Goal: Task Accomplishment & Management: Manage account settings

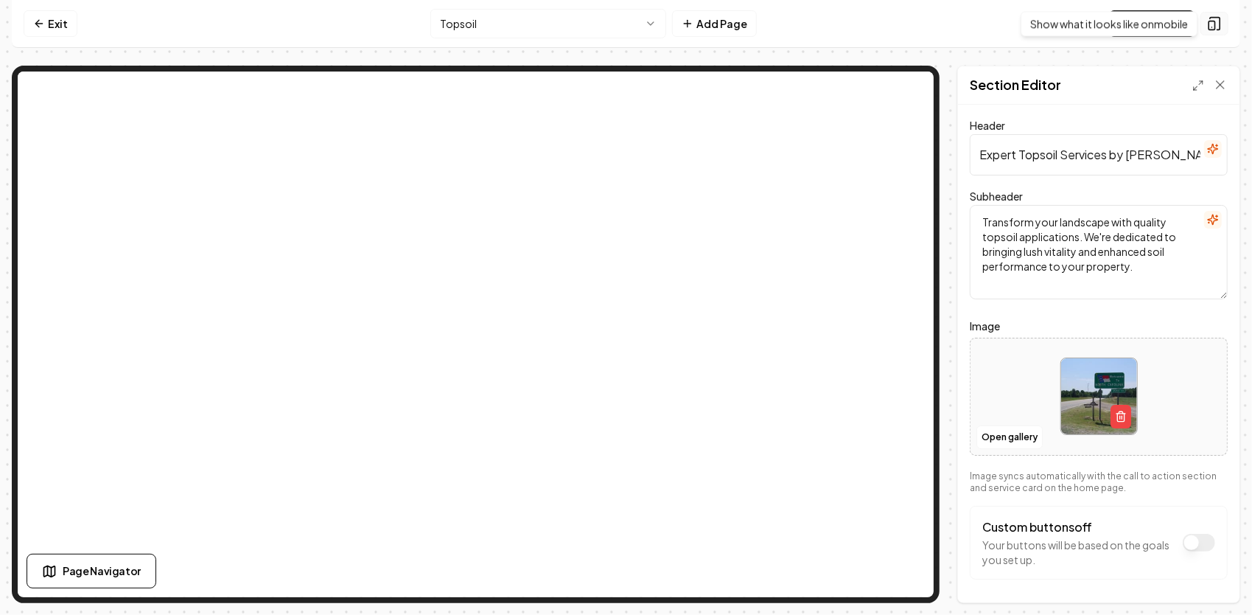
click at [1218, 22] on icon at bounding box center [1214, 23] width 15 height 15
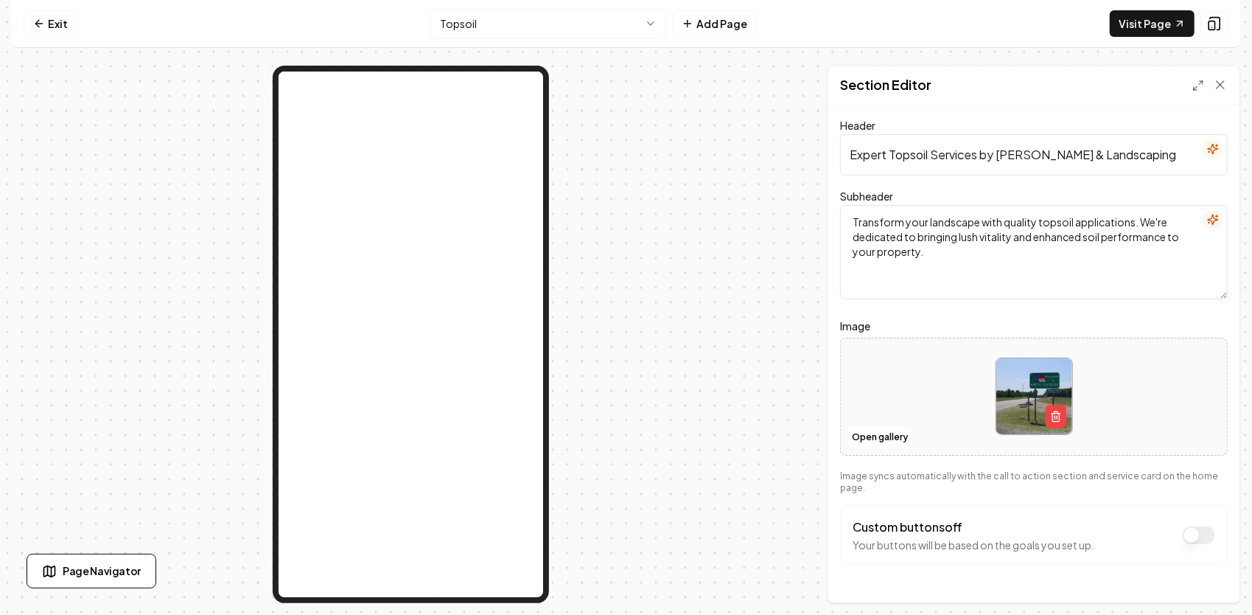
click at [630, 13] on html "Computer Required This feature is only available on a computer. Please switch t…" at bounding box center [626, 307] width 1252 height 615
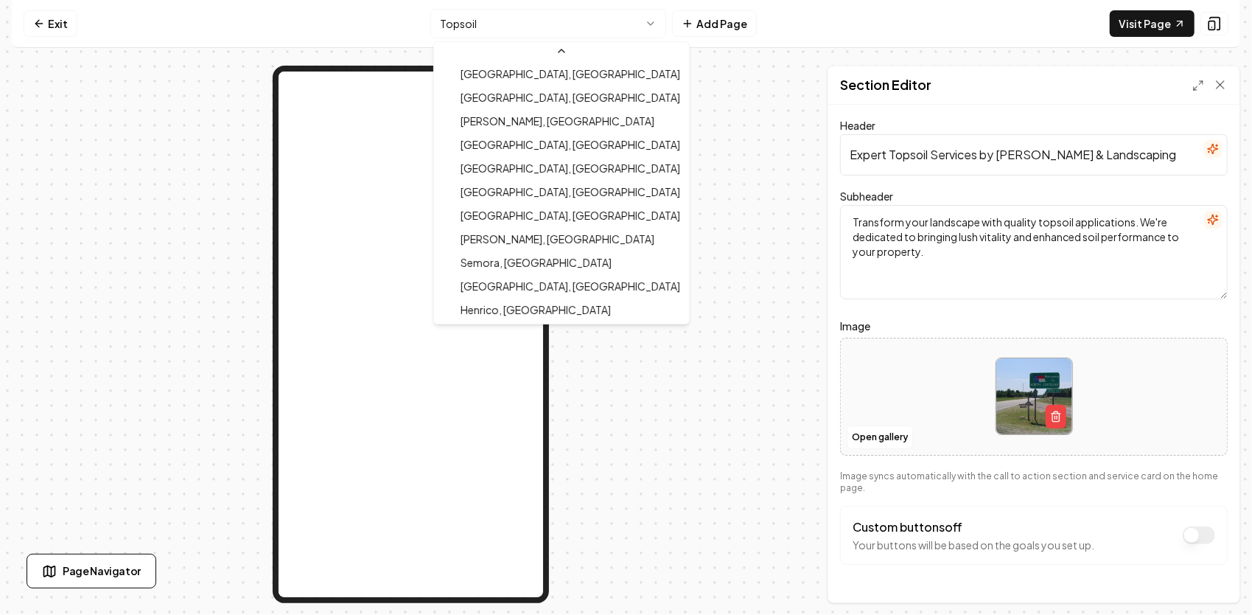
scroll to position [1133, 0]
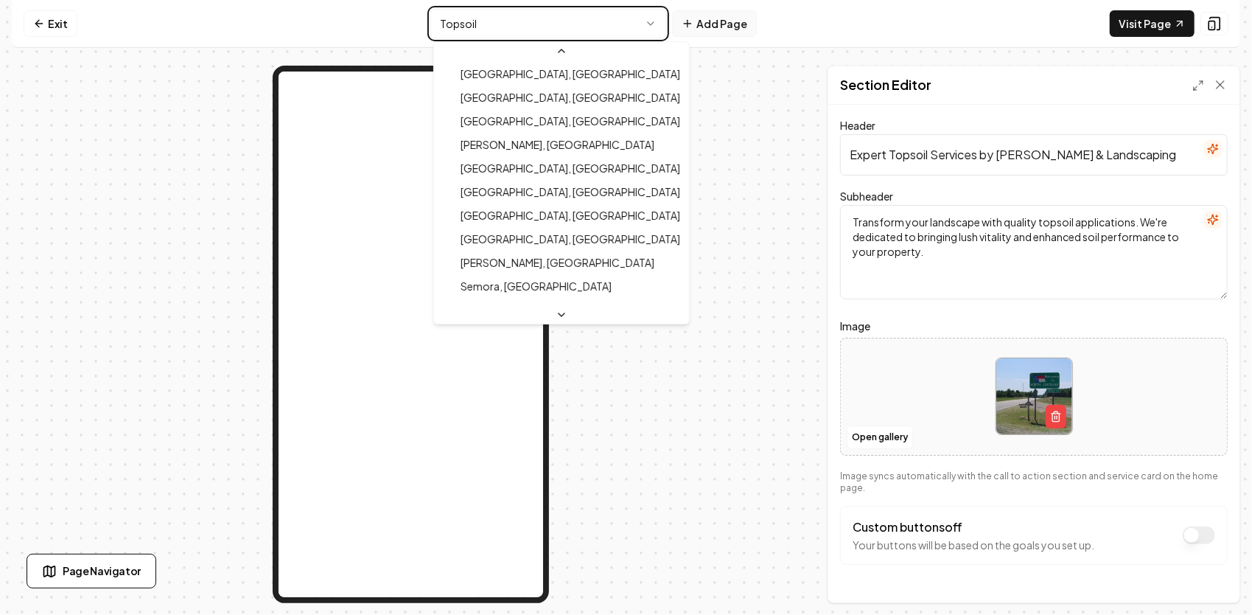
click at [720, 25] on html "Computer Required This feature is only available on a computer. Please switch t…" at bounding box center [626, 307] width 1252 height 615
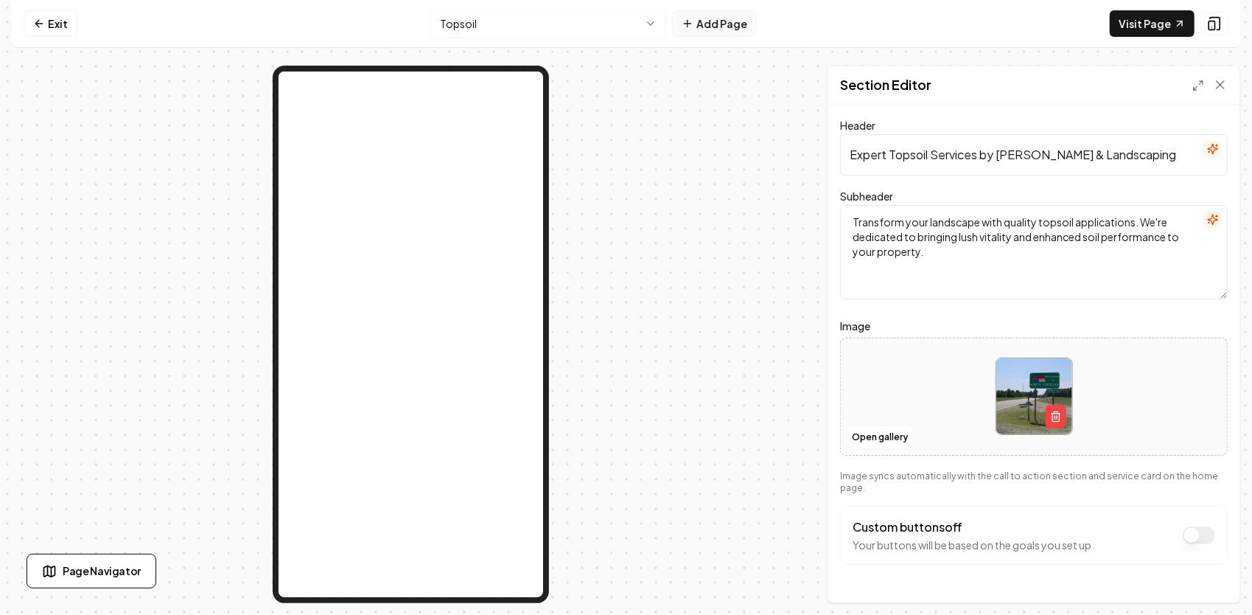
click at [720, 25] on button "Add Page" at bounding box center [714, 23] width 85 height 27
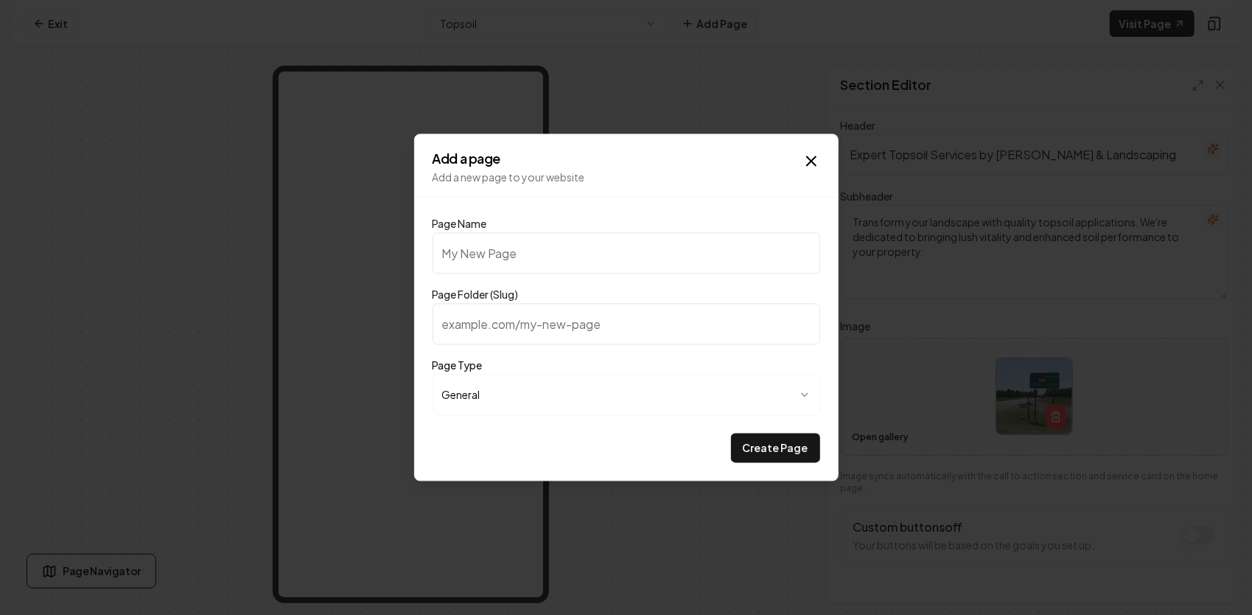
click at [535, 395] on body "**********" at bounding box center [626, 307] width 1252 height 615
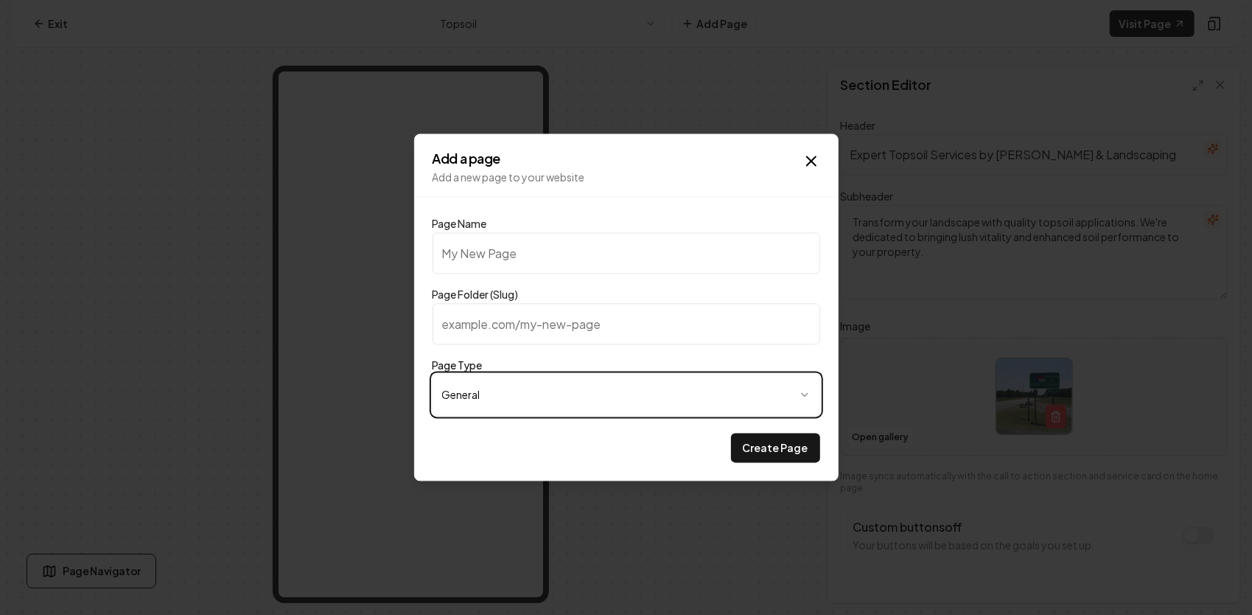
click at [576, 366] on body "**********" at bounding box center [626, 307] width 1252 height 615
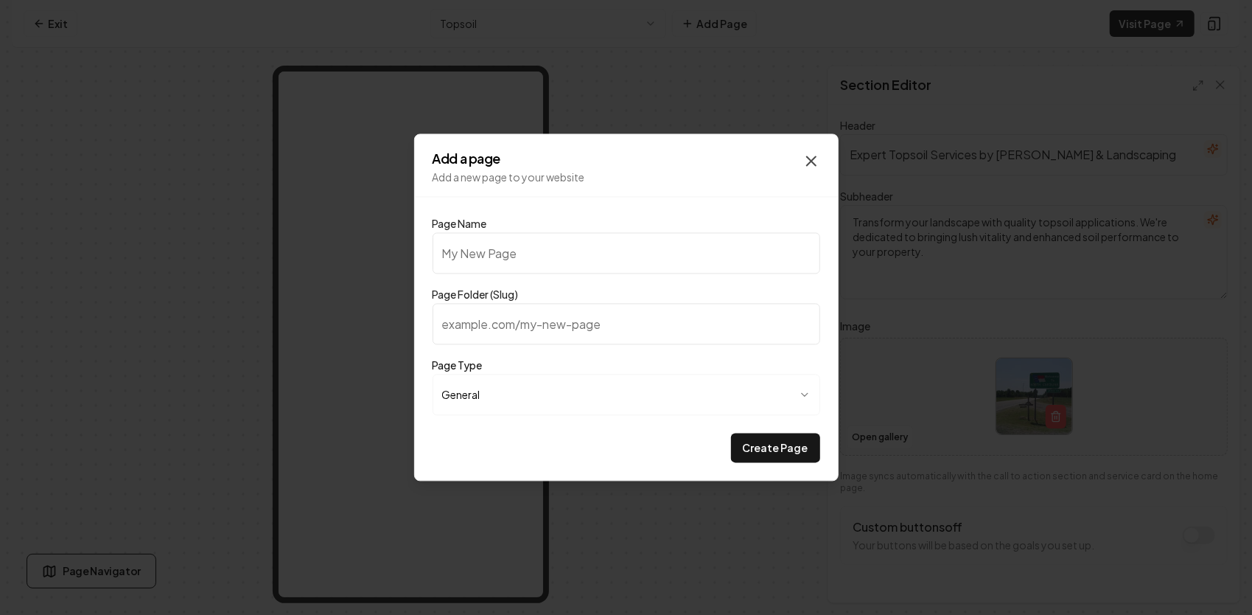
click at [803, 161] on icon "button" at bounding box center [812, 162] width 18 height 18
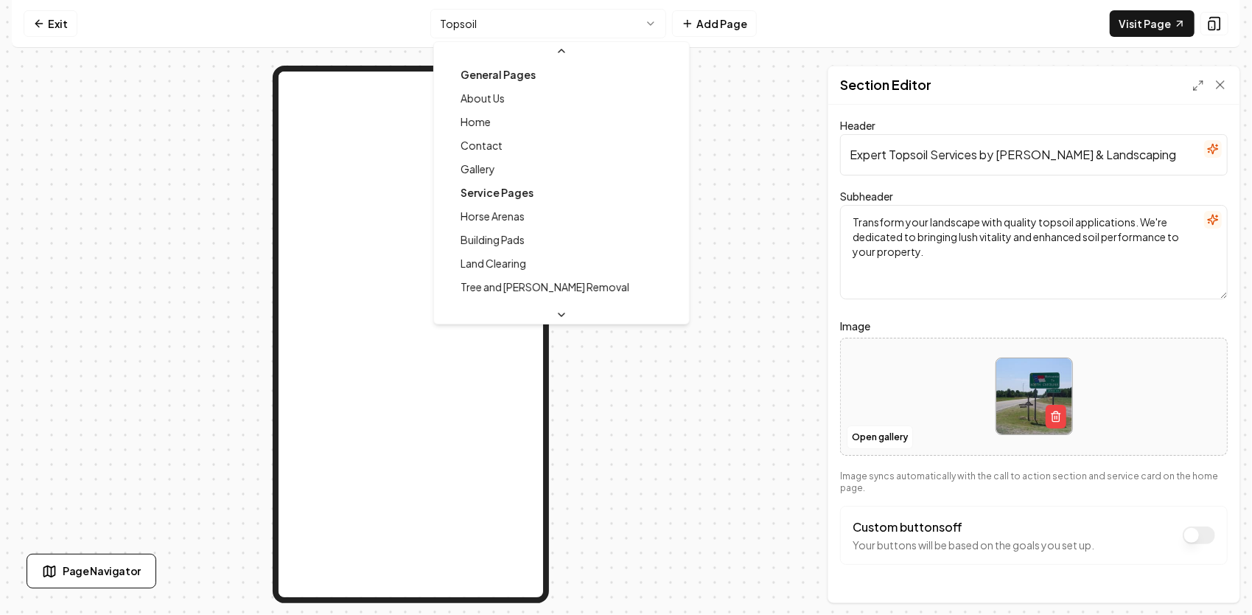
click at [604, 24] on html "Computer Required This feature is only available on a computer. Please switch t…" at bounding box center [626, 307] width 1252 height 615
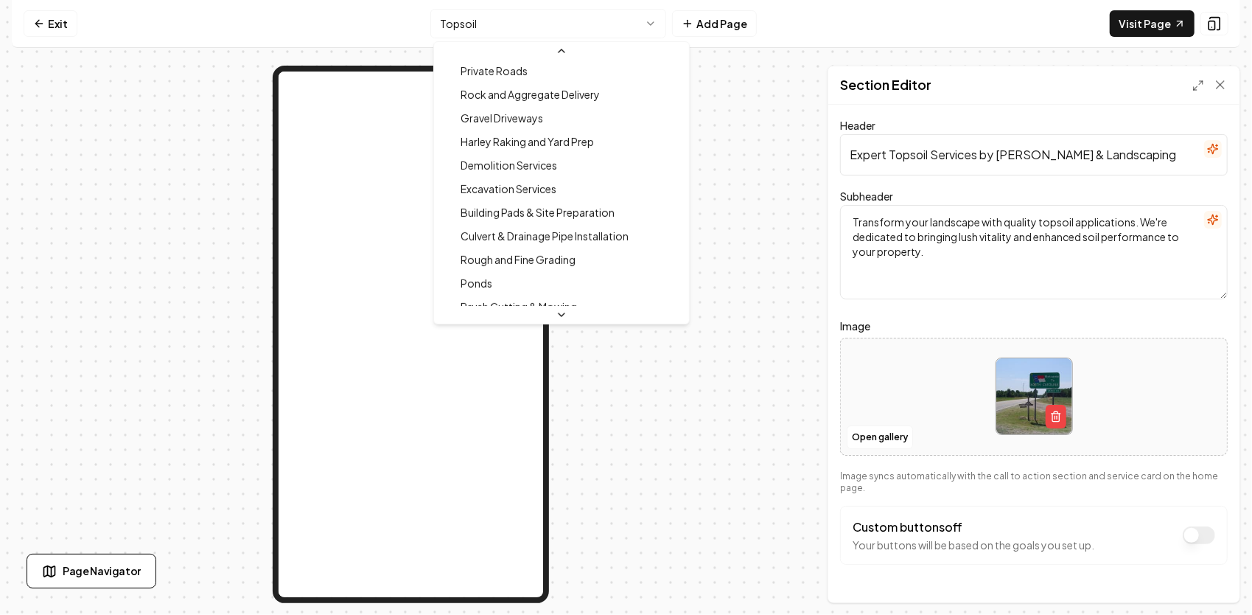
scroll to position [51, 0]
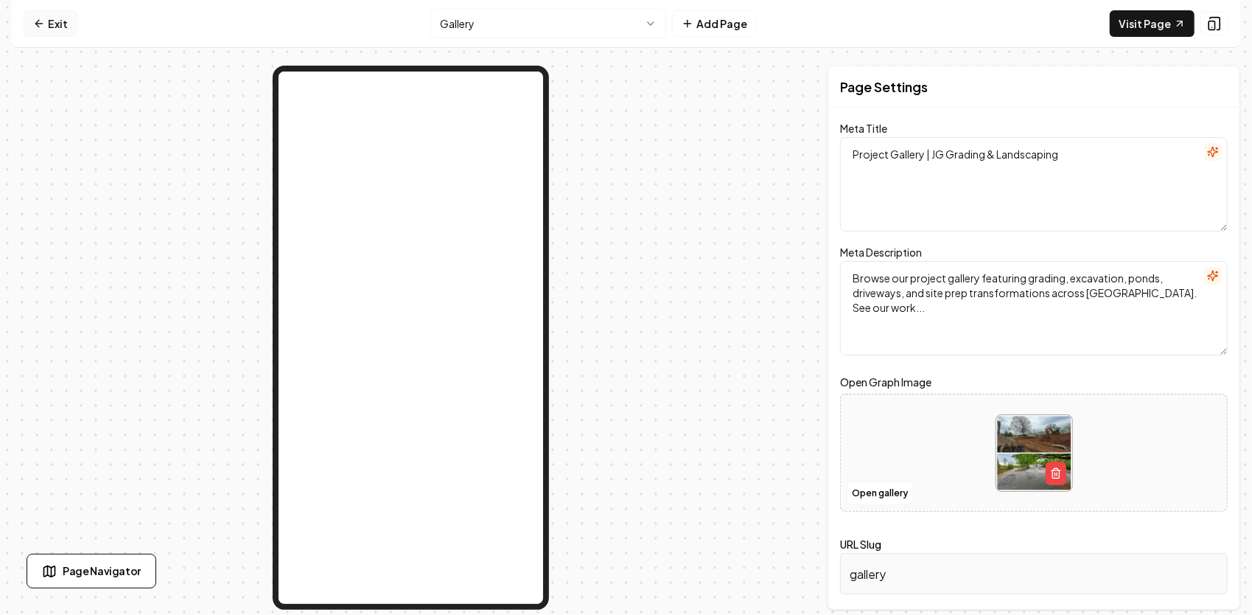
drag, startPoint x: 43, startPoint y: 21, endPoint x: 57, endPoint y: 23, distance: 13.4
click at [44, 21] on icon at bounding box center [39, 24] width 12 height 12
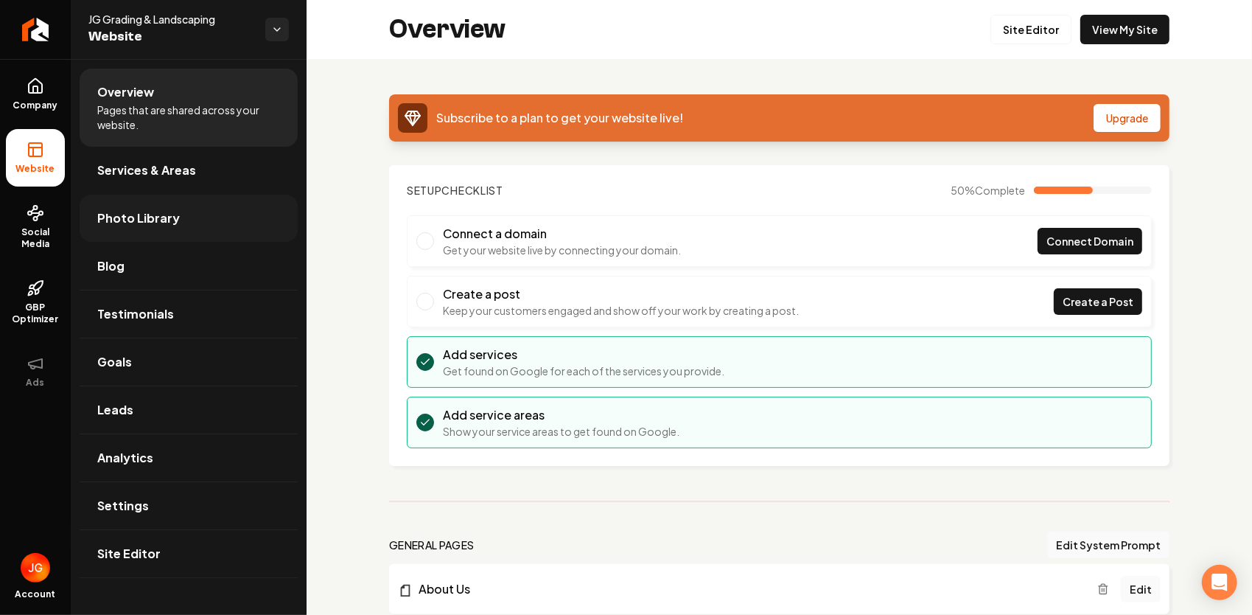
click at [156, 218] on span "Photo Library" at bounding box center [138, 218] width 83 height 18
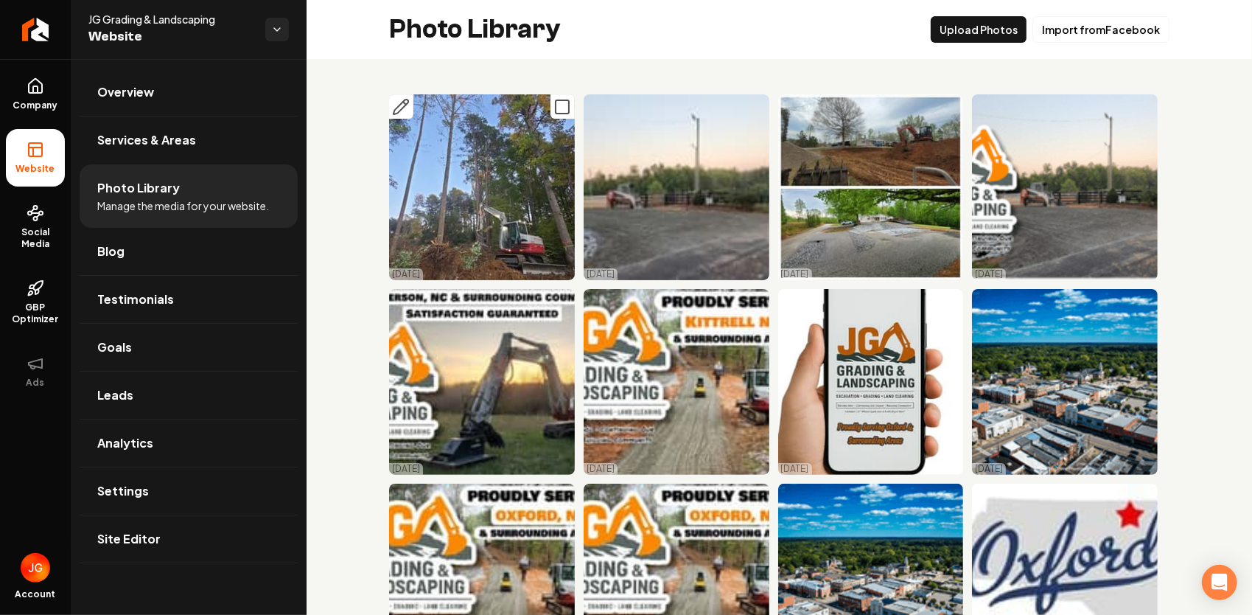
click at [402, 105] on icon "Main content area" at bounding box center [401, 107] width 18 height 18
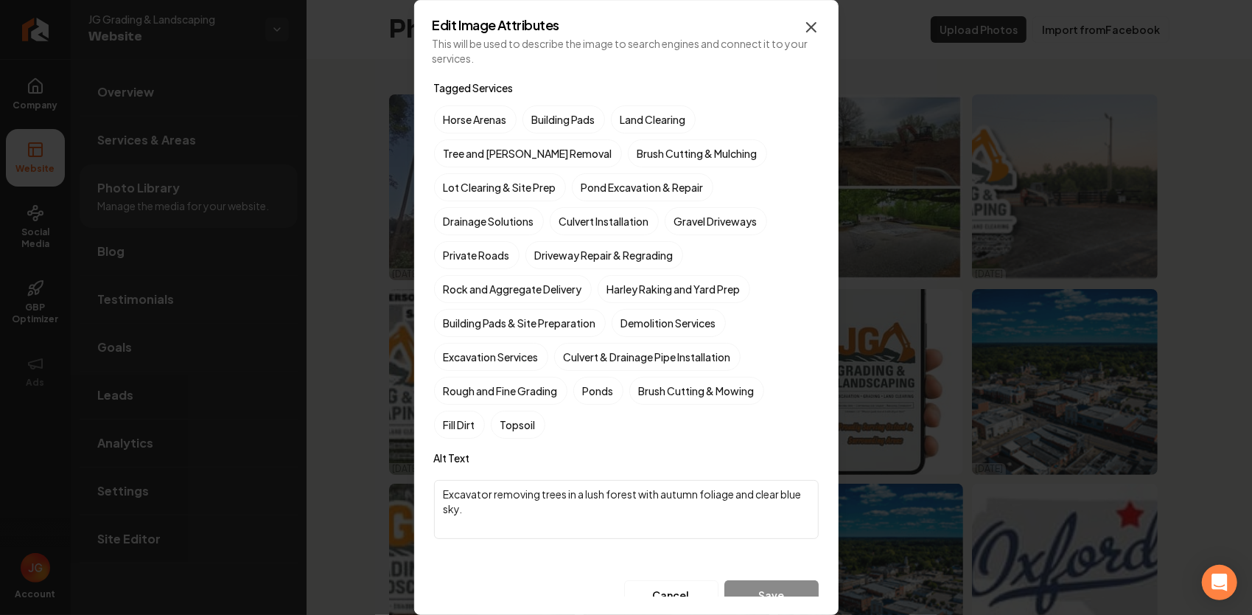
click at [814, 28] on icon "button" at bounding box center [811, 27] width 9 height 9
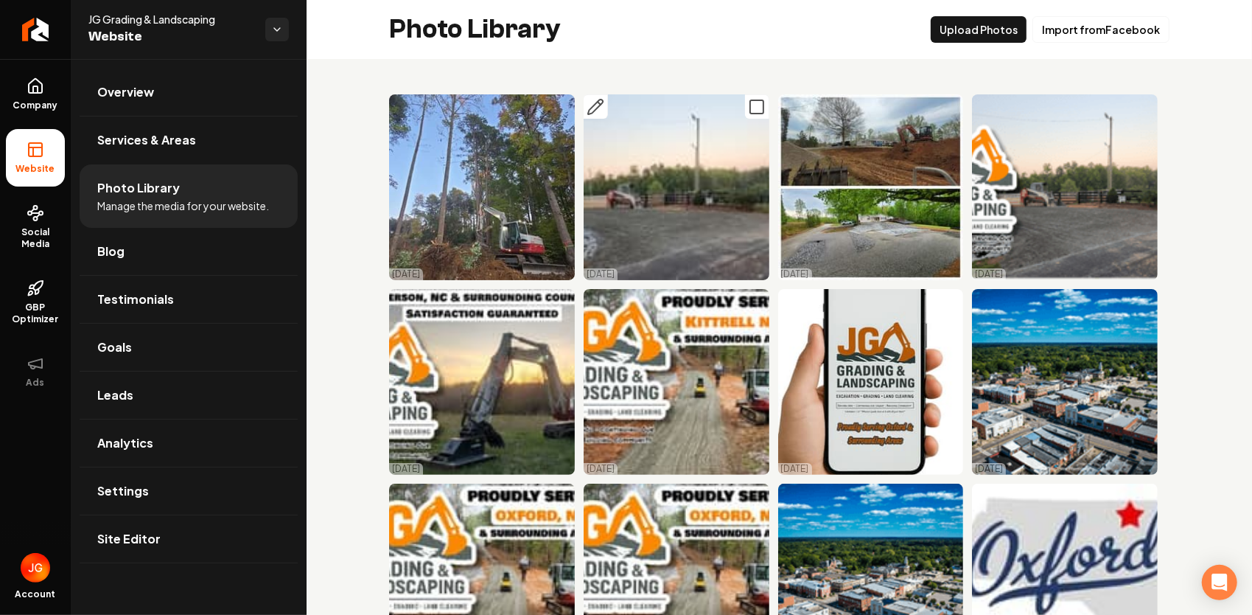
click at [592, 109] on icon "Main content area" at bounding box center [595, 107] width 15 height 15
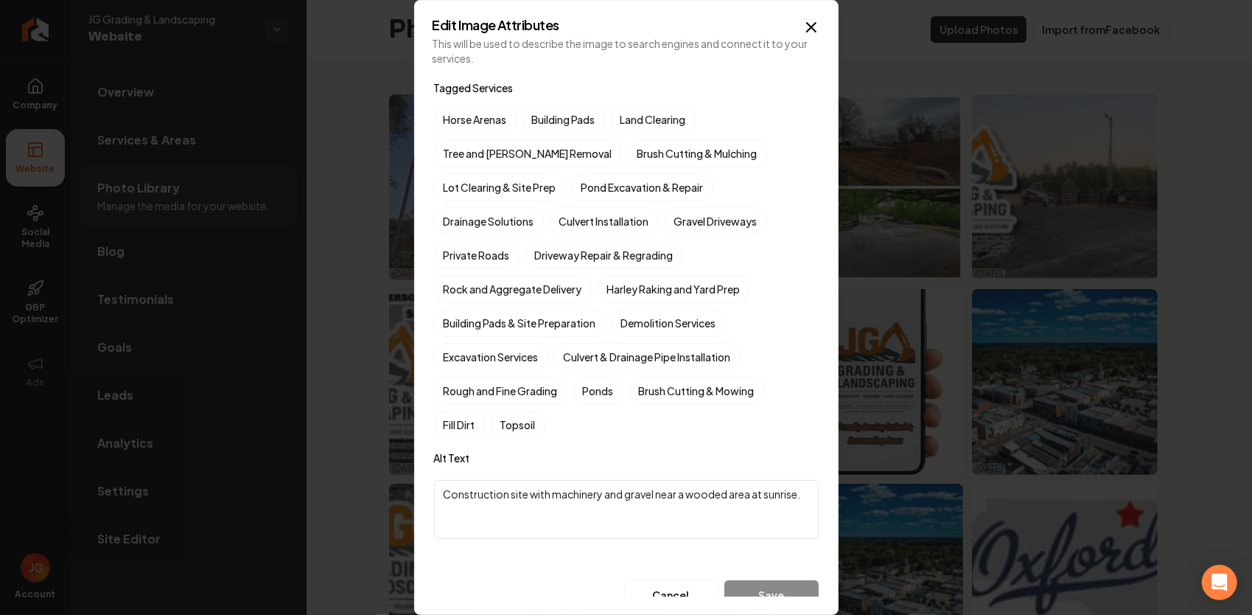
drag, startPoint x: 581, startPoint y: 506, endPoint x: 442, endPoint y: 489, distance: 140.3
click at [442, 489] on textarea "Construction site with machinery and gravel near a wooded area at sunrise." at bounding box center [626, 509] width 385 height 59
drag, startPoint x: 647, startPoint y: 490, endPoint x: 625, endPoint y: 494, distance: 22.4
click at [625, 494] on textarea "Driveway Repair at [GEOGRAPHIC_DATA] and Areana" at bounding box center [626, 509] width 385 height 59
type textarea "Driveway Repair at [GEOGRAPHIC_DATA] and Arena"
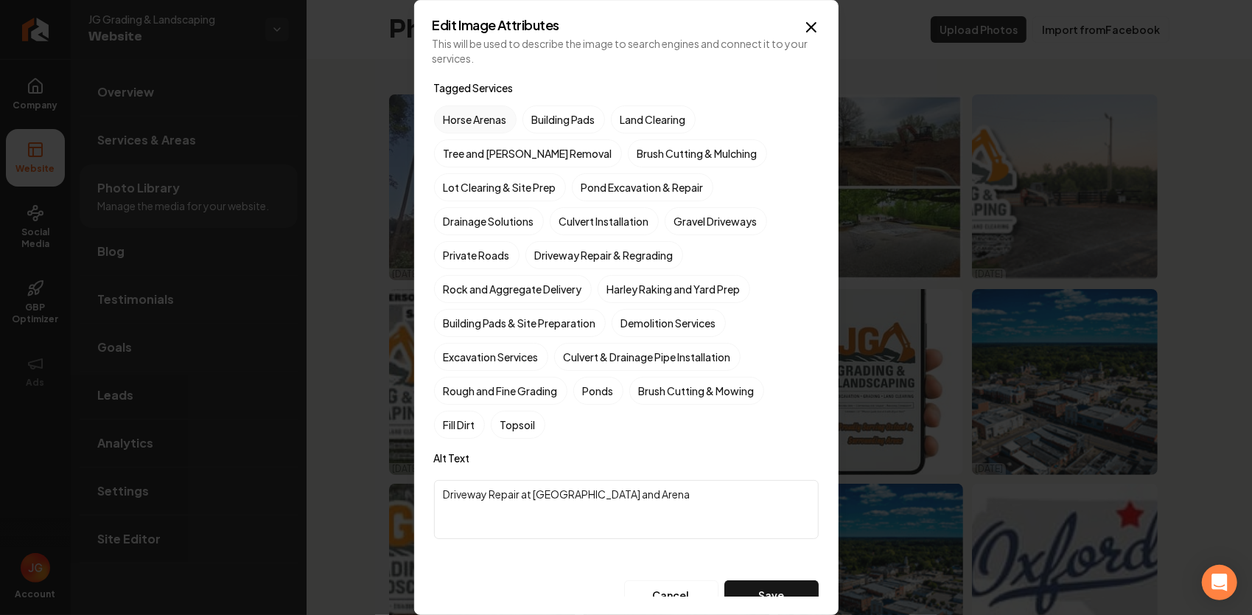
click at [492, 124] on label "Horse Arenas" at bounding box center [475, 119] width 83 height 28
click at [461, 124] on button "Horse Arenas" at bounding box center [452, 120] width 18 height 18
click at [632, 257] on label "Driveway Repair & Regrading" at bounding box center [605, 255] width 158 height 28
click at [552, 257] on button "Driveway Repair & Regrading" at bounding box center [543, 255] width 18 height 18
click at [753, 583] on button "Save" at bounding box center [772, 594] width 94 height 29
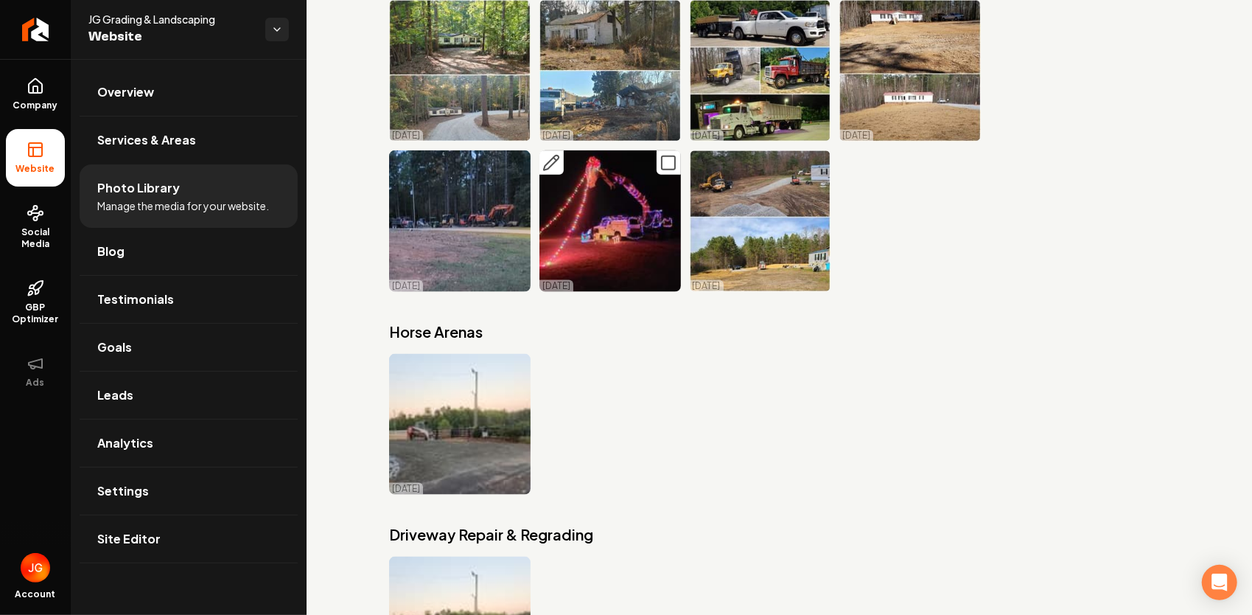
scroll to position [4952, 0]
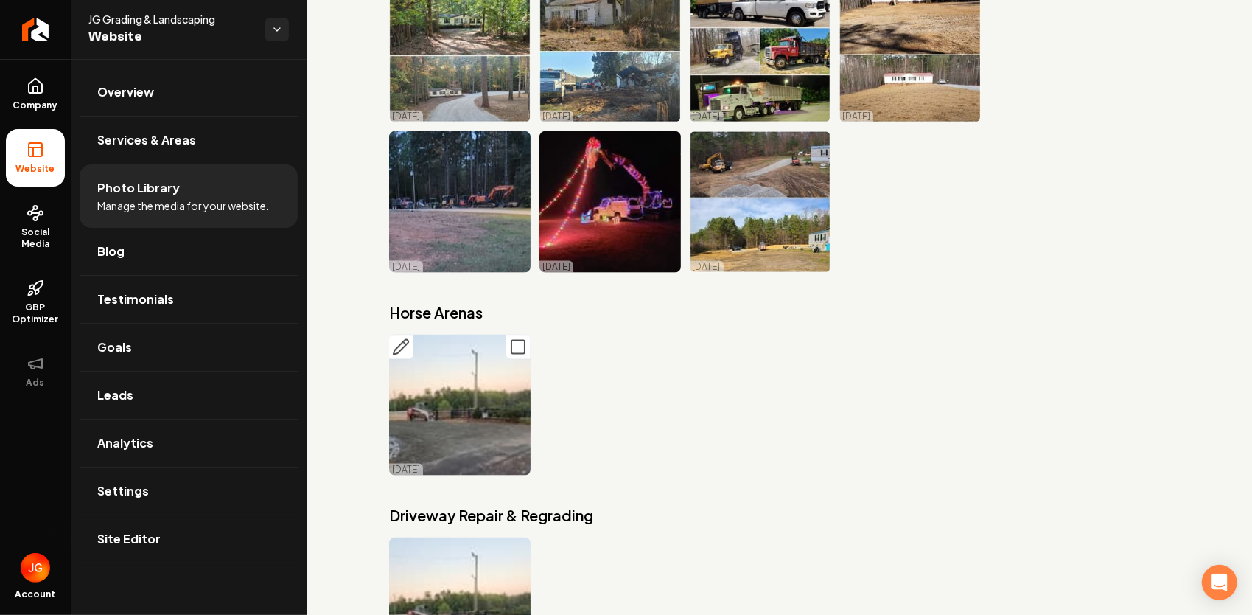
click at [495, 335] on img "Main content area" at bounding box center [460, 406] width 142 height 142
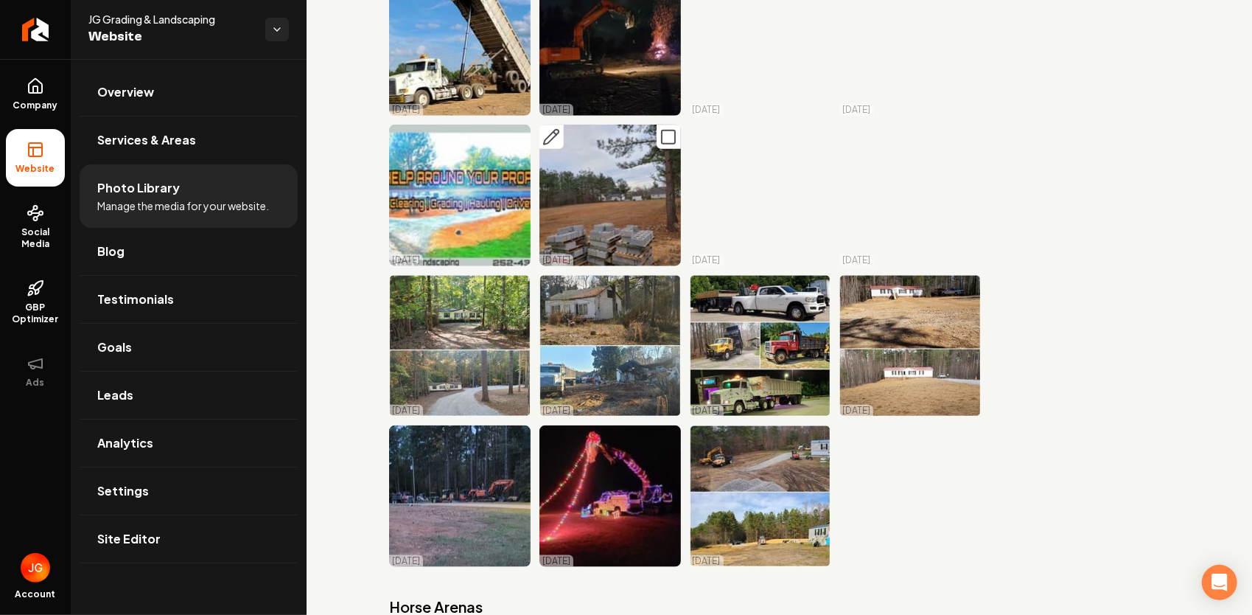
scroll to position [4657, 0]
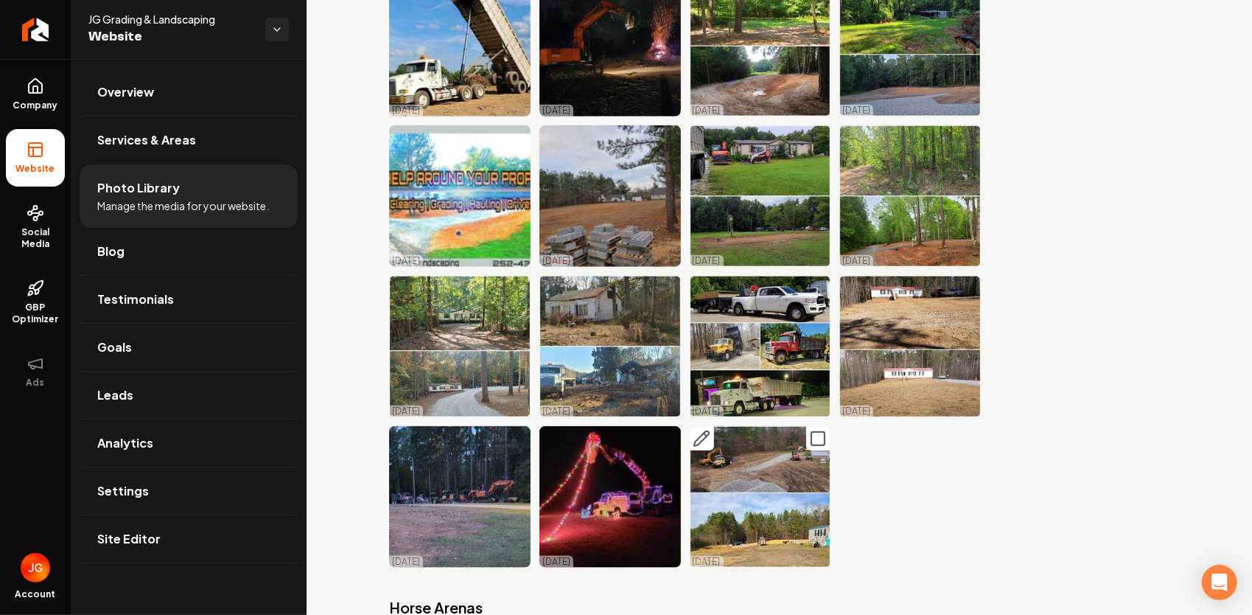
click at [812, 430] on icon "Main content area" at bounding box center [818, 439] width 18 height 18
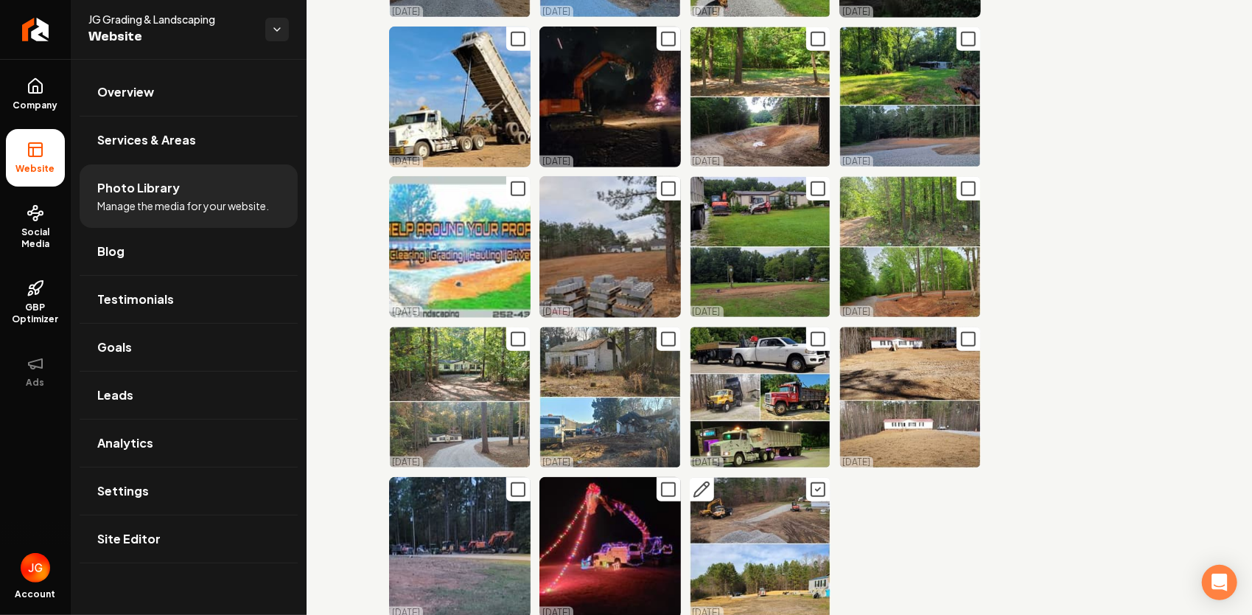
scroll to position [4583, 0]
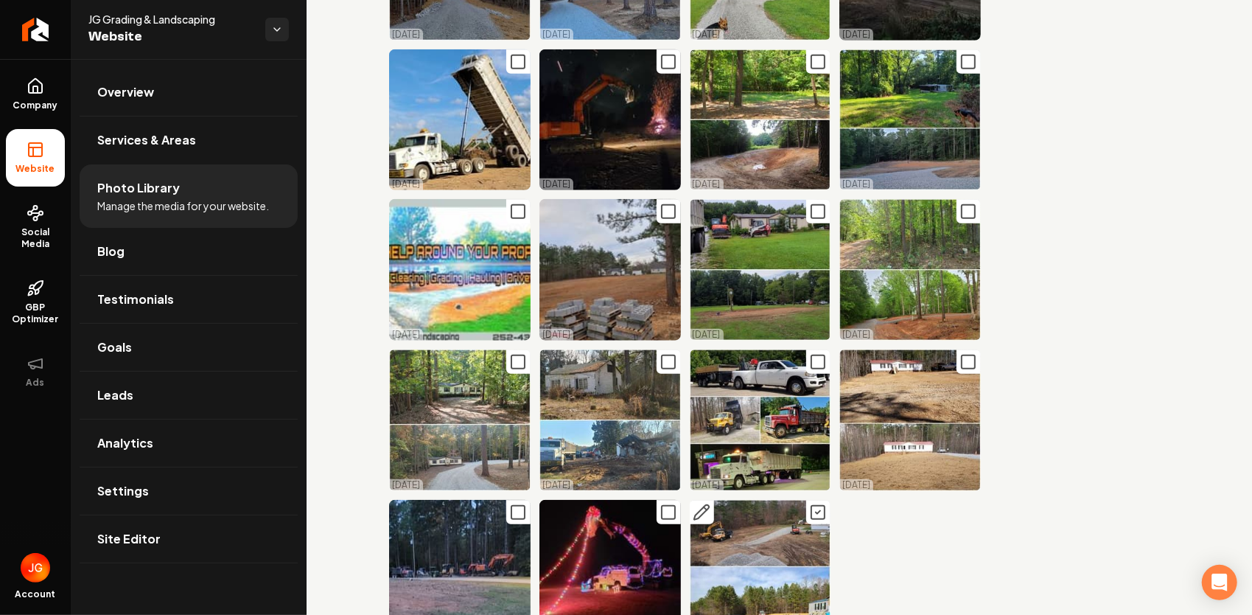
click at [814, 503] on icon "Main content area" at bounding box center [818, 512] width 18 height 18
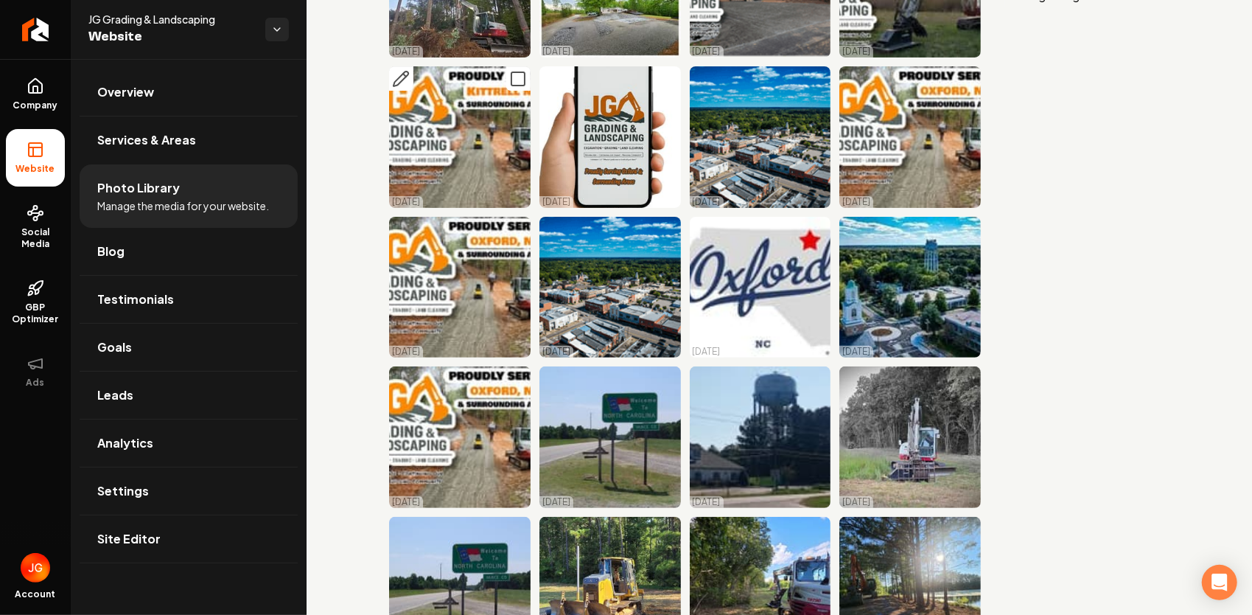
scroll to position [0, 0]
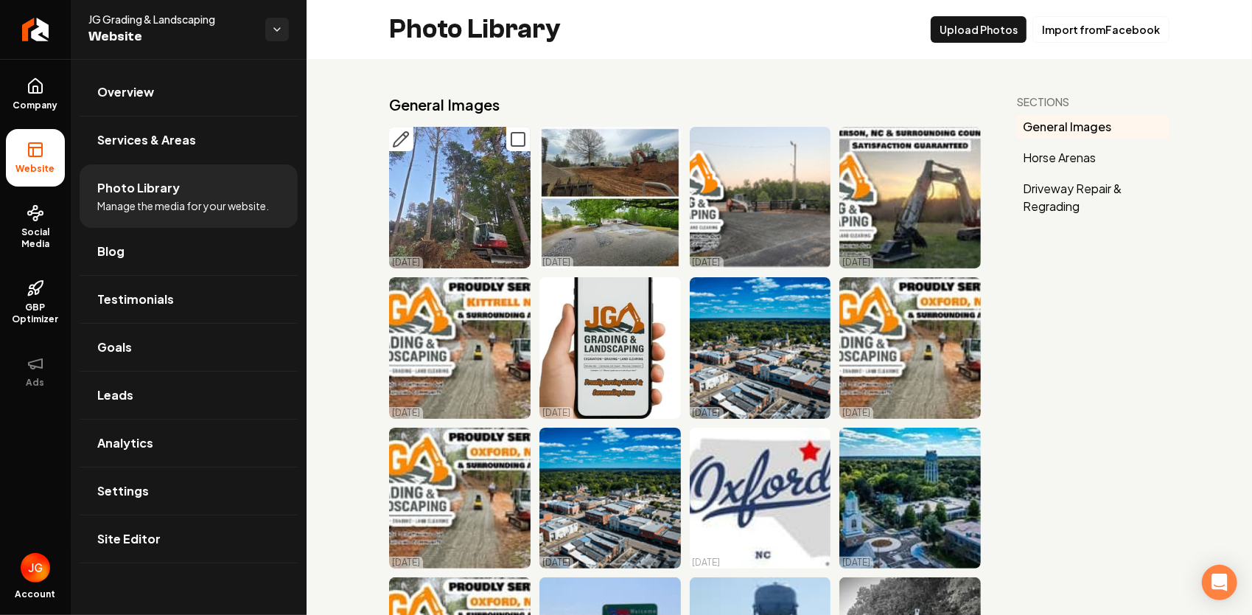
click at [520, 139] on icon "Main content area" at bounding box center [518, 139] width 18 height 18
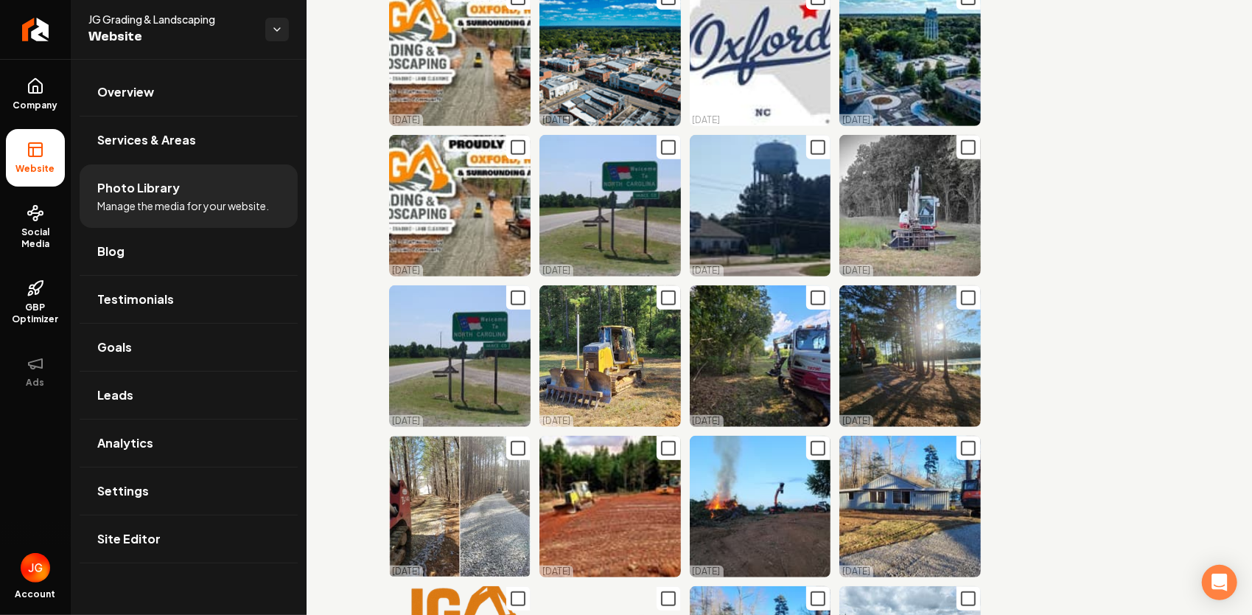
scroll to position [516, 0]
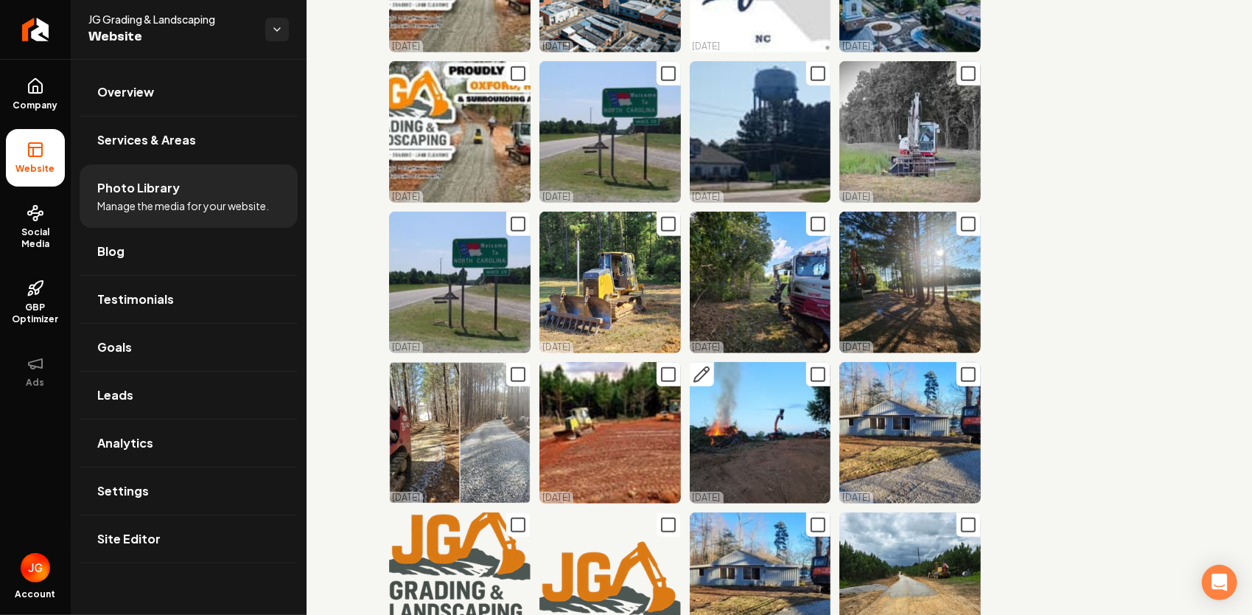
click at [809, 366] on icon "Main content area" at bounding box center [818, 375] width 18 height 18
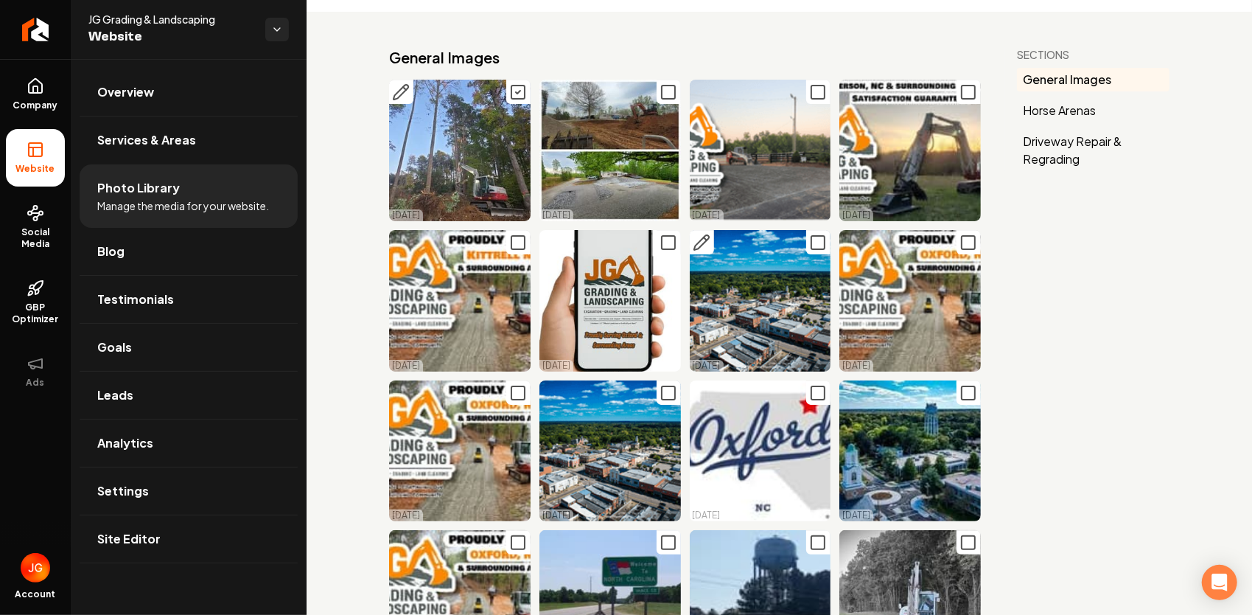
scroll to position [0, 0]
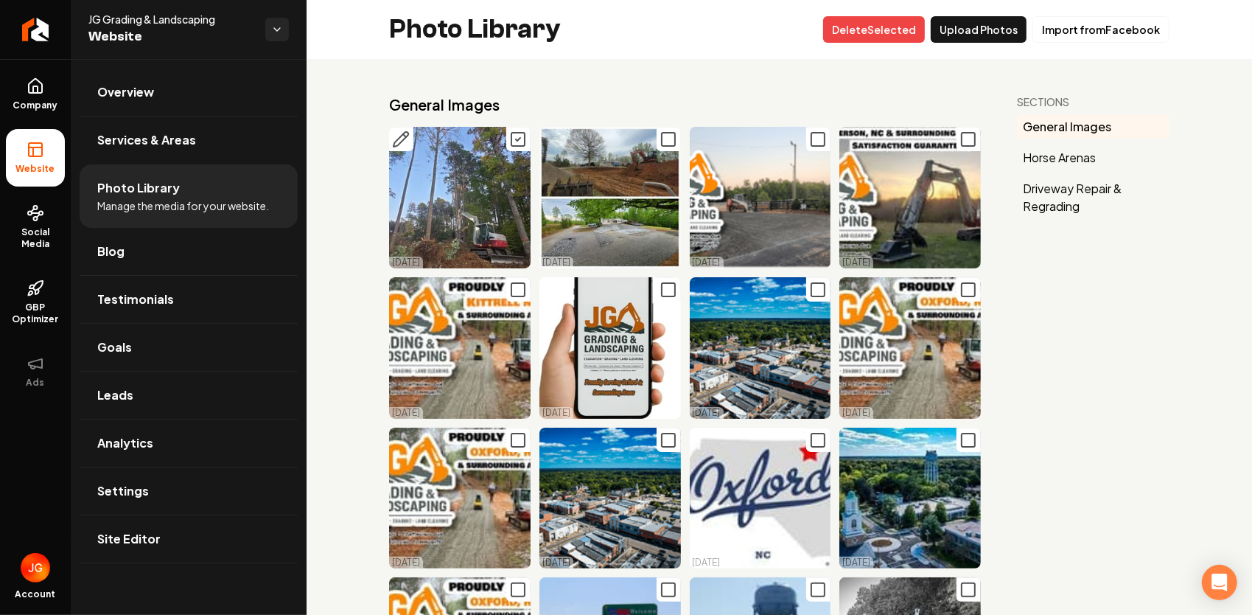
click at [404, 140] on icon "Main content area" at bounding box center [401, 139] width 18 height 18
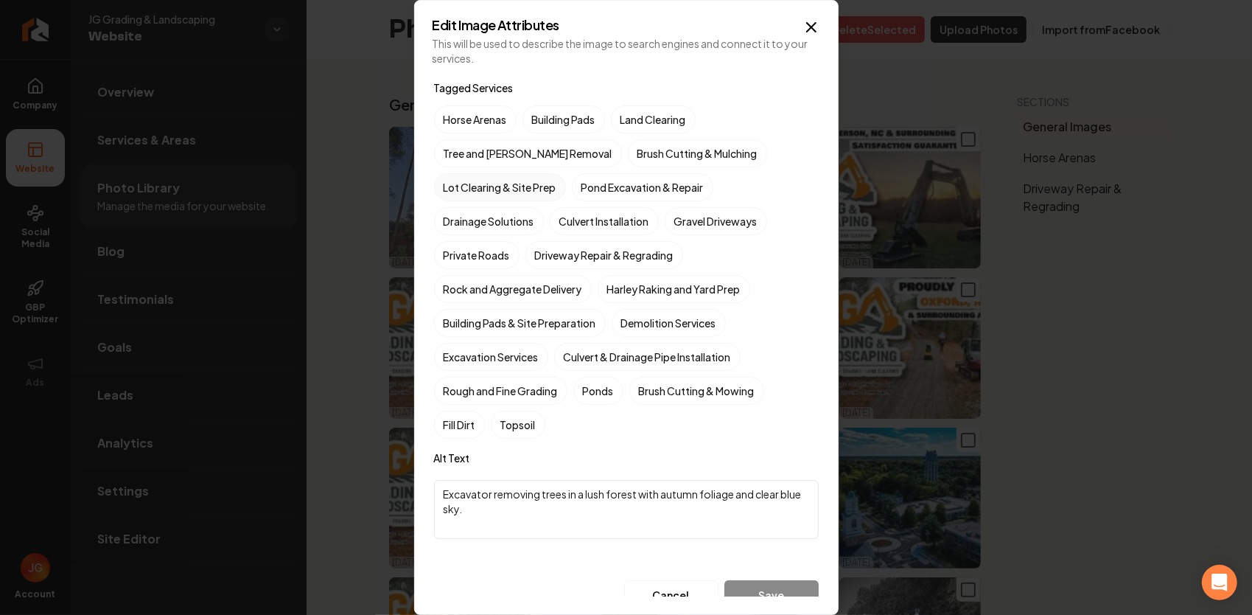
click at [478, 184] on label "Lot Clearing & Site Prep" at bounding box center [500, 187] width 132 height 28
click at [461, 184] on button "Lot Clearing & Site Prep" at bounding box center [452, 187] width 18 height 18
click at [509, 150] on label "Tree and [PERSON_NAME] Removal" at bounding box center [528, 153] width 188 height 28
click at [461, 150] on button "Tree and [PERSON_NAME] Removal" at bounding box center [452, 153] width 18 height 18
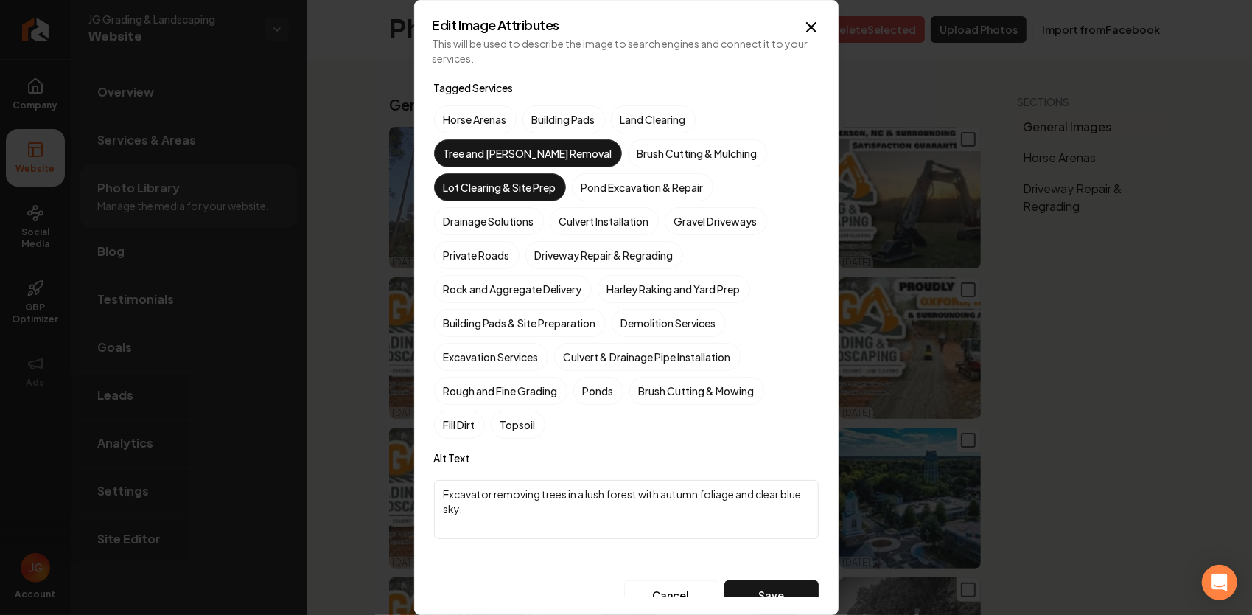
click at [531, 182] on label "Lot Clearing & Site Prep" at bounding box center [500, 187] width 132 height 28
click at [461, 182] on button "Lot Clearing & Site Prep" at bounding box center [452, 187] width 18 height 18
click at [687, 122] on label "Land Clearing" at bounding box center [653, 119] width 85 height 28
click at [638, 122] on button "Land Clearing" at bounding box center [629, 120] width 18 height 18
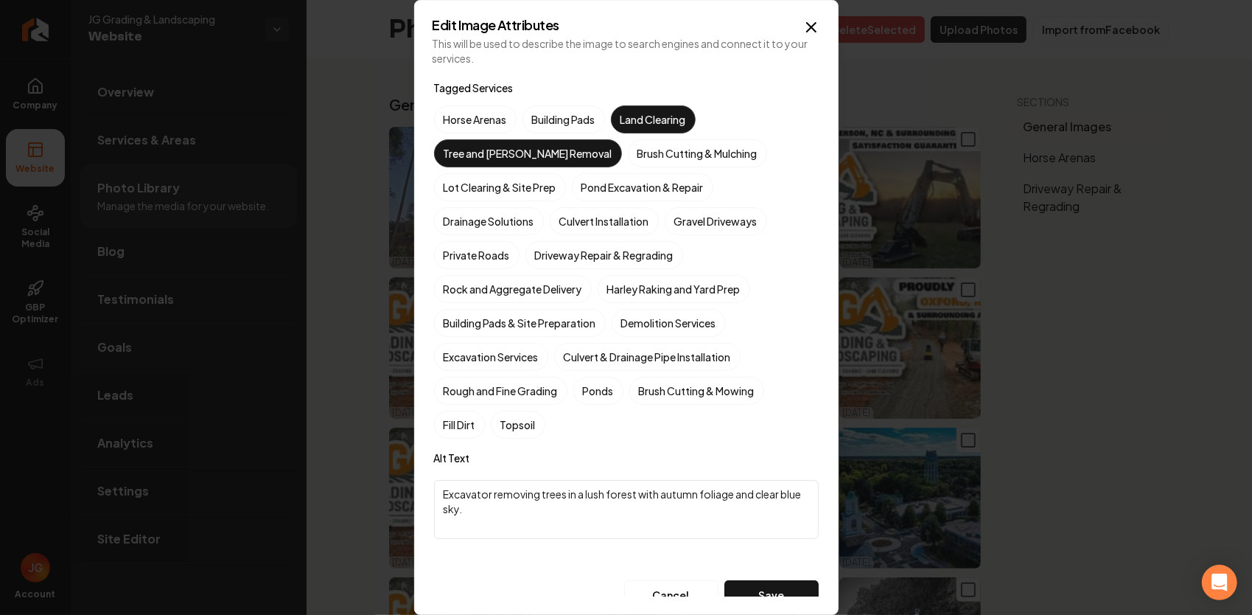
drag, startPoint x: 563, startPoint y: 520, endPoint x: 441, endPoint y: 489, distance: 126.2
click at [441, 489] on textarea "Excavator removing trees in a lush forest with autumn foliage and clear blue sk…" at bounding box center [626, 509] width 385 height 59
click at [747, 584] on button "Save" at bounding box center [772, 594] width 94 height 29
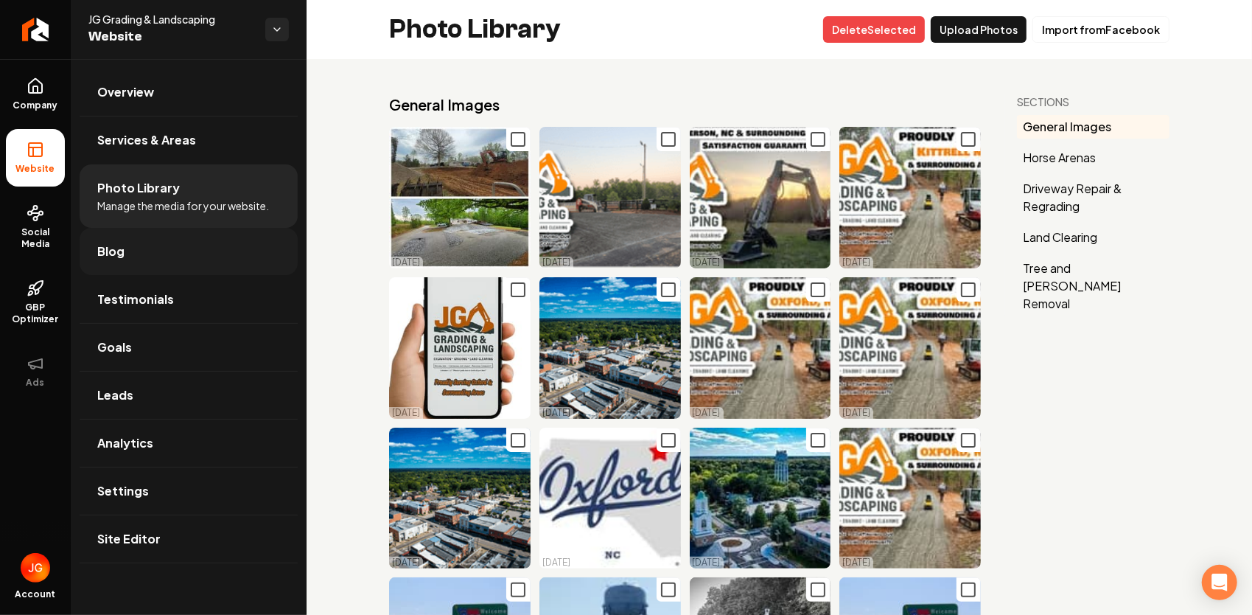
click at [200, 252] on link "Blog" at bounding box center [189, 251] width 218 height 47
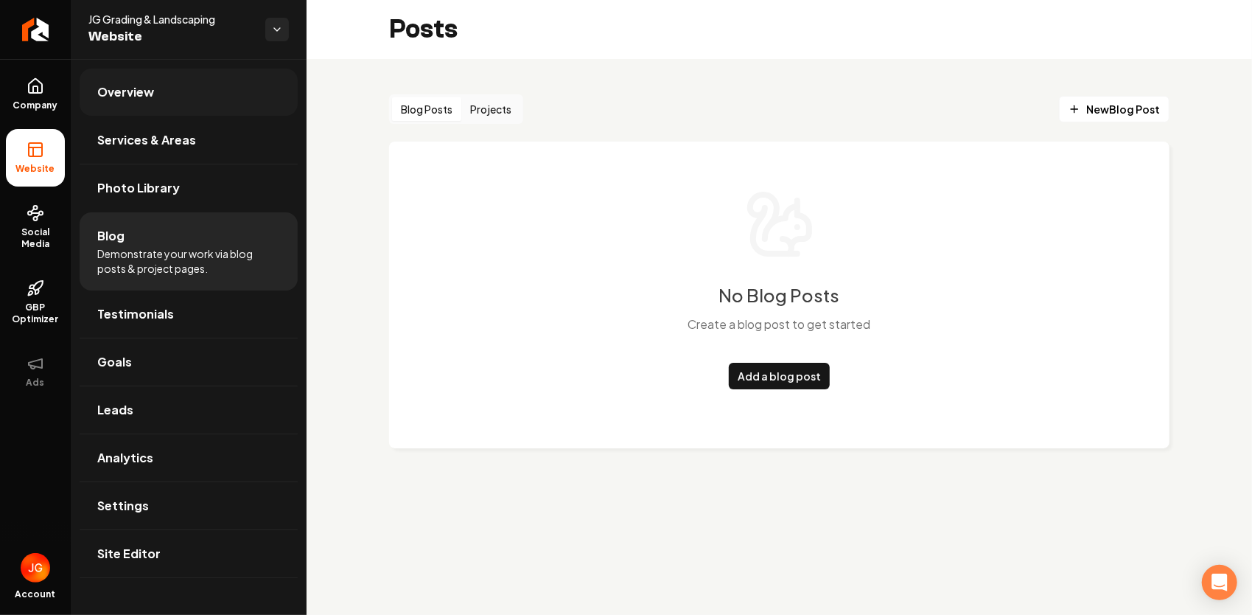
click at [164, 92] on link "Overview" at bounding box center [189, 92] width 218 height 47
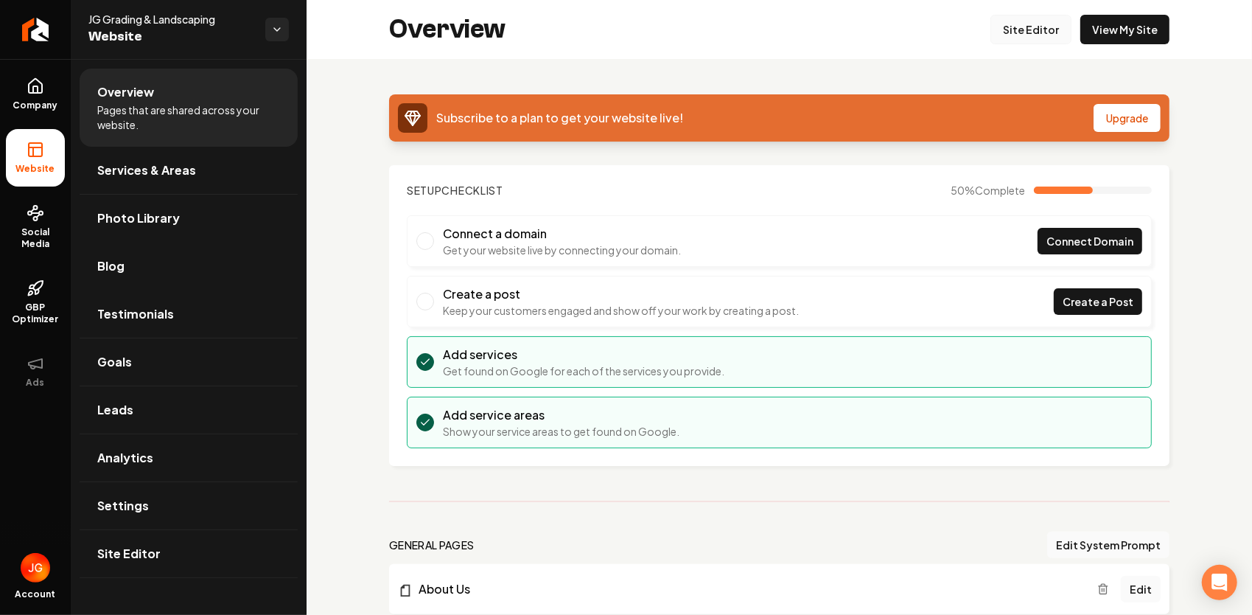
click at [1014, 25] on link "Site Editor" at bounding box center [1031, 29] width 81 height 29
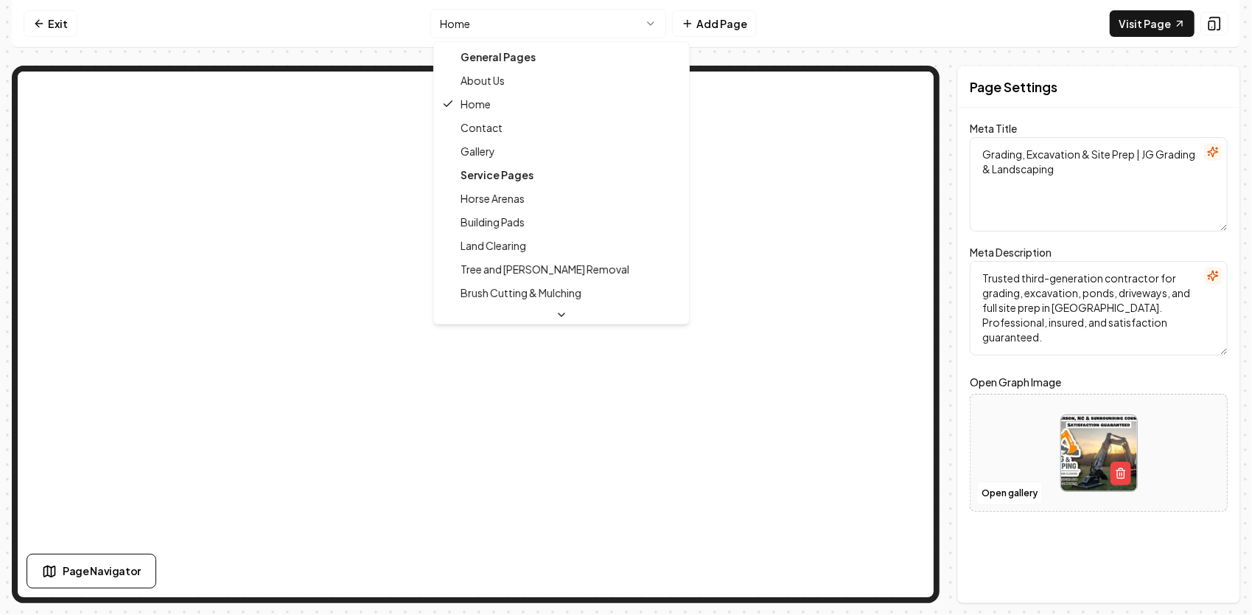
click at [584, 19] on html "Computer Required This feature is only available on a computer. Please switch t…" at bounding box center [626, 307] width 1252 height 615
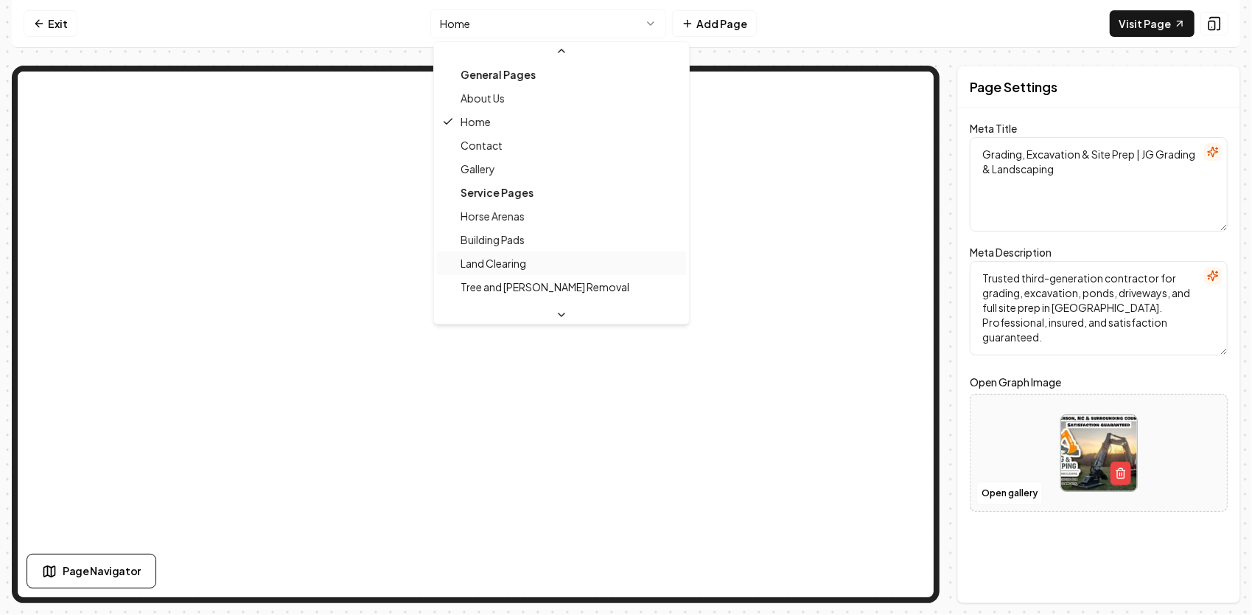
scroll to position [74, 0]
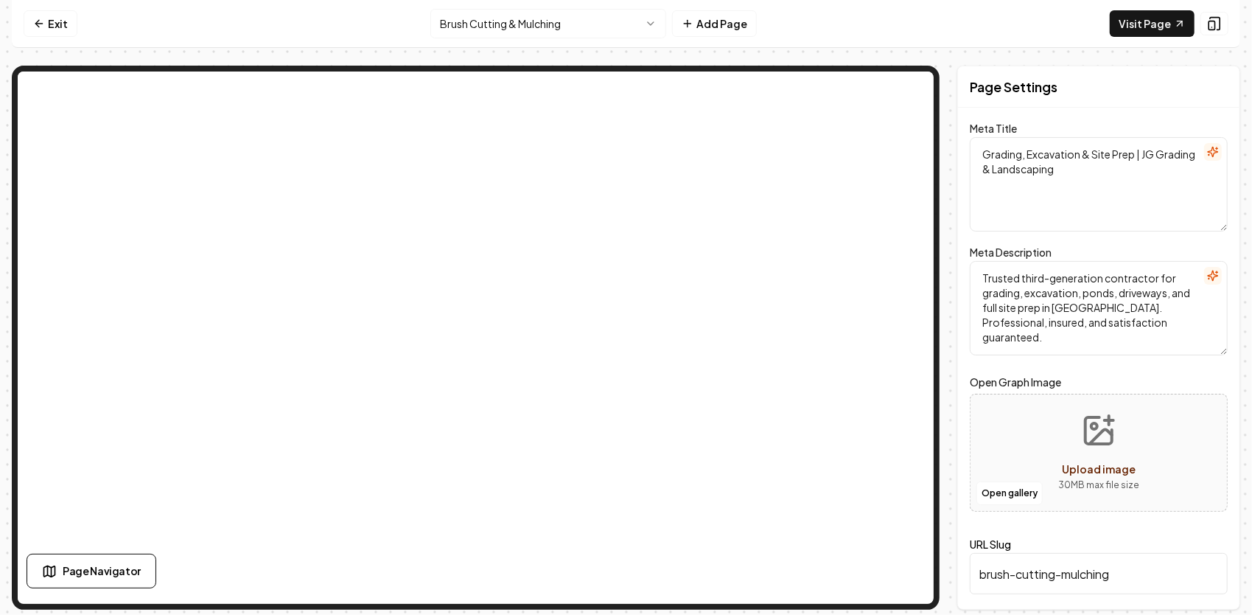
click at [642, 26] on html "Computer Required This feature is only available on a computer. Please switch t…" at bounding box center [626, 307] width 1252 height 615
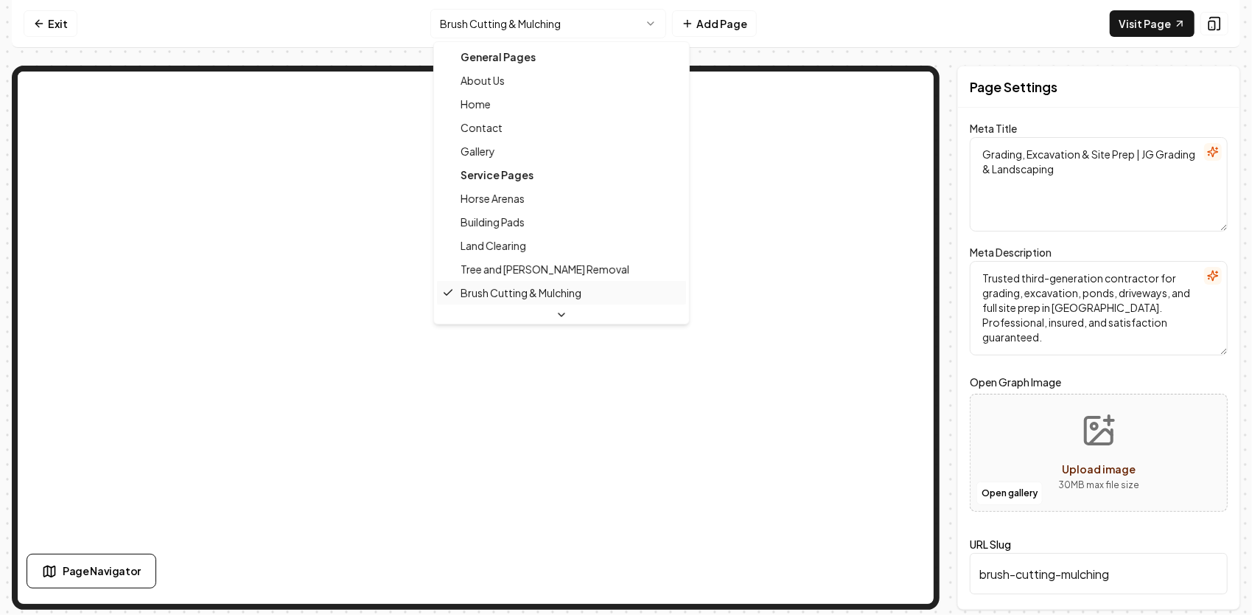
scroll to position [88, 0]
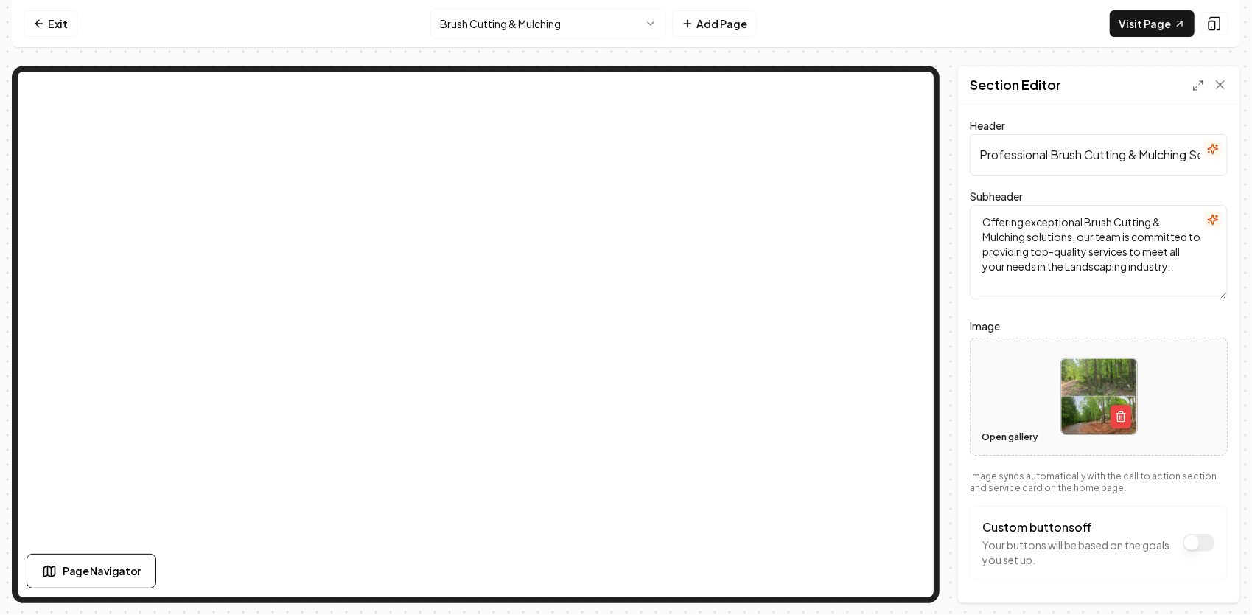
click at [1019, 434] on button "Open gallery" at bounding box center [1010, 437] width 66 height 24
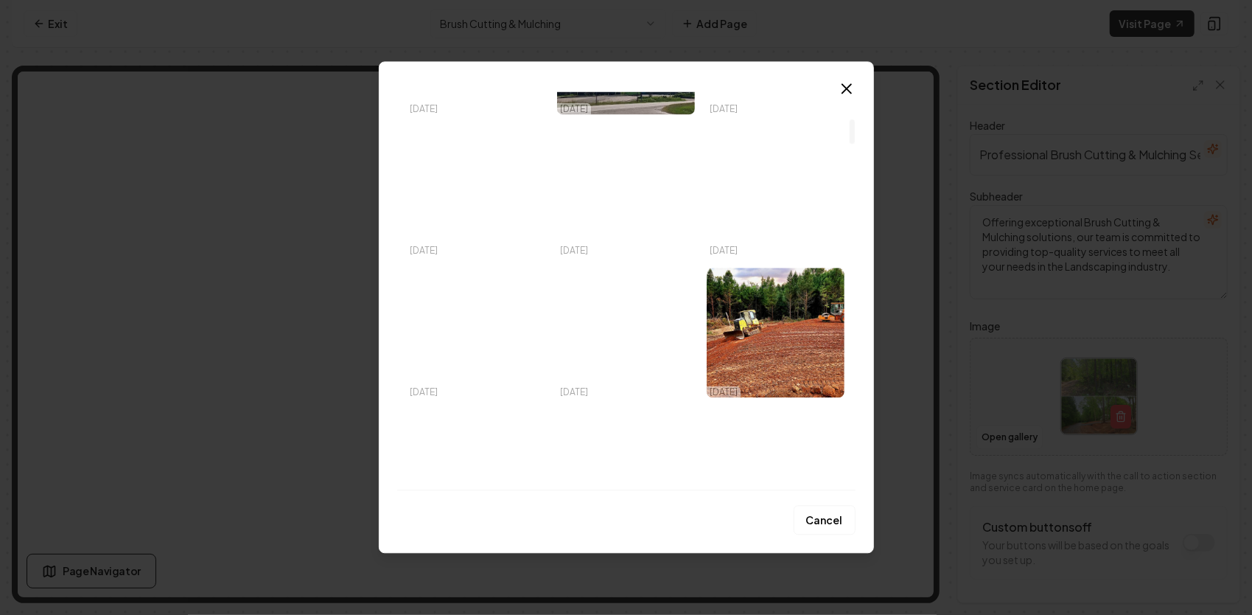
scroll to position [811, 0]
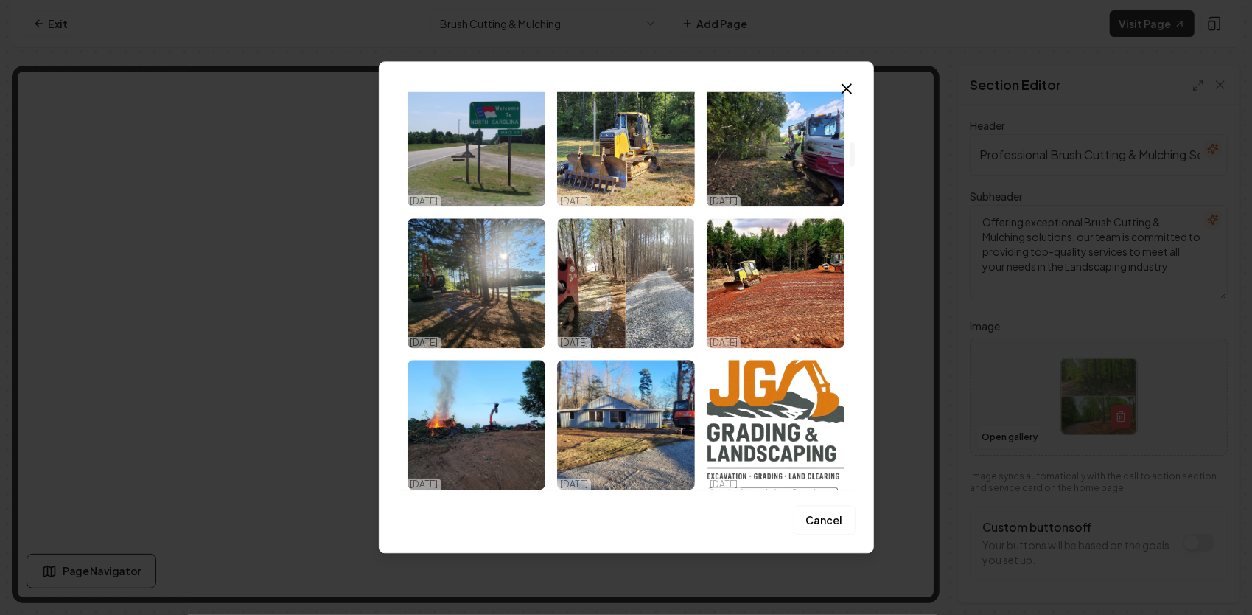
click at [762, 153] on img "Select image image_68dd2c4b5c7cd75eb8fd056c.webp" at bounding box center [776, 142] width 138 height 130
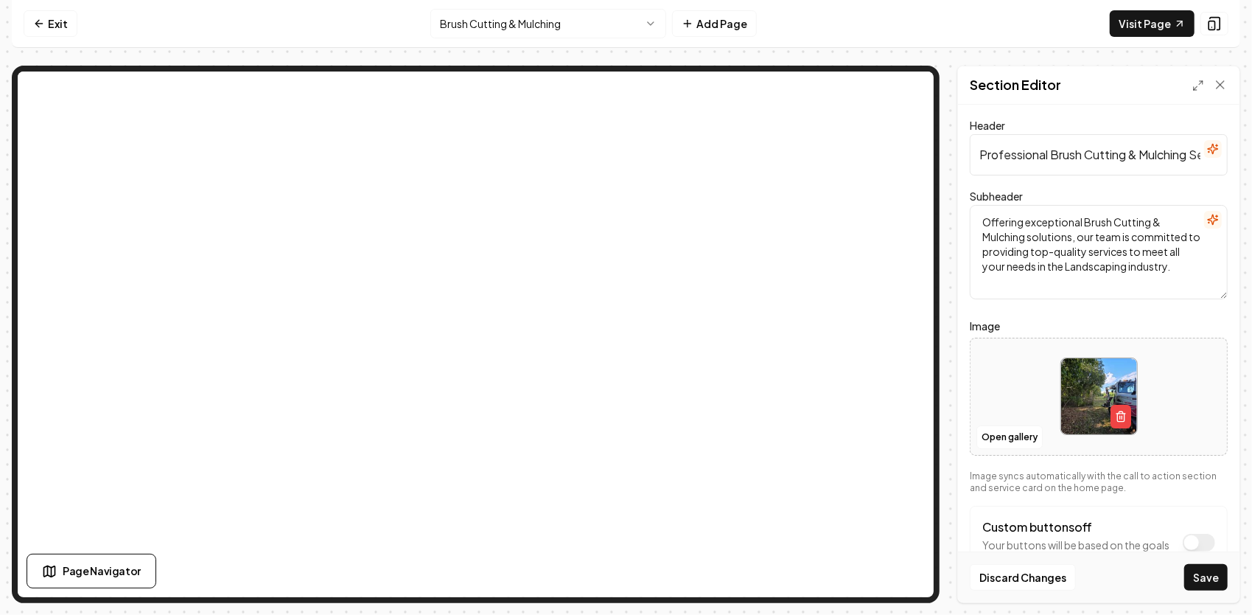
click at [1207, 578] on button "Save" at bounding box center [1206, 577] width 43 height 27
drag, startPoint x: 1204, startPoint y: 270, endPoint x: 983, endPoint y: 224, distance: 226.5
click at [983, 224] on textarea "Offering exceptional Brush Cutting & Mulching solutions, our team is committed …" at bounding box center [1099, 252] width 258 height 94
drag, startPoint x: 980, startPoint y: 153, endPoint x: 1252, endPoint y: 58, distance: 287.4
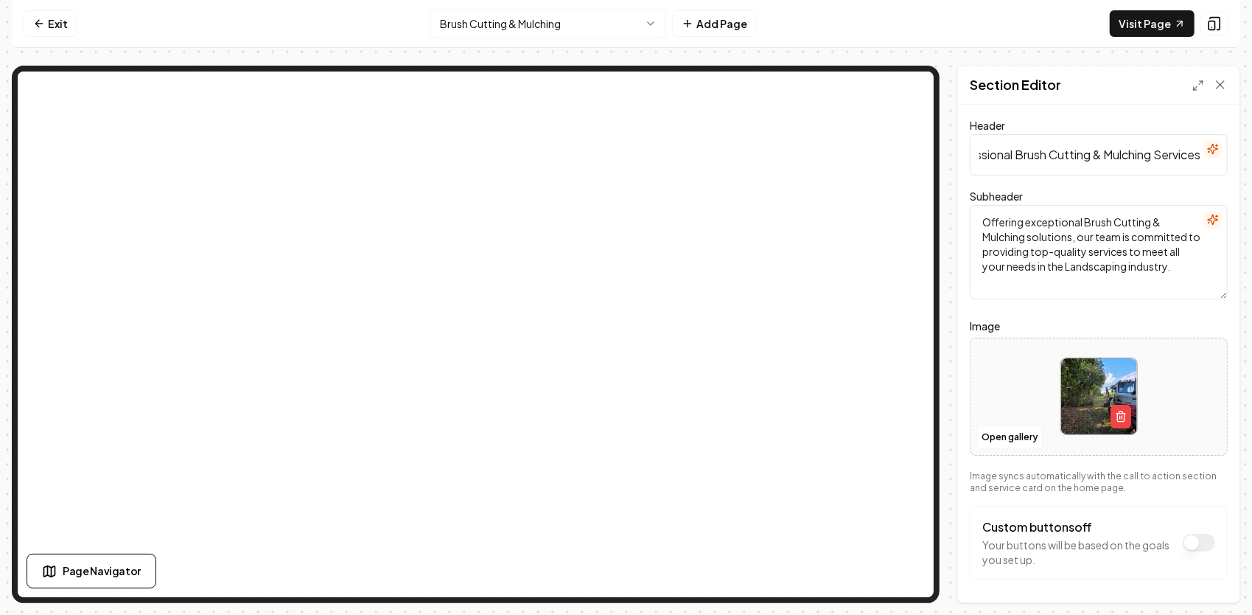
click at [1252, 55] on html "Computer Required This feature is only available on a computer. Please switch t…" at bounding box center [626, 307] width 1252 height 615
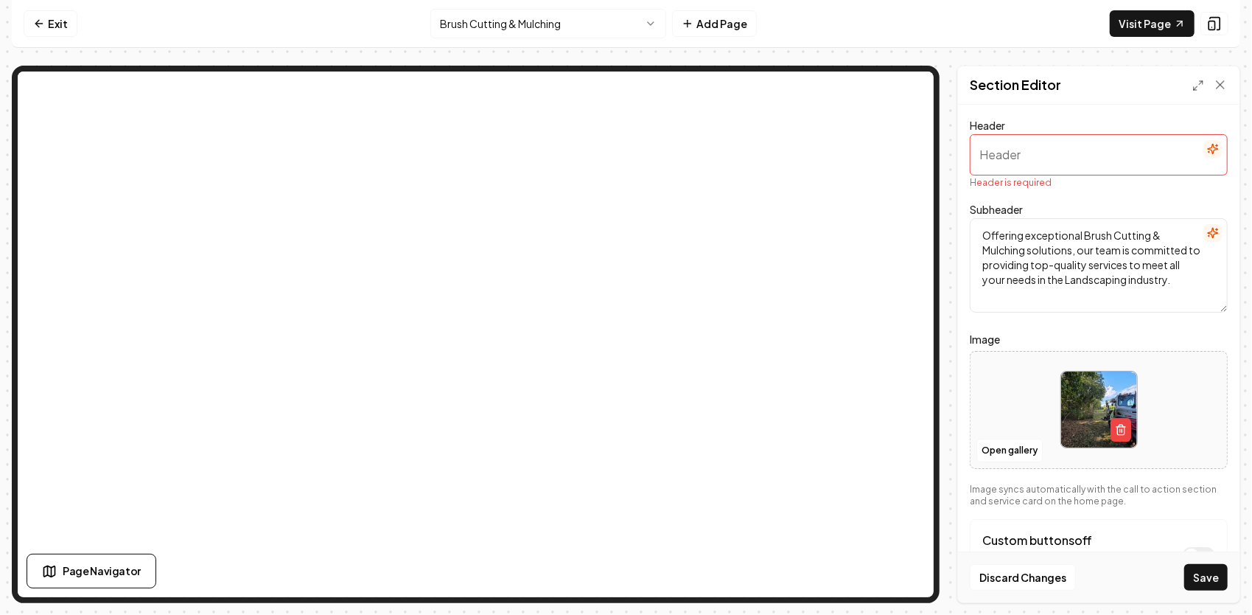
paste input "Brush Cutting & Mulching Services in [US_STATE]"
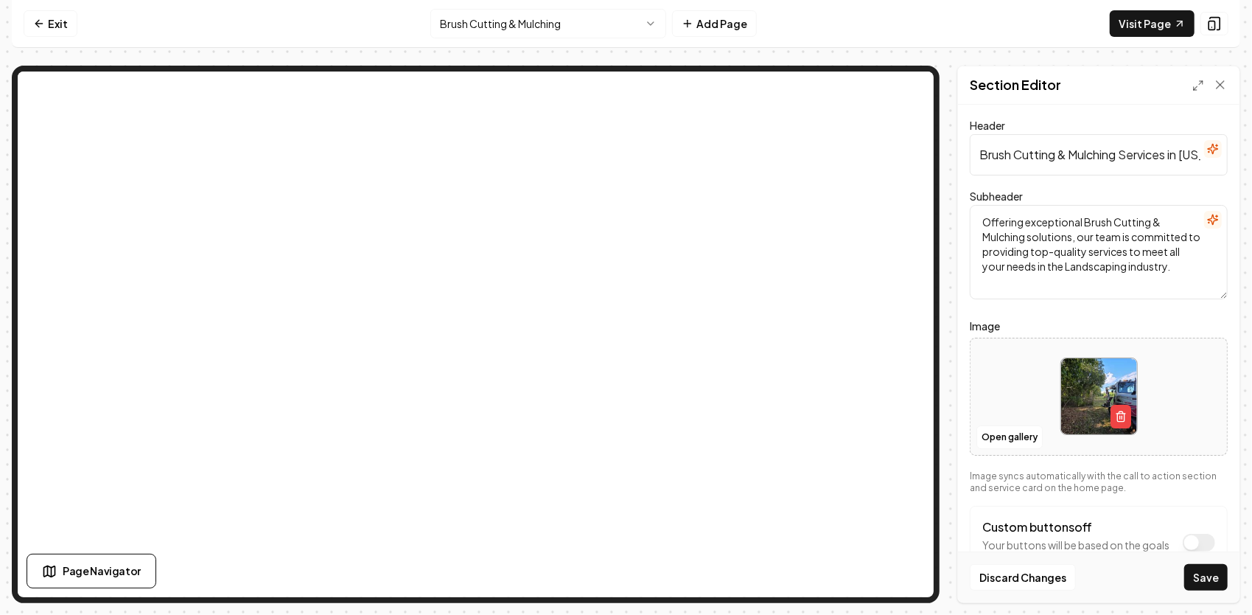
scroll to position [0, 72]
type input "Brush Cutting & Mulching Services in [US_STATE]"
drag, startPoint x: 1186, startPoint y: 269, endPoint x: 967, endPoint y: 218, distance: 224.8
click at [967, 218] on div "Header Brush Cutting & Mulching Services in [US_STATE] Subheader Offering excep…" at bounding box center [1099, 354] width 282 height 498
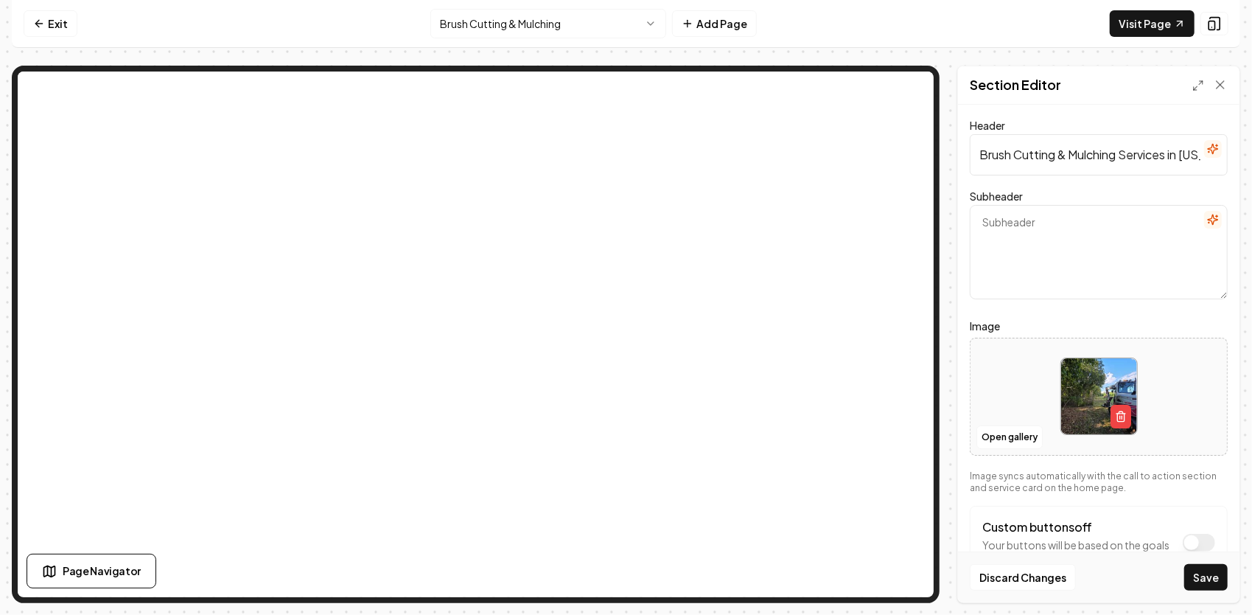
paste textarea "Locally owned & fully insured, JG Grading & Landscaping provides fast, safe bru…"
type textarea "Locally owned & fully insured, JG Grading & Landscaping provides fast, safe bru…"
click at [1213, 579] on button "Save" at bounding box center [1206, 577] width 43 height 27
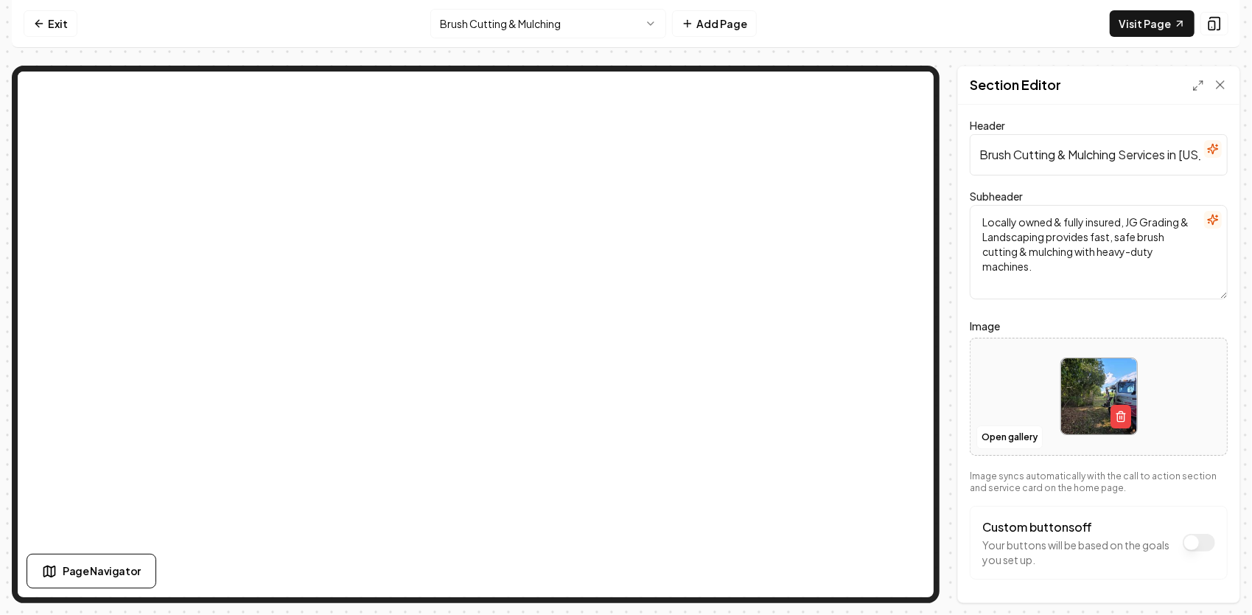
click at [543, 26] on html "Computer Required This feature is only available on a computer. Please switch t…" at bounding box center [626, 307] width 1252 height 615
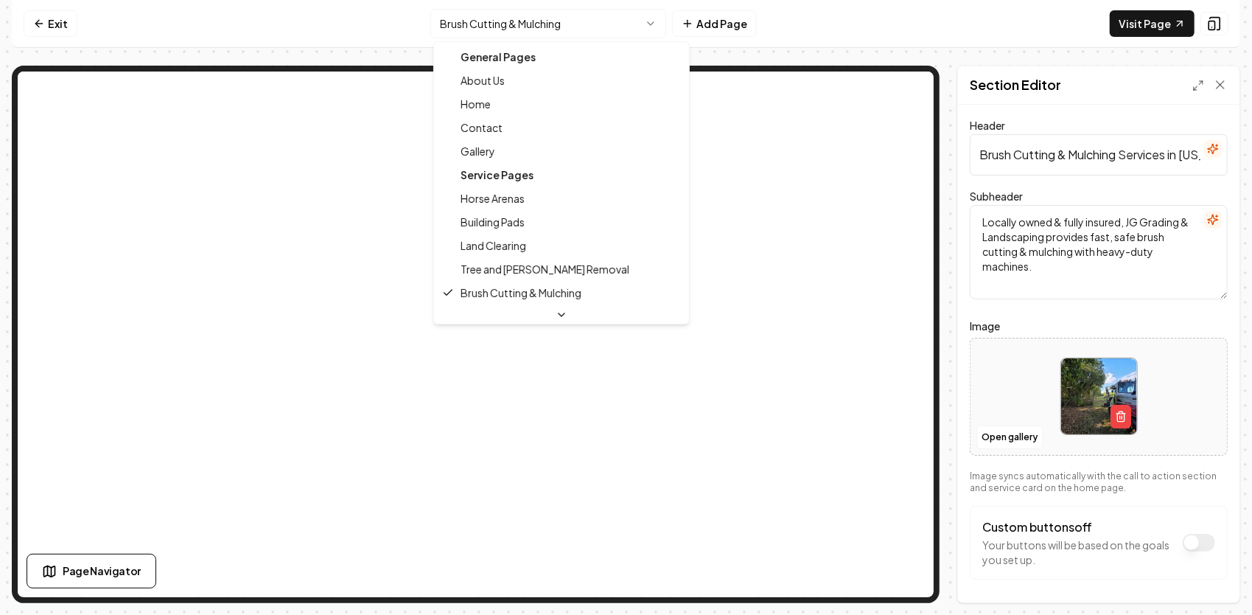
click at [549, 32] on html "Computer Required This feature is only available on a computer. Please switch t…" at bounding box center [626, 307] width 1252 height 615
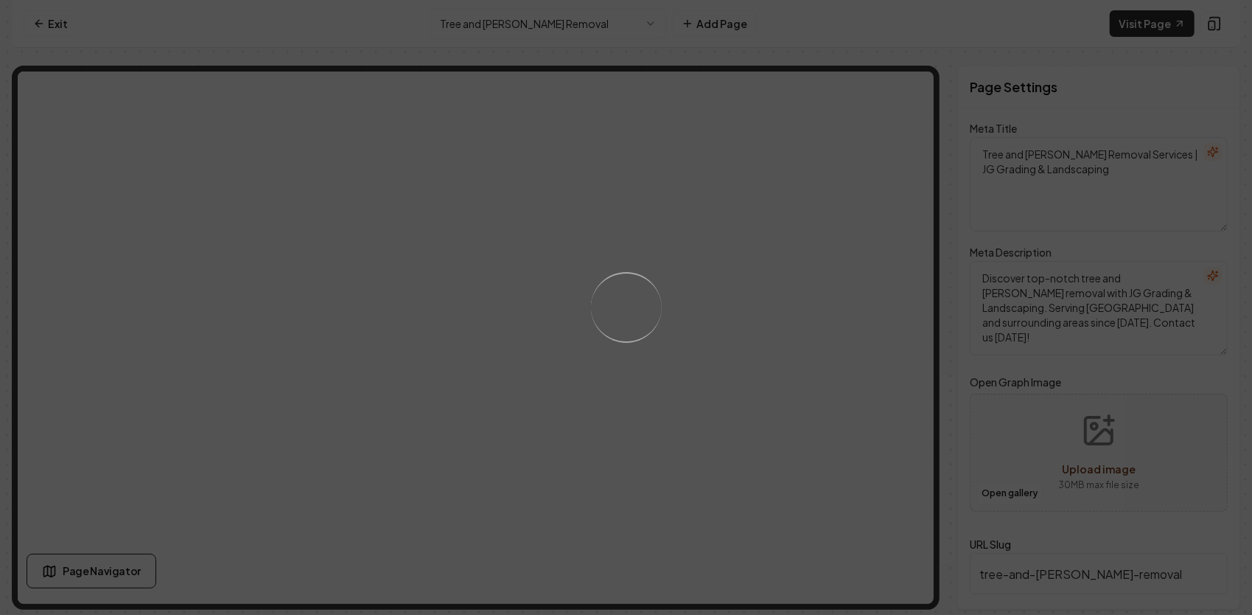
click at [571, 28] on div "Loading..." at bounding box center [626, 307] width 1252 height 615
click at [579, 22] on html "Computer Required This feature is only available on a computer. Please switch t…" at bounding box center [626, 307] width 1252 height 615
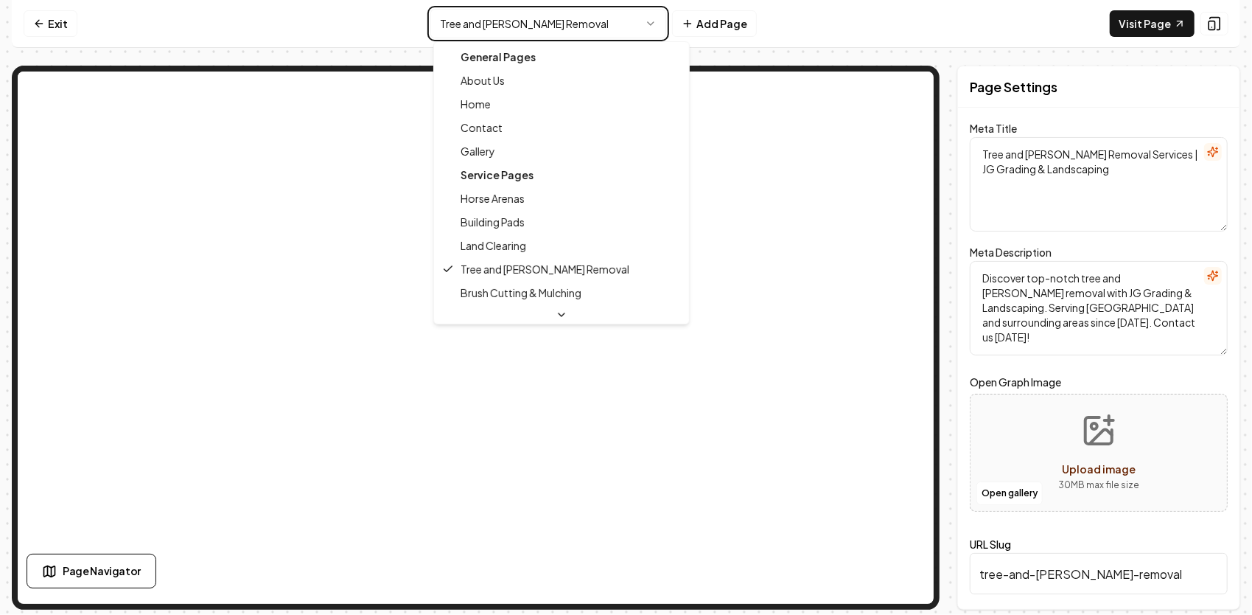
type input "brush-cutting-mulching"
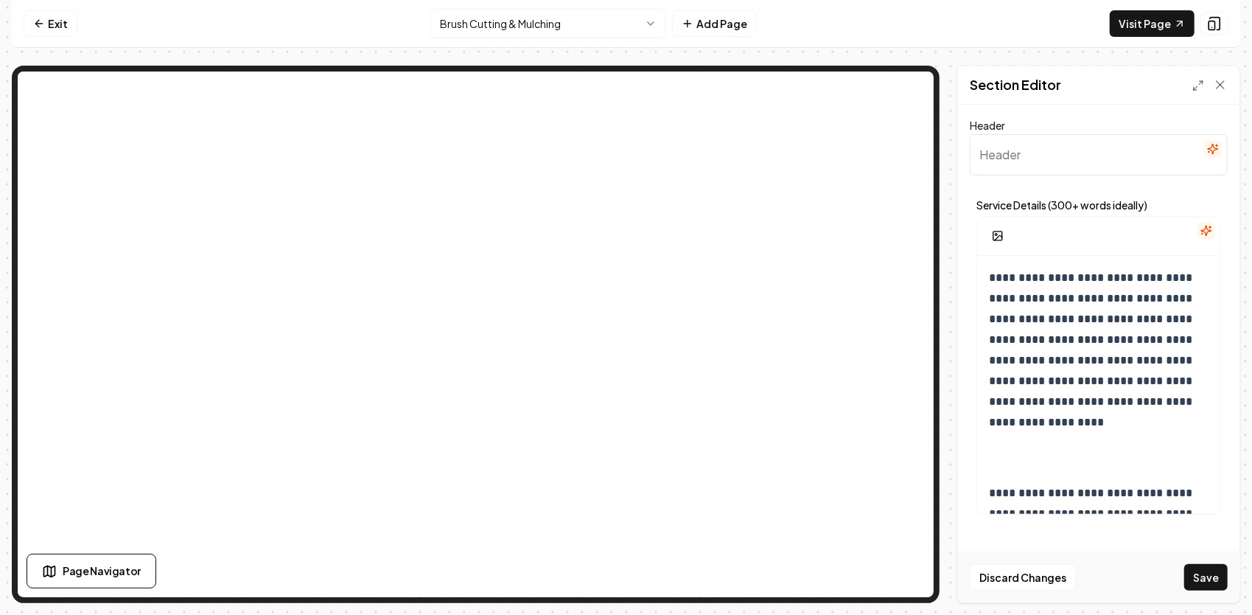
paste input "Takeuchi Muscle: 22-Ft Cutter + Brand-New TL-12V2"
type input "Takeuchi Muscle: 22-Ft Cutter + Brand-New TL-12V2"
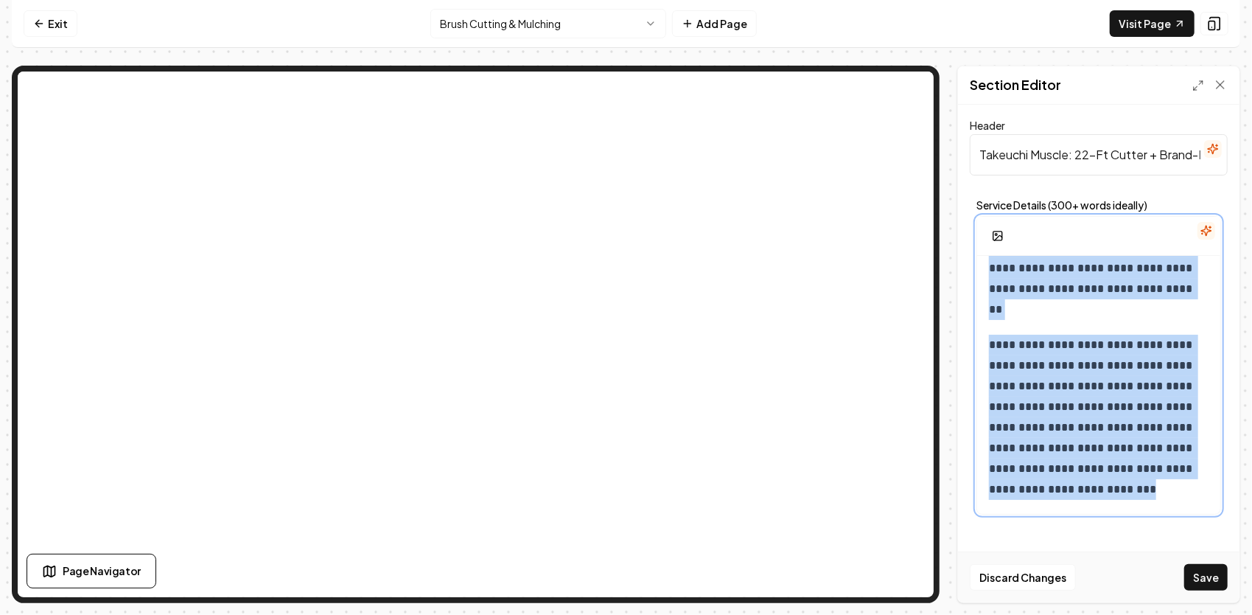
scroll to position [1187, 0]
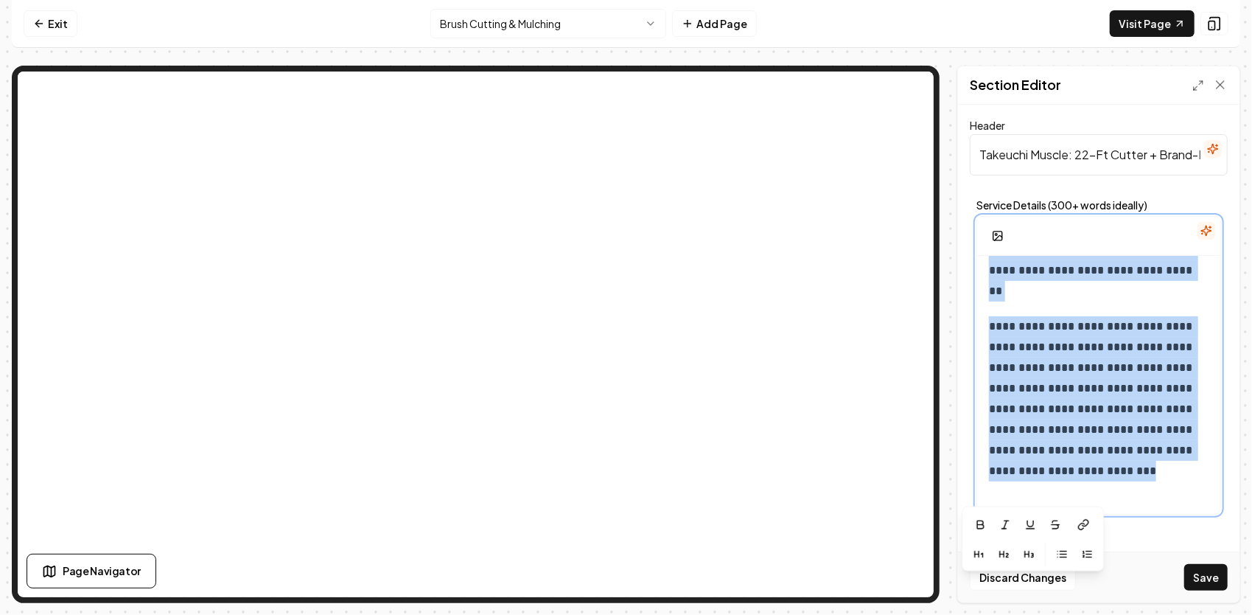
drag, startPoint x: 985, startPoint y: 272, endPoint x: 1225, endPoint y: 525, distance: 348.8
click at [1224, 529] on div "**********" at bounding box center [1099, 354] width 282 height 498
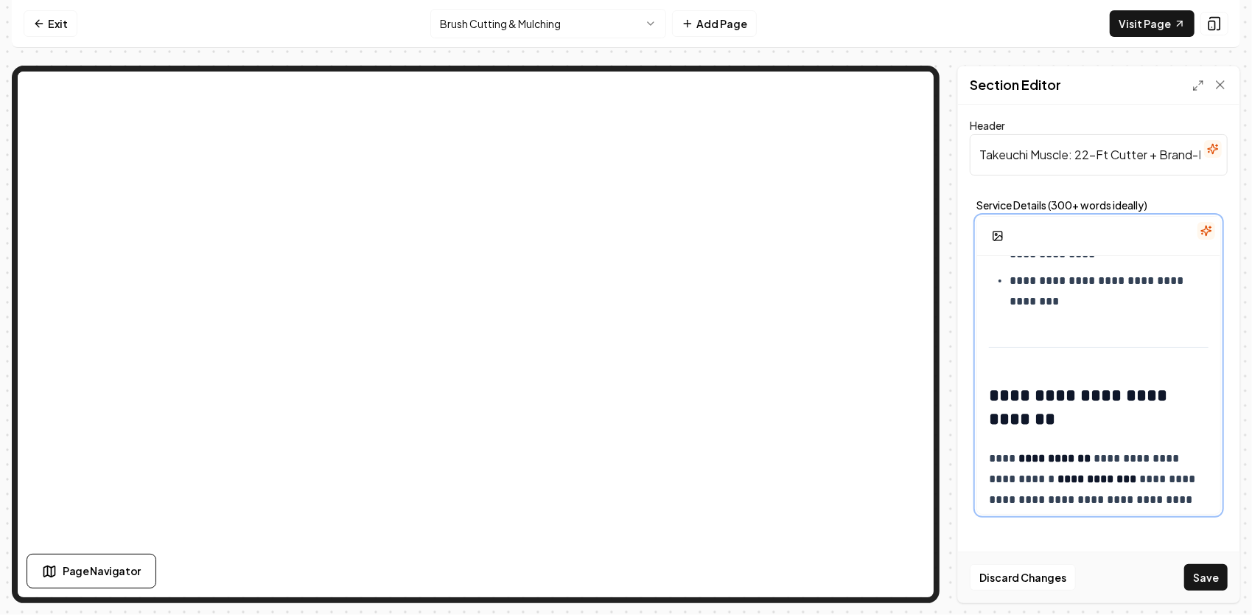
scroll to position [1110, 0]
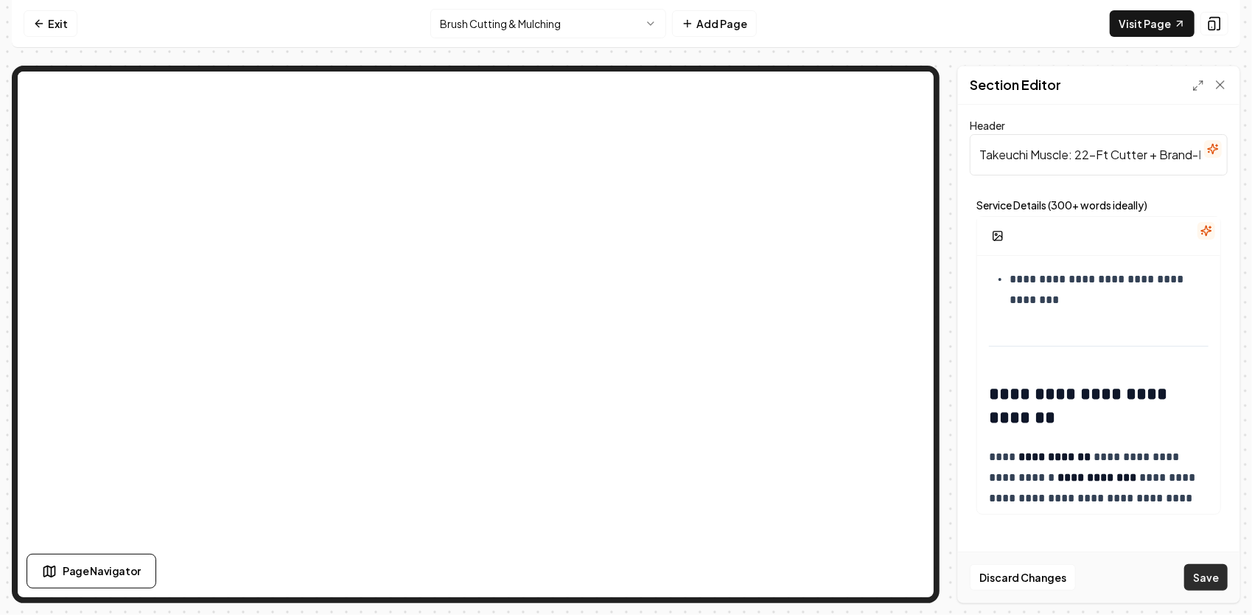
click at [1199, 571] on button "Save" at bounding box center [1206, 577] width 43 height 27
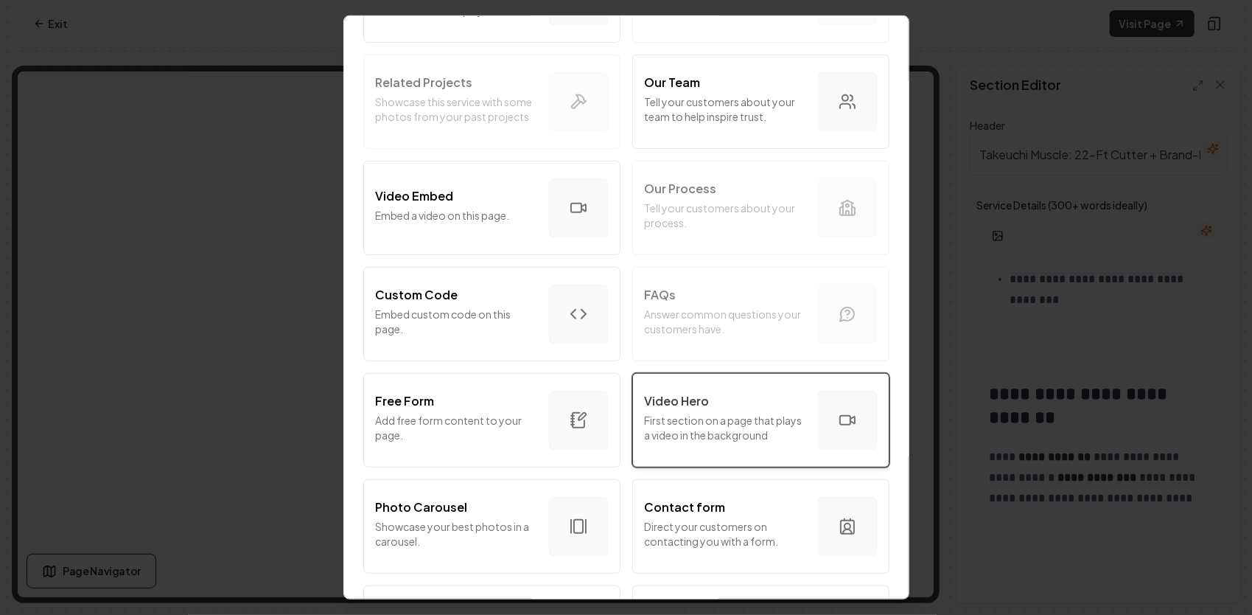
scroll to position [516, 0]
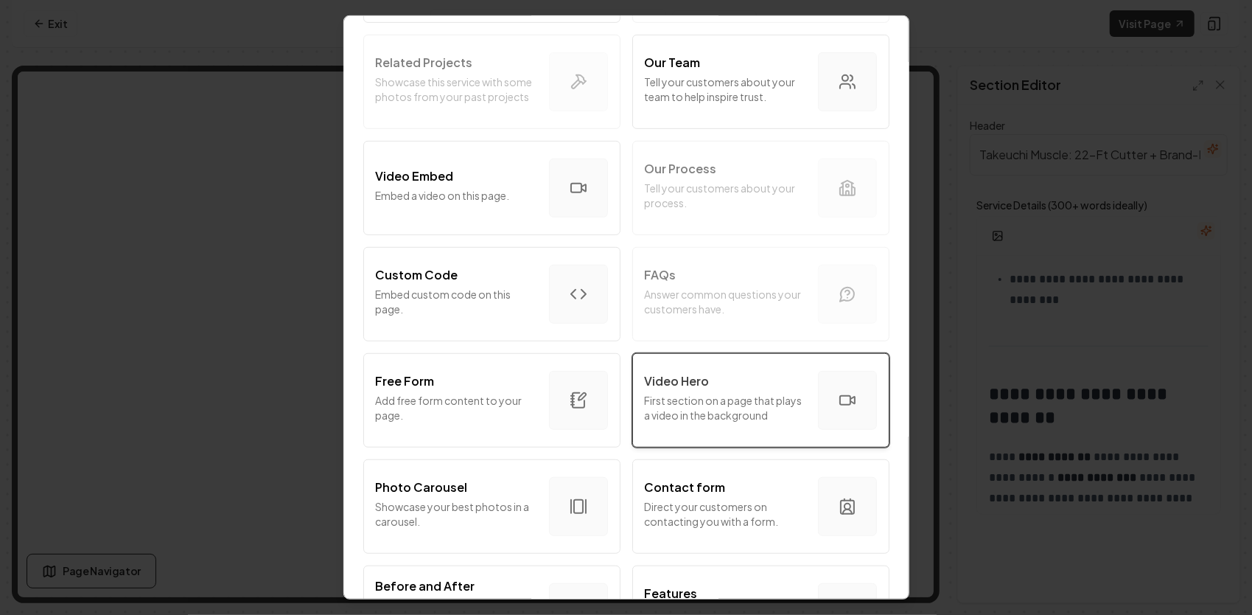
click at [732, 408] on p "First section on a page that plays a video in the background" at bounding box center [725, 407] width 161 height 29
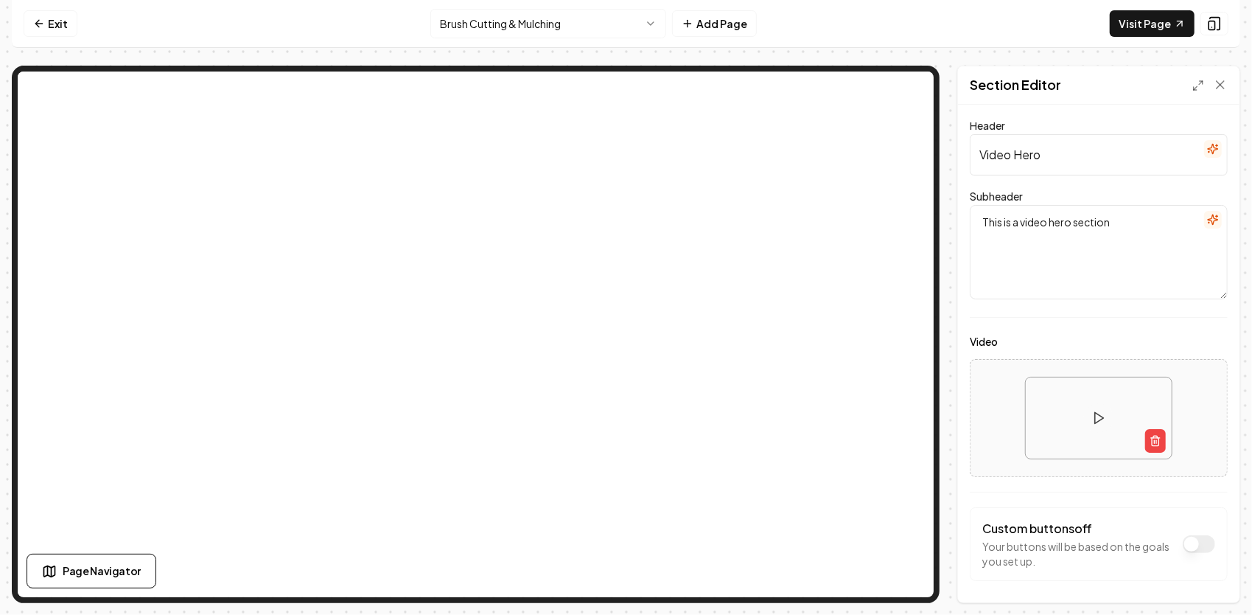
drag, startPoint x: 1134, startPoint y: 401, endPoint x: 998, endPoint y: 420, distance: 137.7
click at [998, 420] on div at bounding box center [1099, 418] width 257 height 107
click at [1152, 439] on icon "button" at bounding box center [1155, 442] width 7 height 8
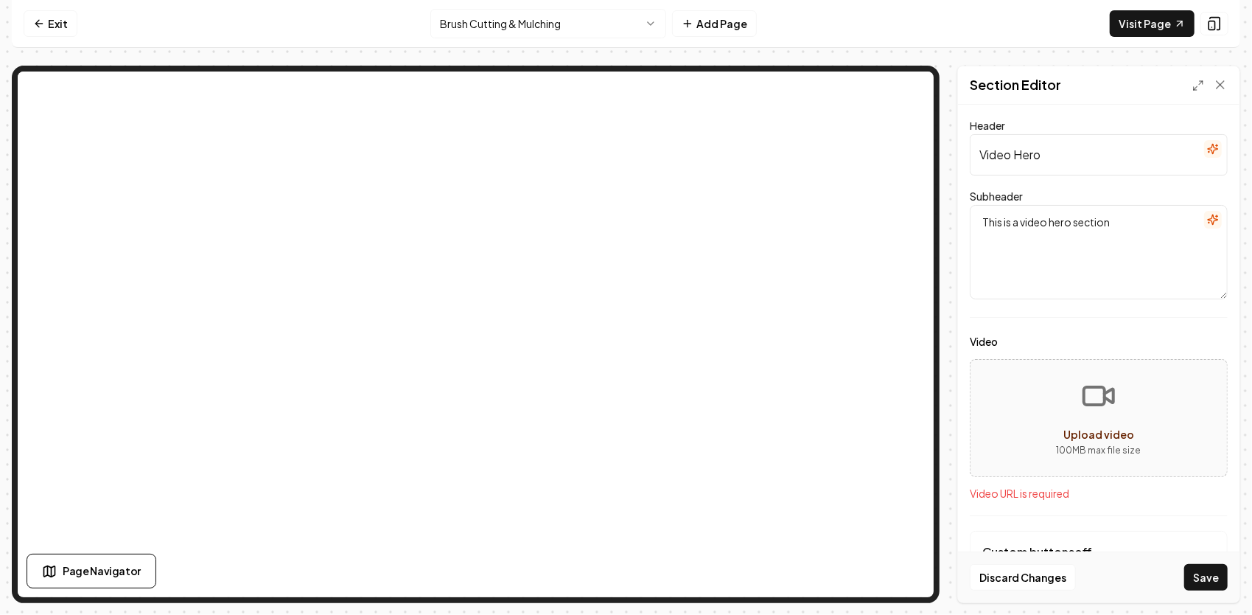
click at [1095, 416] on button "Upload video 100 MB max file size" at bounding box center [1099, 417] width 257 height 103
type input "**********"
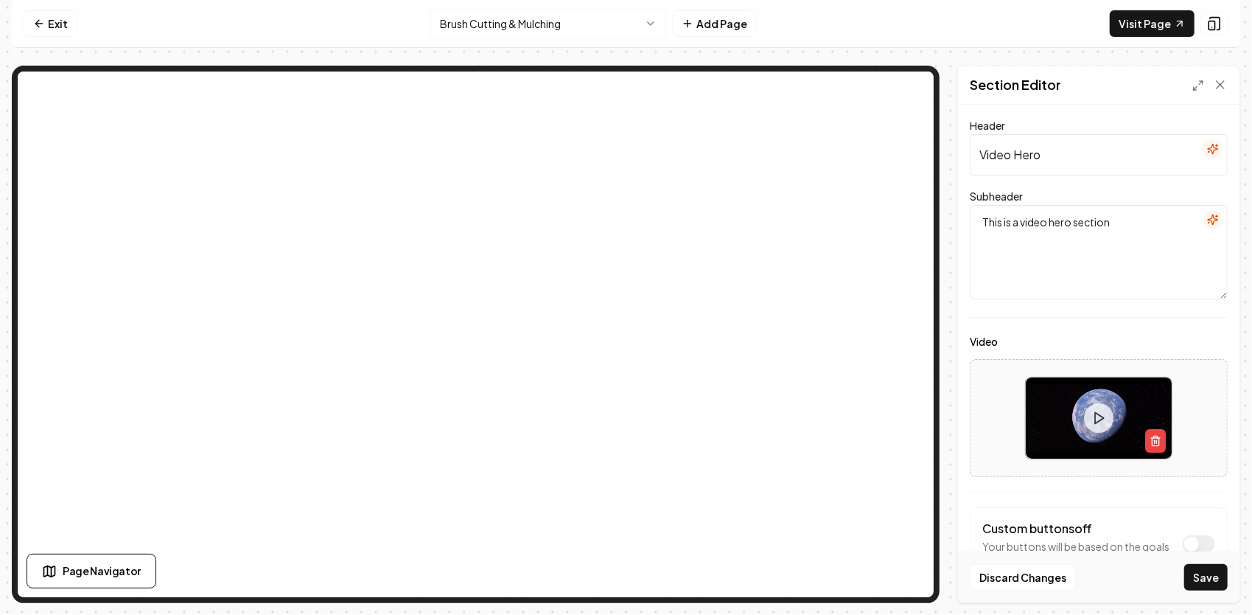
click at [1039, 170] on input "Video Hero" at bounding box center [1099, 154] width 258 height 41
drag, startPoint x: 1042, startPoint y: 165, endPoint x: 1055, endPoint y: 153, distance: 17.2
click at [1055, 153] on input "Video Hero" at bounding box center [1099, 154] width 258 height 41
drag, startPoint x: 1055, startPoint y: 153, endPoint x: 988, endPoint y: 161, distance: 67.5
click at [988, 161] on input "Video Hero" at bounding box center [1099, 154] width 258 height 41
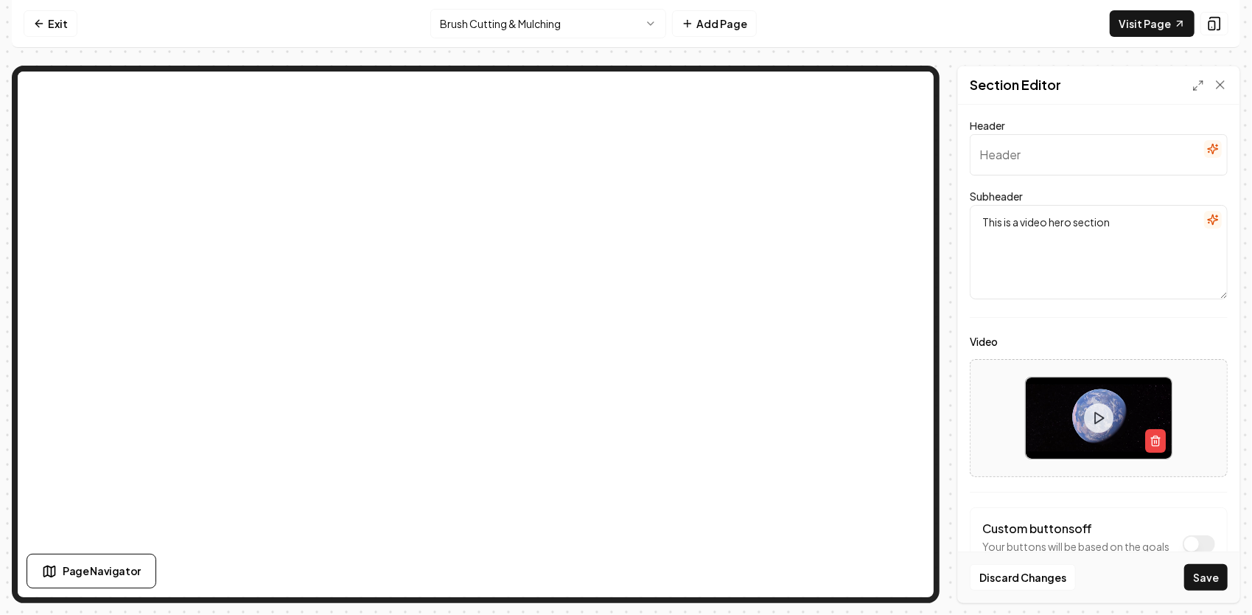
paste input "Brush Cutting Around Ponds — Power in Action"
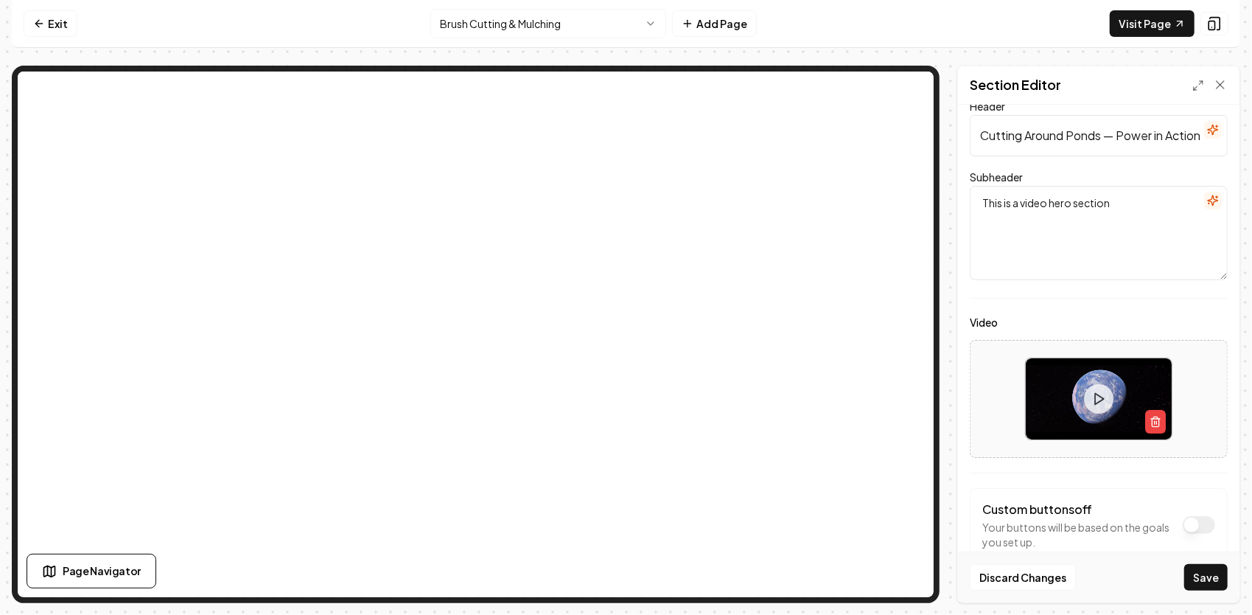
scroll to position [53, 0]
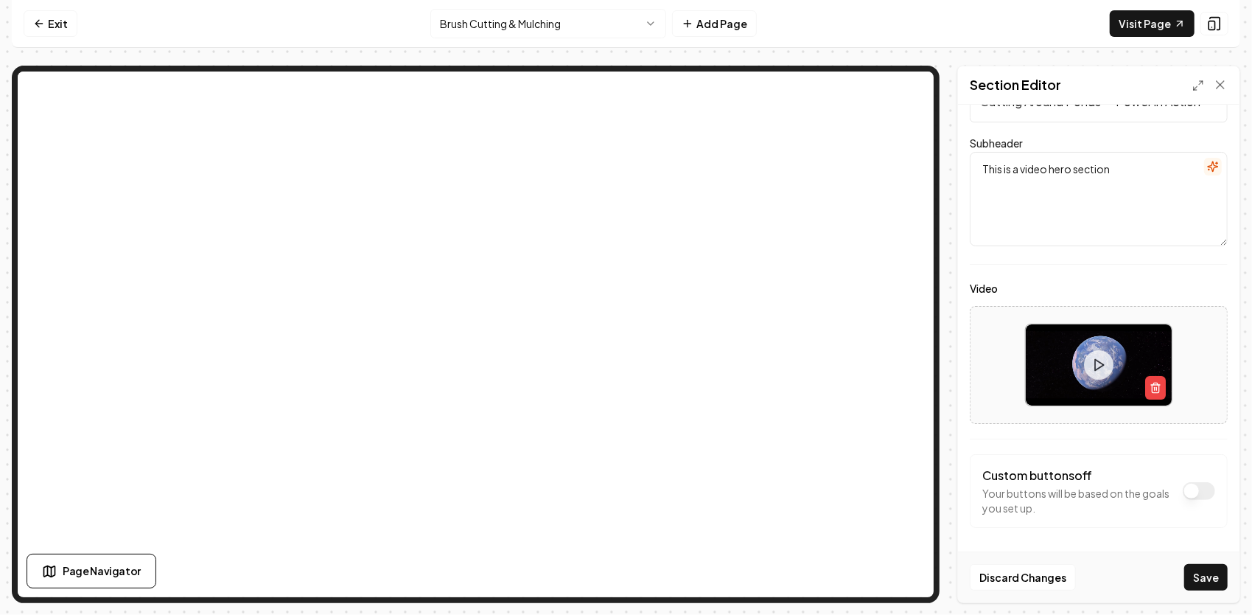
type input "Brush Cutting Around Ponds — Power in Action"
click at [1041, 190] on textarea "This is a video hero section" at bounding box center [1099, 199] width 258 height 94
drag, startPoint x: 1150, startPoint y: 168, endPoint x: 980, endPoint y: 192, distance: 171.3
click at [980, 192] on textarea "This is a video hero section" at bounding box center [1099, 199] width 258 height 94
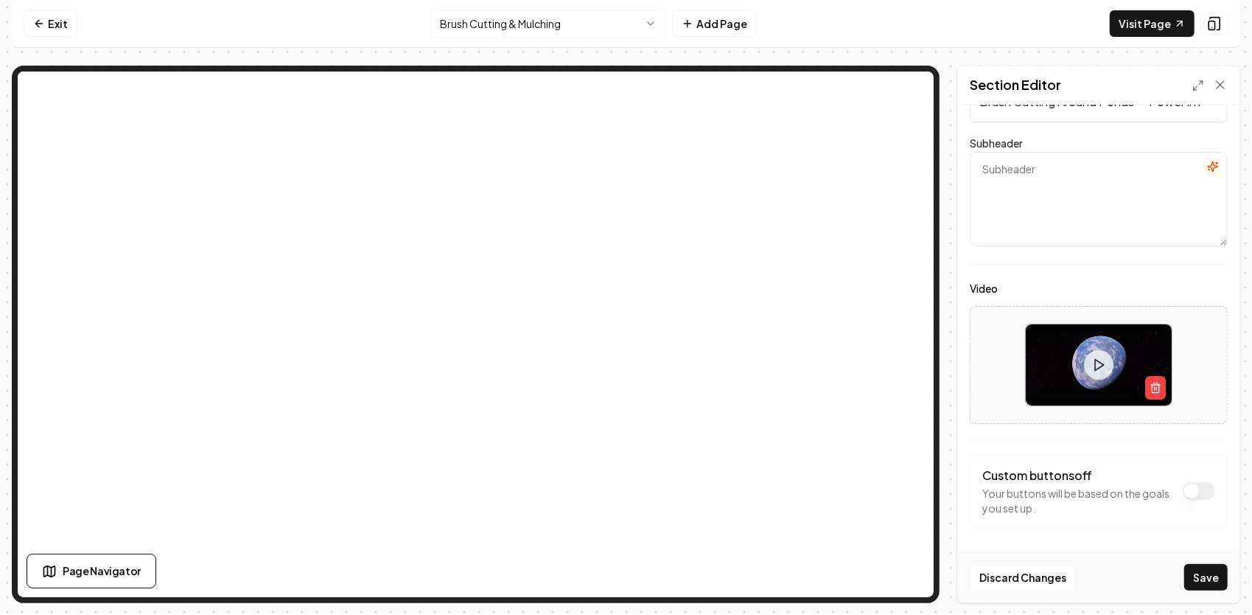
paste textarea "High-energy reel showcasing our biggest, toughest machines tackling pond banks …"
type textarea "High-energy reel showcasing our biggest, toughest machines tackling pond banks …"
click at [1190, 487] on button "Video" at bounding box center [1199, 491] width 32 height 18
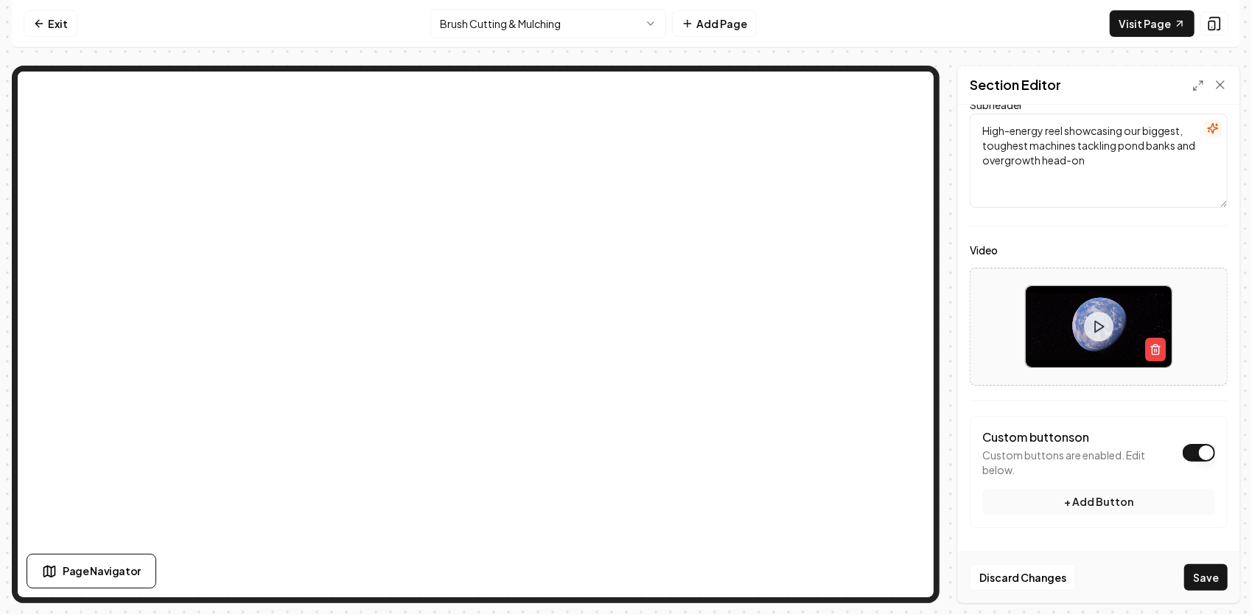
click at [1185, 450] on button "Video" at bounding box center [1199, 453] width 32 height 18
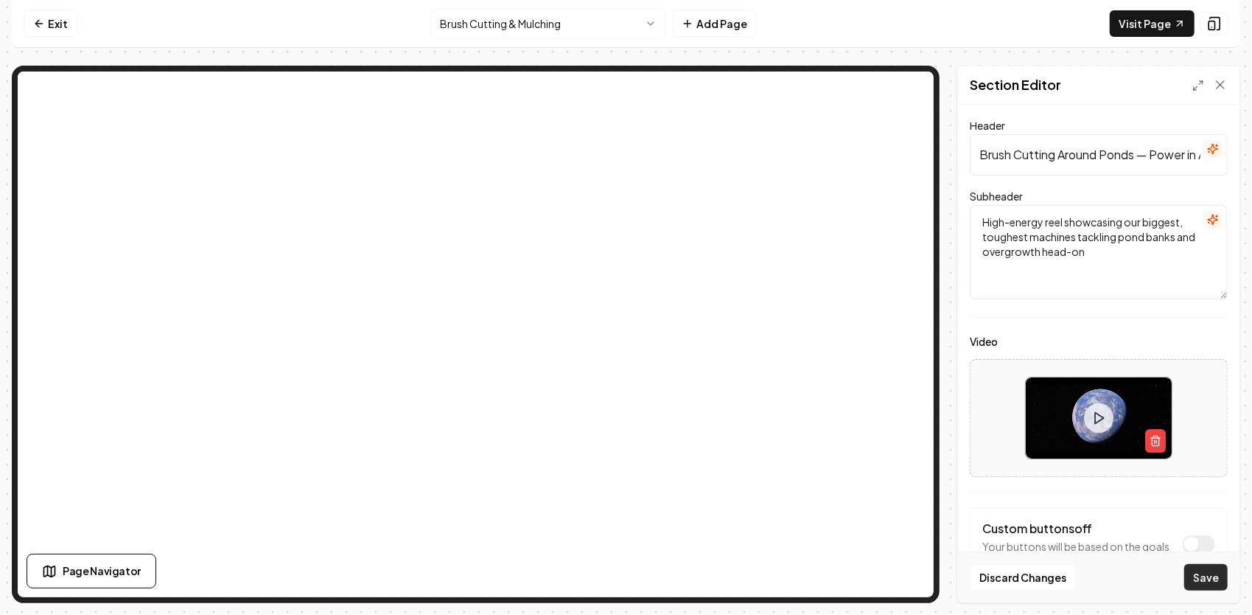
click at [1215, 582] on button "Save" at bounding box center [1206, 577] width 43 height 27
drag, startPoint x: 1054, startPoint y: 158, endPoint x: 964, endPoint y: 156, distance: 90.0
click at [964, 156] on div "Header Brush Cutting Around Ponds — Power in Action Subheader High-energy reel …" at bounding box center [1099, 354] width 282 height 498
click at [1064, 156] on input "Brush and Tall weeds Around Ponds — Power in Action" at bounding box center [1099, 154] width 258 height 41
click at [1059, 153] on input "Brush and Tall Weeds Around Ponds — Power in Action" at bounding box center [1099, 154] width 258 height 41
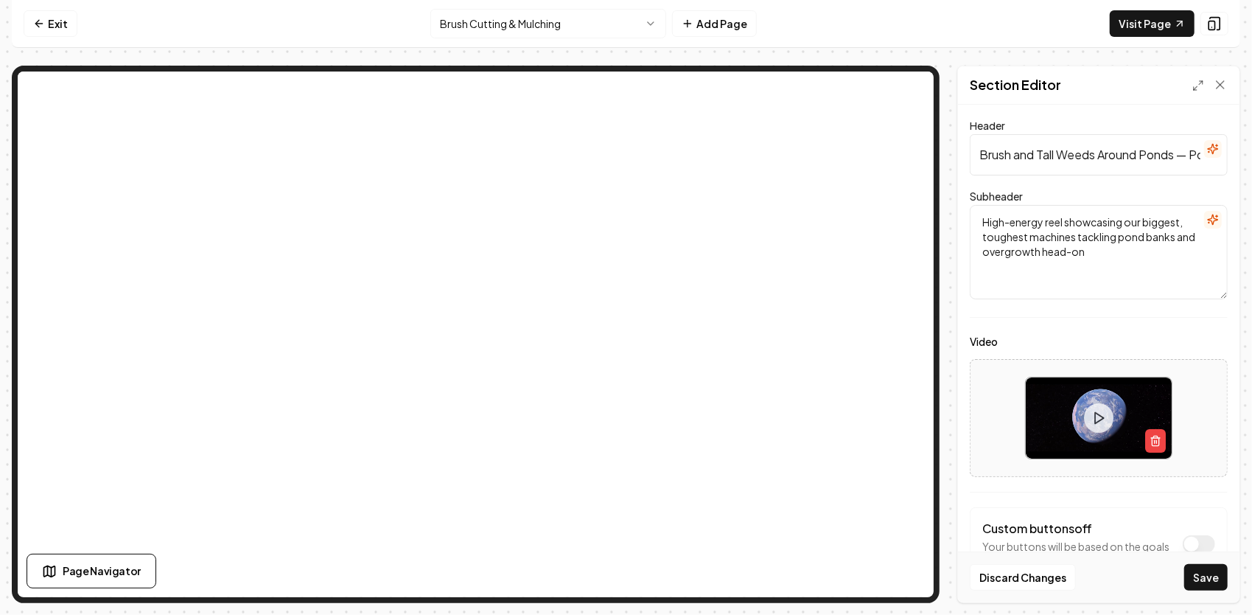
type input "Brush and Tall Weeds Around Ponds — Power in Action"
drag, startPoint x: 979, startPoint y: 151, endPoint x: 1235, endPoint y: 145, distance: 255.9
click at [1235, 145] on div "Header Brush and Tall Weeds Around Ponds — Power in Action Subheader High-energ…" at bounding box center [1099, 354] width 282 height 498
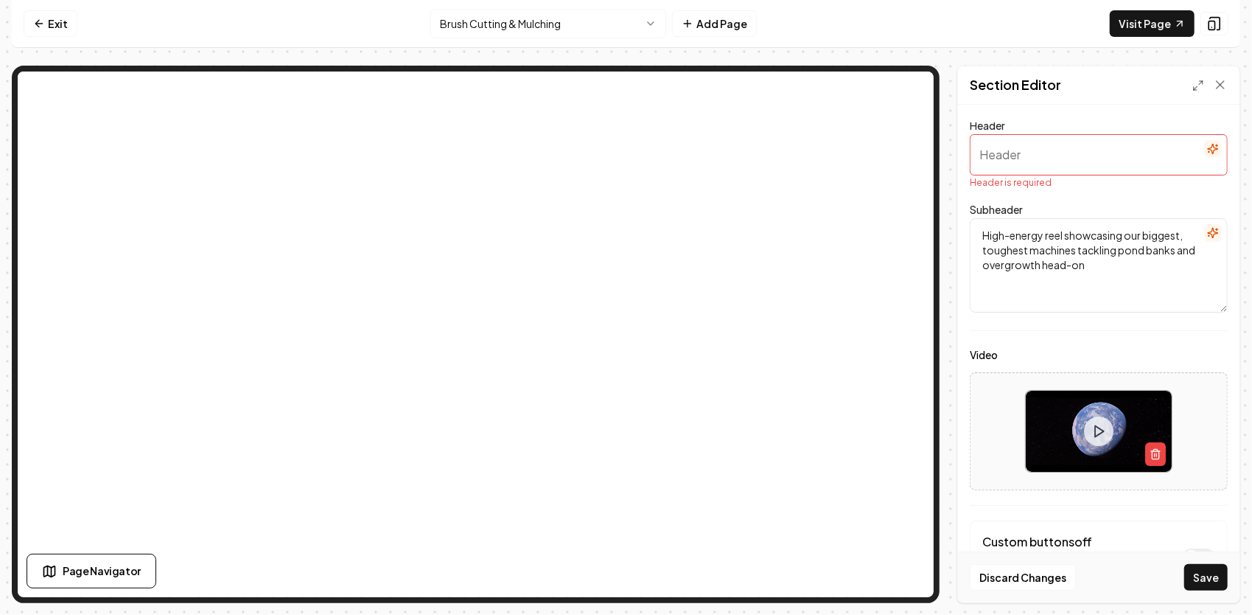
scroll to position [0, 0]
paste input "Overgrown Pond Banks? No Problem."
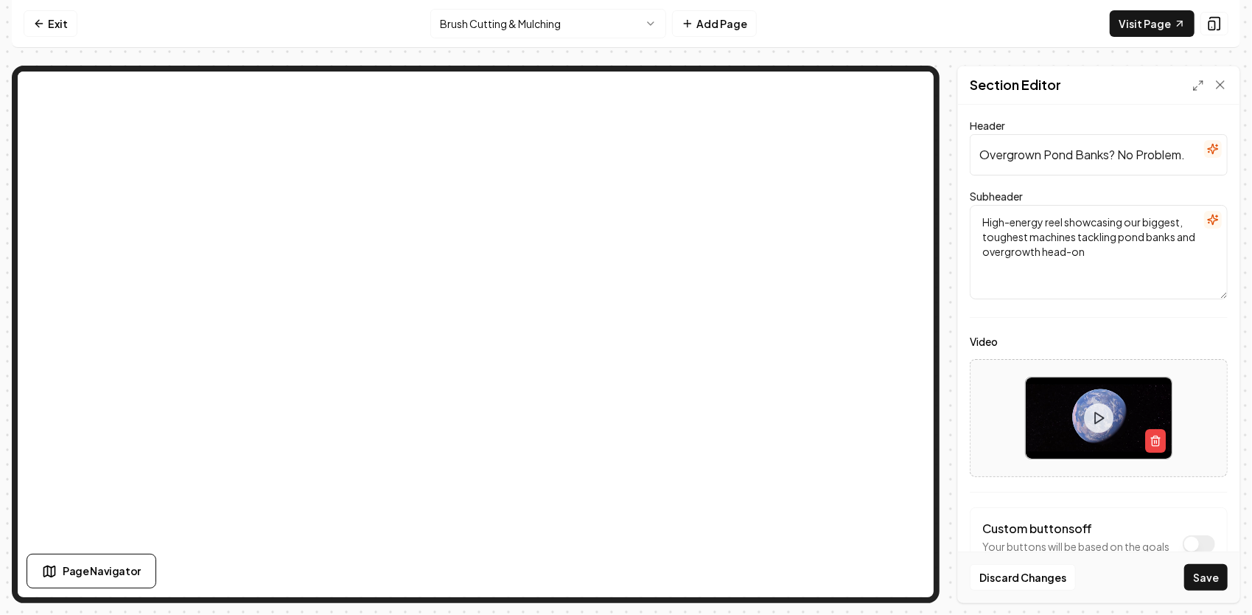
type input "Overgrown Pond Banks? No Problem."
drag, startPoint x: 1129, startPoint y: 253, endPoint x: 986, endPoint y: 215, distance: 148.8
click at [986, 215] on textarea "High-energy reel showcasing our biggest, toughest machines tackling pond banks …" at bounding box center [1099, 252] width 258 height 94
click at [1201, 582] on button "Save" at bounding box center [1206, 577] width 43 height 27
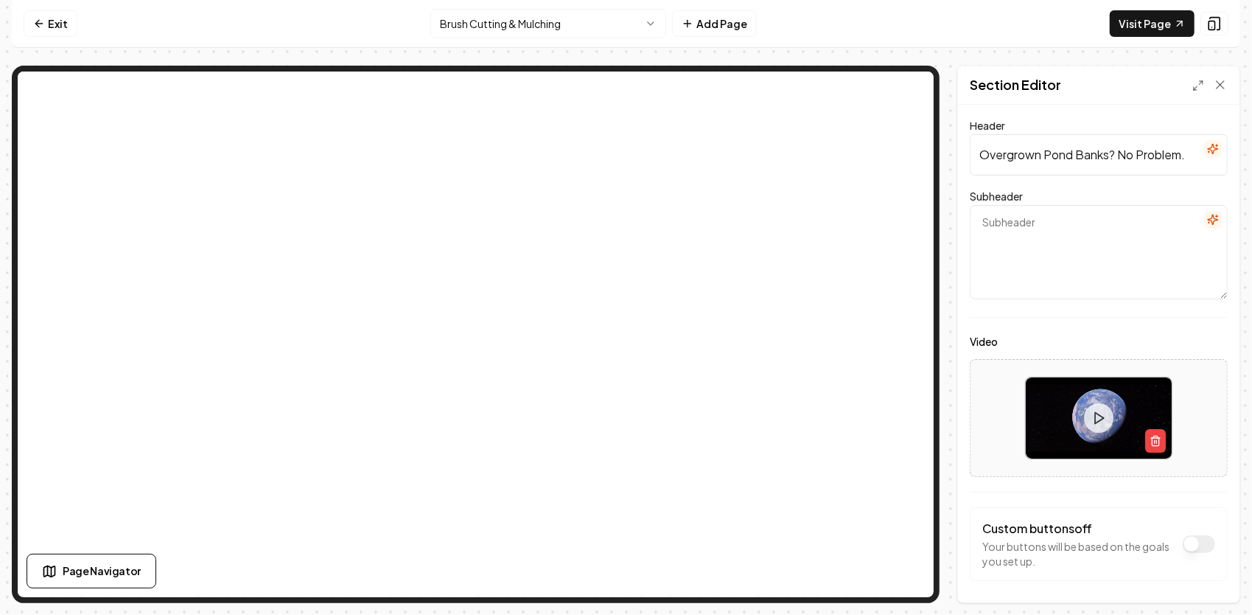
click at [1119, 156] on input "Overgrown Pond Banks? No Problem." at bounding box center [1099, 154] width 258 height 41
click button at bounding box center [1098, 417] width 29 height 29
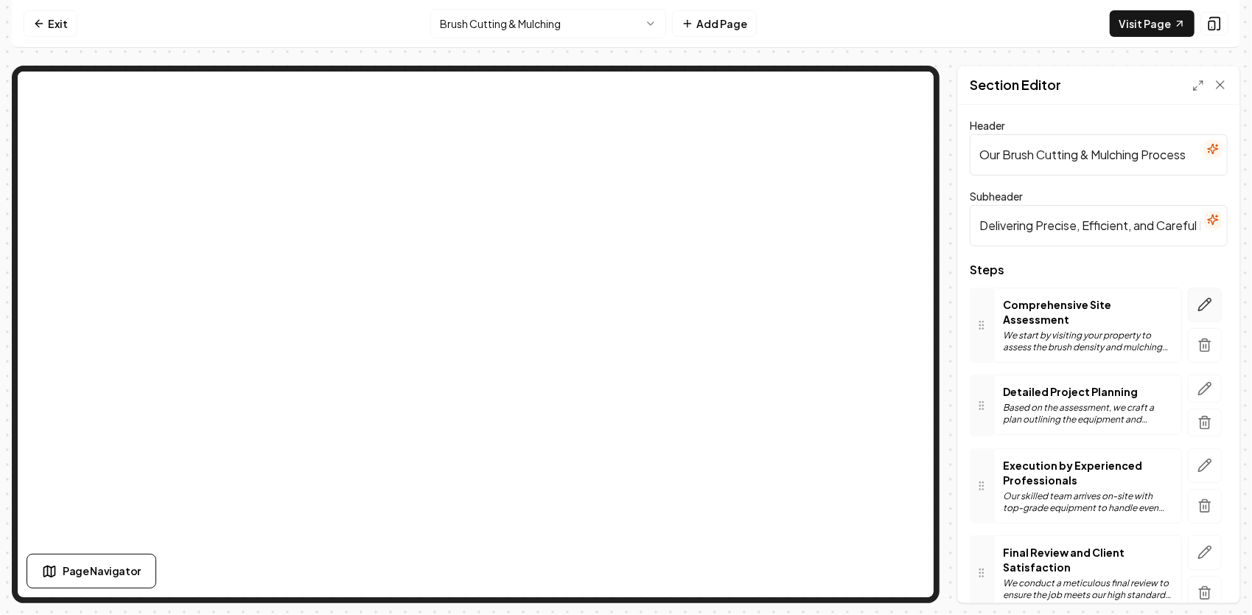
click at [1199, 305] on icon "button" at bounding box center [1205, 305] width 13 height 13
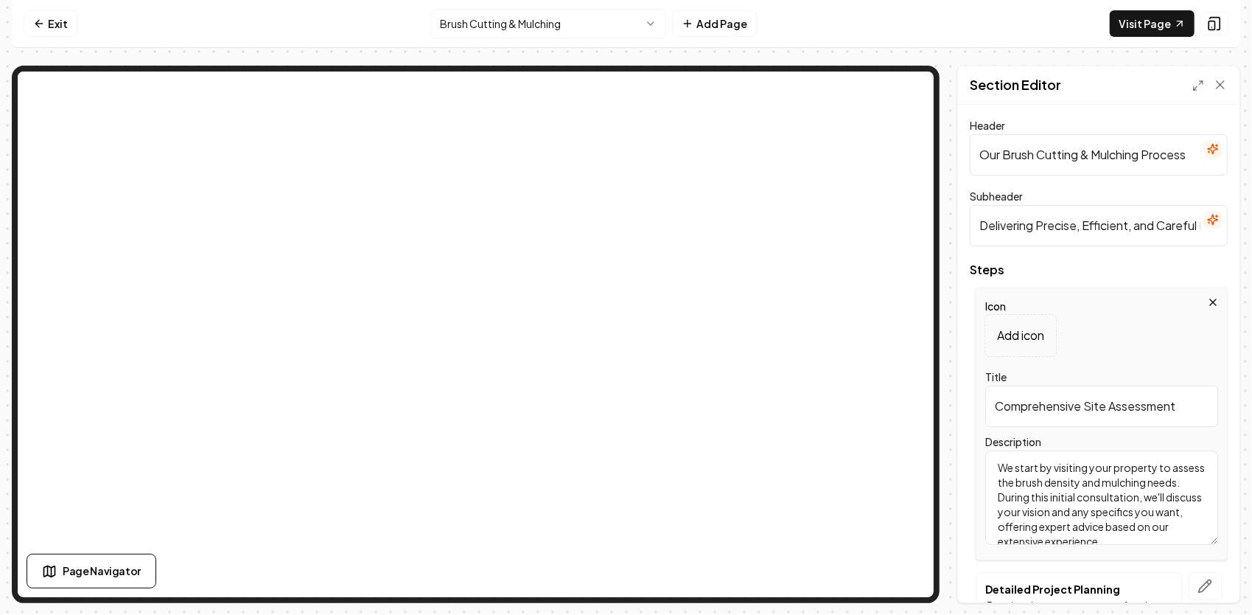
drag, startPoint x: 995, startPoint y: 406, endPoint x: 1202, endPoint y: 433, distance: 208.2
click at [1202, 432] on div "Icon Add icon Title Comprehensive Site Assessment Description We start by visit…" at bounding box center [1102, 423] width 252 height 273
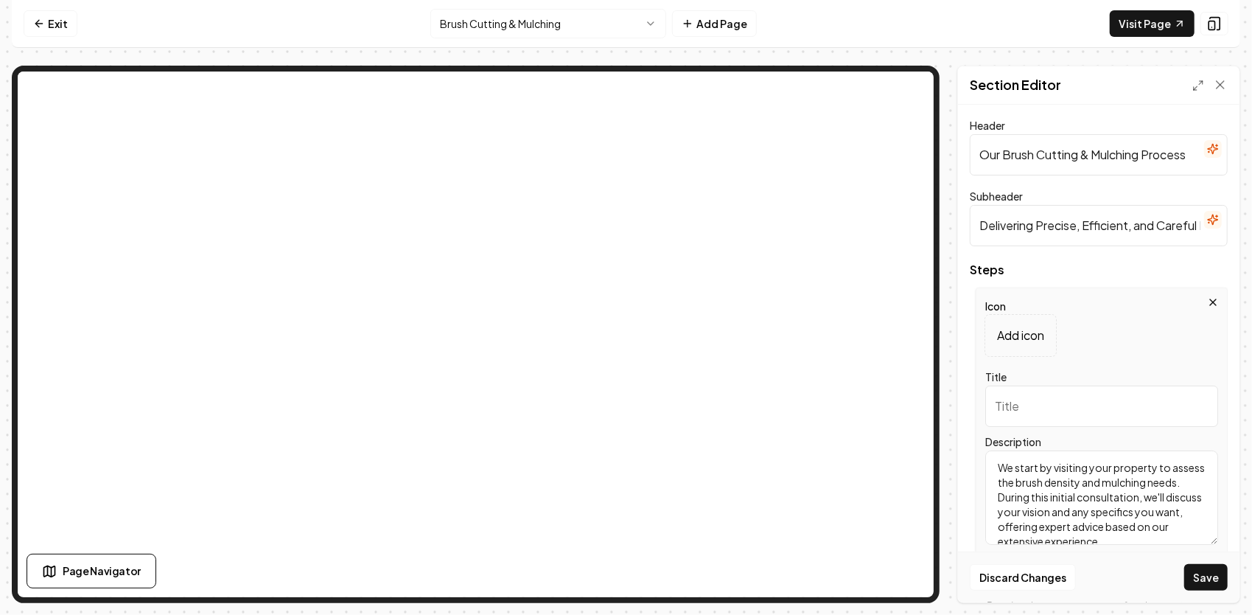
paste input "Brush Cutting & Mowing Done Right"
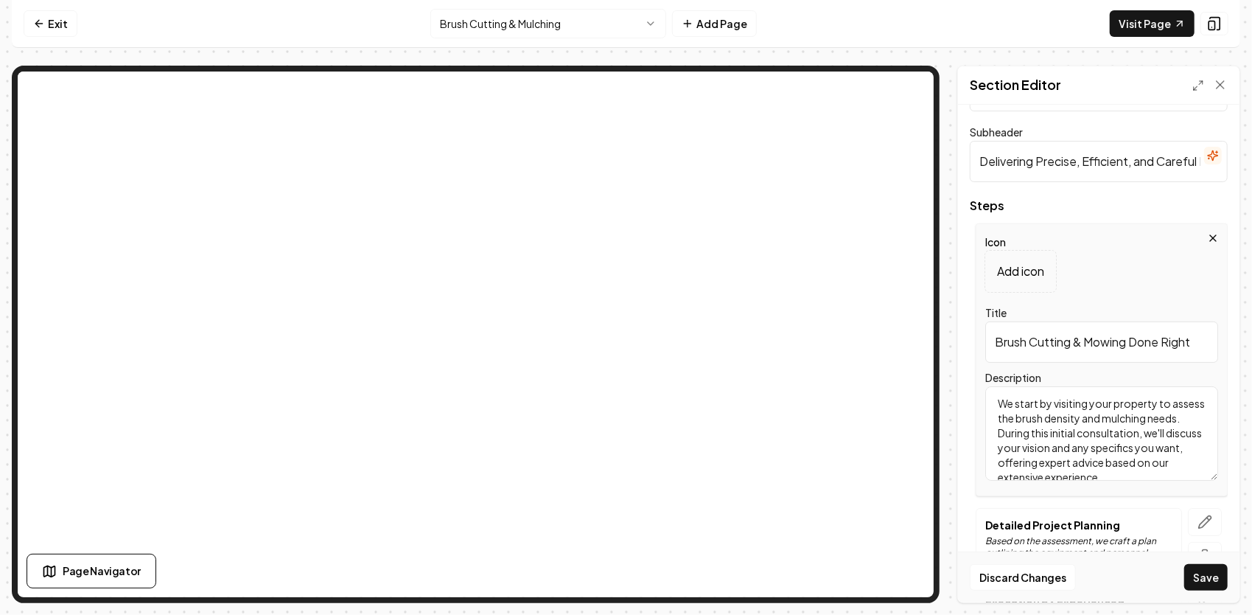
scroll to position [147, 0]
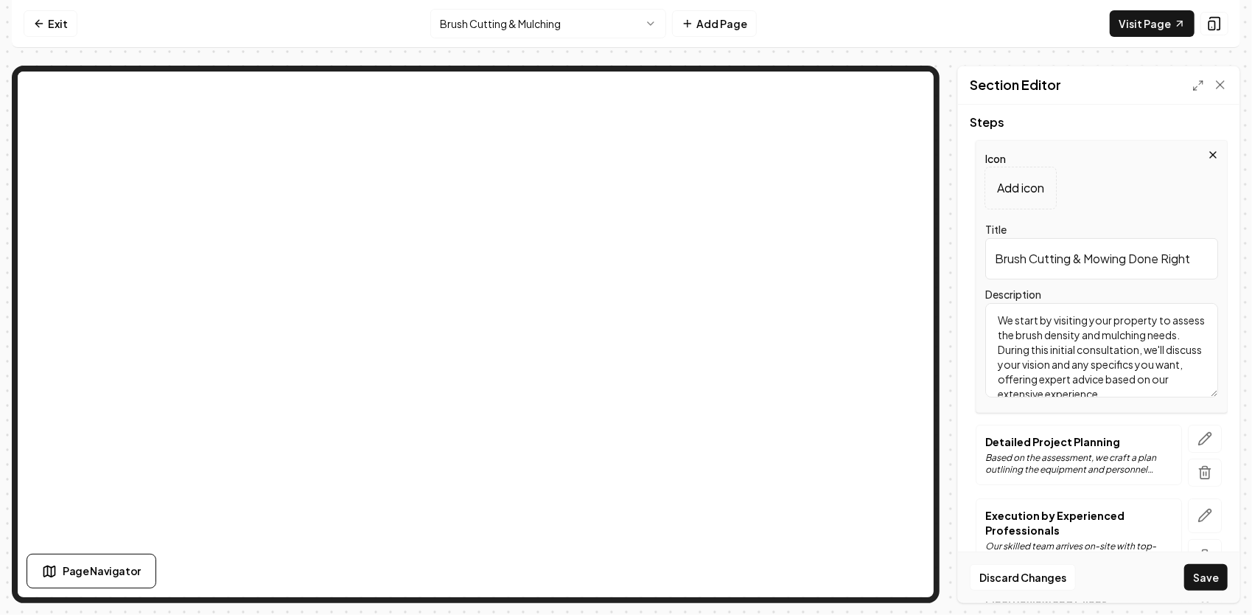
type input "Brush Cutting & Mowing Done Right"
drag, startPoint x: 992, startPoint y: 323, endPoint x: 1174, endPoint y: 401, distance: 197.5
click at [1174, 401] on div "Icon Add icon Title Brush Cutting & Mowing Done Right Description We start by v…" at bounding box center [1102, 276] width 252 height 273
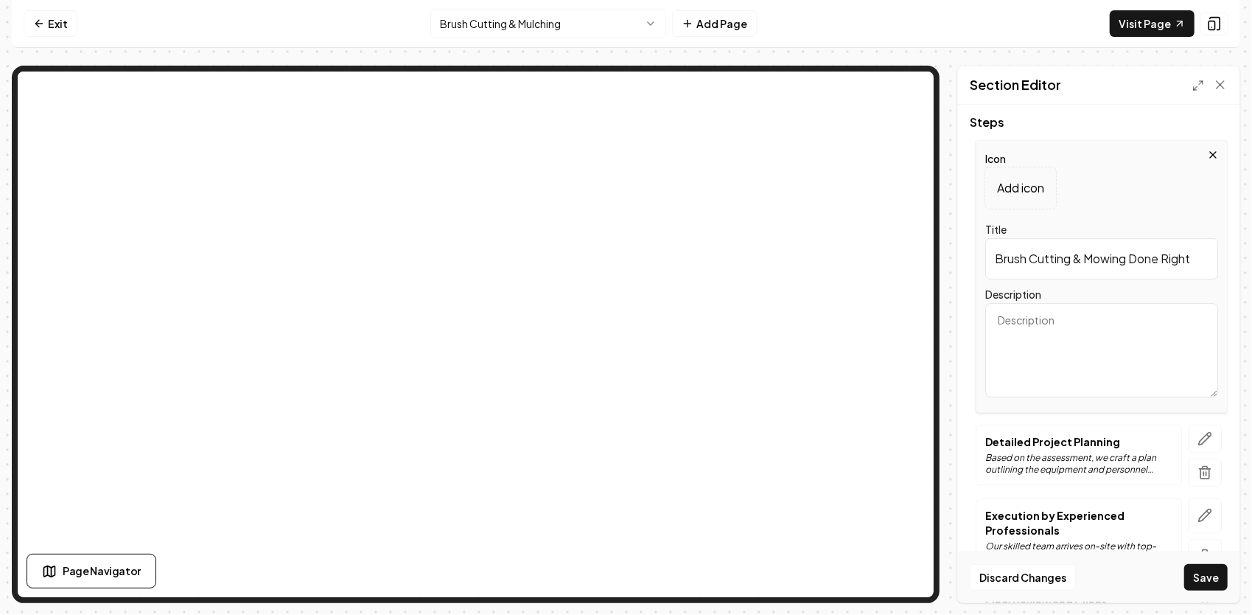
scroll to position [0, 0]
paste textarea "Brush Cutting & Mowing Done Right"
type textarea "Brush Cutting & Mowing Done Right"
drag, startPoint x: 1169, startPoint y: 324, endPoint x: 962, endPoint y: 311, distance: 207.5
click at [979, 335] on div "Icon Add icon Title Brush Cutting & Mowing Done Right Description Brush Cutting…" at bounding box center [1102, 276] width 252 height 273
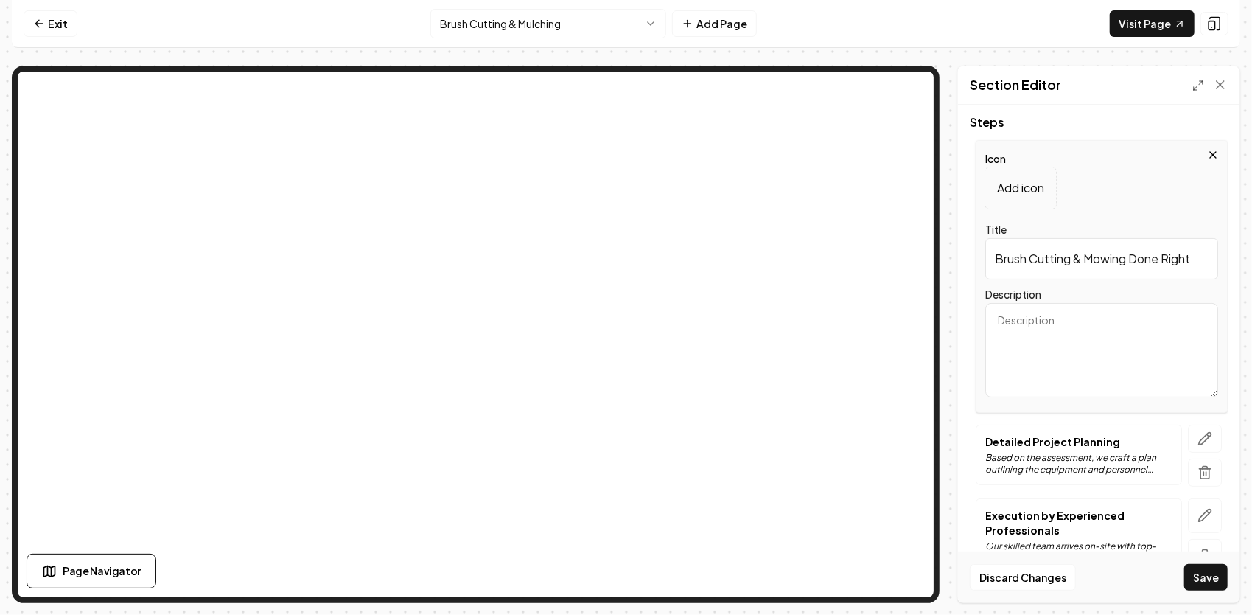
paste textarea "We start with a free on-site consultation where we walk the area with you, note…"
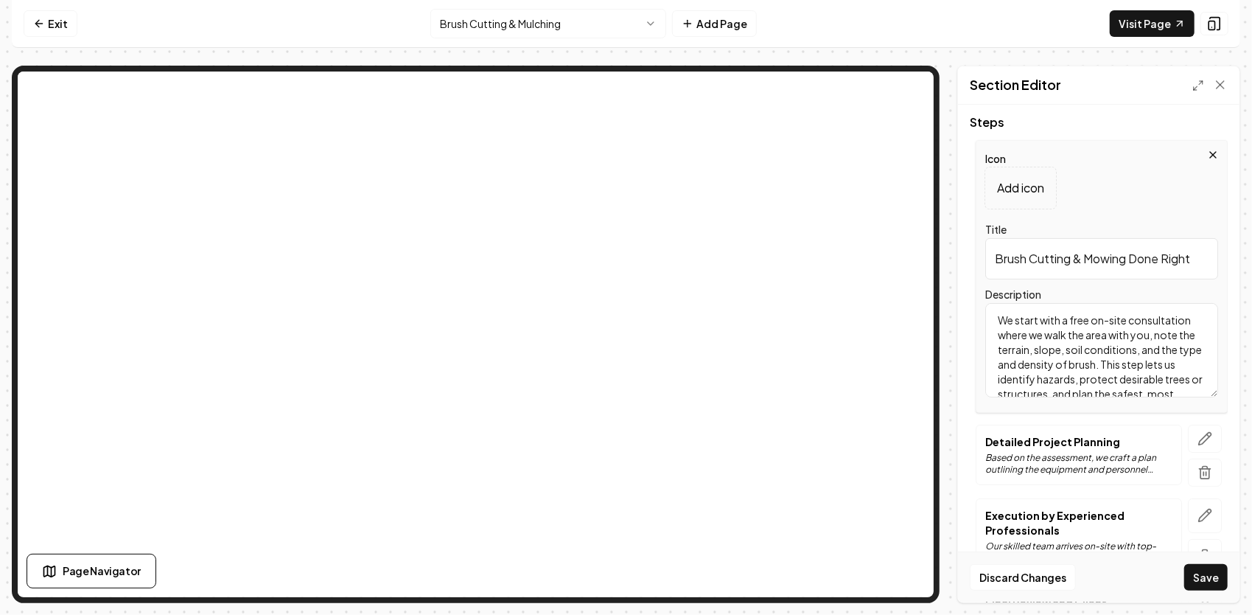
scroll to position [32, 0]
type textarea "We start with a free on-site consultation where we walk the area with you, note…"
click at [1196, 579] on button "Save" at bounding box center [1206, 577] width 43 height 27
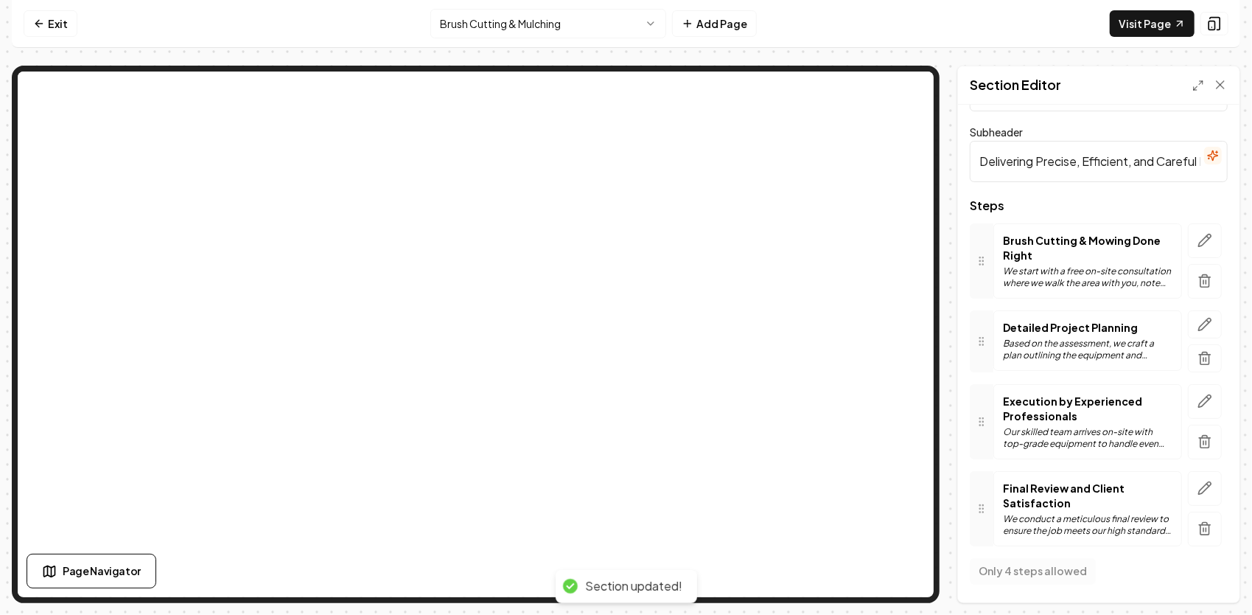
scroll to position [60, 0]
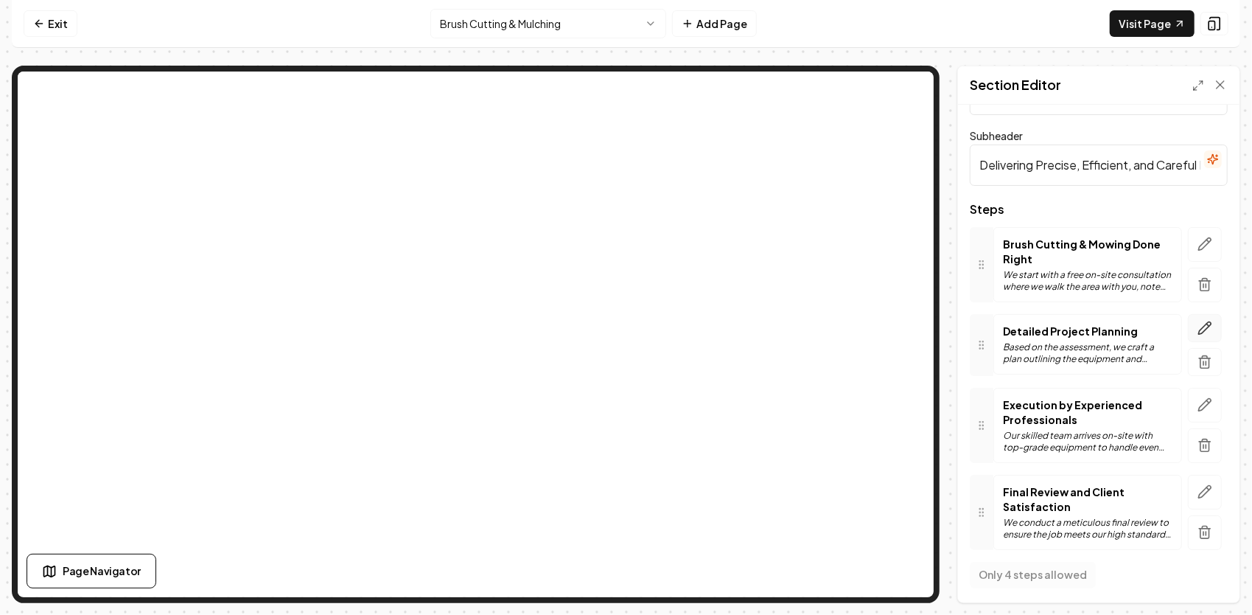
click at [1198, 321] on icon "button" at bounding box center [1205, 328] width 15 height 15
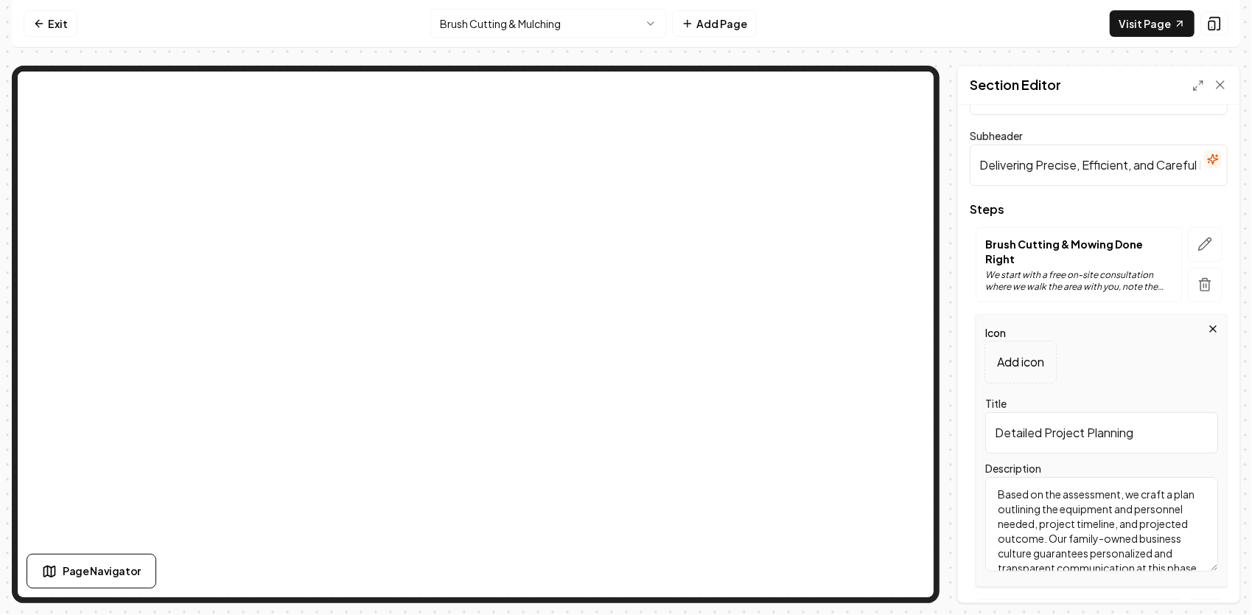
drag, startPoint x: 994, startPoint y: 429, endPoint x: 1144, endPoint y: 392, distance: 154.1
click at [1143, 394] on div "Title Detailed Project Planning" at bounding box center [1102, 423] width 233 height 59
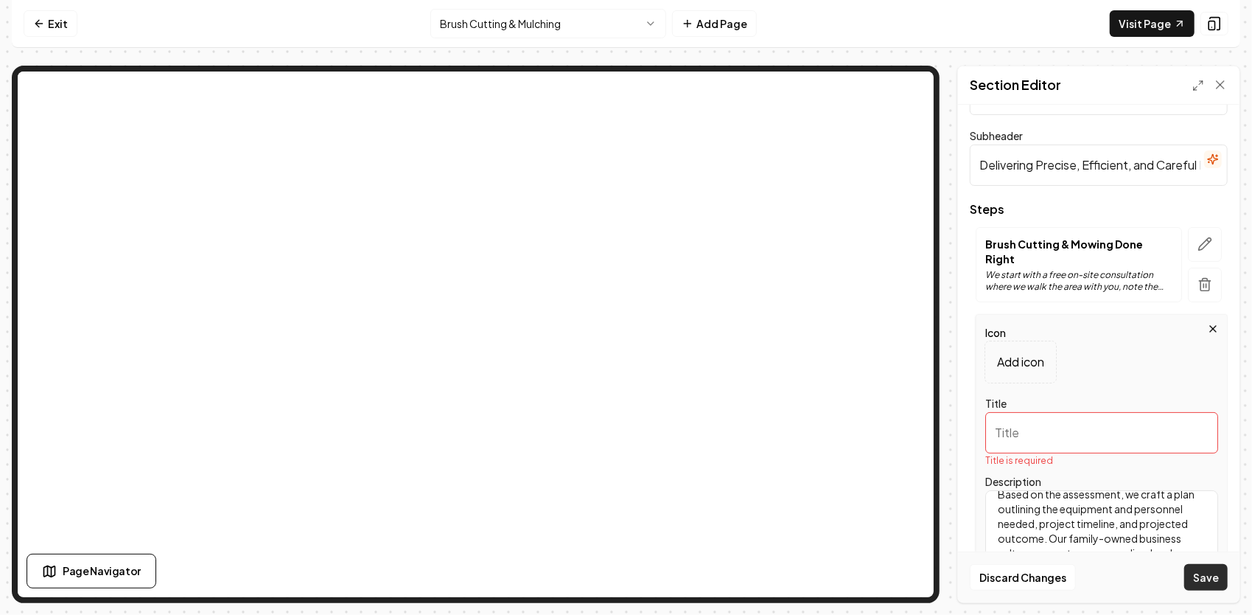
scroll to position [27, 0]
drag, startPoint x: 990, startPoint y: 500, endPoint x: 1215, endPoint y: 573, distance: 236.6
click at [1218, 576] on form "Header Our Brush Cutting & Mulching Process Subheader Delivering Precise, Effic…" at bounding box center [1099, 459] width 258 height 807
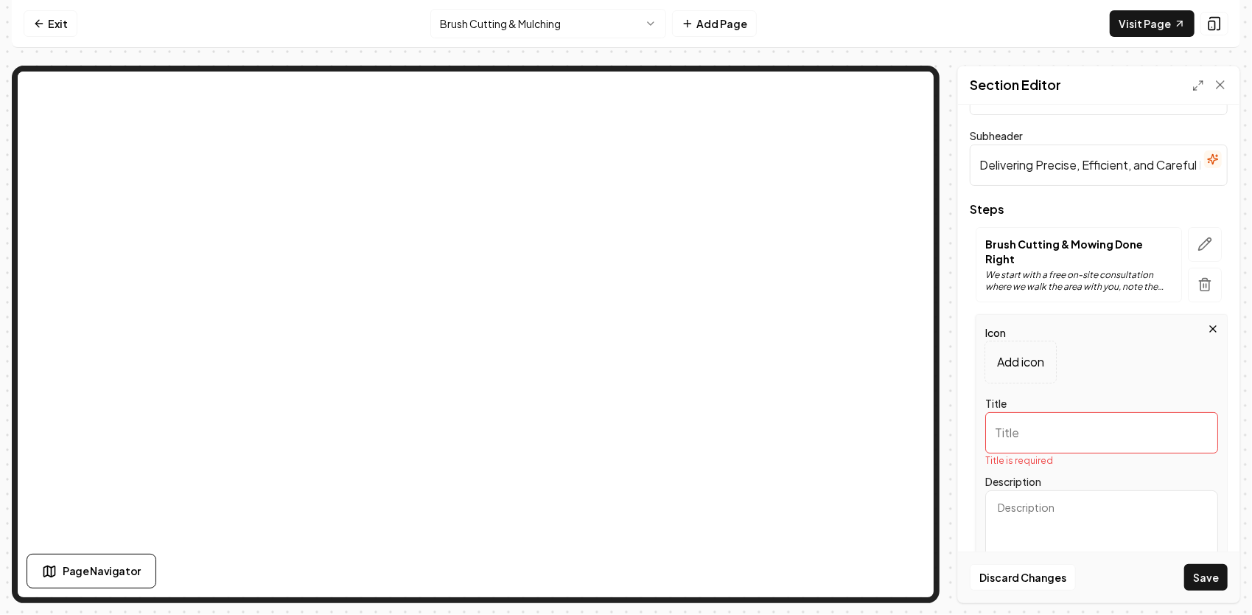
scroll to position [0, 0]
paste textarea "Based on what we find, we select the right machine for the job — our Takeuchi T…"
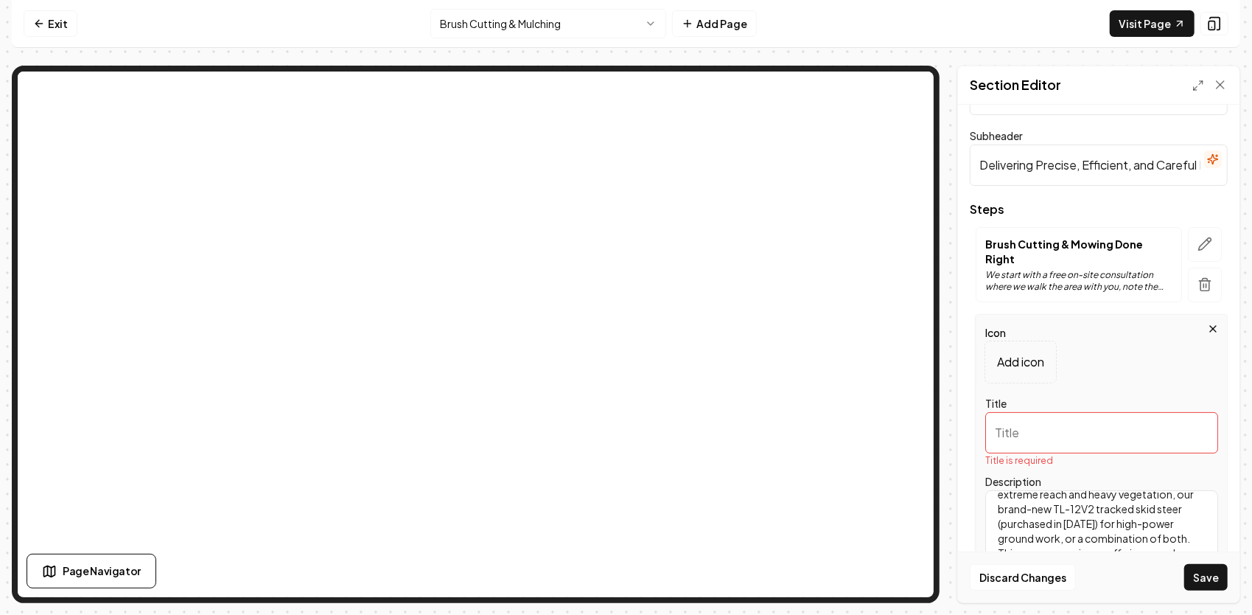
type textarea "Based on what we find, we select the right machine for the job — our Takeuchi T…"
click at [1040, 434] on input "Title" at bounding box center [1102, 432] width 233 height 41
paste input "Equipment Match-Up"
type input "Equipment Match-Up"
click at [1210, 575] on button "Save" at bounding box center [1206, 577] width 43 height 27
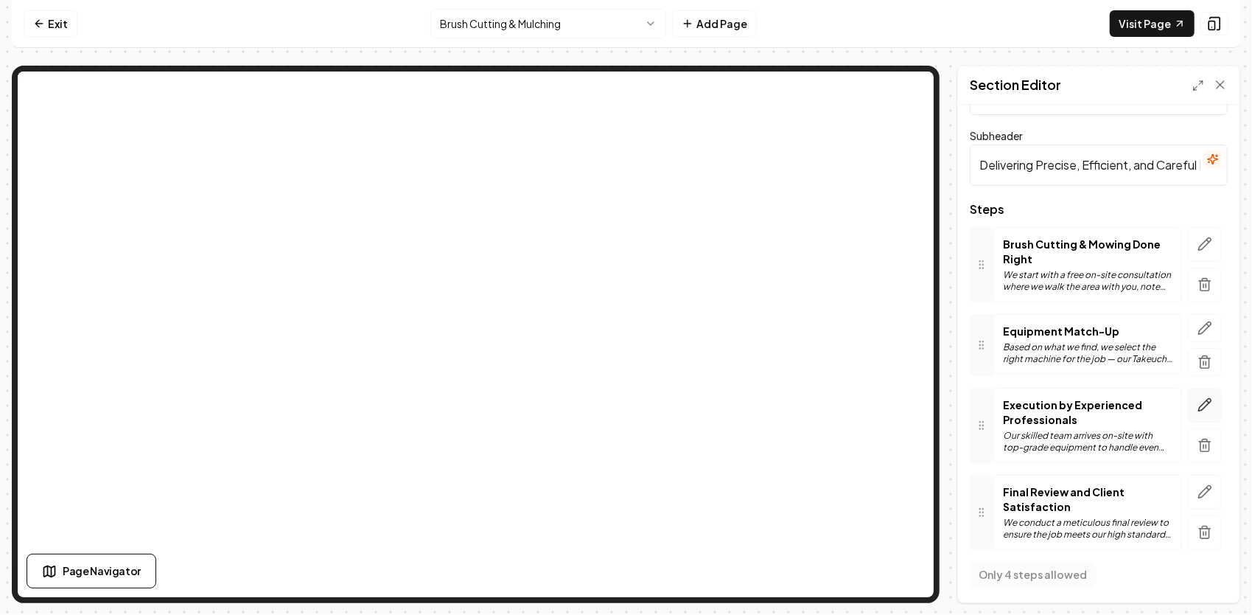
click at [1200, 405] on icon "button" at bounding box center [1205, 404] width 15 height 15
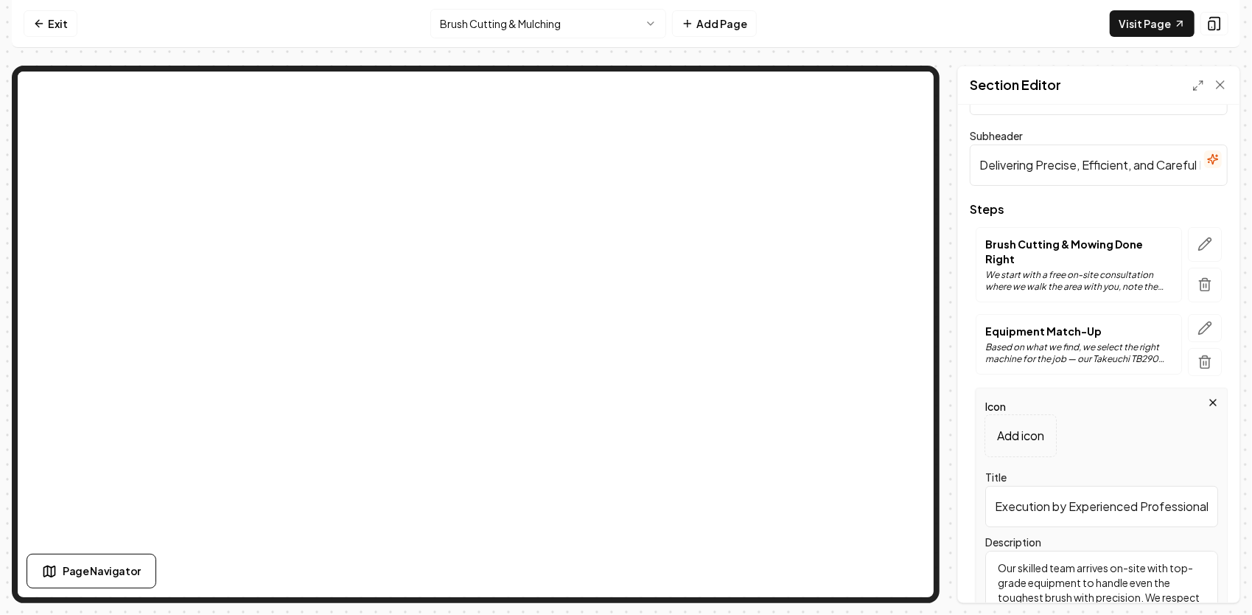
scroll to position [0, 18]
drag, startPoint x: 997, startPoint y: 506, endPoint x: 1240, endPoint y: 516, distance: 243.5
click at [1243, 516] on div "Computer Required This feature is only available on a computer. Please switch t…" at bounding box center [626, 307] width 1252 height 615
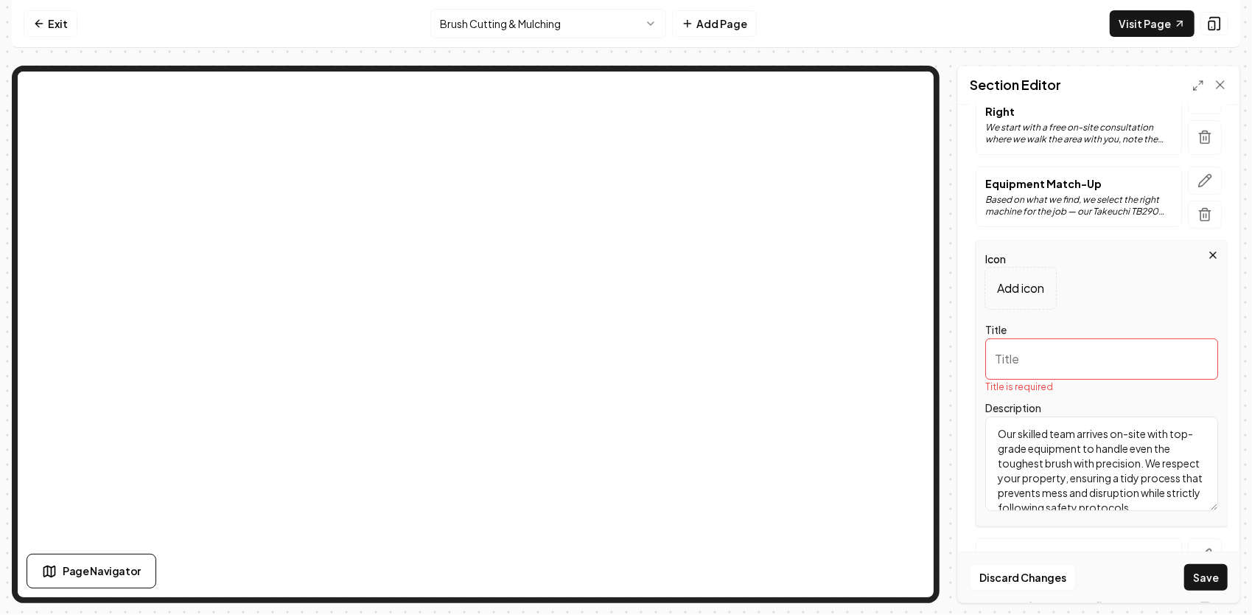
scroll to position [27, 0]
drag, startPoint x: 1007, startPoint y: 436, endPoint x: 1168, endPoint y: 525, distance: 183.8
click at [1168, 525] on div "Steps Brush Cutting & Mowing Done Right We start with a free on-site consultati…" at bounding box center [1099, 340] width 258 height 569
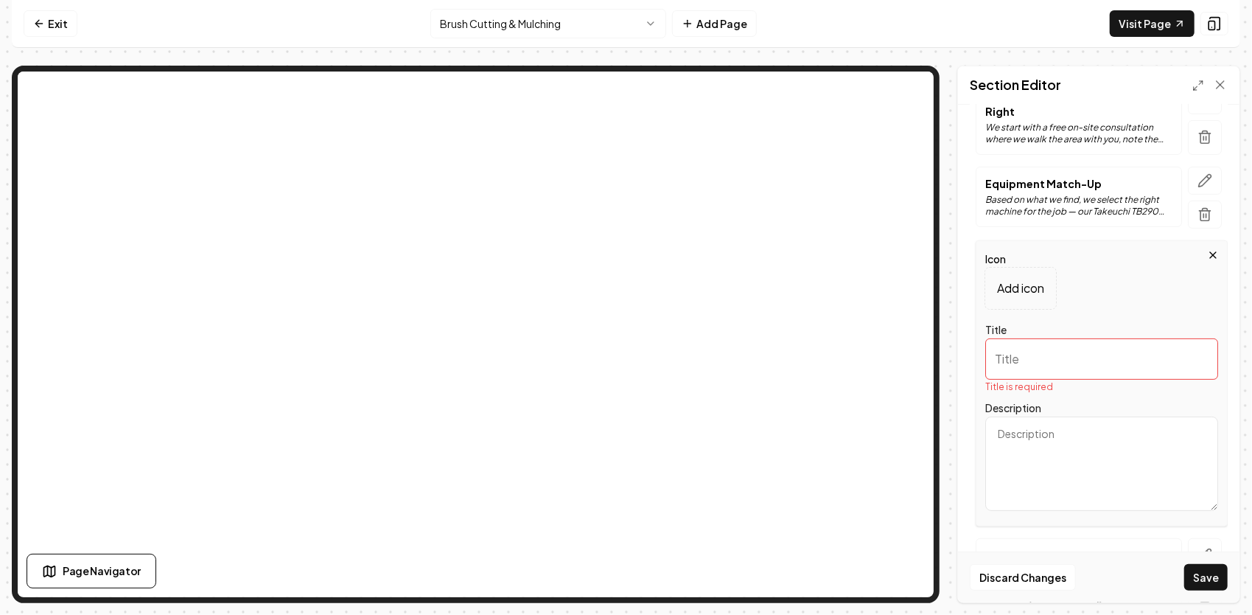
scroll to position [0, 0]
paste textarea "Using our heavy-duty cutters, we systematically mow down brush, saplings, and t…"
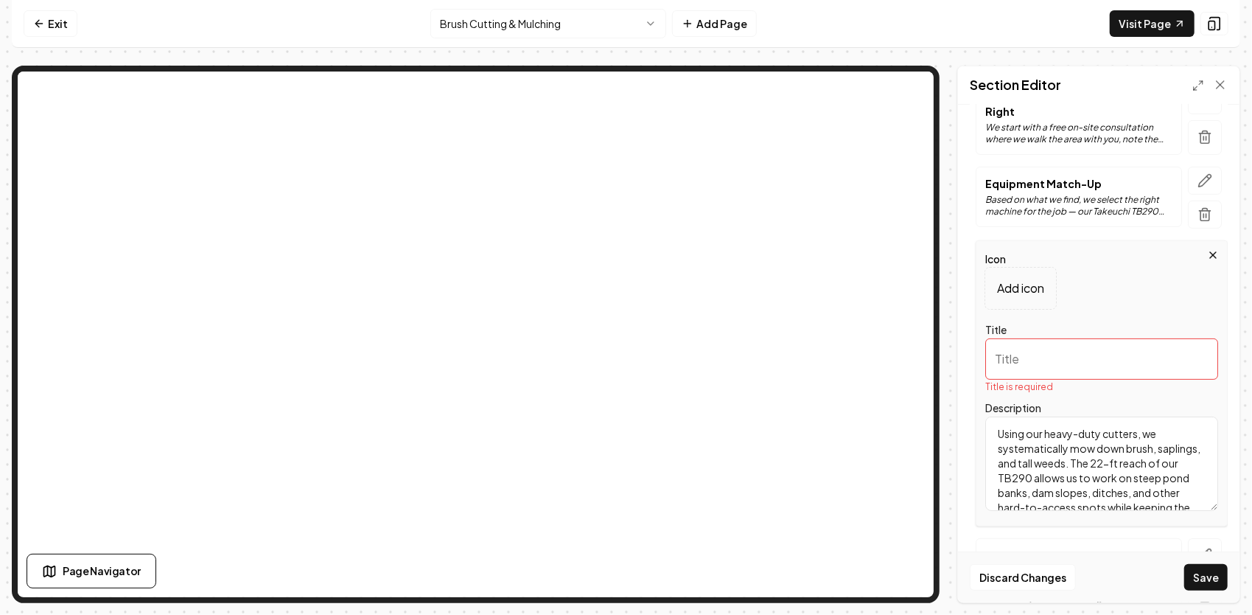
scroll to position [32, 0]
type textarea "Using our heavy-duty cutters, we systematically mow down brush, saplings, and t…"
click at [1025, 355] on input "Title" at bounding box center [1102, 358] width 233 height 41
paste input "Precision Clearing"
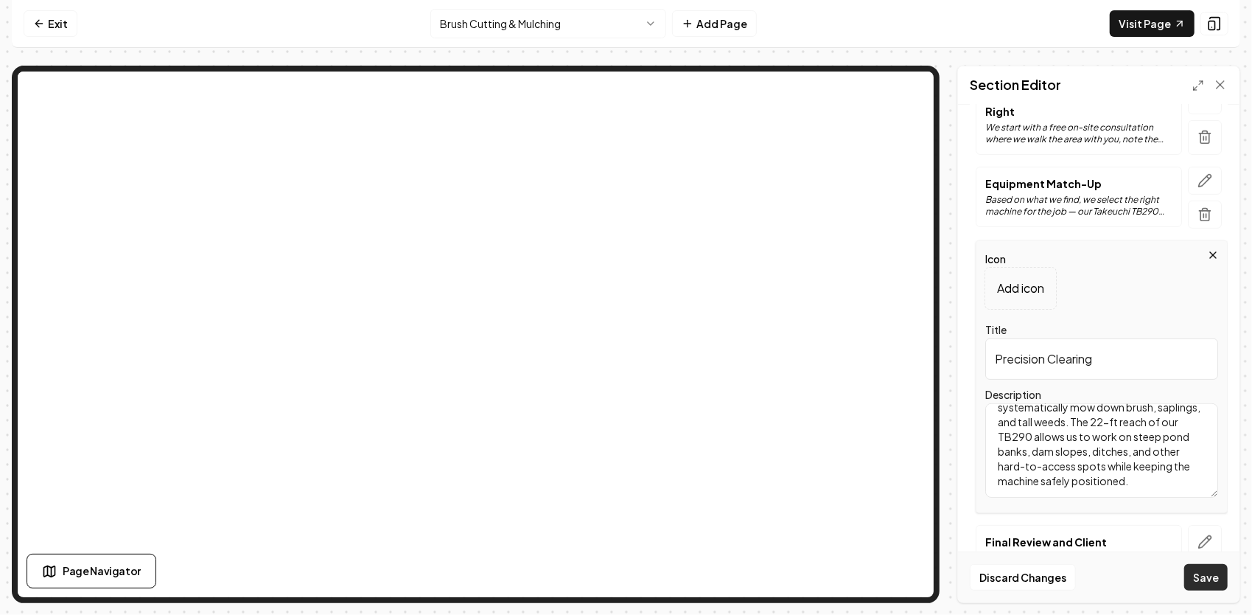
type input "Precision Clearing"
click at [1212, 577] on button "Save" at bounding box center [1206, 577] width 43 height 27
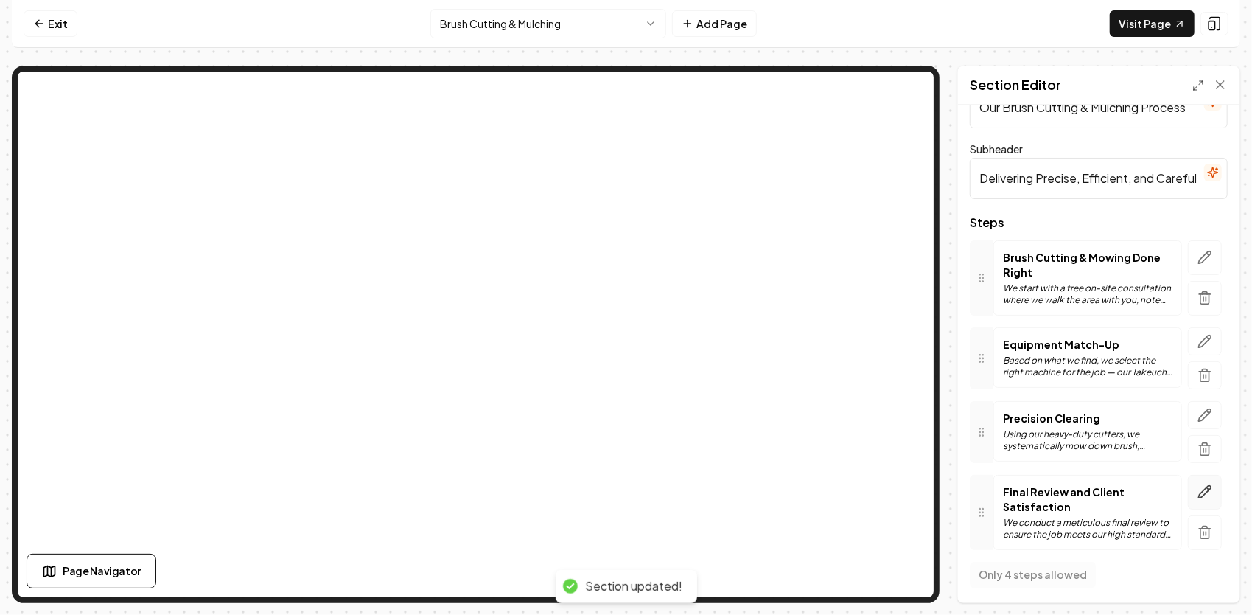
click at [1199, 493] on icon "button" at bounding box center [1205, 491] width 15 height 15
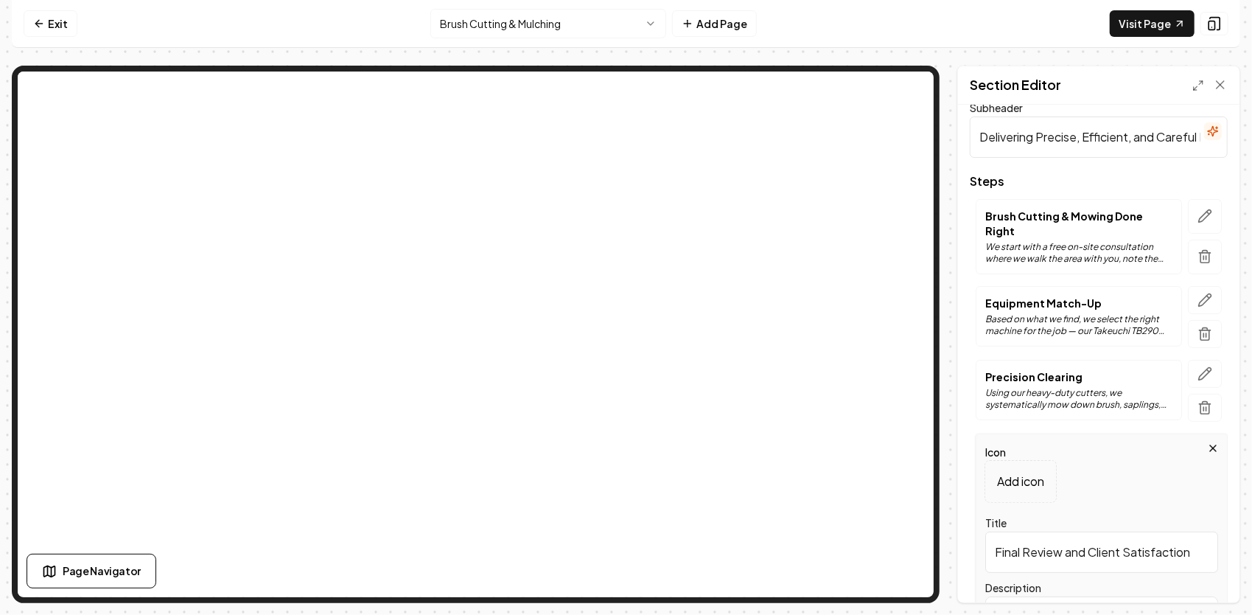
scroll to position [195, 0]
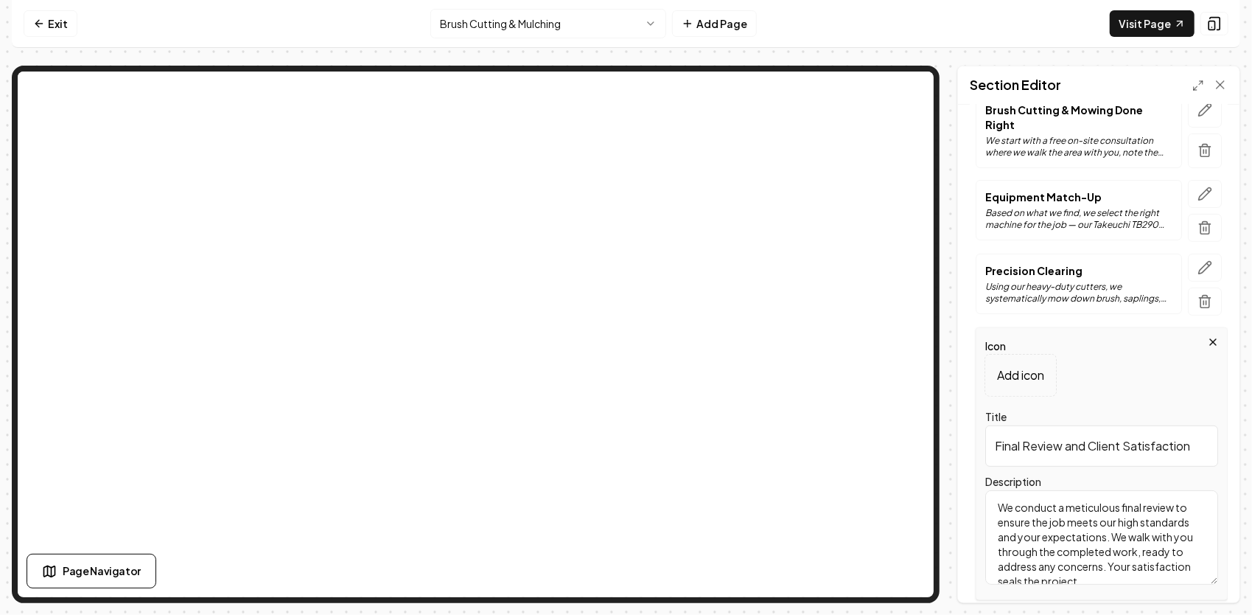
drag, startPoint x: 993, startPoint y: 442, endPoint x: 1196, endPoint y: 430, distance: 203.8
click at [1198, 430] on input "Final Review and Client Satisfaction" at bounding box center [1102, 445] width 233 height 41
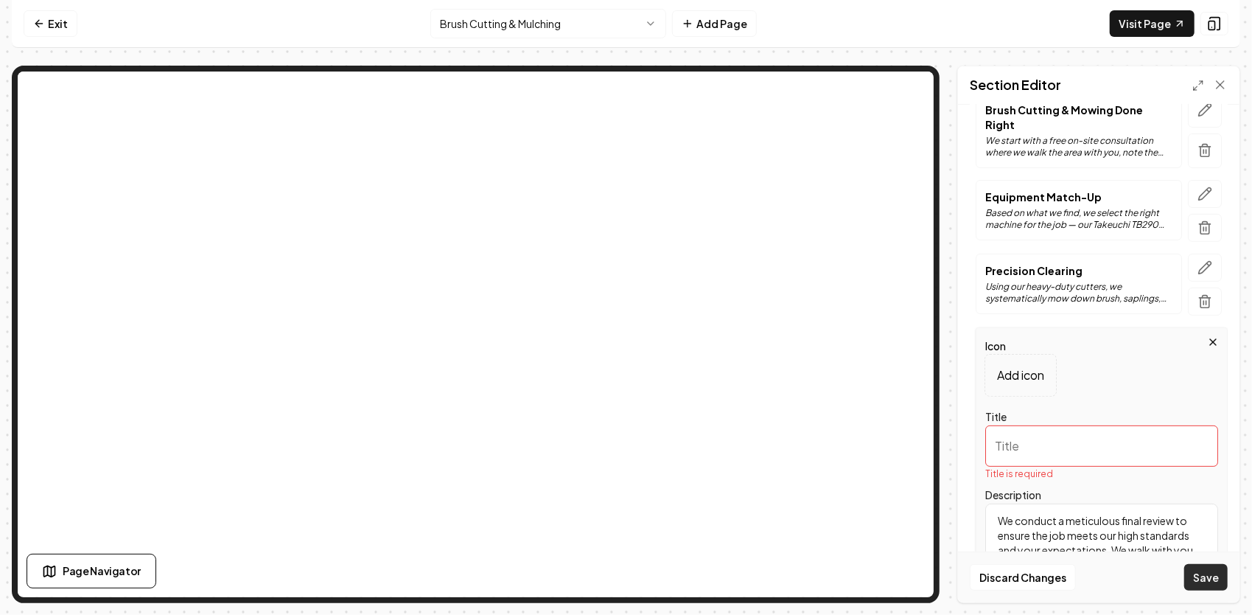
scroll to position [13, 0]
drag, startPoint x: 993, startPoint y: 515, endPoint x: 1200, endPoint y: 585, distance: 218.9
click at [1202, 586] on form "Header Our Brush Cutting & Mulching Process Subheader Delivering Precise, Effic…" at bounding box center [1099, 312] width 258 height 781
paste textarea "After the main clearing is complete, we make a final pass to even out the cut, …"
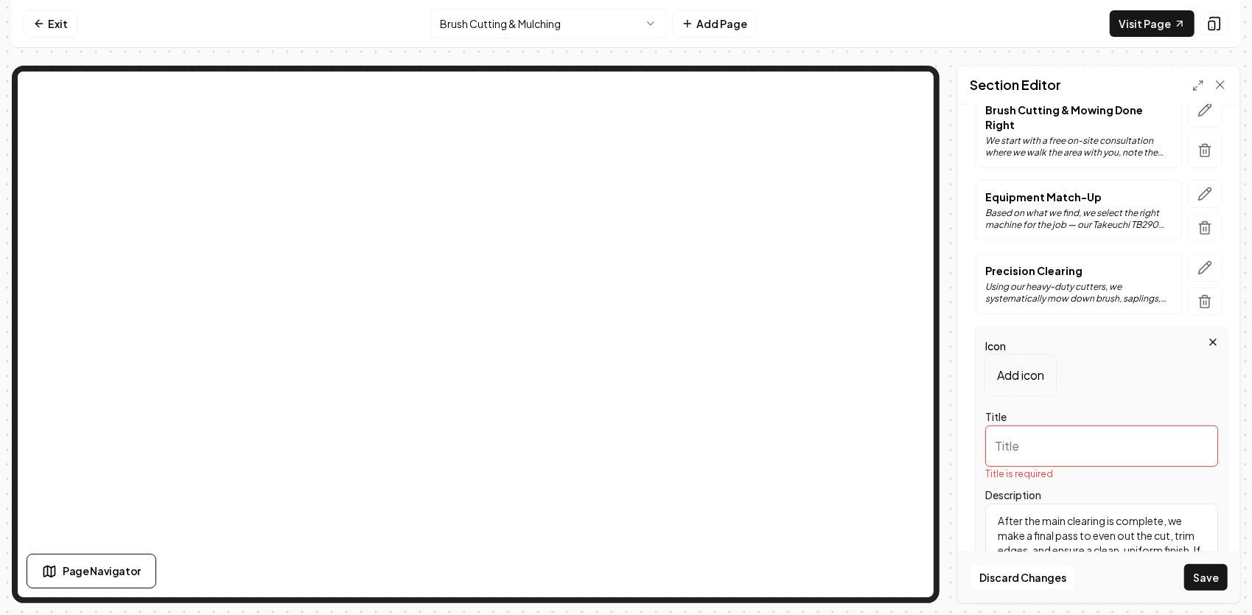
scroll to position [18, 0]
type textarea "After the main clearing is complete, we make a final pass to even out the cut, …"
click at [1036, 453] on input "Title" at bounding box center [1102, 445] width 233 height 41
paste input "Finishing Touches"
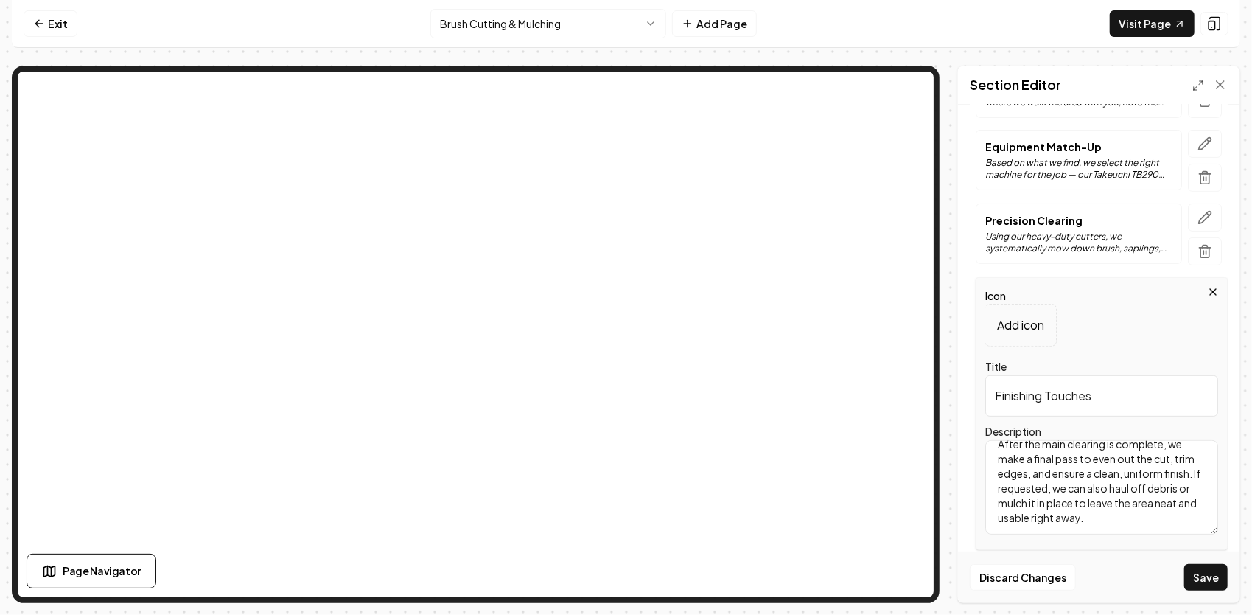
scroll to position [295, 0]
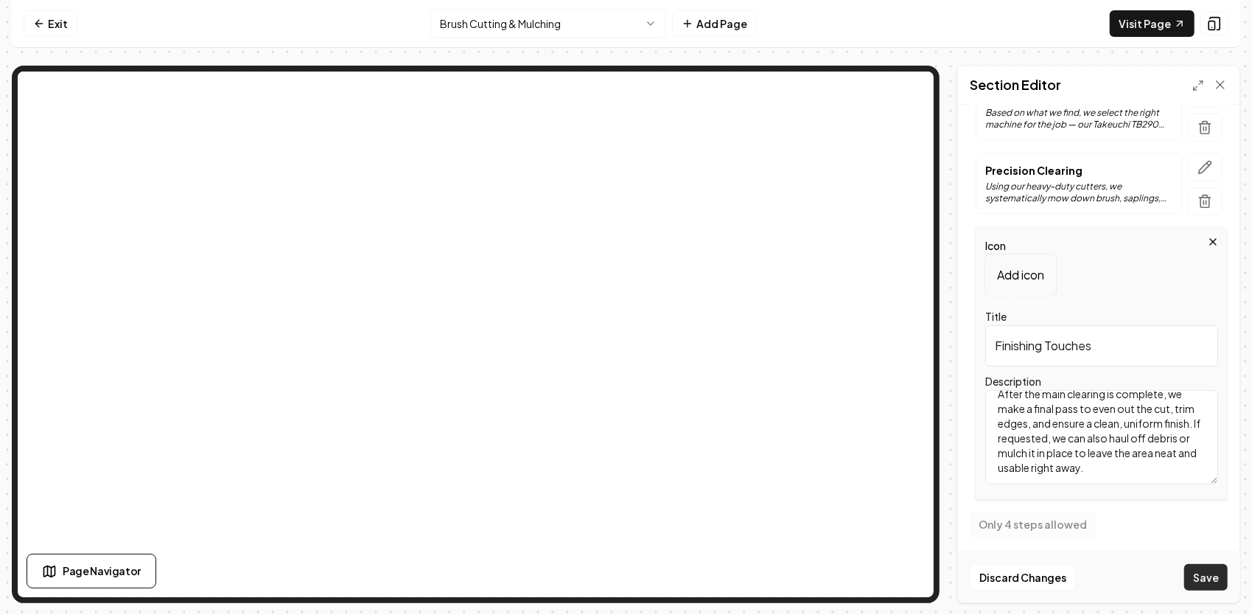
type input "Finishing Touches"
click at [1209, 579] on button "Save" at bounding box center [1206, 577] width 43 height 27
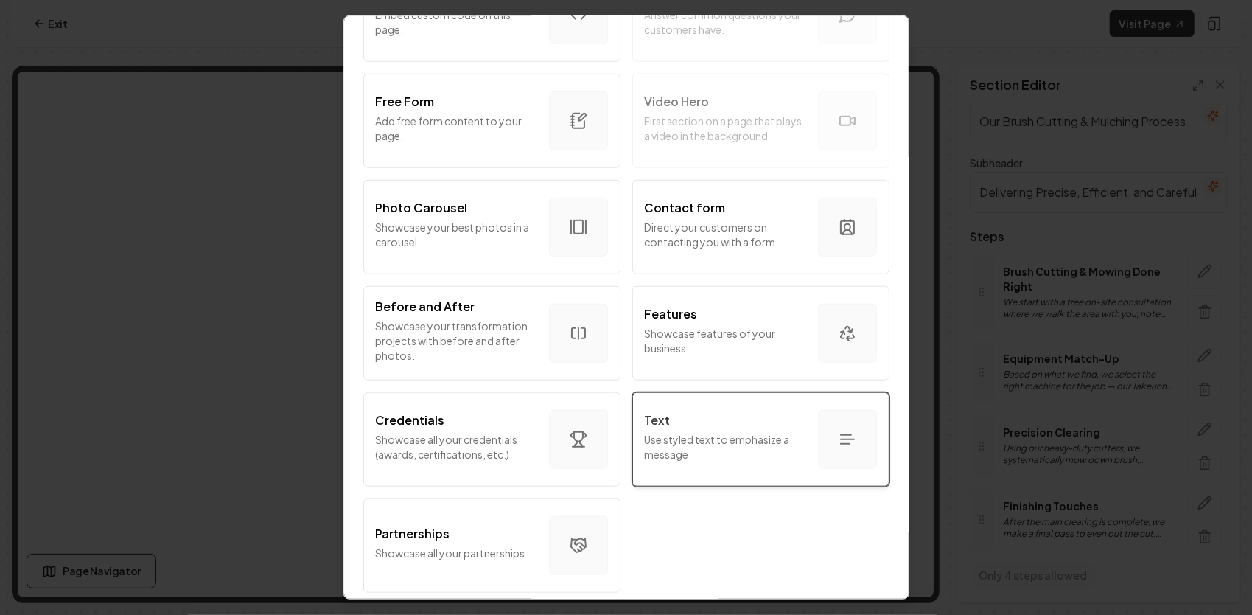
scroll to position [806, 0]
click at [762, 438] on p "Use styled text to emphasize a message" at bounding box center [725, 446] width 161 height 29
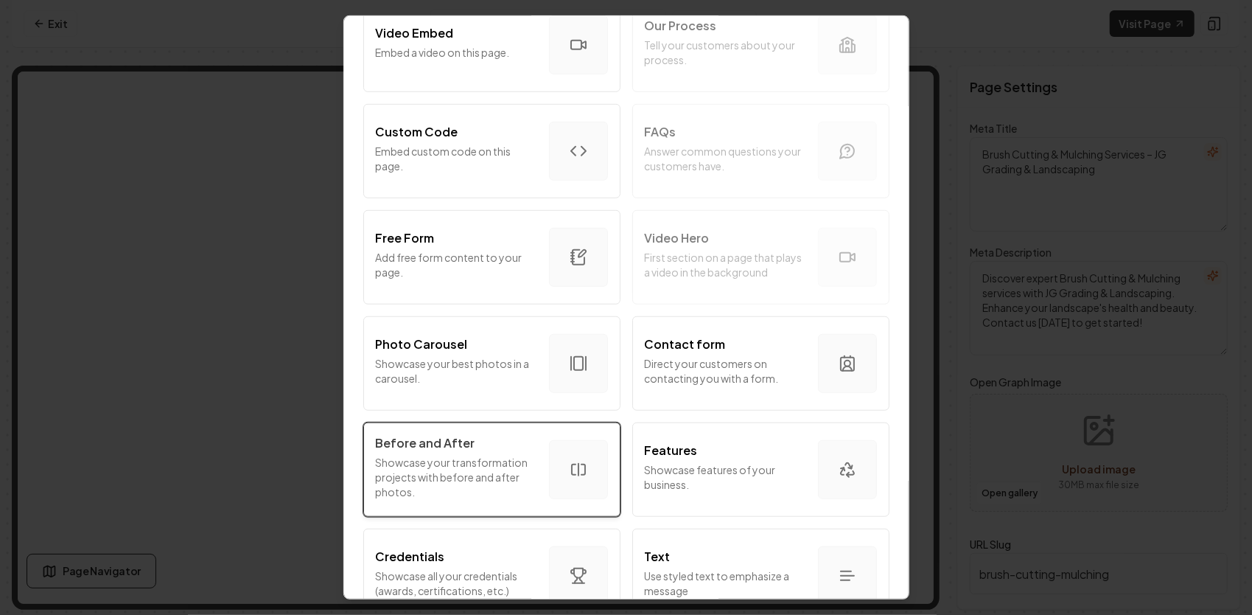
scroll to position [663, 0]
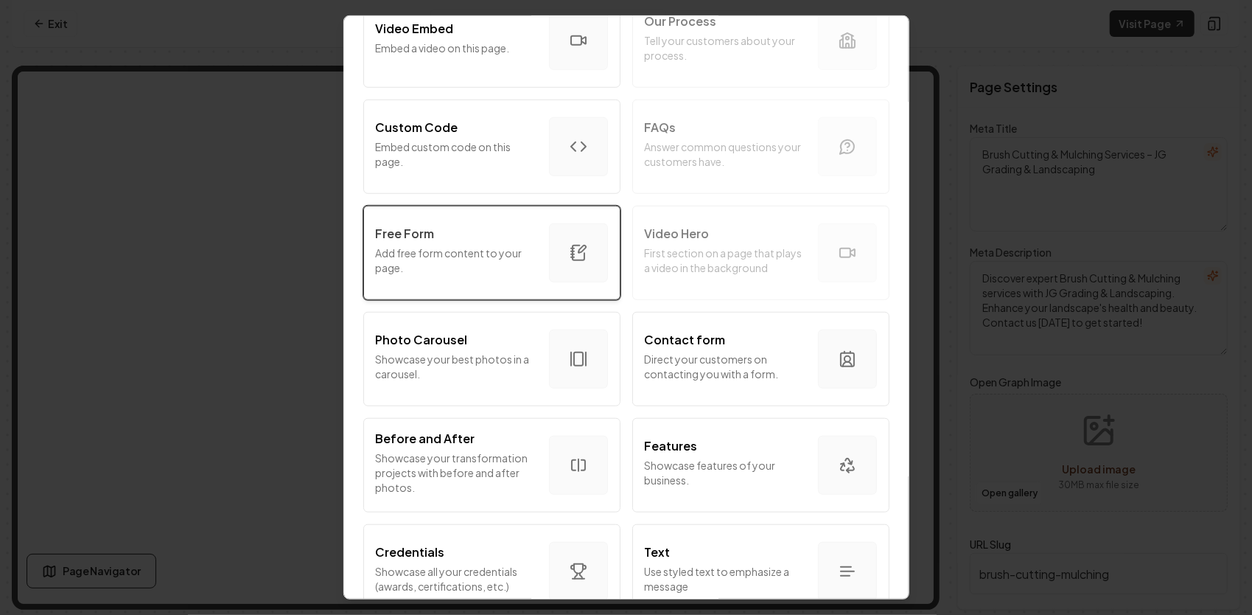
click at [454, 257] on p "Add free form content to your page." at bounding box center [456, 259] width 161 height 29
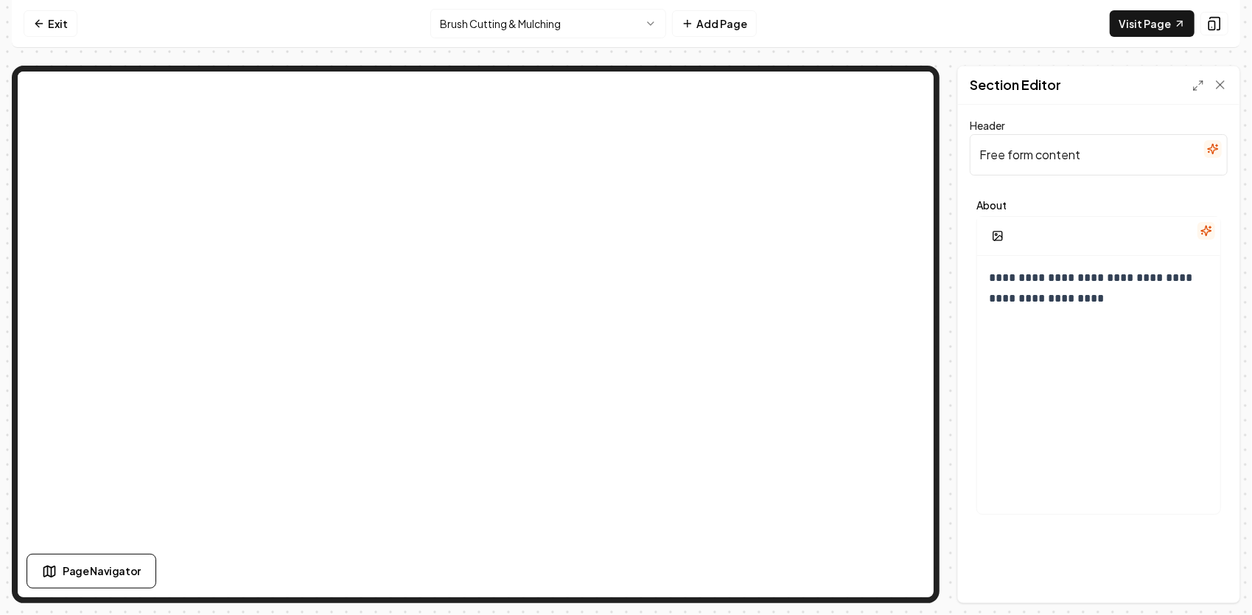
drag, startPoint x: 1095, startPoint y: 151, endPoint x: 933, endPoint y: 170, distance: 163.2
click at [935, 169] on div "**********" at bounding box center [626, 334] width 1229 height 537
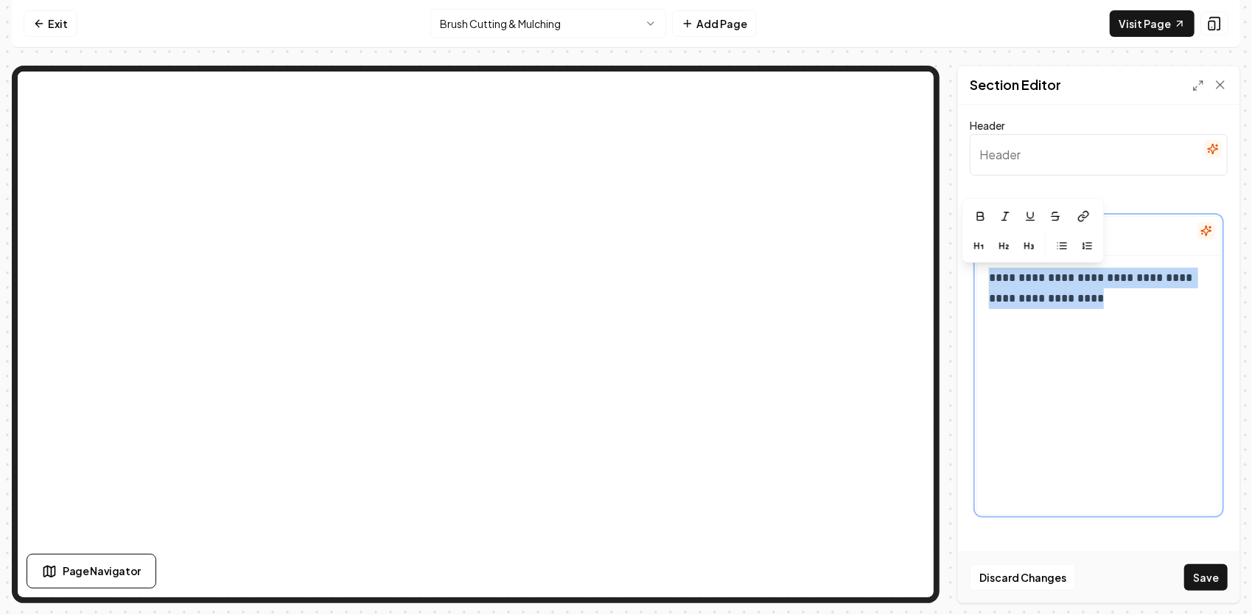
drag, startPoint x: 1071, startPoint y: 304, endPoint x: 958, endPoint y: 266, distance: 119.1
click at [936, 266] on div "**********" at bounding box center [626, 334] width 1229 height 537
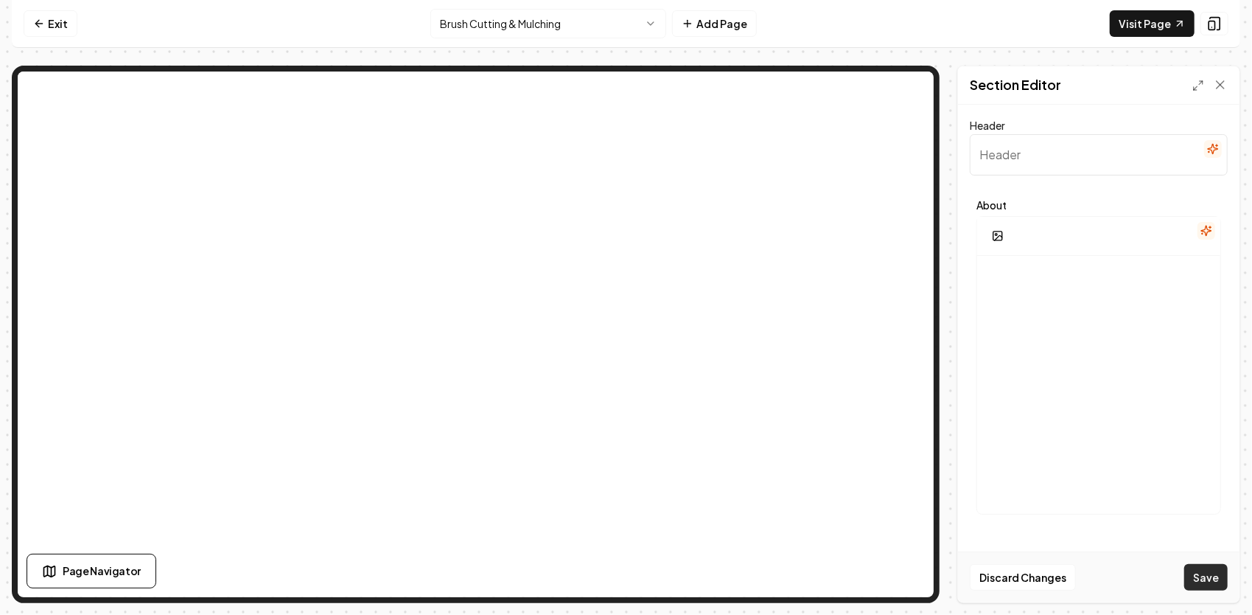
click at [1211, 573] on button "Save" at bounding box center [1206, 577] width 43 height 27
click at [1020, 167] on input "Header" at bounding box center [1099, 154] width 258 height 41
type input "Our Satisfaction Guarantee"
click at [1016, 258] on div at bounding box center [1098, 397] width 243 height 283
click at [1002, 234] on icon "button" at bounding box center [998, 236] width 12 height 12
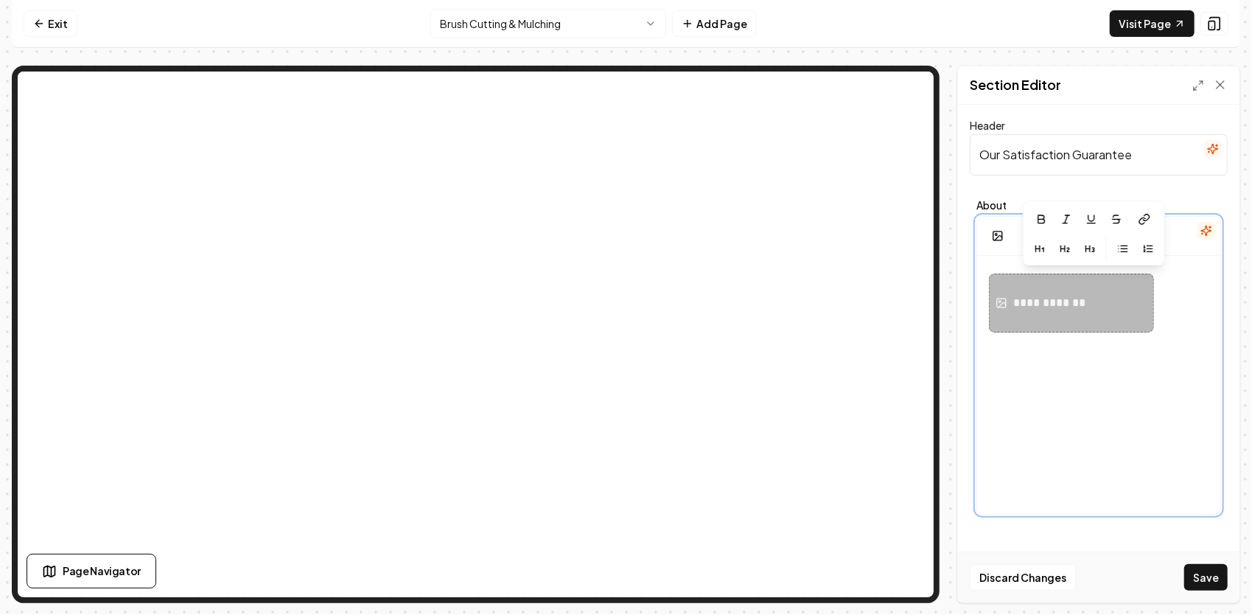
click at [1069, 301] on div "**********" at bounding box center [1052, 303] width 77 height 18
click at [1070, 306] on div "**********" at bounding box center [1052, 303] width 77 height 18
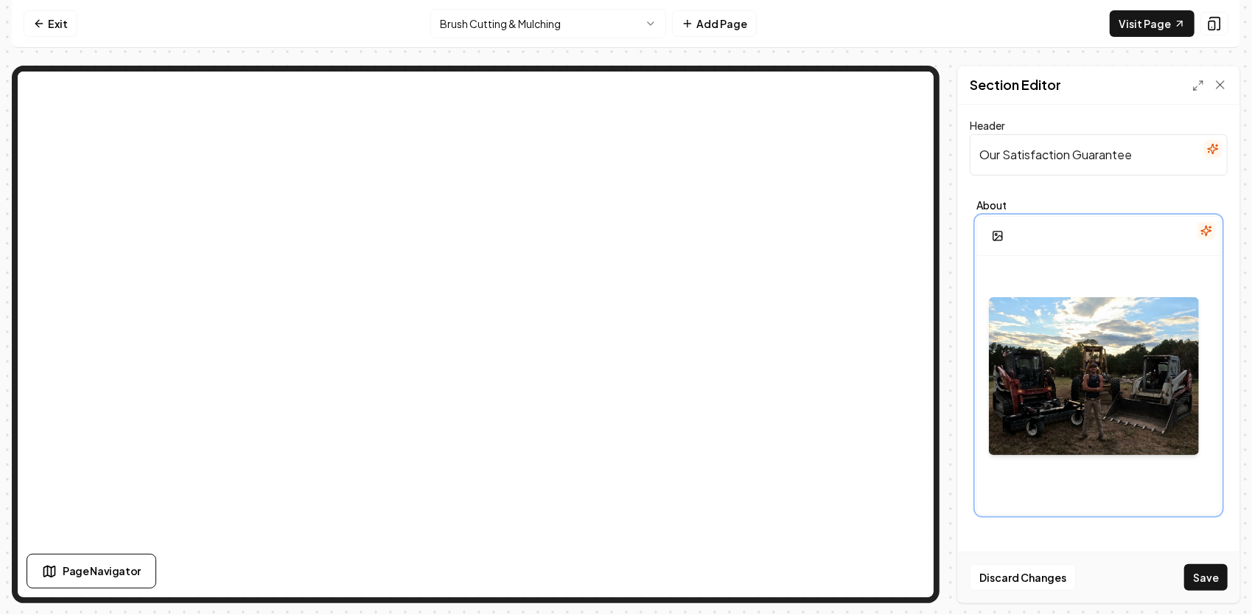
scroll to position [6, 0]
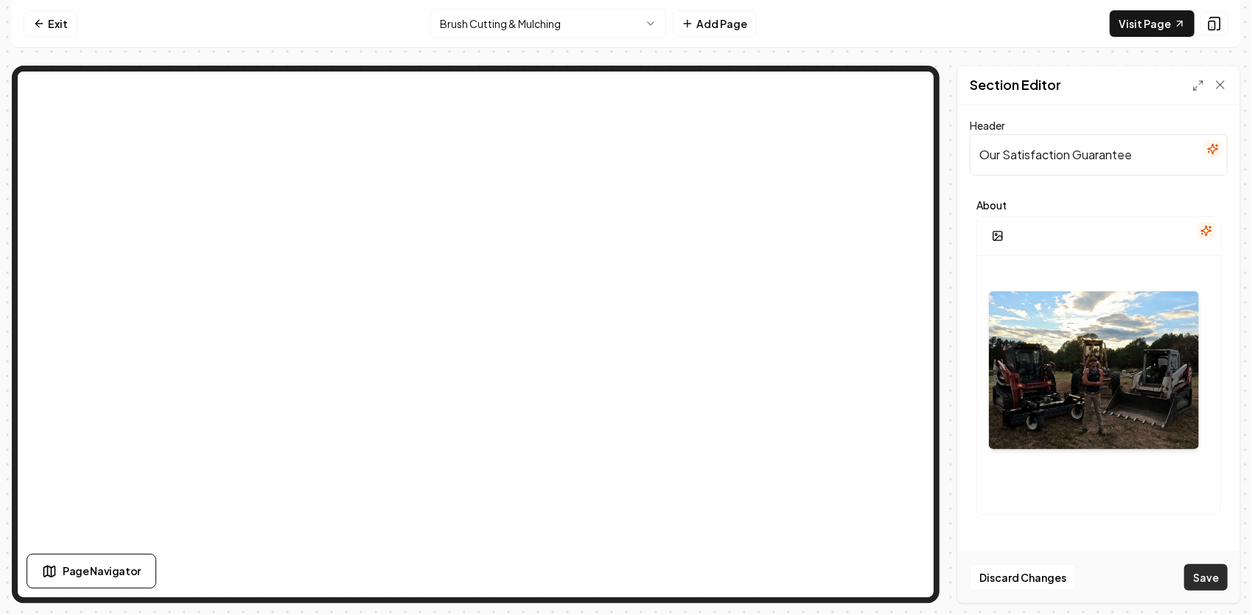
click at [1210, 579] on button "Save" at bounding box center [1206, 577] width 43 height 27
click at [1137, 153] on input "Our Satisfaction Guarantee" at bounding box center [1099, 154] width 258 height 41
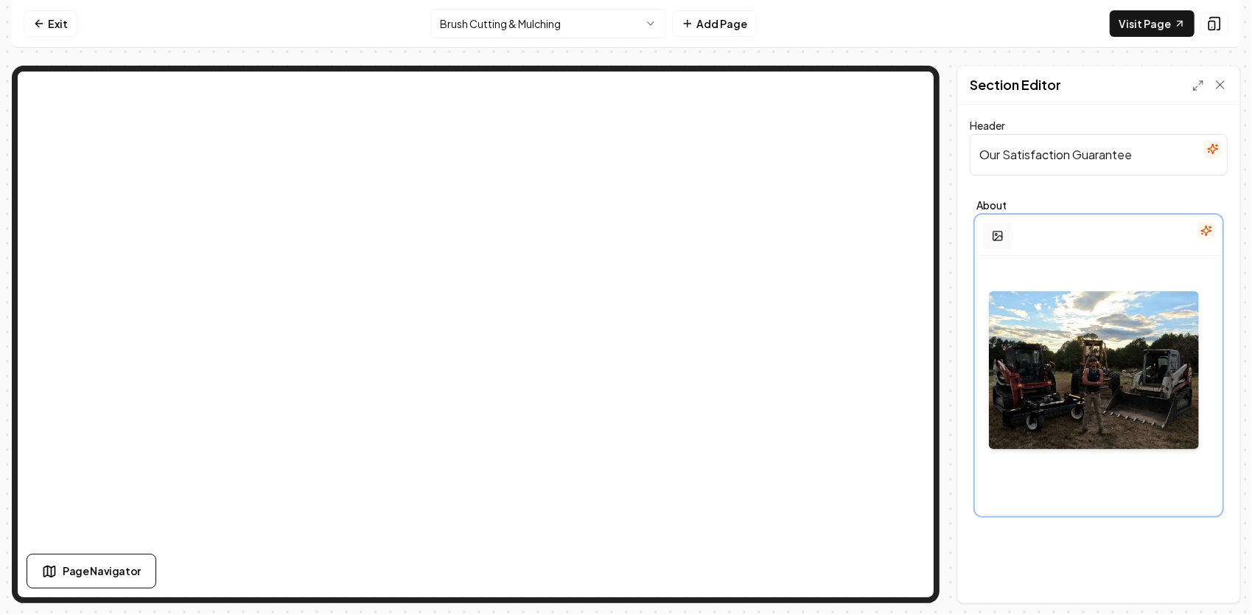
click at [992, 225] on button "button" at bounding box center [997, 236] width 29 height 27
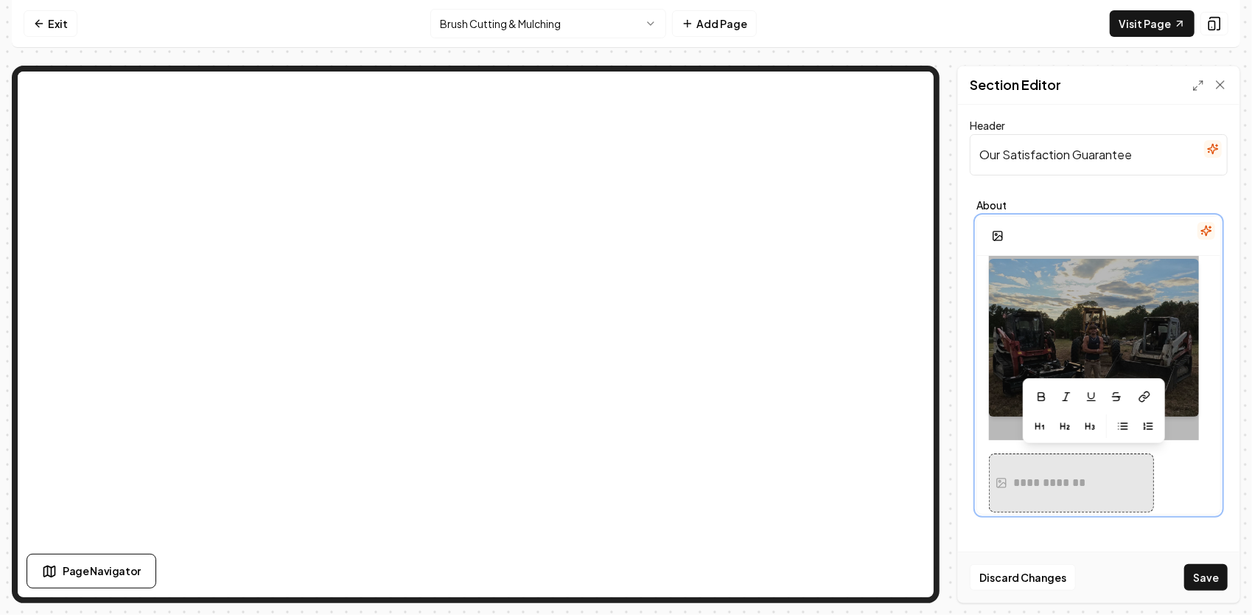
click at [1113, 302] on div at bounding box center [1094, 337] width 210 height 205
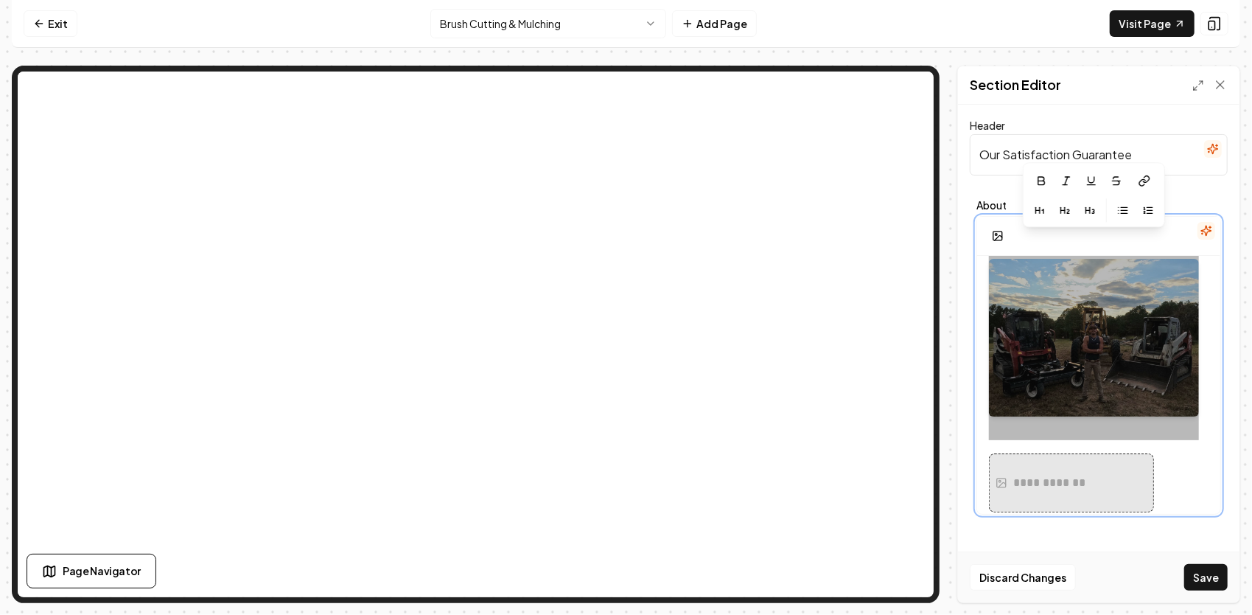
drag, startPoint x: 1105, startPoint y: 327, endPoint x: 1099, endPoint y: 373, distance: 46.1
click at [1099, 373] on div at bounding box center [1094, 337] width 210 height 205
drag, startPoint x: 1098, startPoint y: 392, endPoint x: 1148, endPoint y: 417, distance: 56.7
click at [1078, 341] on div at bounding box center [1094, 337] width 210 height 205
click at [1169, 478] on div "**********" at bounding box center [1099, 482] width 220 height 59
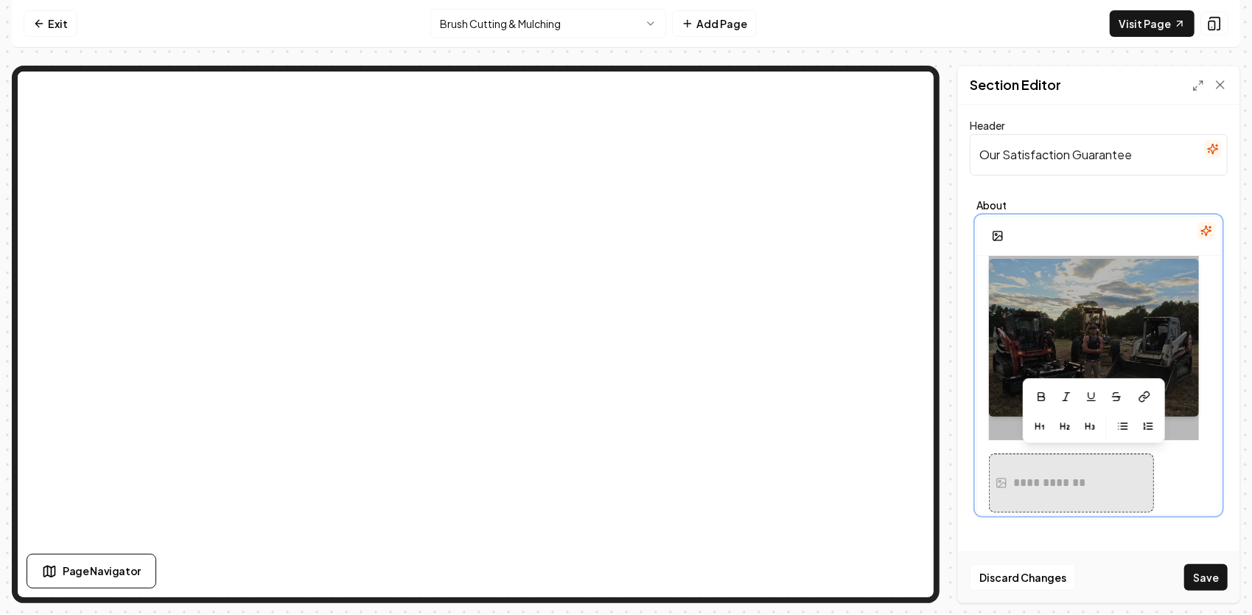
click at [1169, 358] on div at bounding box center [1094, 337] width 210 height 205
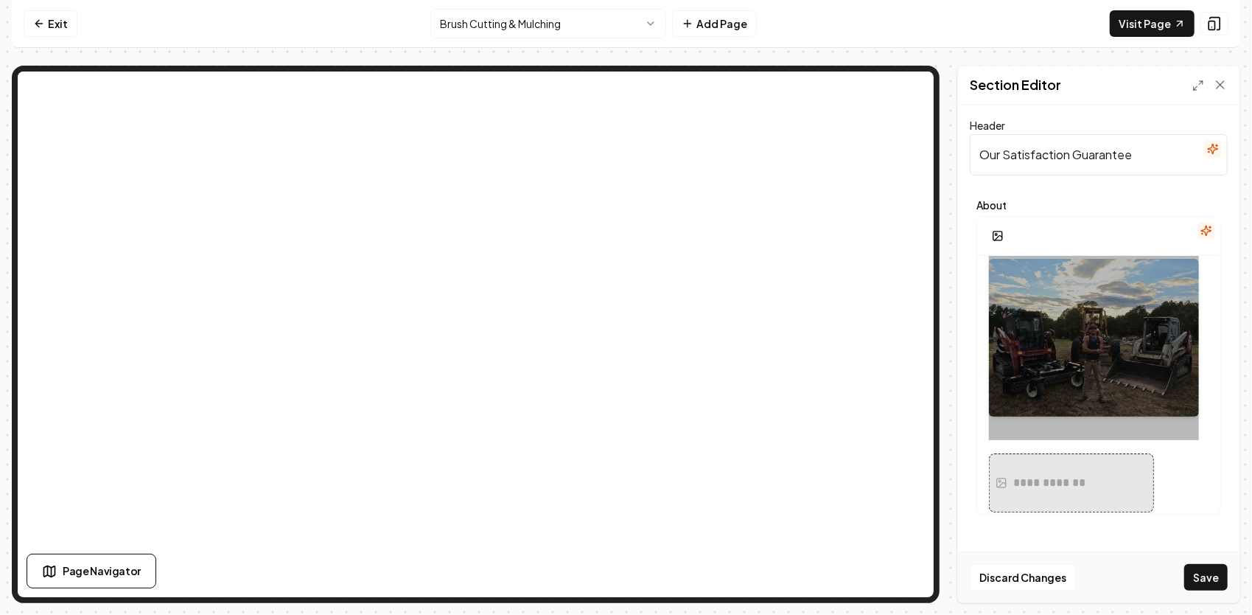
scroll to position [0, 0]
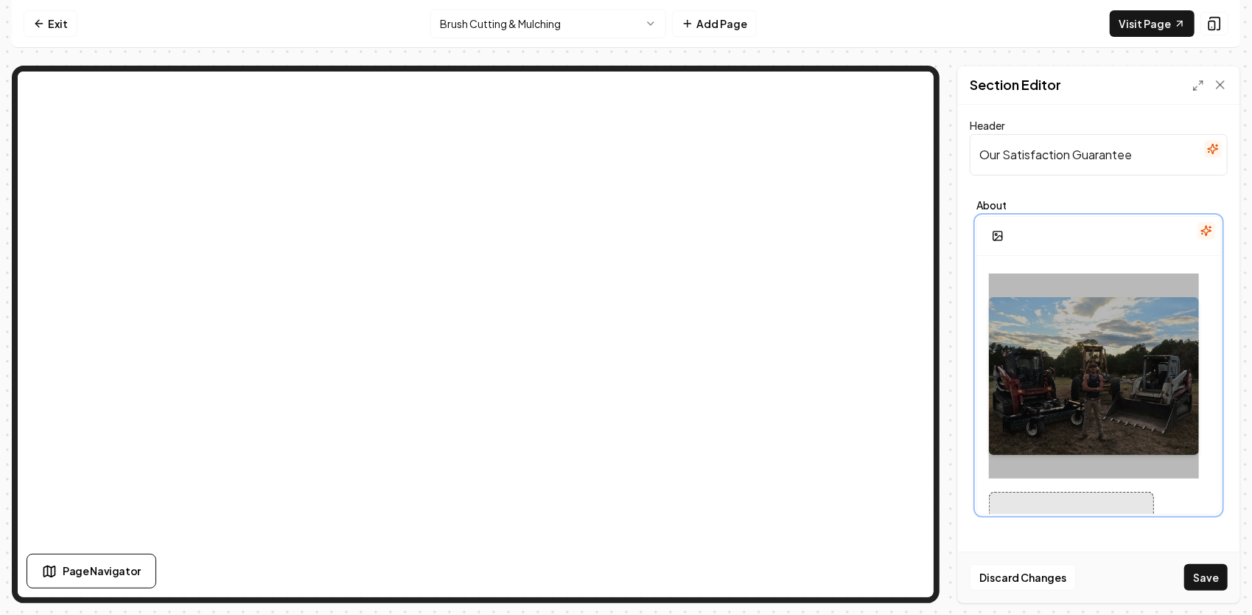
click at [1081, 262] on div "**********" at bounding box center [1098, 412] width 243 height 313
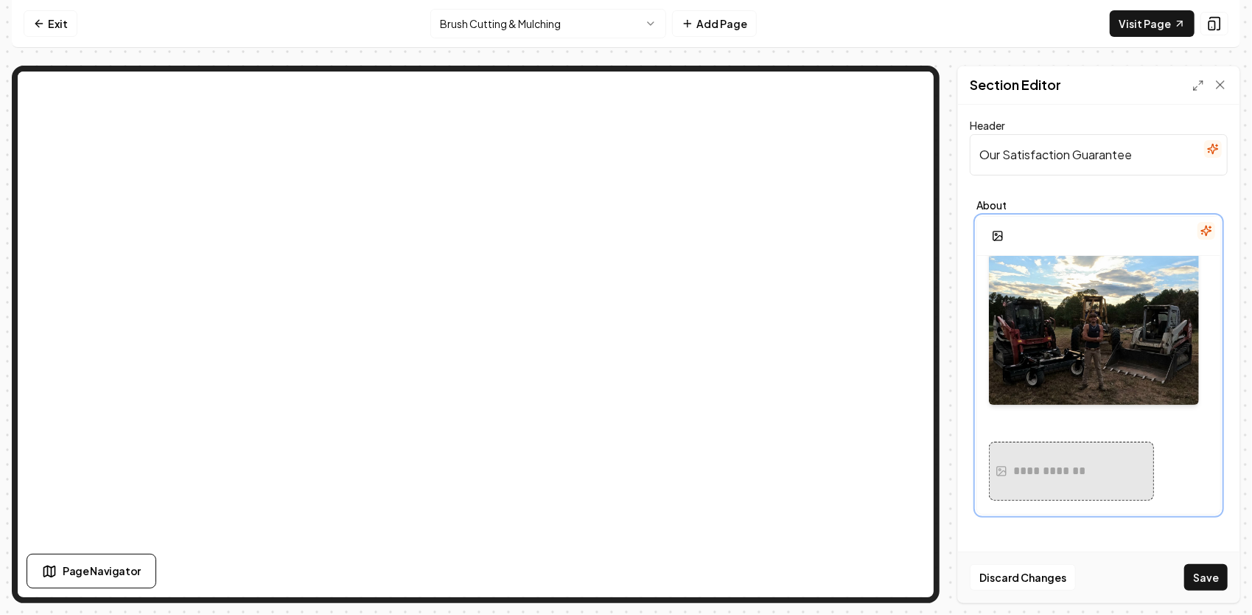
scroll to position [172, 0]
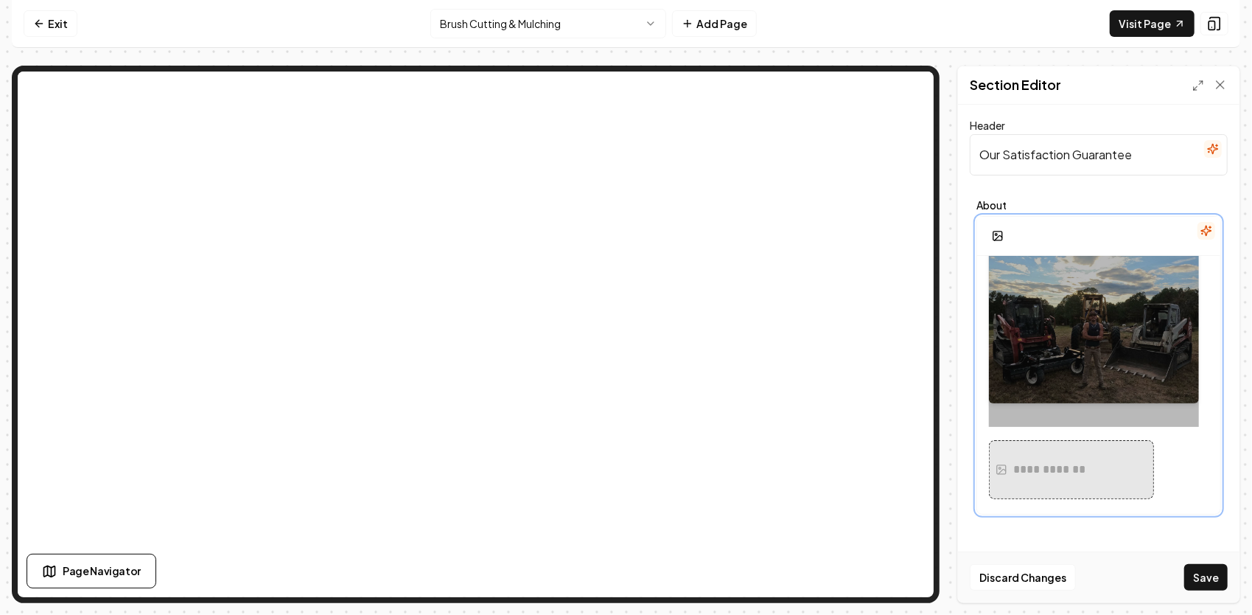
click at [1021, 420] on div at bounding box center [1094, 324] width 210 height 205
click at [1183, 445] on div "**********" at bounding box center [1099, 469] width 220 height 59
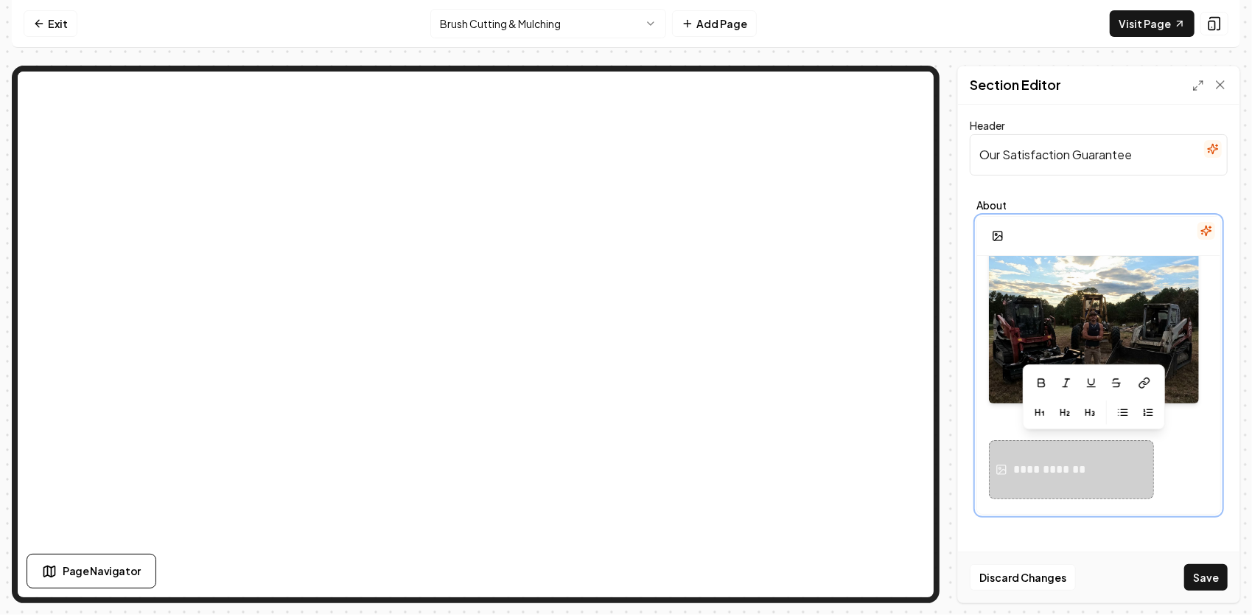
click at [1180, 445] on div "**********" at bounding box center [1099, 469] width 220 height 59
drag, startPoint x: 1177, startPoint y: 458, endPoint x: 1169, endPoint y: 460, distance: 8.2
click at [1176, 458] on div "**********" at bounding box center [1099, 469] width 220 height 59
click at [1181, 495] on div "**********" at bounding box center [1098, 299] width 243 height 433
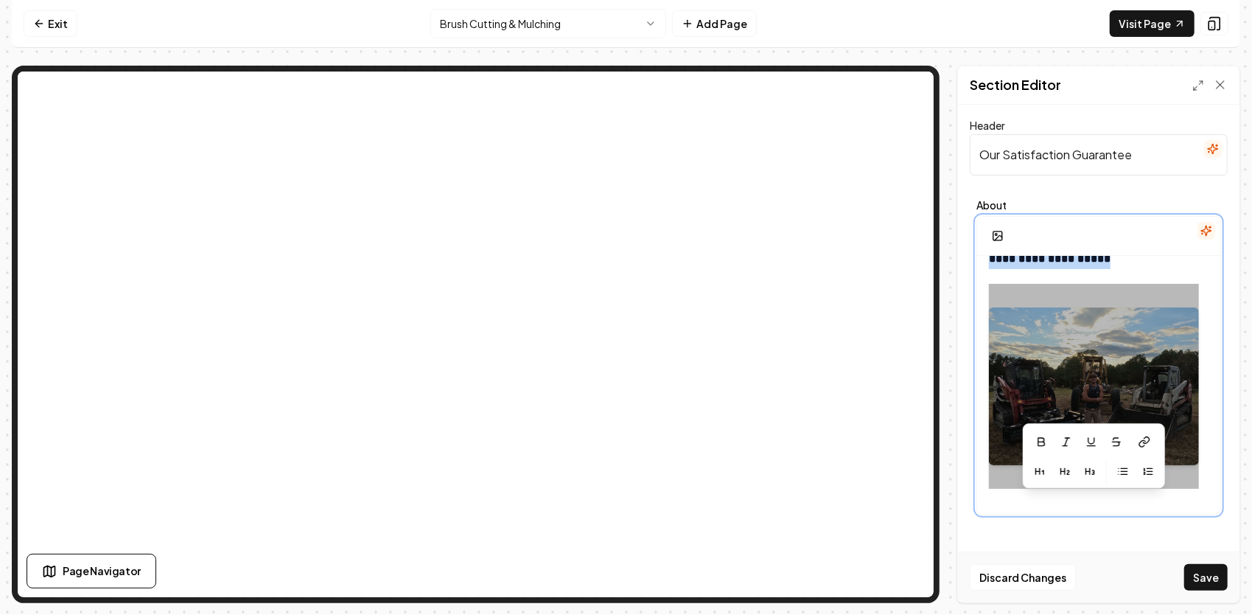
scroll to position [108, 0]
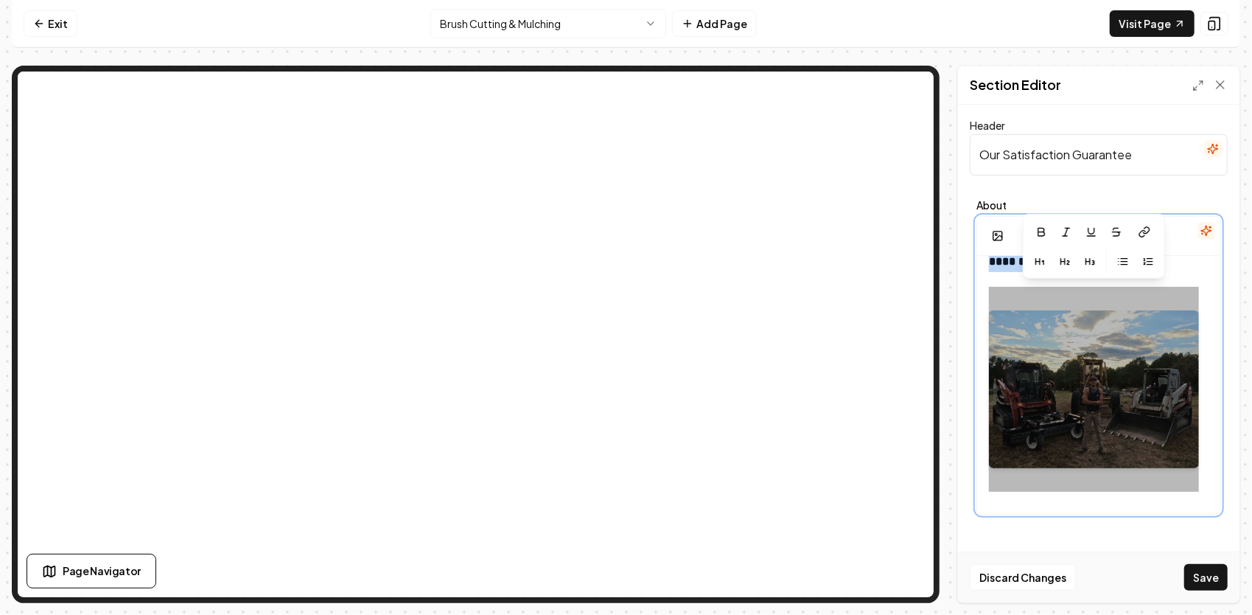
click at [1165, 504] on div "**********" at bounding box center [1098, 332] width 243 height 369
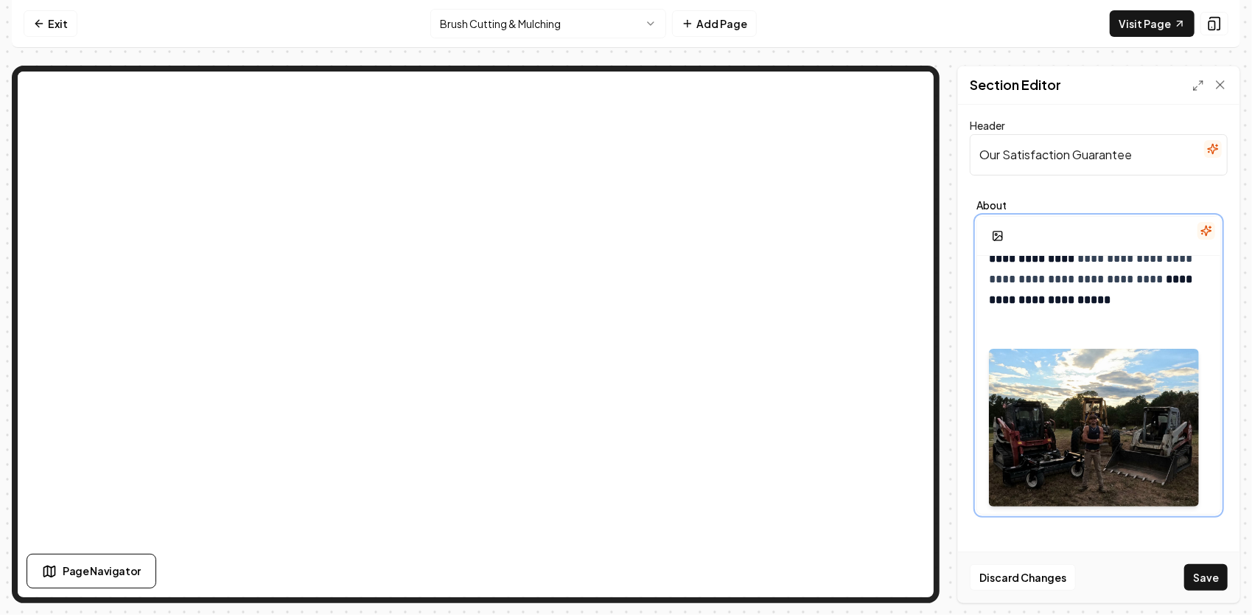
scroll to position [221, 0]
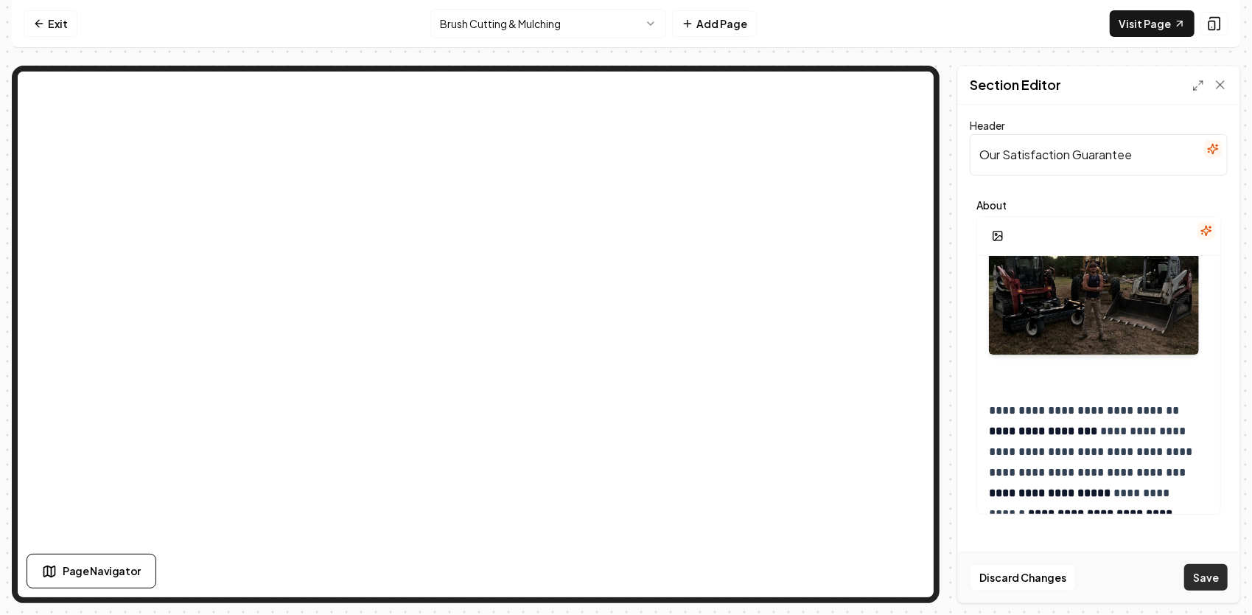
click at [1218, 571] on button "Save" at bounding box center [1206, 577] width 43 height 27
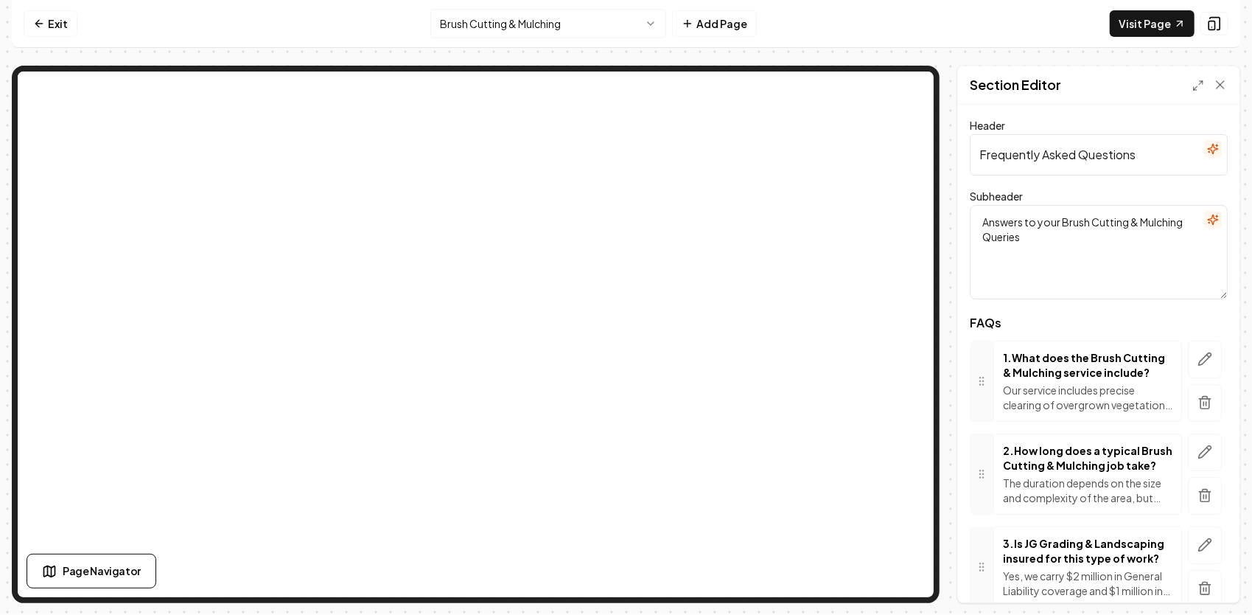
drag, startPoint x: 1137, startPoint y: 156, endPoint x: 974, endPoint y: 161, distance: 162.3
click at [974, 161] on input "Frequently Asked Questions" at bounding box center [1099, 154] width 258 height 41
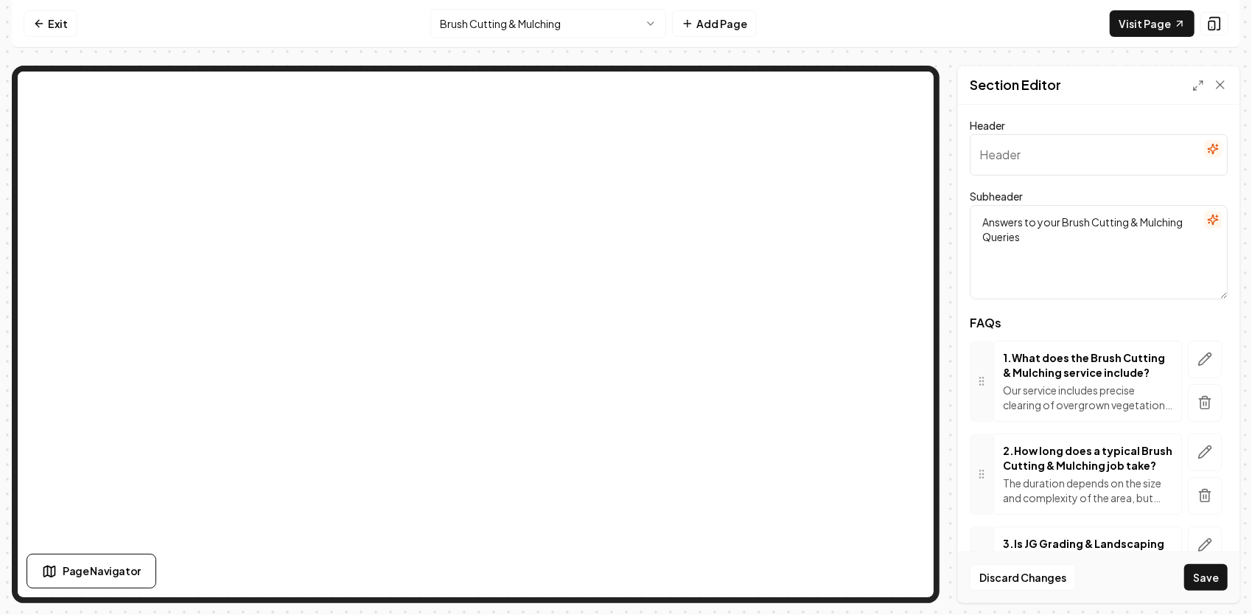
paste input "Brush Cutting & Mulching"
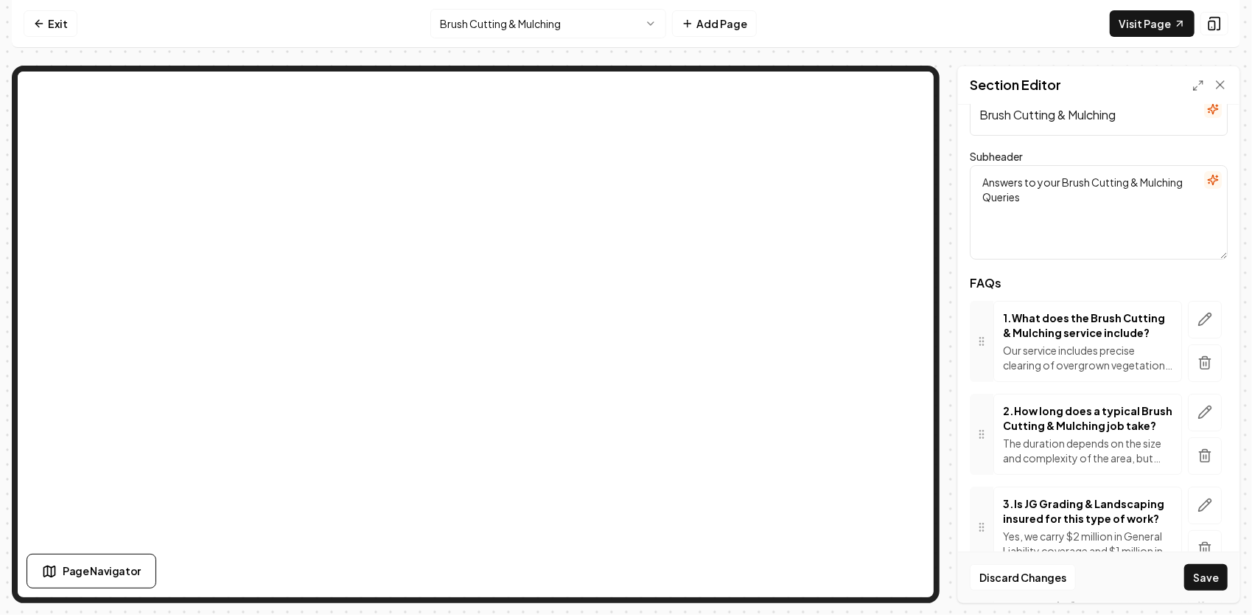
scroll to position [74, 0]
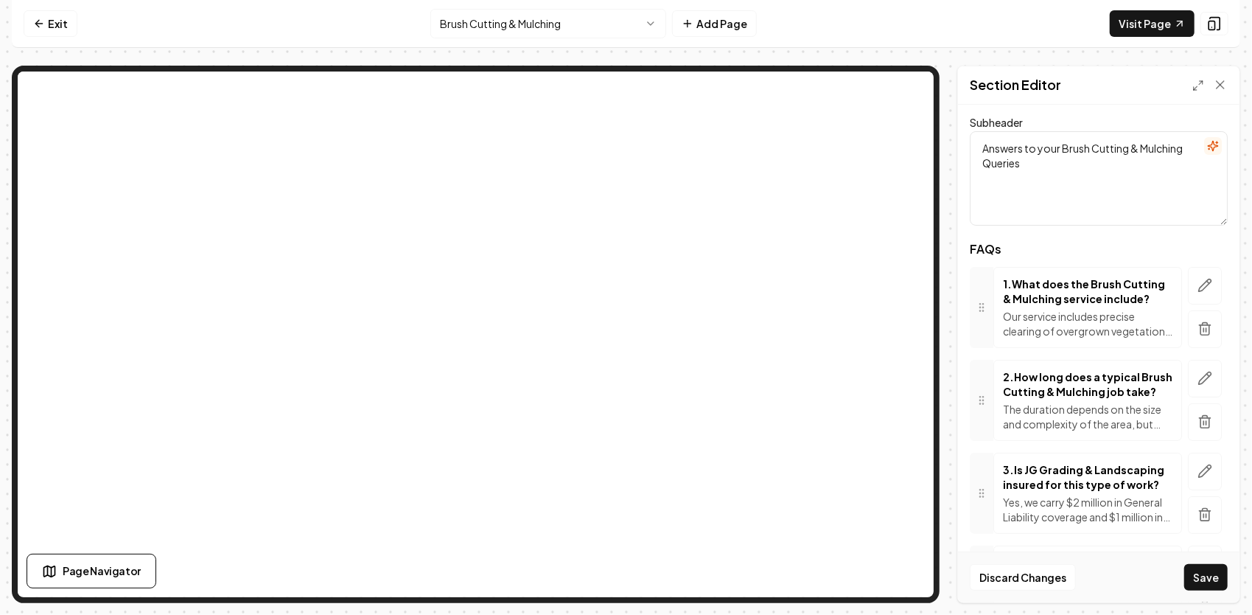
type input "Brush Cutting & Mulching"
drag, startPoint x: 1052, startPoint y: 170, endPoint x: 972, endPoint y: 149, distance: 82.4
click at [972, 149] on textarea "Answers to your Brush Cutting & Mulching Queries" at bounding box center [1099, 178] width 258 height 94
paste textarea "Answers to the Questions We Hear Most About Our Brush Cutting & Mulching Service"
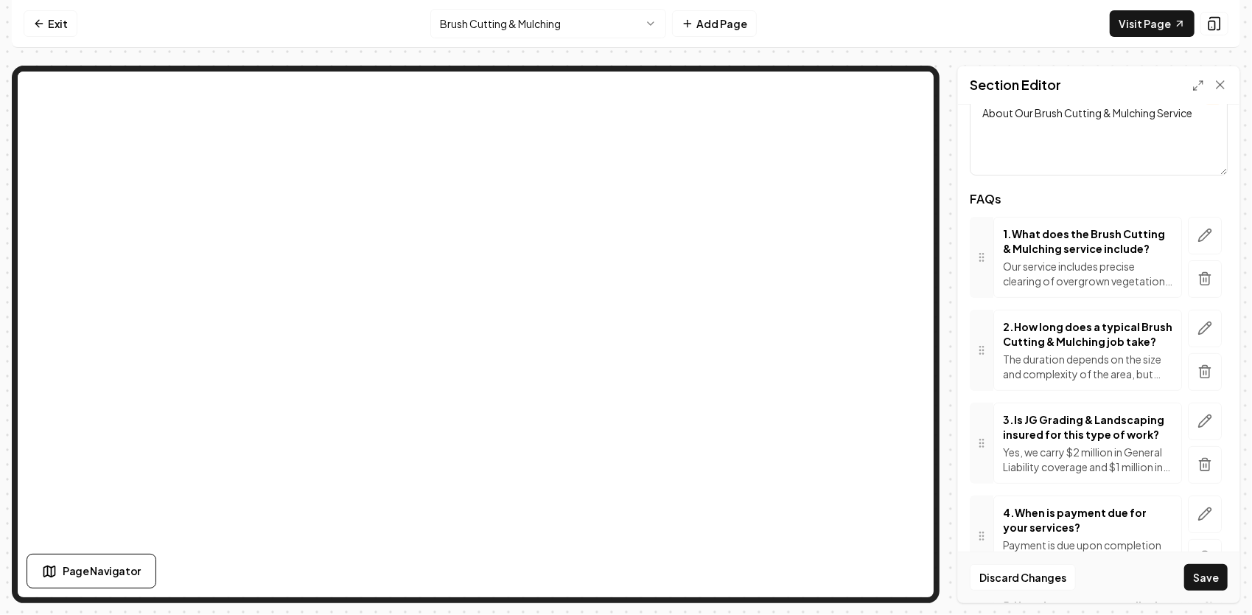
scroll to position [147, 0]
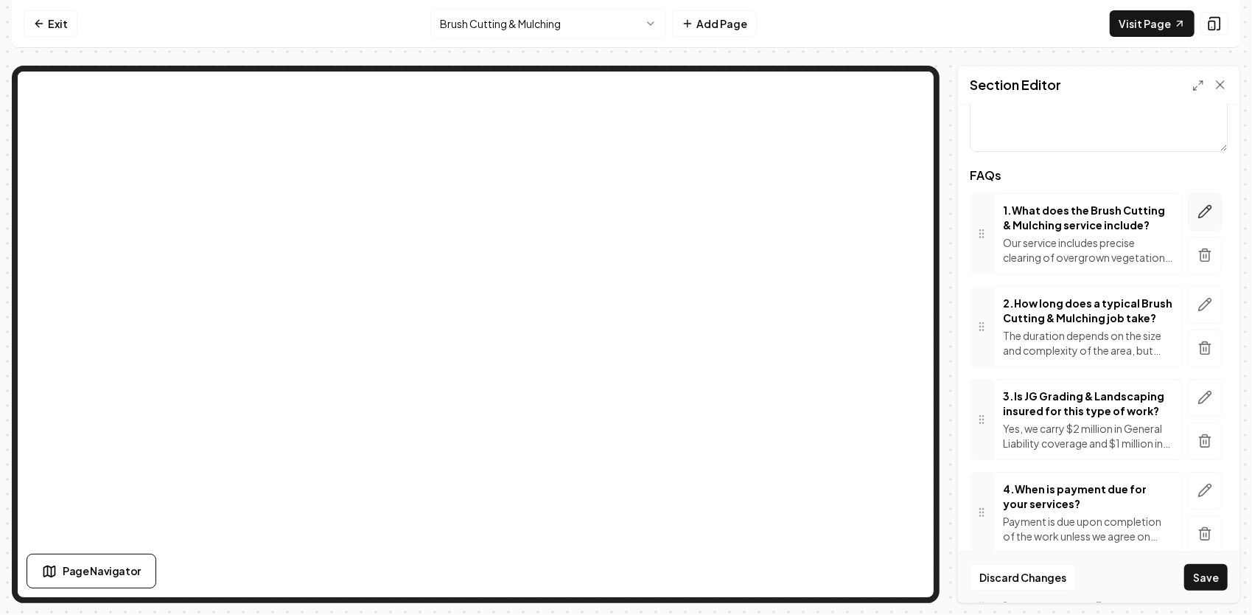
type textarea "Answers to the Questions We Hear Most About Our Brush Cutting & Mulching Service"
click at [1199, 217] on icon "button" at bounding box center [1205, 212] width 13 height 13
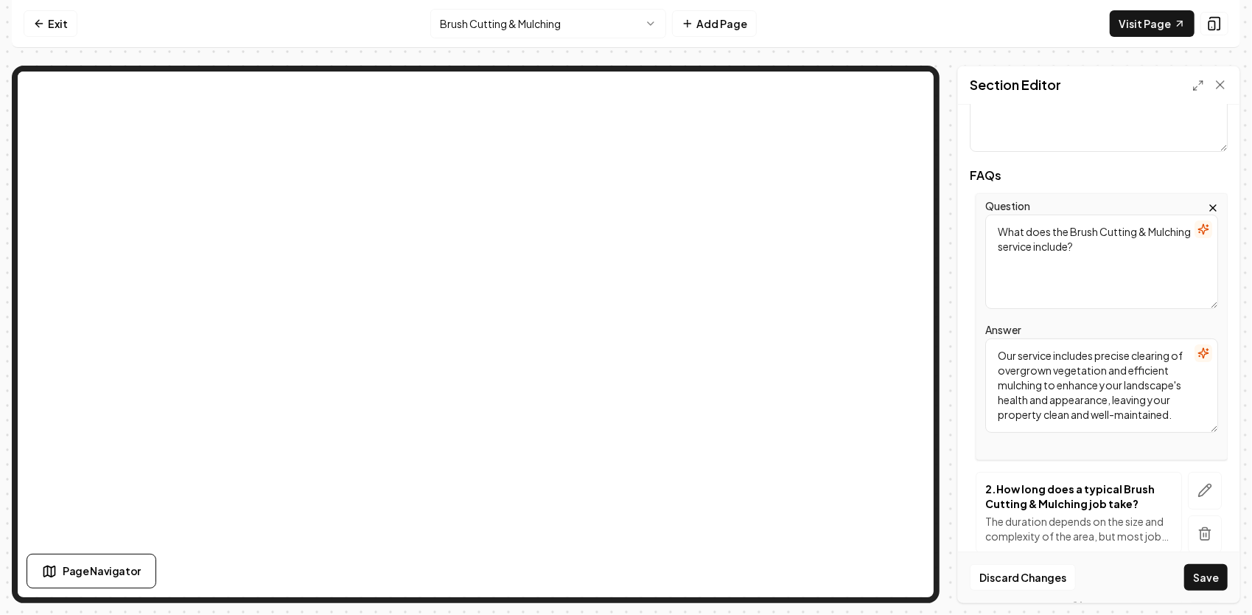
drag, startPoint x: 1128, startPoint y: 249, endPoint x: 991, endPoint y: 220, distance: 139.4
click at [991, 220] on textarea "What does the Brush Cutting & Mulching service include?" at bounding box center [1102, 262] width 233 height 94
paste textarea "What exactly is brush cutting?"
type textarea "What exactly is brush cutting?"
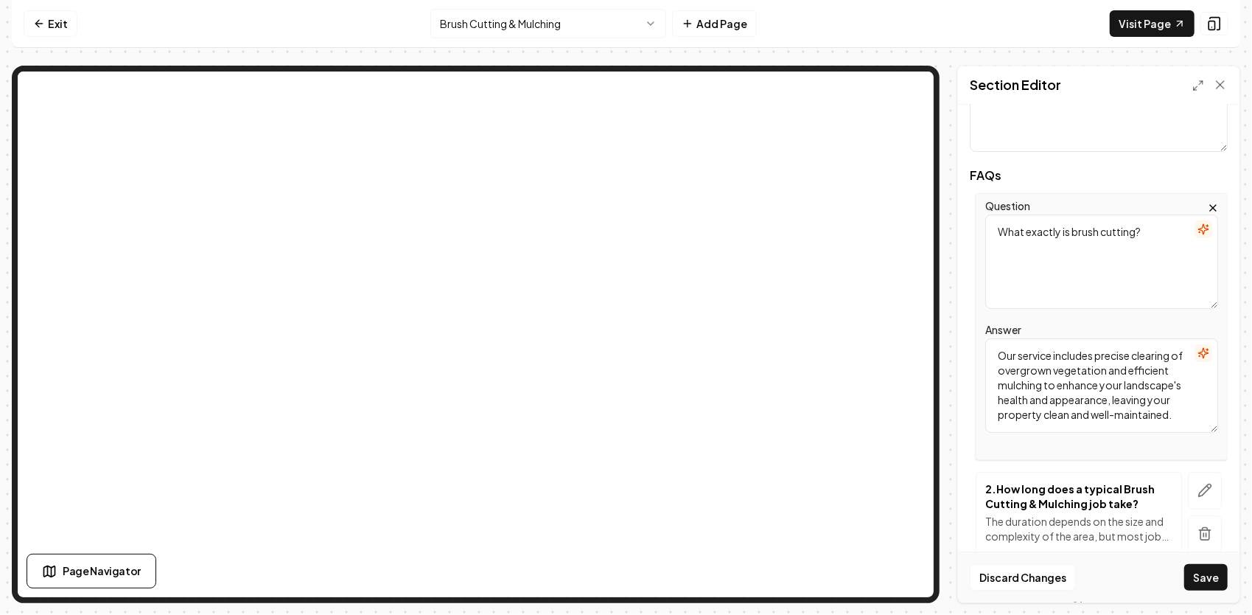
scroll to position [0, 0]
drag, startPoint x: 1131, startPoint y: 416, endPoint x: 992, endPoint y: 346, distance: 155.3
click at [992, 346] on textarea "Our service includes precise clearing of overgrown vegetation and efficient mul…" at bounding box center [1102, 385] width 233 height 94
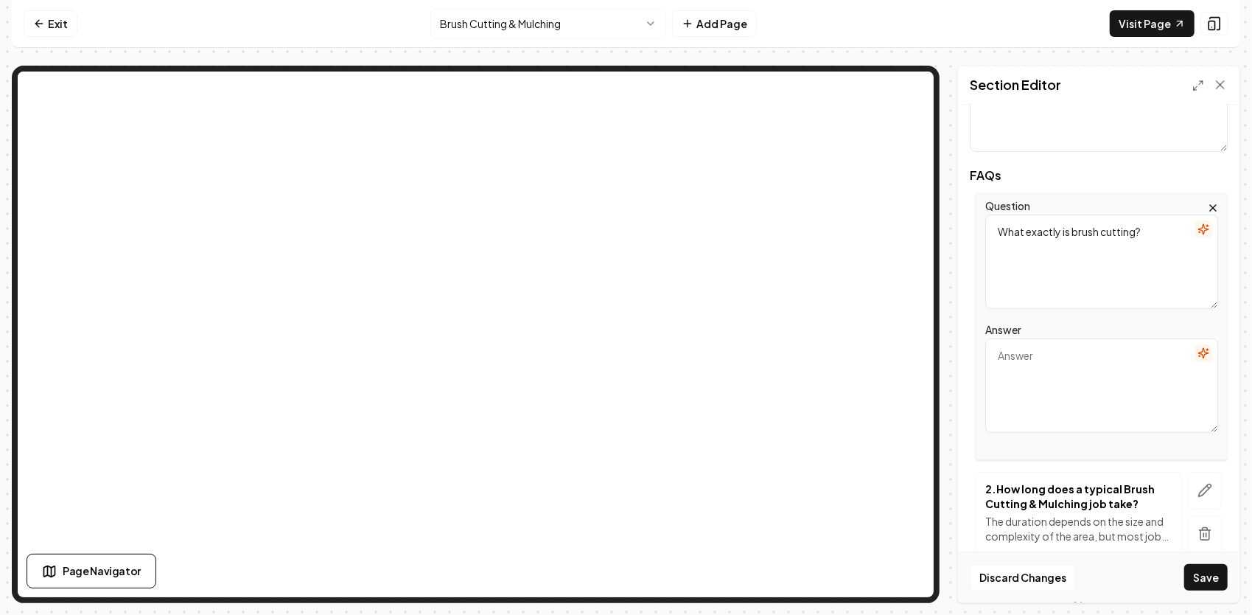
paste textarea "Brush cutting (or brush mowing) is the use of heavy-duty equipment to cut and m…"
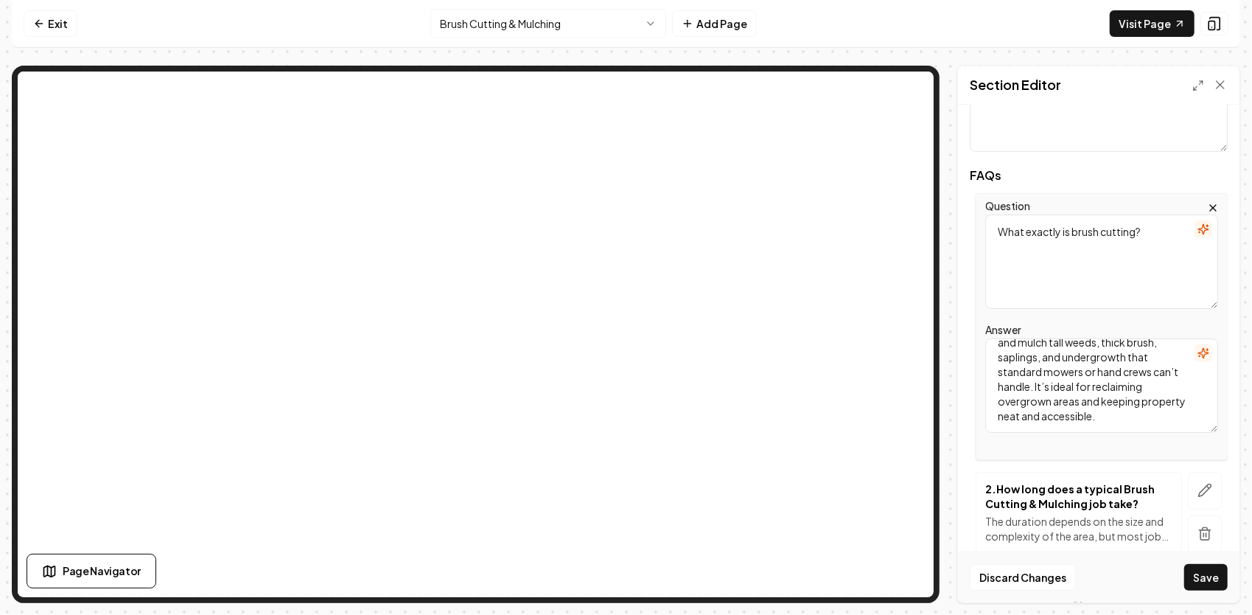
scroll to position [57, 0]
type textarea "Brush cutting (or brush mowing) is the use of heavy-duty equipment to cut and m…"
click at [1198, 489] on icon "button" at bounding box center [1205, 490] width 15 height 15
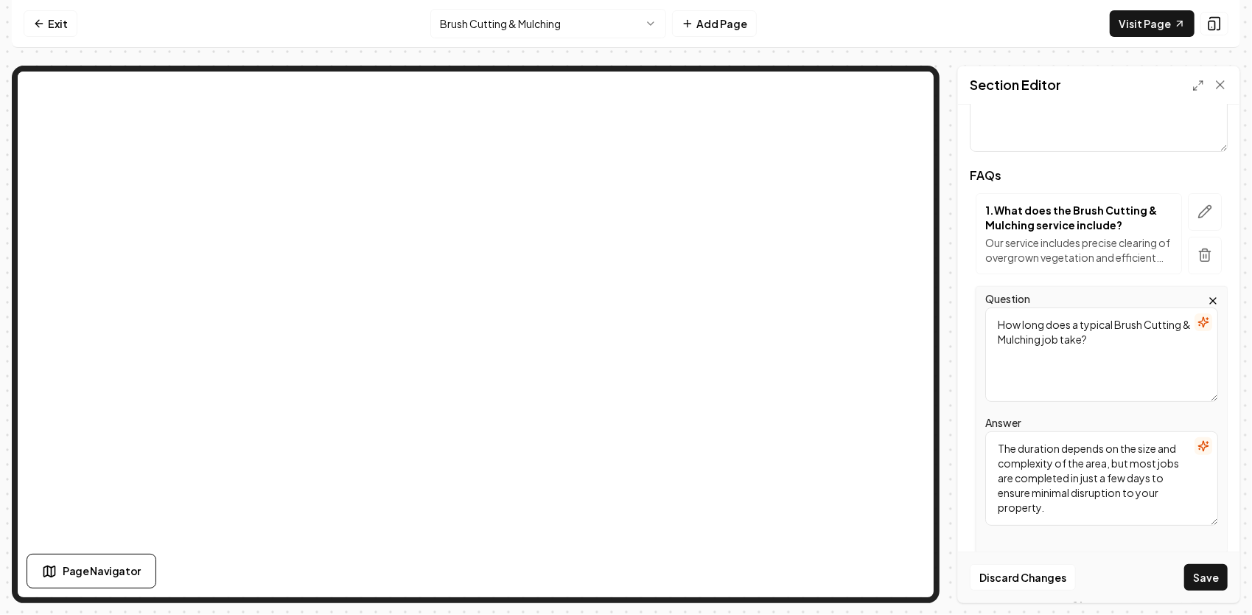
drag, startPoint x: 1138, startPoint y: 355, endPoint x: 944, endPoint y: 314, distance: 198.2
click at [944, 314] on div "Page Settings Section Editor Header Brush Cutting & Mulching Subheader Answers …" at bounding box center [626, 334] width 1229 height 537
drag, startPoint x: 1042, startPoint y: 331, endPoint x: 1009, endPoint y: 447, distance: 120.4
click at [1010, 447] on textarea "The duration depends on the size and complexity of the area, but most jobs are …" at bounding box center [1102, 478] width 233 height 94
drag, startPoint x: 998, startPoint y: 448, endPoint x: 1126, endPoint y: 507, distance: 141.2
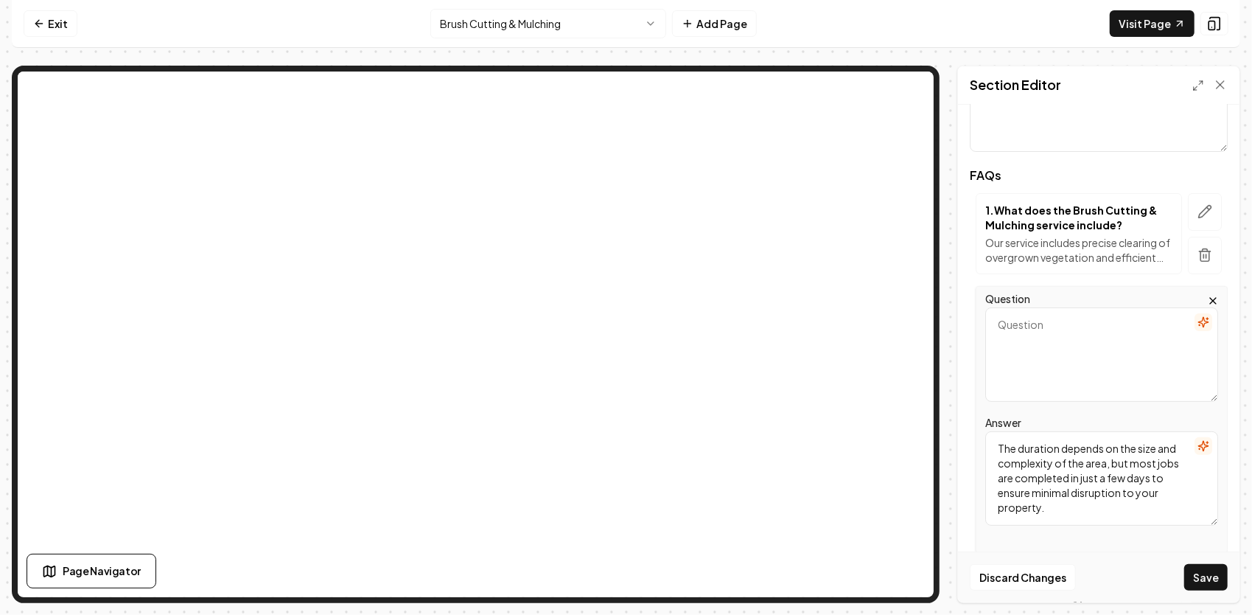
click at [1147, 519] on textarea "The duration depends on the size and complexity of the area, but most jobs are …" at bounding box center [1102, 478] width 233 height 94
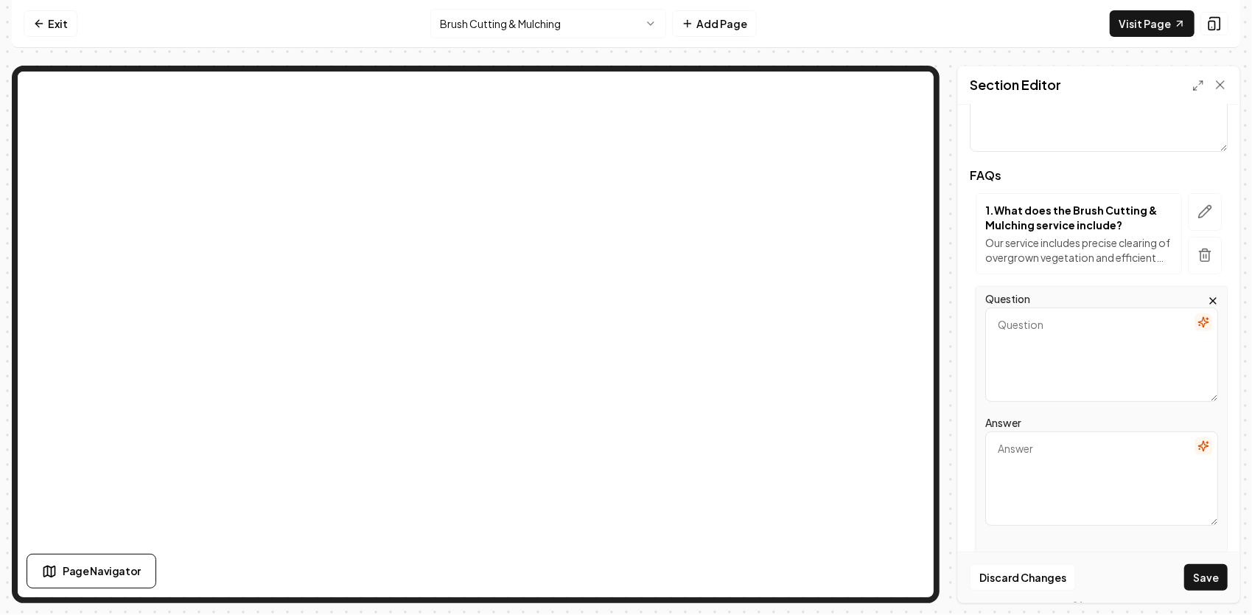
paste textarea "We use a Takeuchi TB290 excavator with a 22-foot brush cutter and our brand-new…"
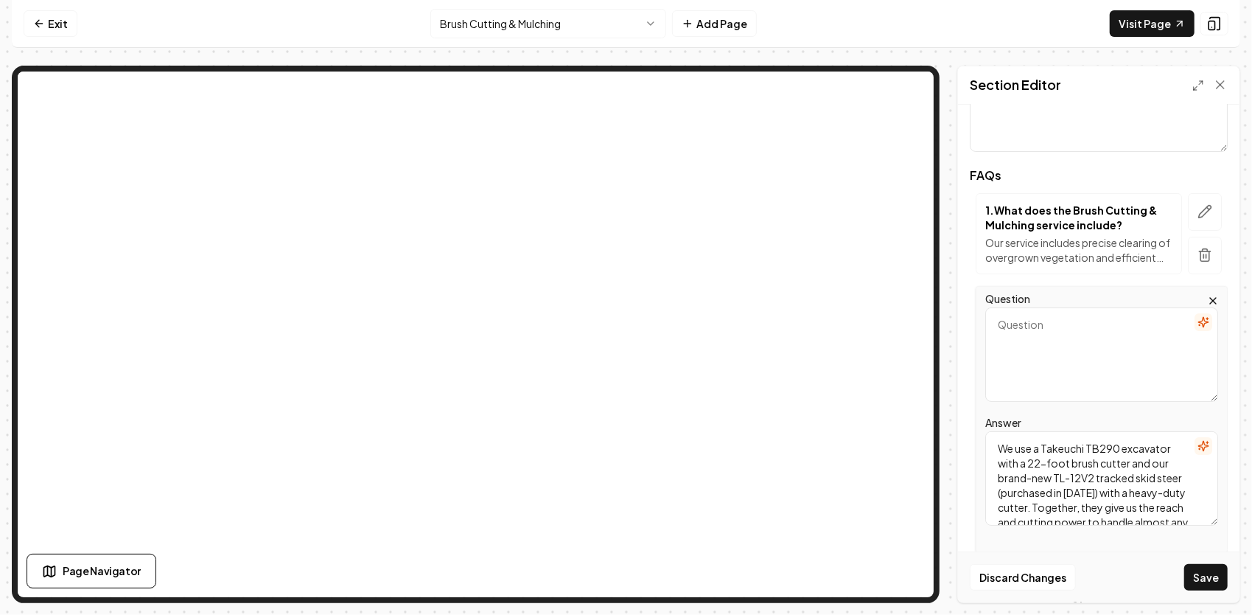
scroll to position [32, 0]
type textarea "We use a Takeuchi TB290 excavator with a 22-foot brush cutter and our brand-new…"
click at [1036, 349] on textarea "Question" at bounding box center [1102, 354] width 233 height 94
paste textarea "How powerful is your equipment?"
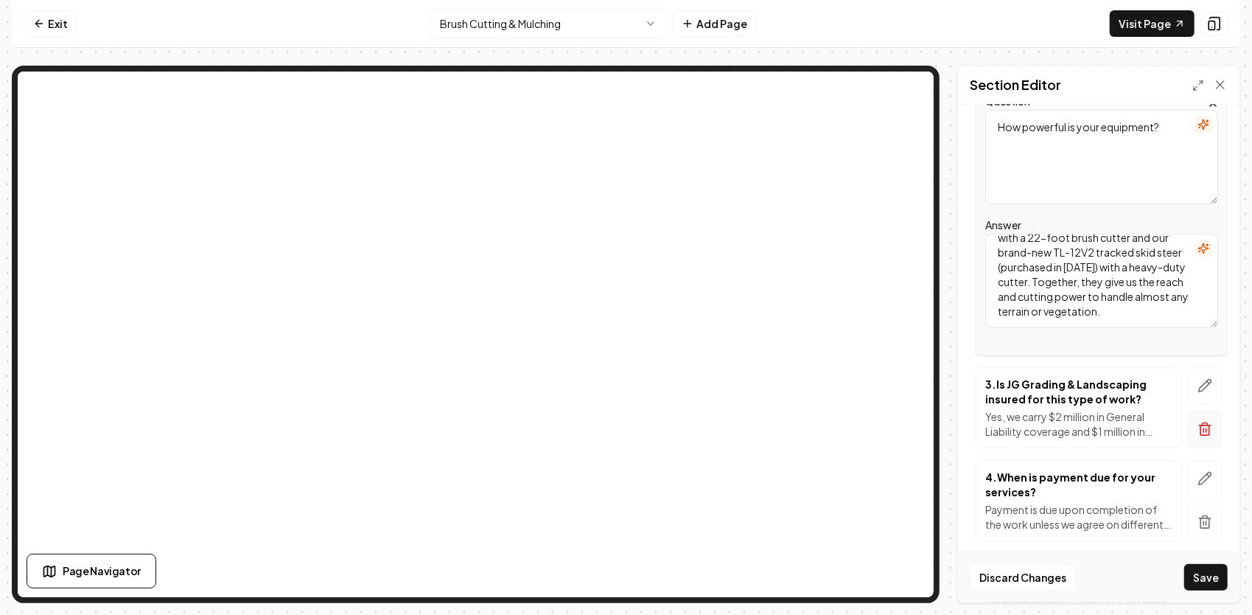
scroll to position [369, 0]
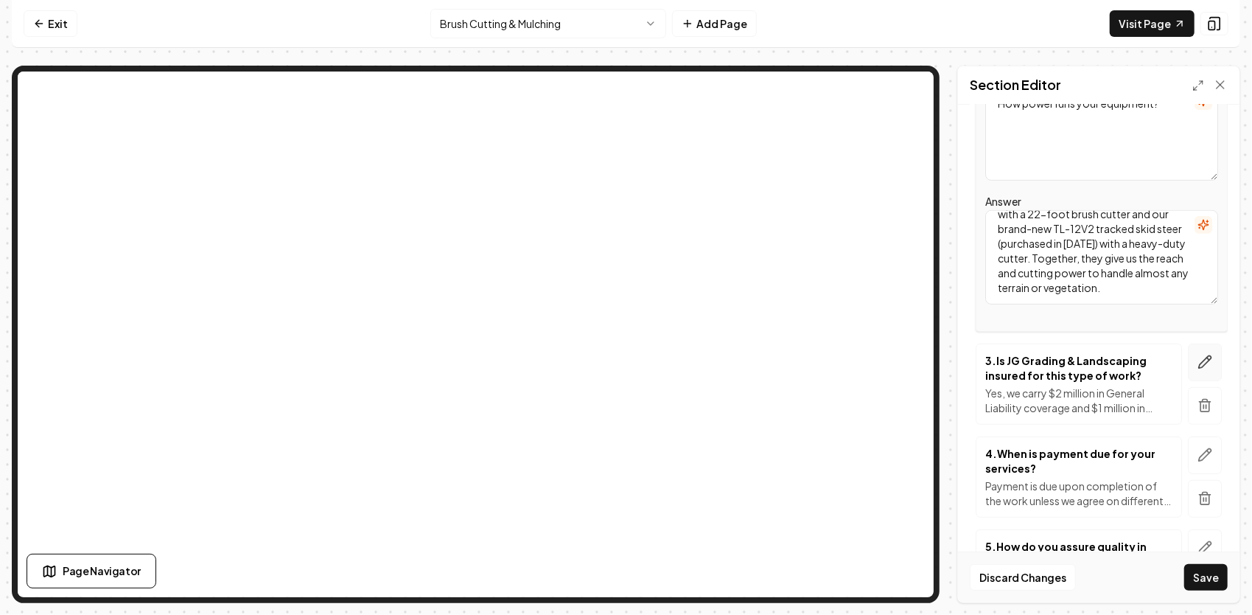
type textarea "How powerful is your equipment?"
click at [1198, 361] on icon "button" at bounding box center [1205, 362] width 15 height 15
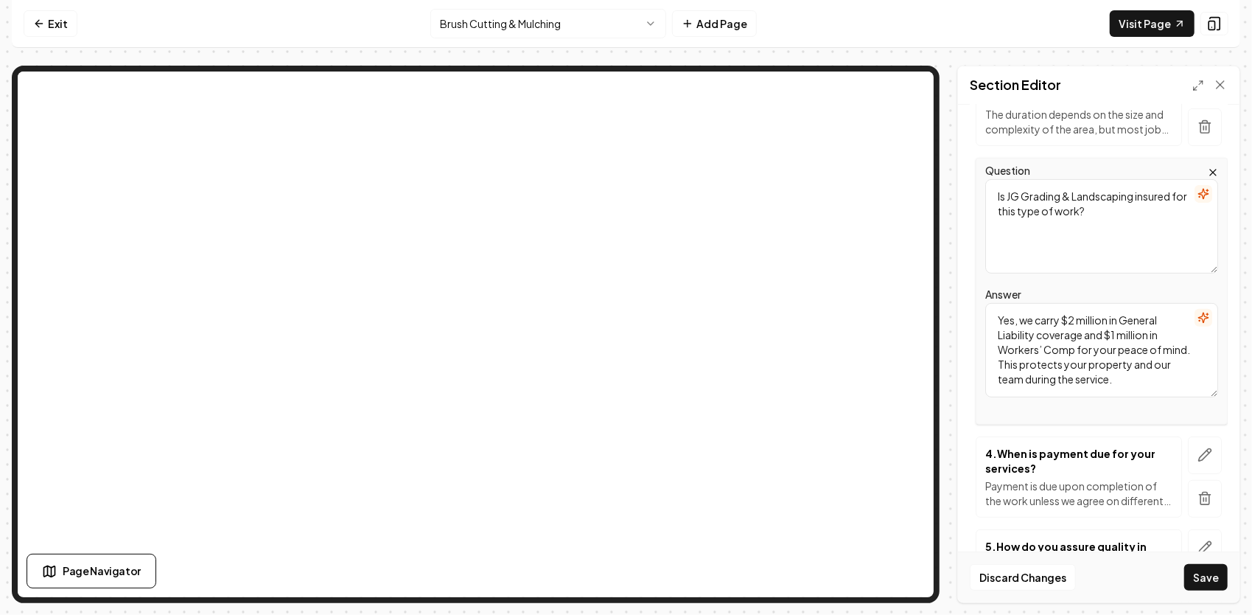
drag, startPoint x: 1135, startPoint y: 380, endPoint x: 976, endPoint y: 297, distance: 179.7
click at [976, 298] on div "Question Is JG Grading & Landscaping insured for this type of work? Answer Yes,…" at bounding box center [1102, 291] width 252 height 267
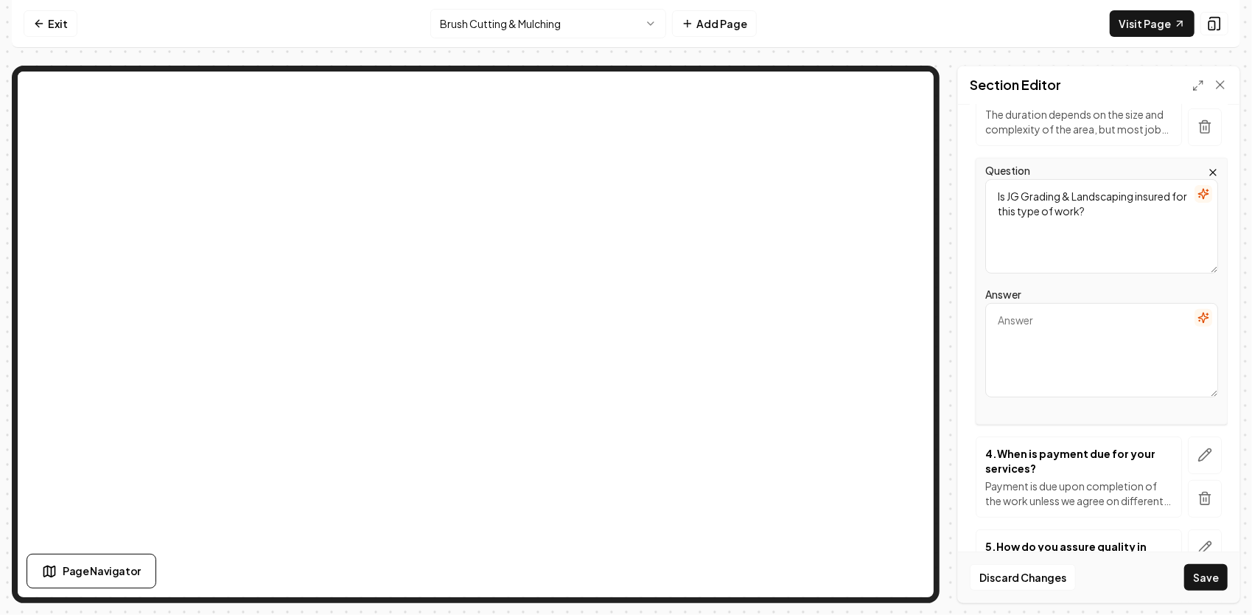
drag, startPoint x: 1115, startPoint y: 223, endPoint x: 936, endPoint y: 177, distance: 184.9
click at [938, 178] on div "Page Settings Section Editor Header Brush Cutting & Mulching Subheader Answers …" at bounding box center [626, 334] width 1229 height 537
click at [1051, 329] on textarea "Answer" at bounding box center [1102, 350] width 233 height 94
paste textarea "Our TB290 excavator’s attachment reaches up to 22 feet out from the machine, wh…"
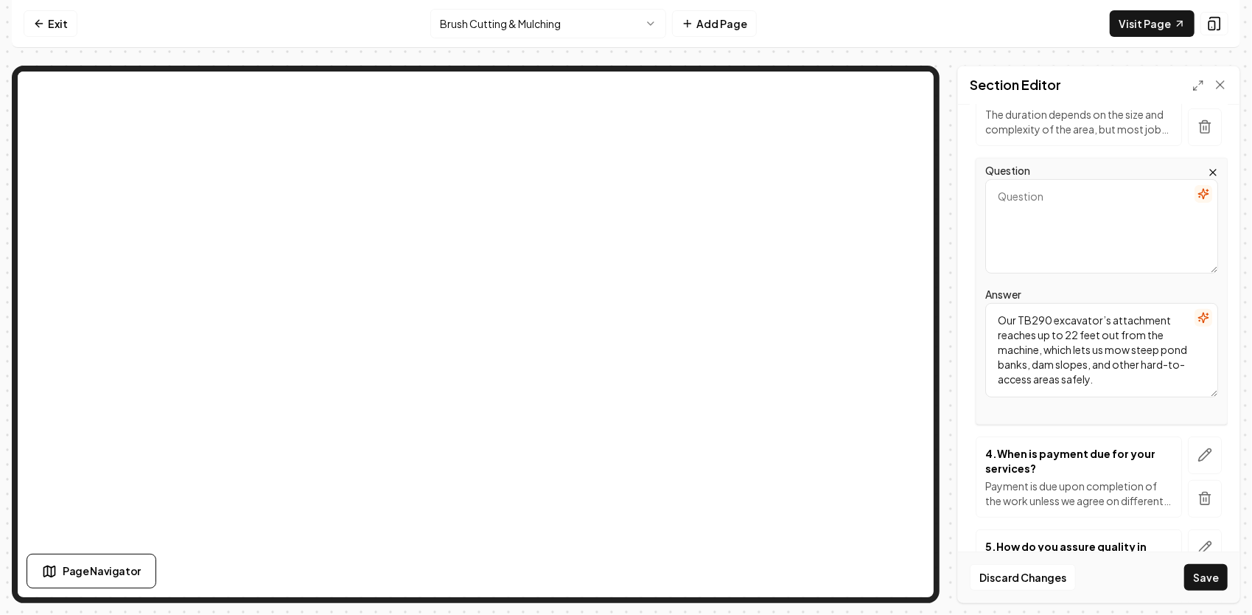
type textarea "Our TB290 excavator’s attachment reaches up to 22 feet out from the machine, wh…"
click at [1039, 200] on textarea "Question" at bounding box center [1102, 226] width 233 height 94
paste textarea "How far can you reach with the cutter?"
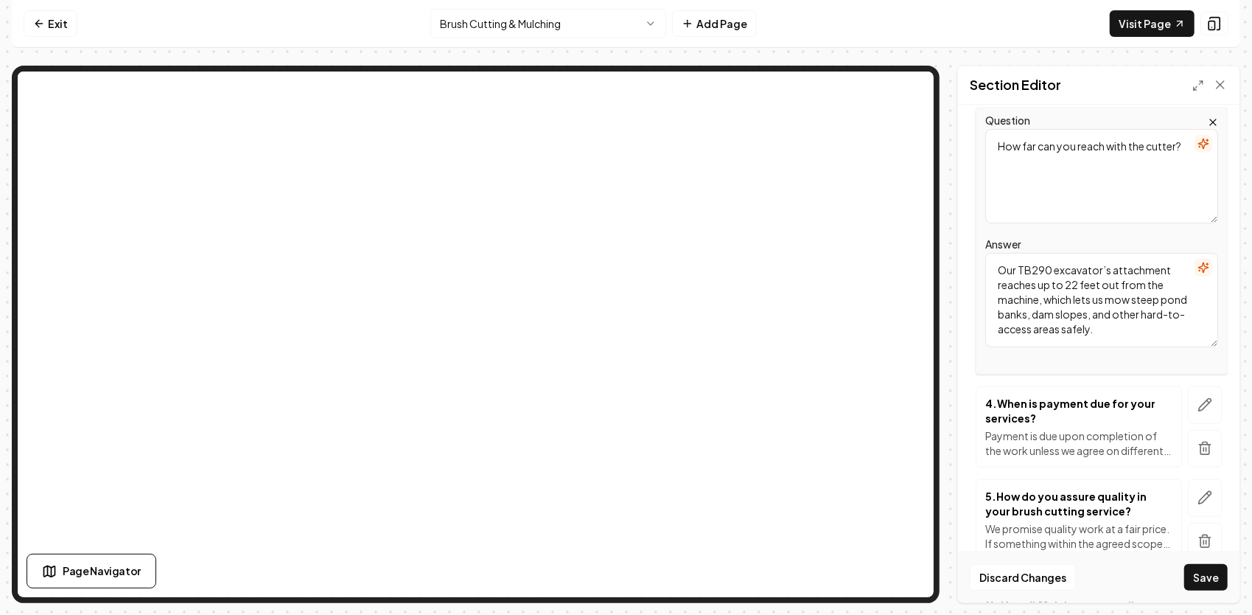
scroll to position [442, 0]
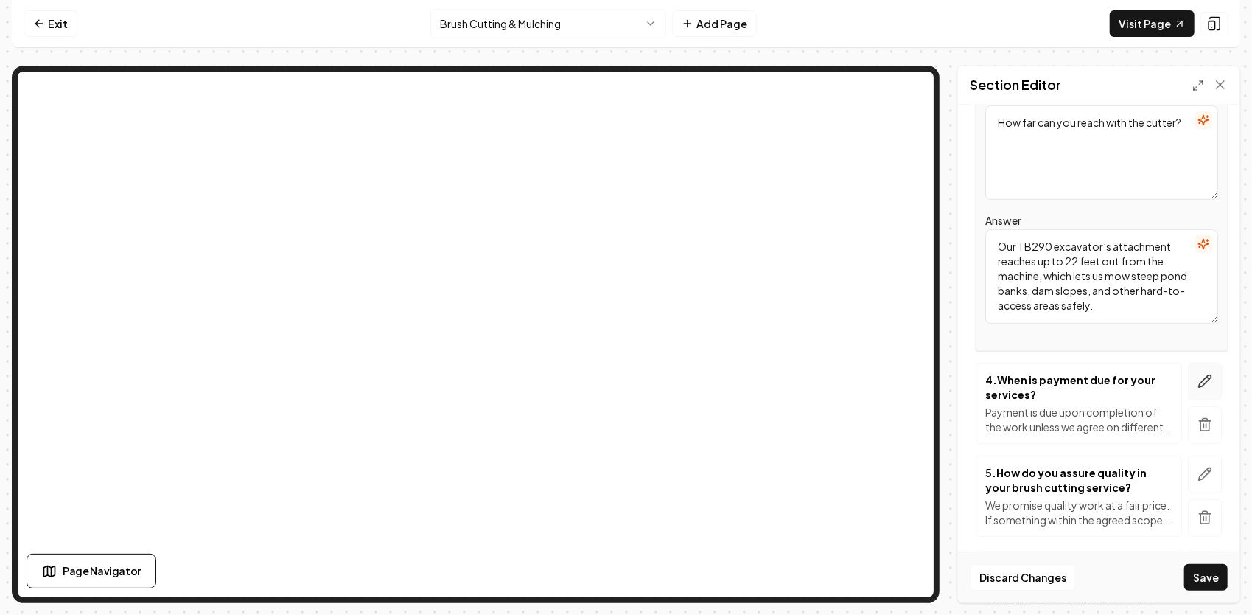
type textarea "How far can you reach with the cutter?"
click at [1198, 377] on icon "button" at bounding box center [1205, 381] width 15 height 15
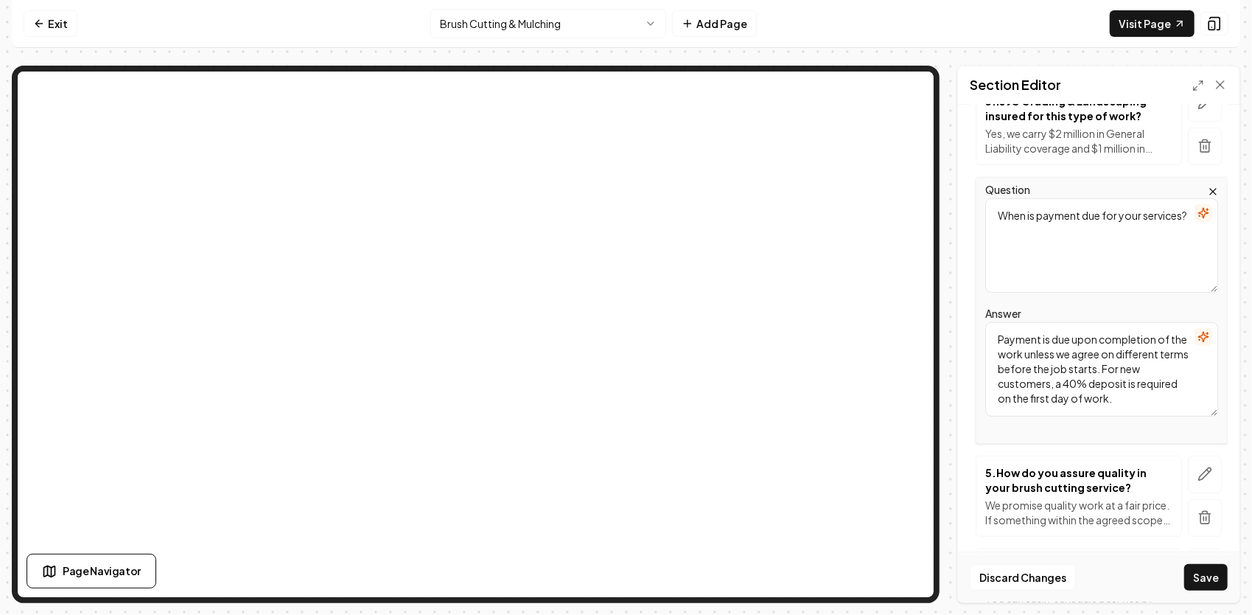
drag, startPoint x: 1135, startPoint y: 400, endPoint x: 986, endPoint y: 320, distance: 168.8
click at [986, 322] on div "Payment is due upon completion of the work unless we agree on different terms b…" at bounding box center [1102, 369] width 233 height 94
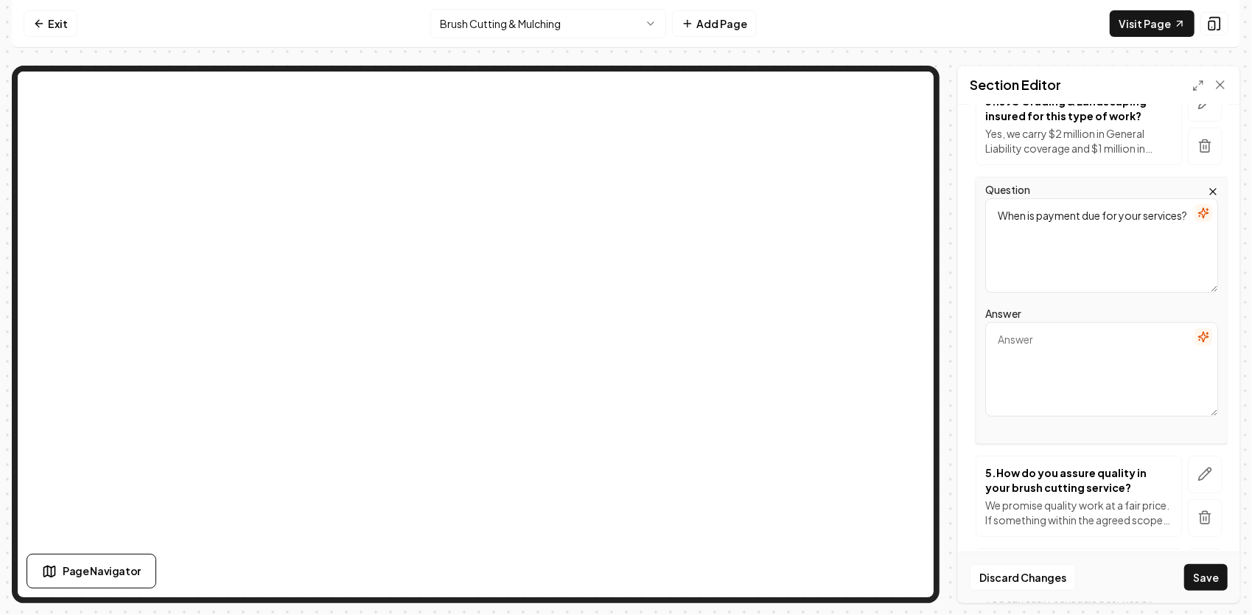
drag, startPoint x: 1066, startPoint y: 227, endPoint x: 963, endPoint y: 197, distance: 107.5
click at [963, 197] on div "Header Brush Cutting & Mulching Subheader Answers to the Questions We Hear Most…" at bounding box center [1099, 354] width 282 height 498
click at [1050, 325] on textarea "Answer" at bounding box center [1102, 369] width 233 height 94
paste textarea "We can cut through heavy brush, saplings up to several inches thick, tall weeds…"
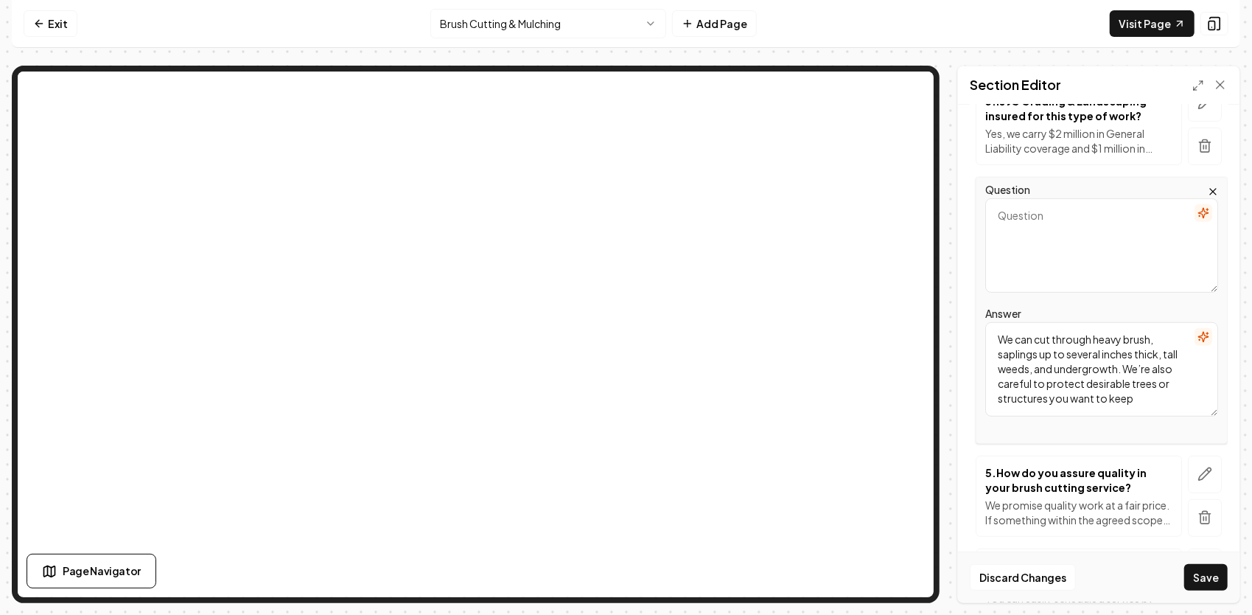
type textarea "We can cut through heavy brush, saplings up to several inches thick, tall weeds…"
click at [1038, 232] on textarea "Question" at bounding box center [1102, 245] width 233 height 94
paste textarea "What kinds of vegetation can you handle?"
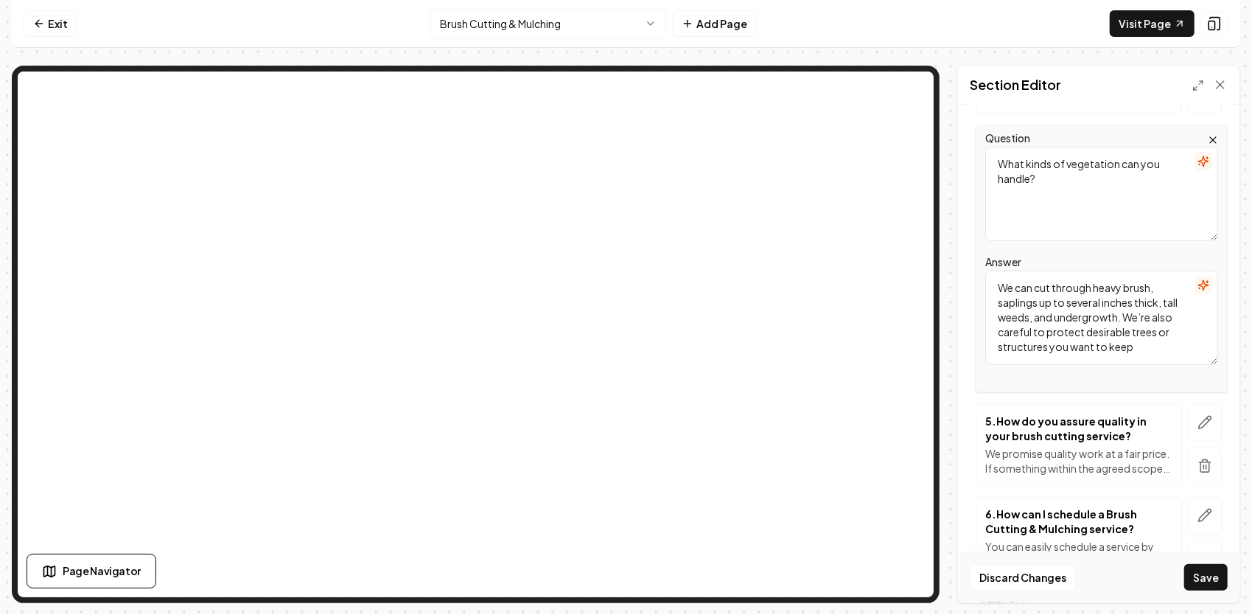
scroll to position [516, 0]
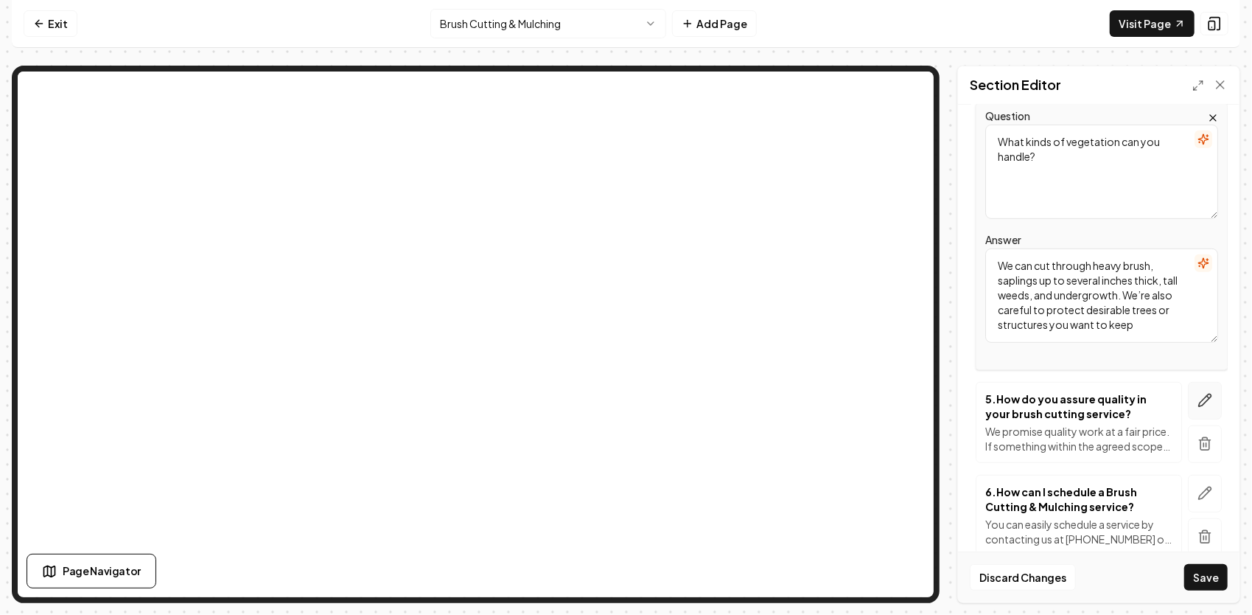
type textarea "What kinds of vegetation can you handle?"
click at [1198, 399] on icon "button" at bounding box center [1205, 400] width 15 height 15
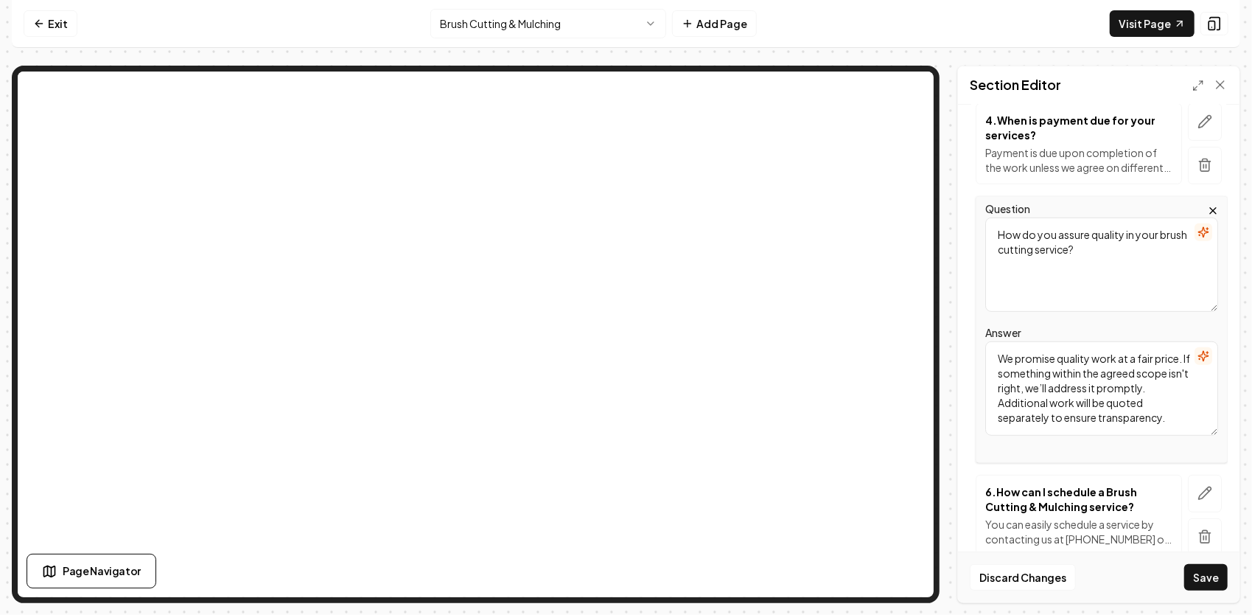
drag, startPoint x: 1119, startPoint y: 435, endPoint x: 1107, endPoint y: 430, distance: 12.6
click at [1107, 430] on div "Question How do you assure quality in your brush cutting service? Answer We pro…" at bounding box center [1102, 329] width 252 height 267
drag, startPoint x: 1107, startPoint y: 430, endPoint x: 987, endPoint y: 339, distance: 151.0
click at [987, 341] on textarea "We promise quality work at a fair price. If something within the agreed scope i…" at bounding box center [1102, 388] width 233 height 94
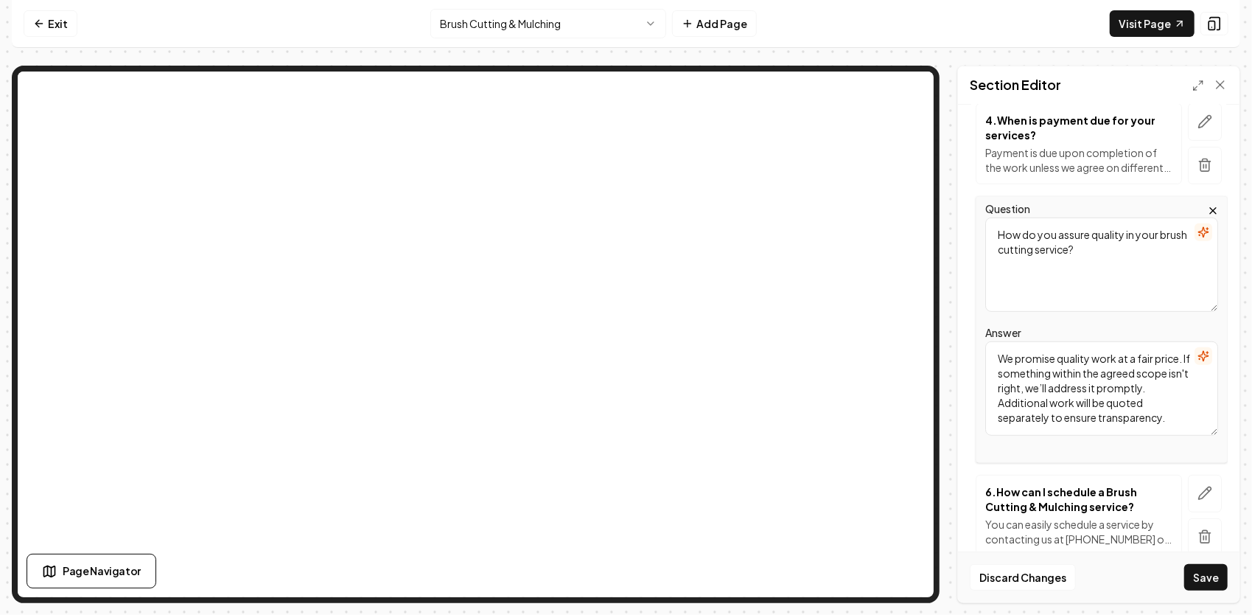
drag, startPoint x: 1123, startPoint y: 257, endPoint x: 985, endPoint y: 208, distance: 146.2
click at [986, 208] on div "Question How do you assure quality in your brush cutting service?" at bounding box center [1102, 256] width 233 height 112
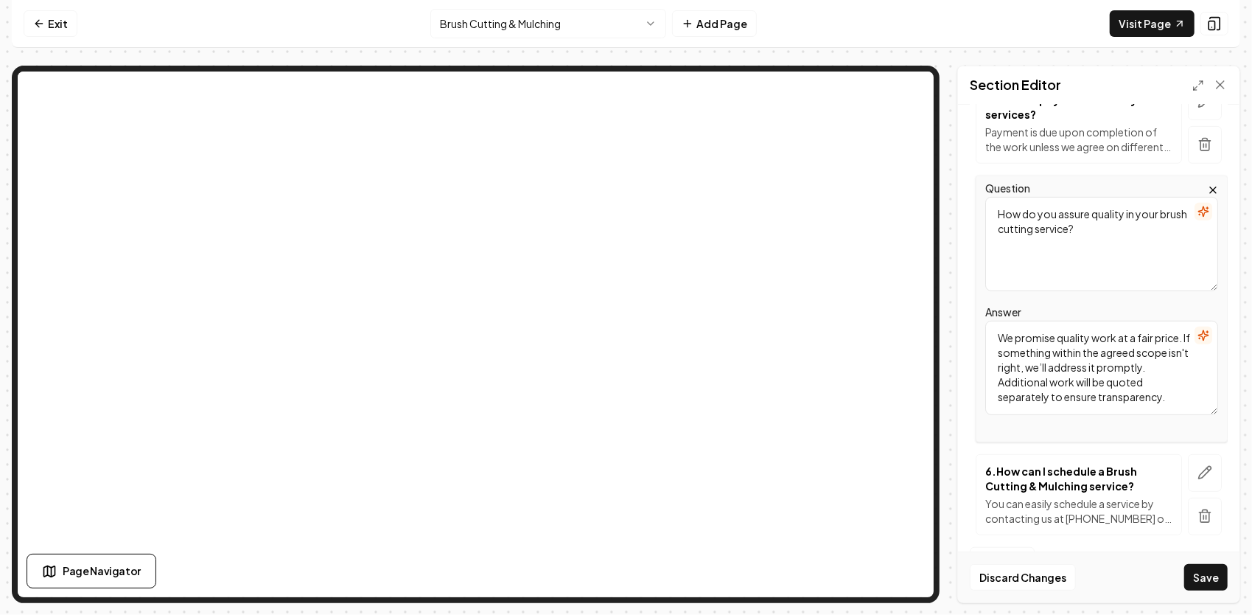
scroll to position [572, 0]
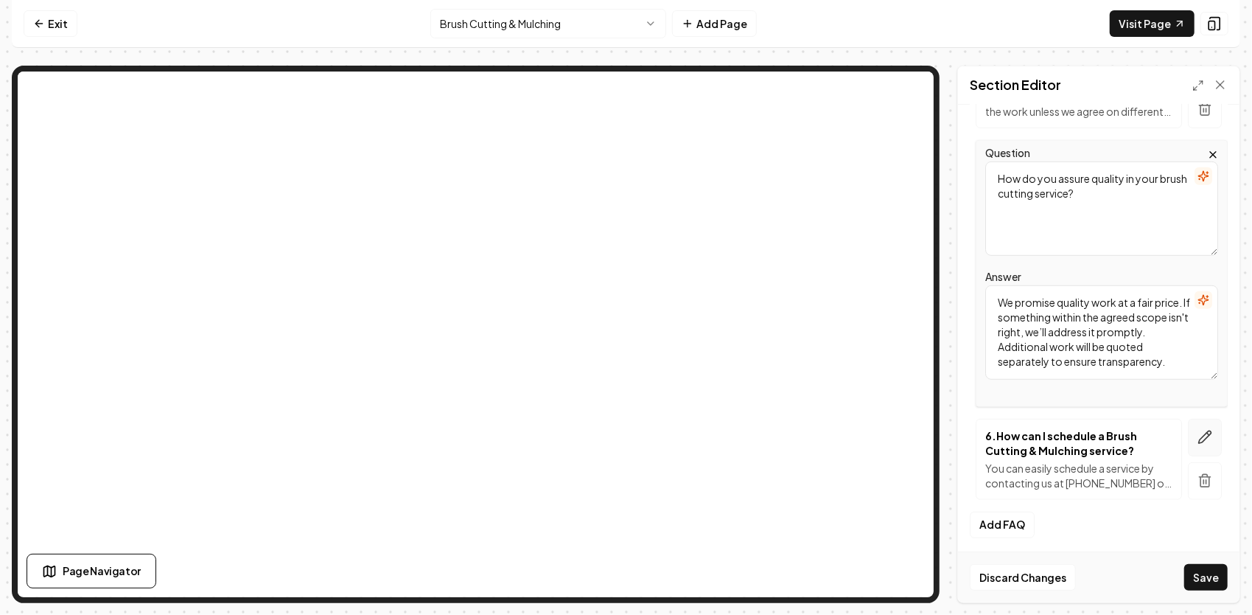
click at [1193, 441] on button "button" at bounding box center [1205, 438] width 34 height 38
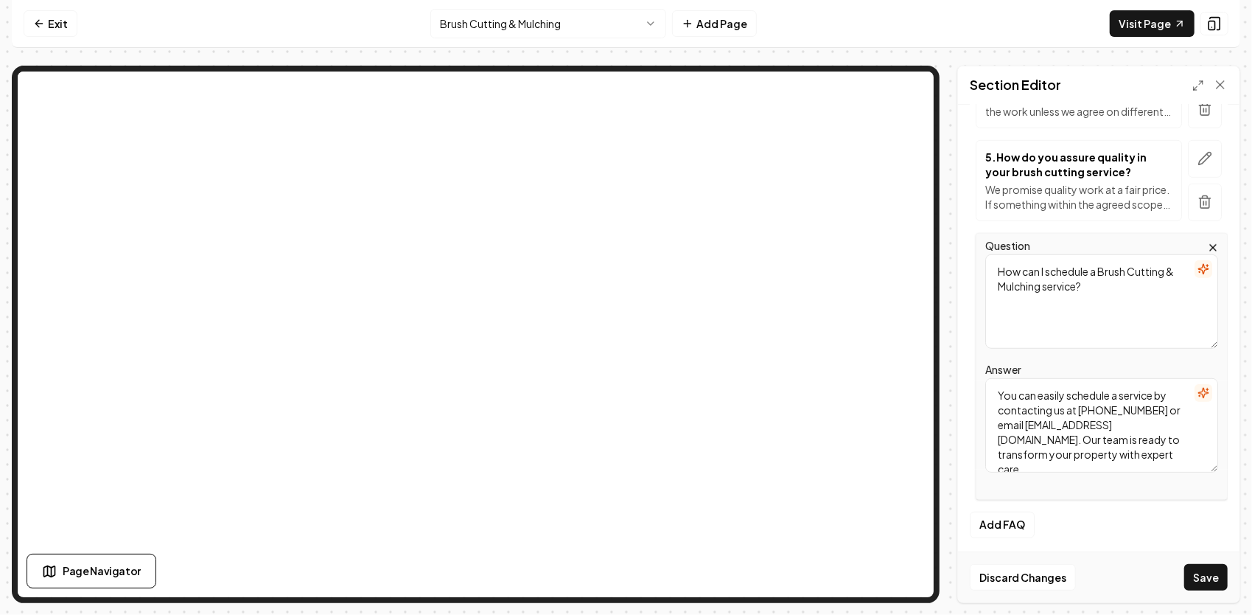
drag, startPoint x: 1135, startPoint y: 446, endPoint x: 992, endPoint y: 376, distance: 159.2
click at [992, 378] on textarea "You can easily schedule a service by contacting us at [PHONE_NUMBER] or email […" at bounding box center [1102, 425] width 233 height 94
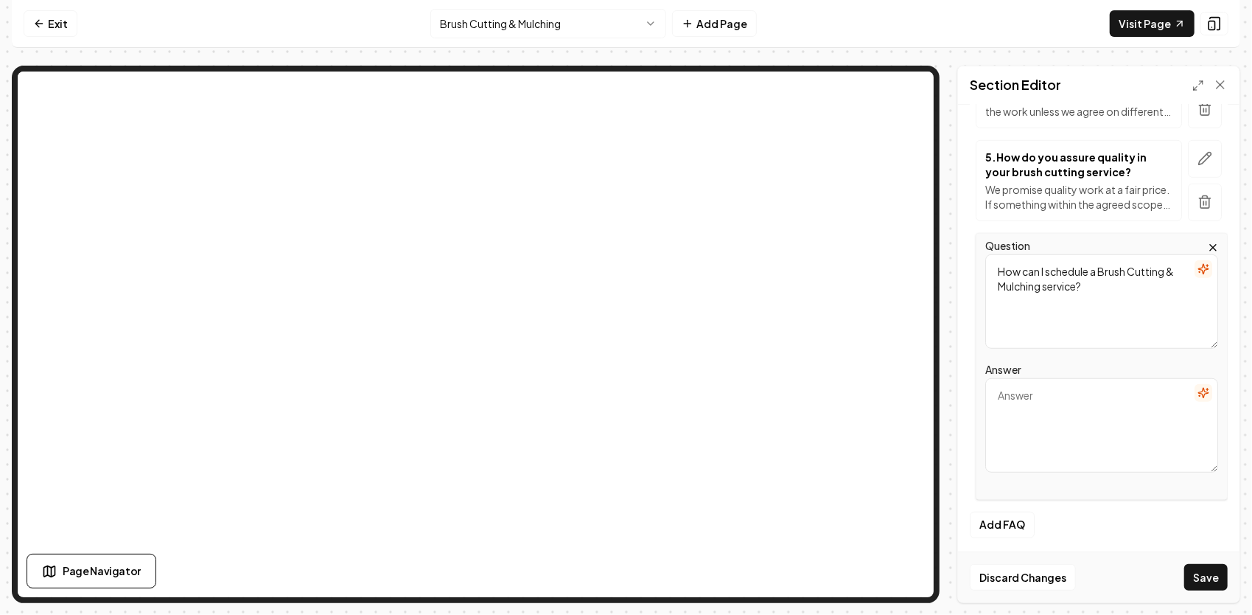
paste textarea "We handle everything from small residential lots to large acreage. Our equipmen…"
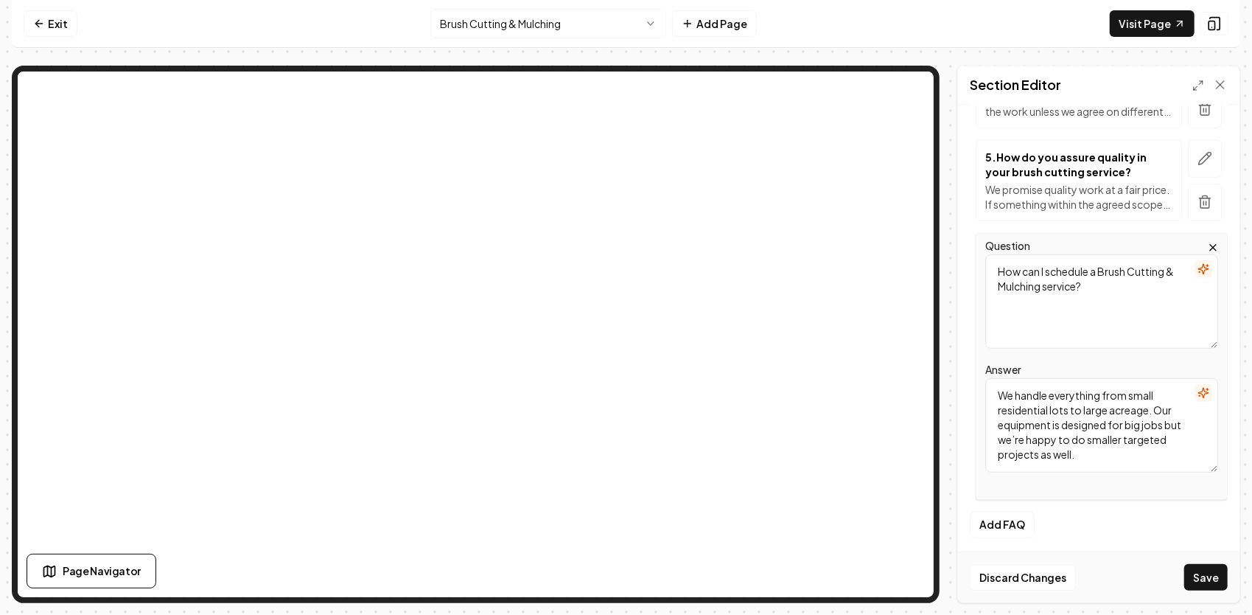
type textarea "We handle everything from small residential lots to large acreage. Our equipmen…"
click at [1031, 299] on textarea "How can I schedule a Brush Cutting & Mulching service?" at bounding box center [1102, 301] width 233 height 94
drag, startPoint x: 1092, startPoint y: 287, endPoint x: 988, endPoint y: 262, distance: 106.4
click at [988, 262] on textarea "How can I schedule a Brush Cutting & Mulching service?" at bounding box center [1102, 301] width 233 height 94
paste textarea "How big of an area can you clear?"
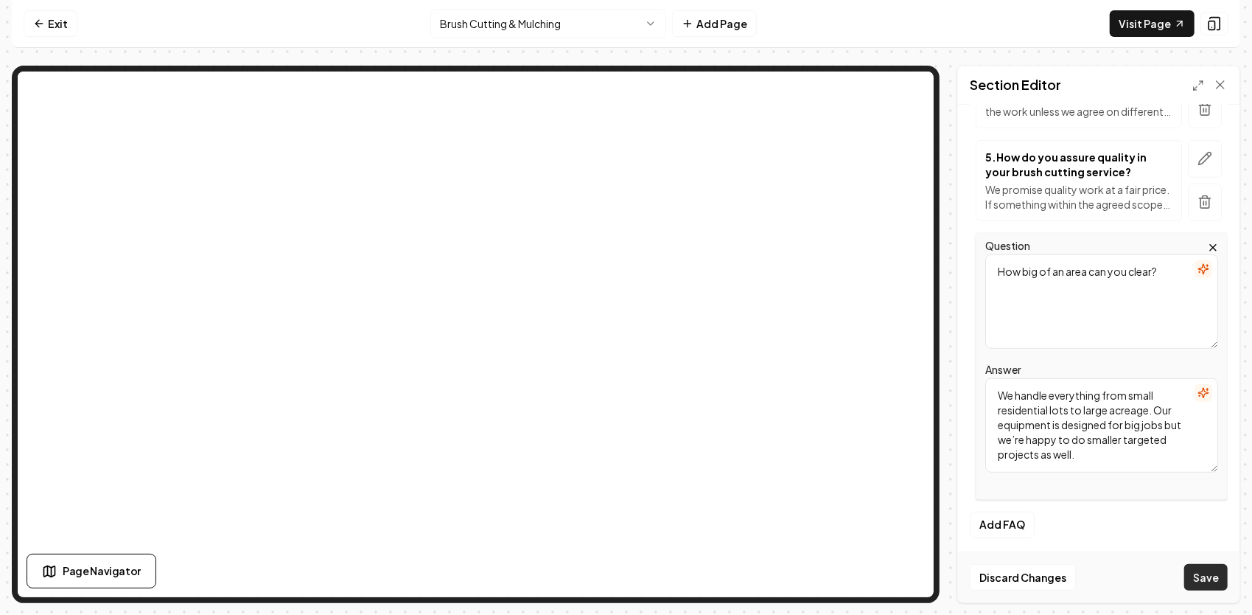
type textarea "How big of an area can you clear?"
click at [1191, 576] on button "Save" at bounding box center [1206, 577] width 43 height 27
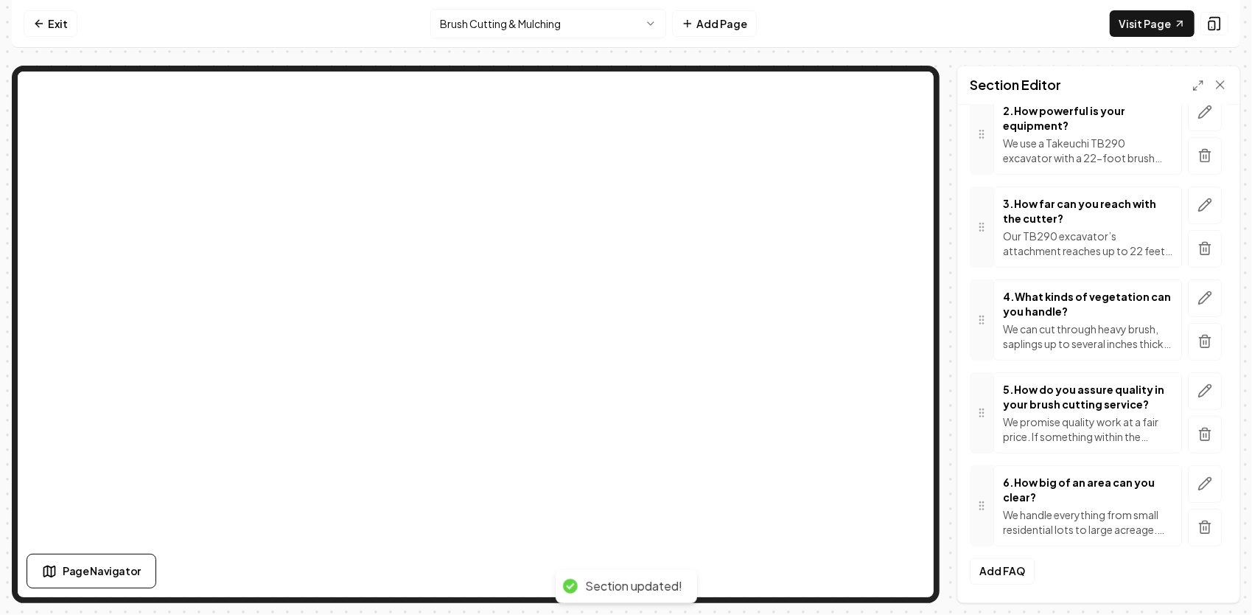
scroll to position [321, 0]
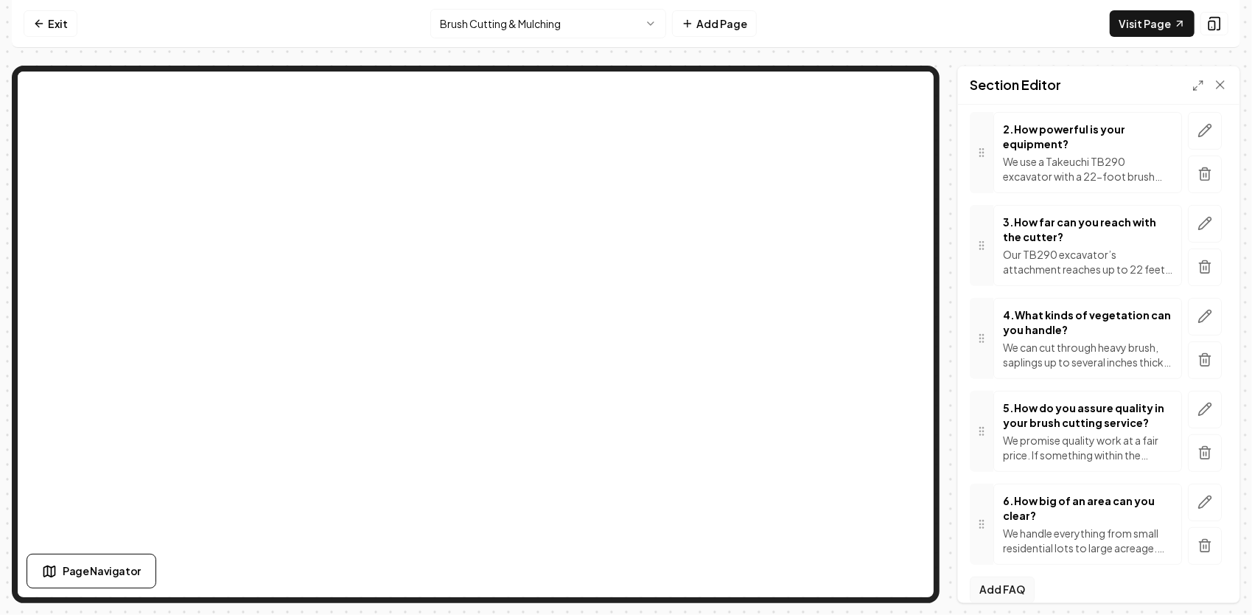
click at [1004, 576] on button "Add FAQ" at bounding box center [1002, 589] width 65 height 27
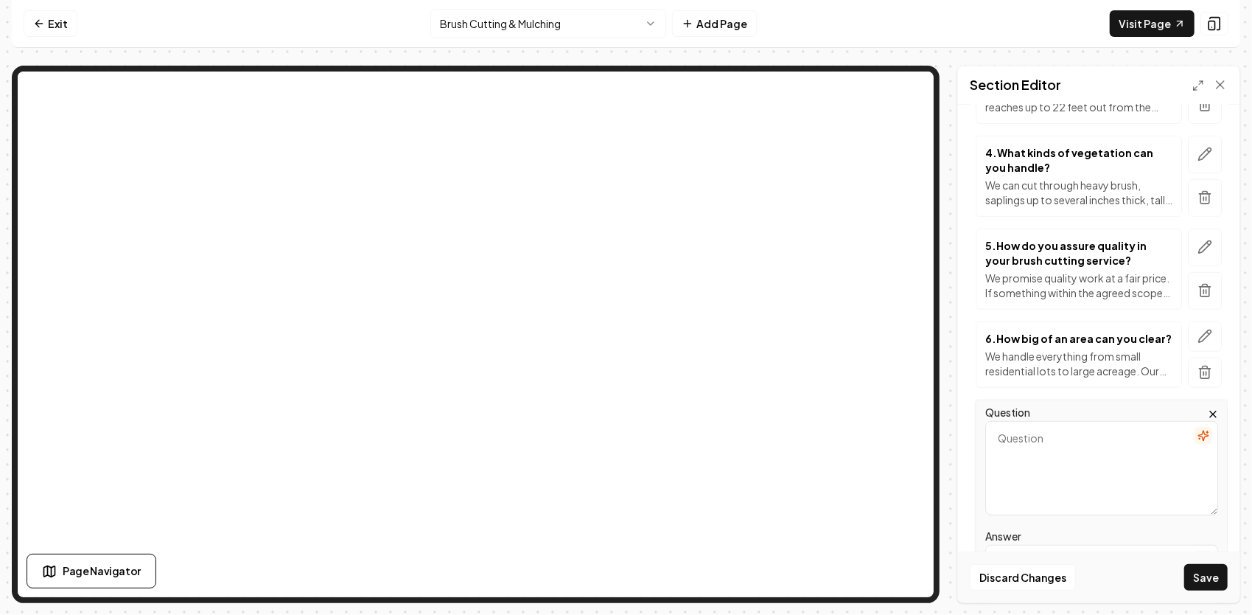
scroll to position [543, 0]
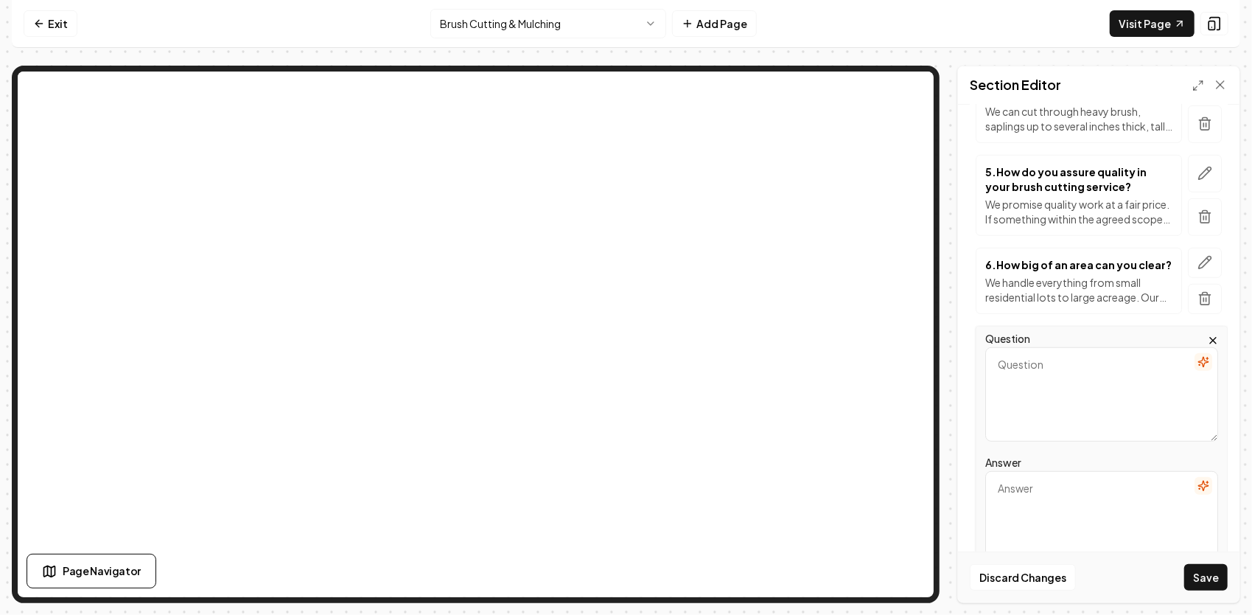
paste textarea "It depends on the size, density, and terrain of your property. We’ll give you a…"
type textarea "It depends on the size, density, and terrain of your property. We’ll give you a…"
paste textarea "How long does brush cutting take?"
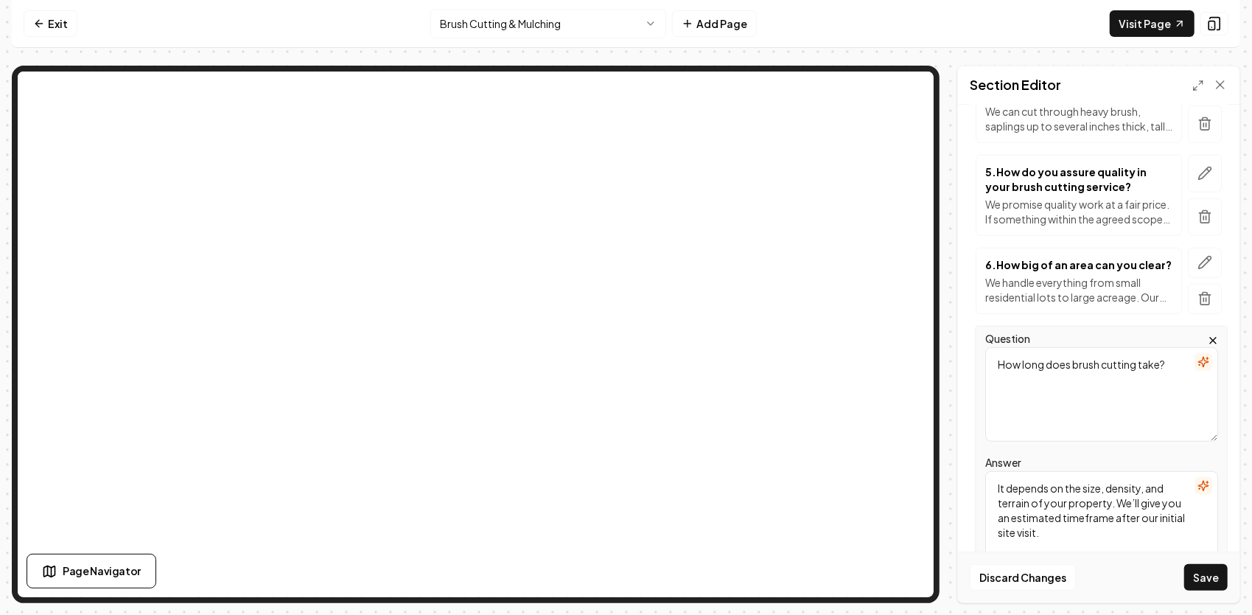
scroll to position [650, 0]
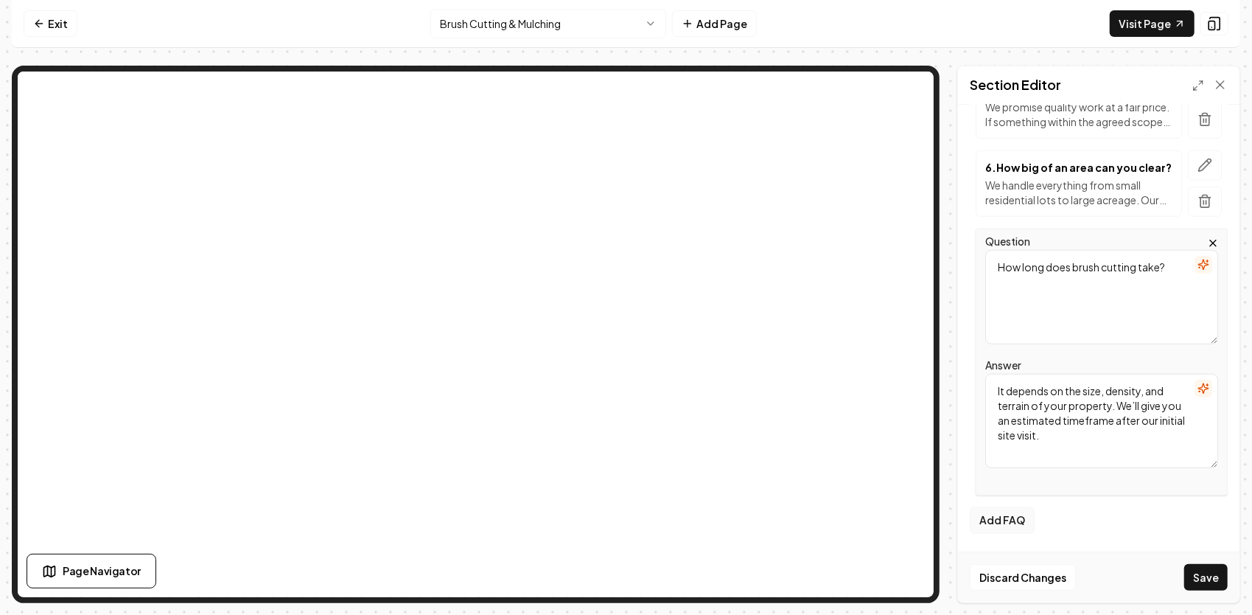
type textarea "How long does brush cutting take?"
click at [1018, 524] on button "Add FAQ" at bounding box center [1002, 520] width 65 height 27
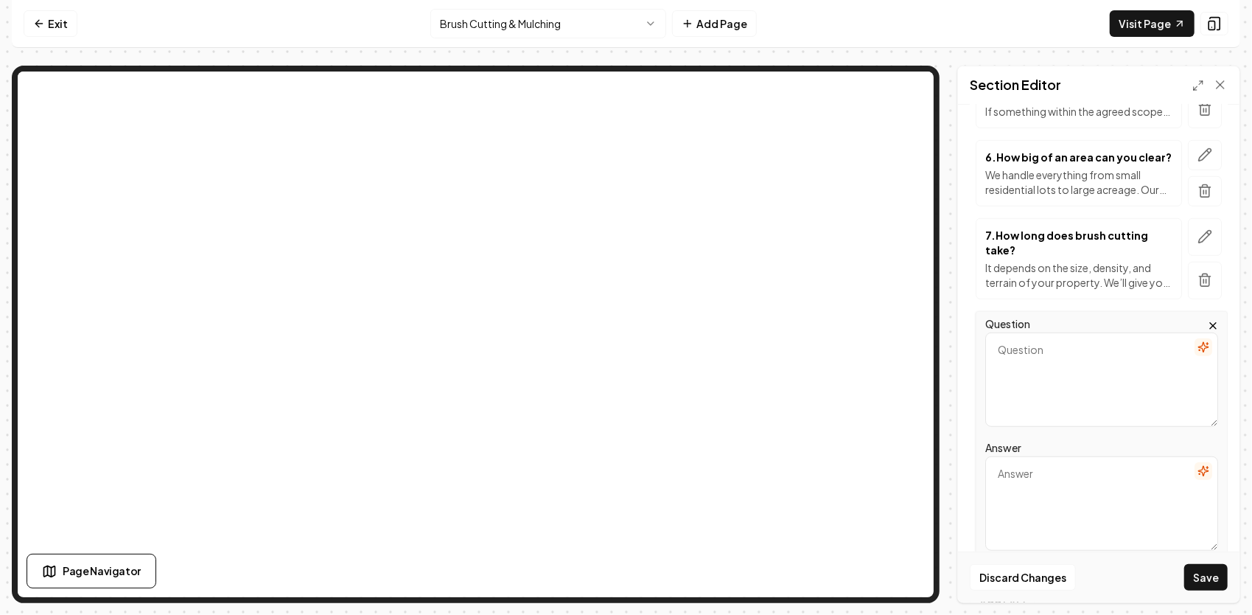
click at [1064, 489] on textarea "Answer" at bounding box center [1102, 503] width 233 height 94
paste textarea "Our tracked skid steer and excavator distribute weight evenly to minimize groun…"
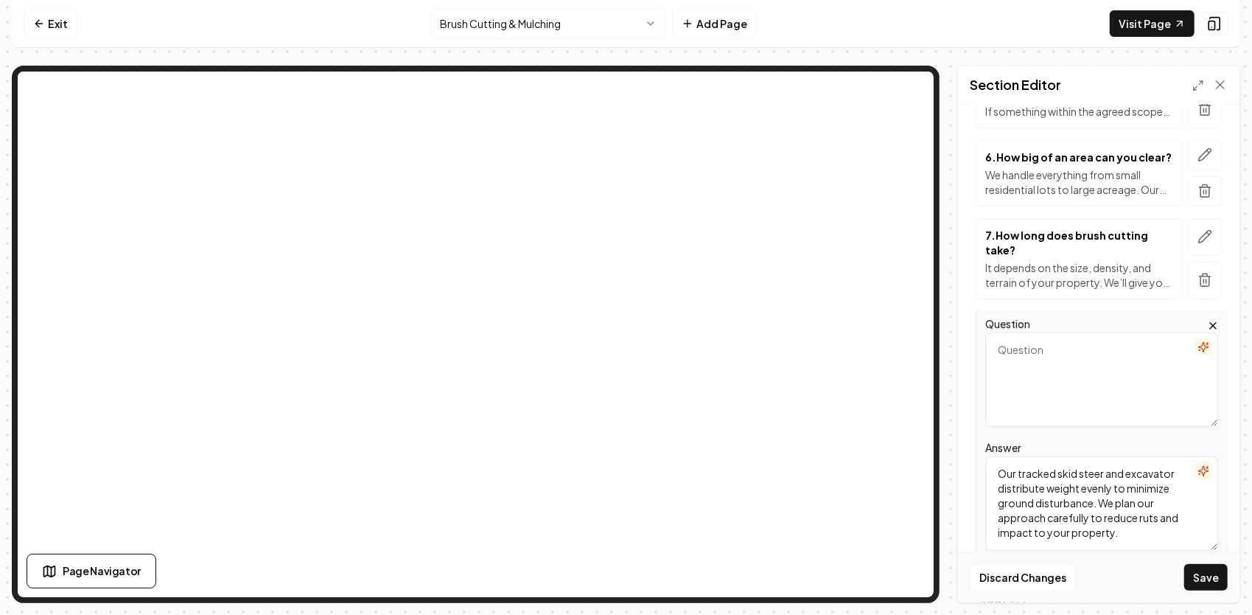
type textarea "Our tracked skid steer and excavator distribute weight evenly to minimize groun…"
click at [1057, 364] on textarea "Question" at bounding box center [1102, 379] width 233 height 94
paste textarea "Does brush cutting damage the soil or leave ruts?"
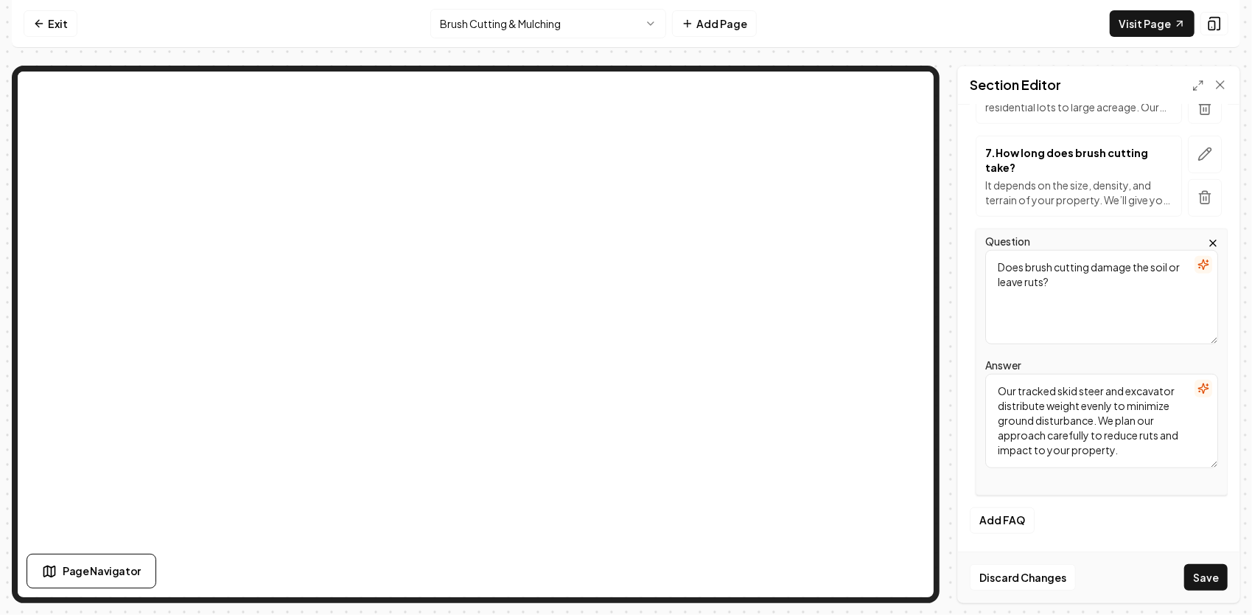
scroll to position [742, 0]
type textarea "Does brush cutting damage the soil or leave ruts?"
click at [999, 515] on button "Add FAQ" at bounding box center [1002, 520] width 65 height 27
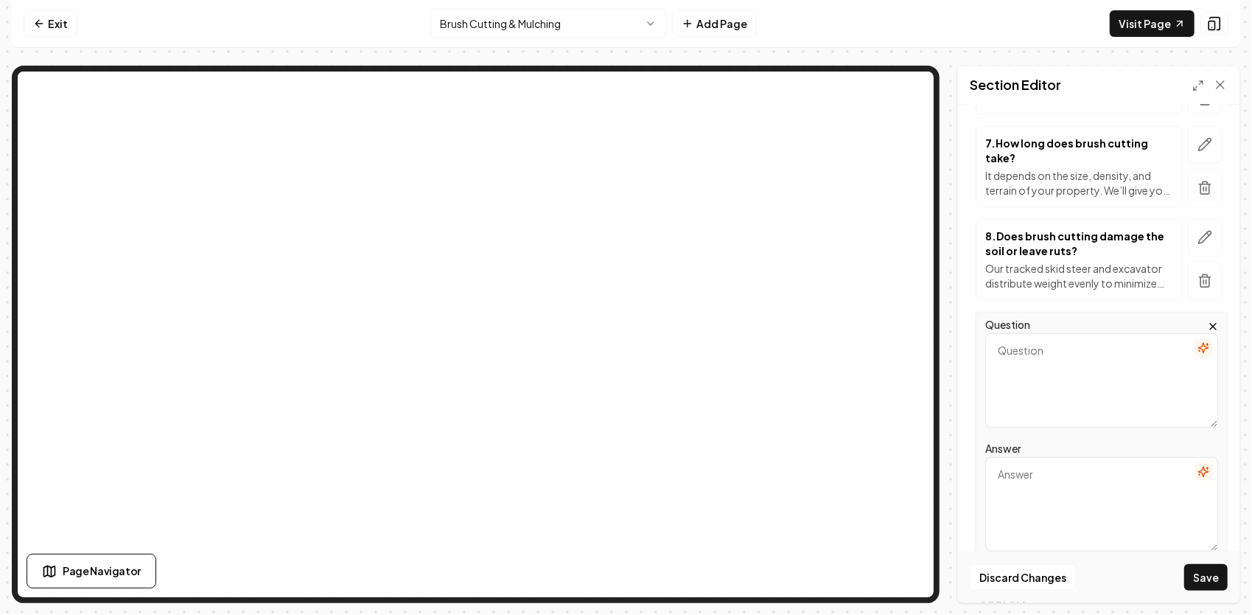
click at [1000, 481] on textarea "Answer" at bounding box center [1102, 504] width 233 height 94
paste textarea "Most landowners do it bi-annually or annually. Some choose every couple of year…"
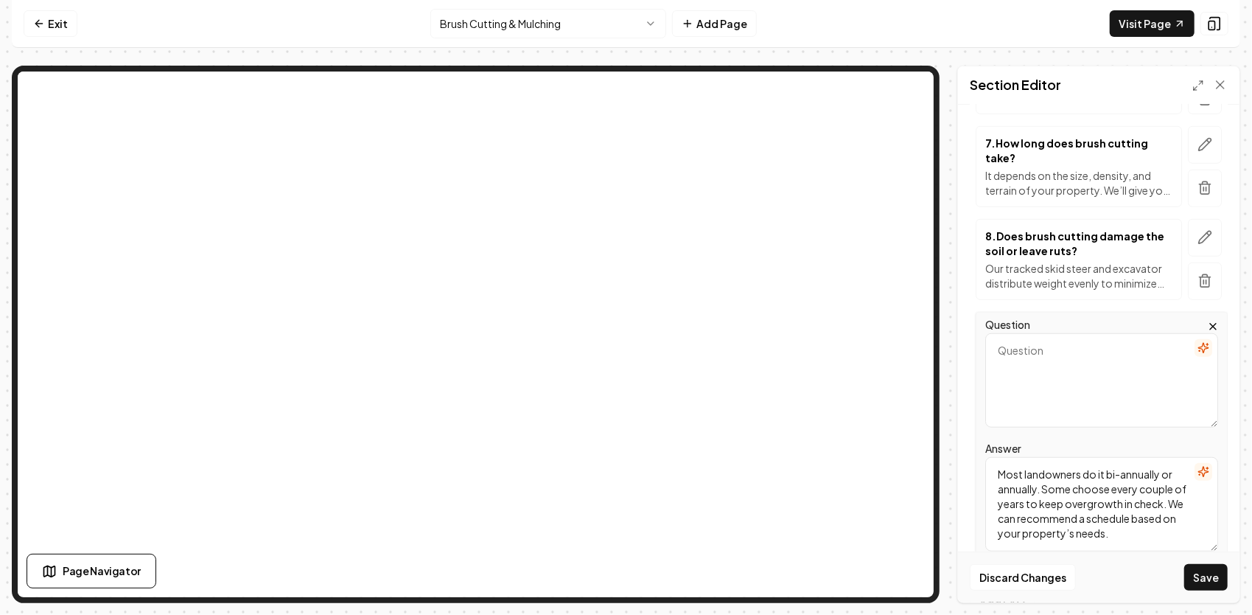
type textarea "Most landowners do it bi-annually or annually. Some choose every couple of year…"
click at [1002, 345] on textarea "Question" at bounding box center [1102, 380] width 233 height 94
paste textarea "How often should I have brush cutting done?"
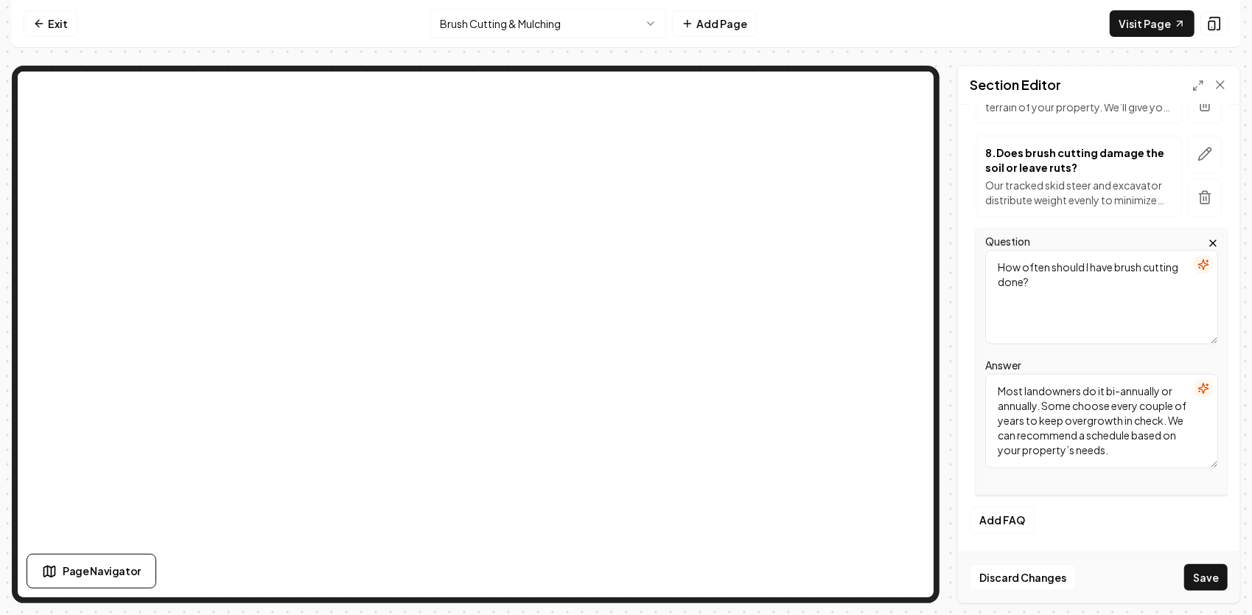
scroll to position [834, 0]
type textarea "How often should I have brush cutting done?"
click at [1022, 519] on button "Add FAQ" at bounding box center [1002, 520] width 65 height 27
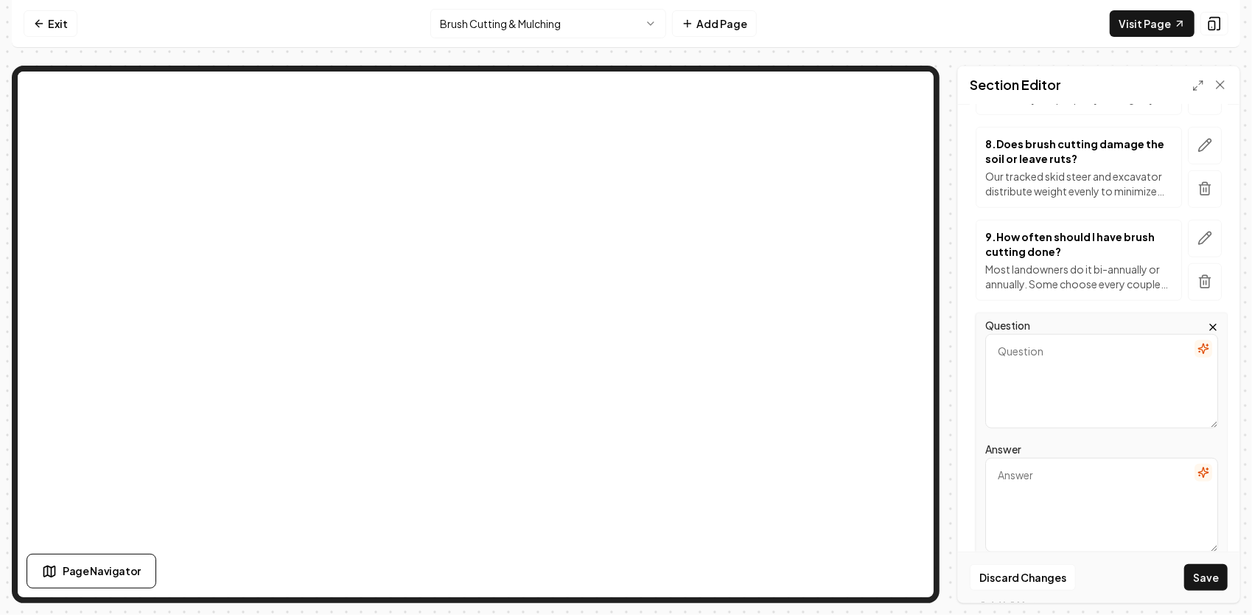
click at [1057, 482] on textarea "Answer" at bounding box center [1102, 505] width 233 height 94
paste textarea "We typically charge by the hourly or daily rate of the machine(s) to give you t…"
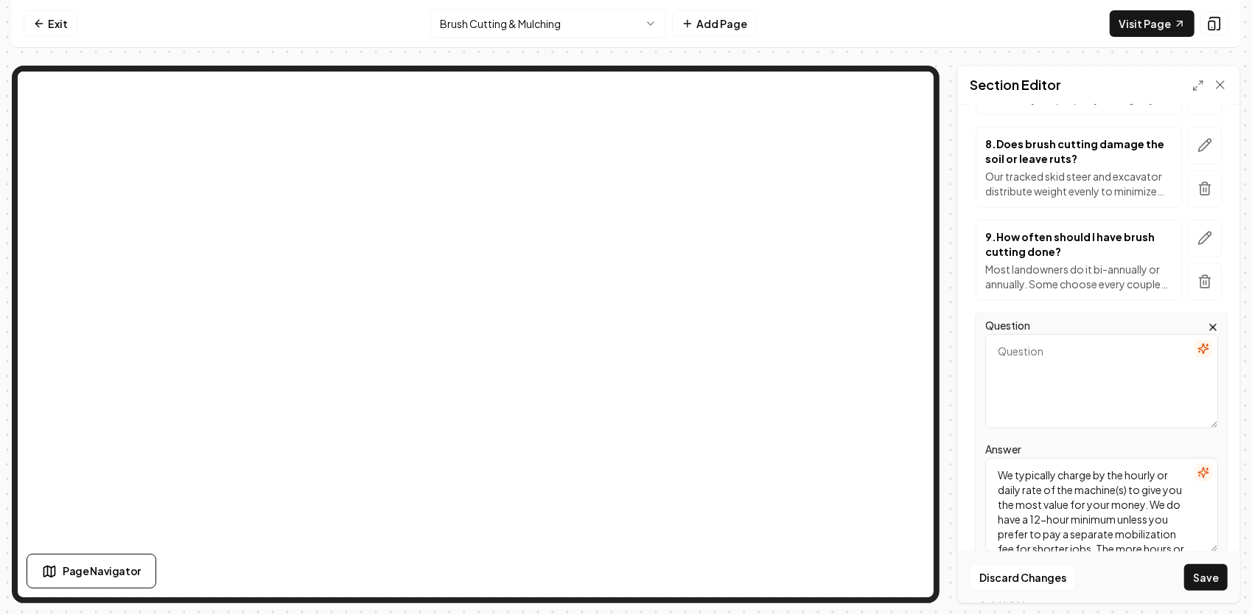
scroll to position [77, 0]
type textarea "We typically charge by the hourly or daily rate of the machine(s) to give you t…"
click at [1045, 377] on textarea "Question" at bounding box center [1102, 381] width 233 height 94
click at [1043, 374] on textarea "Question" at bounding box center [1102, 381] width 233 height 94
paste textarea "How much does brush cutting cost?"
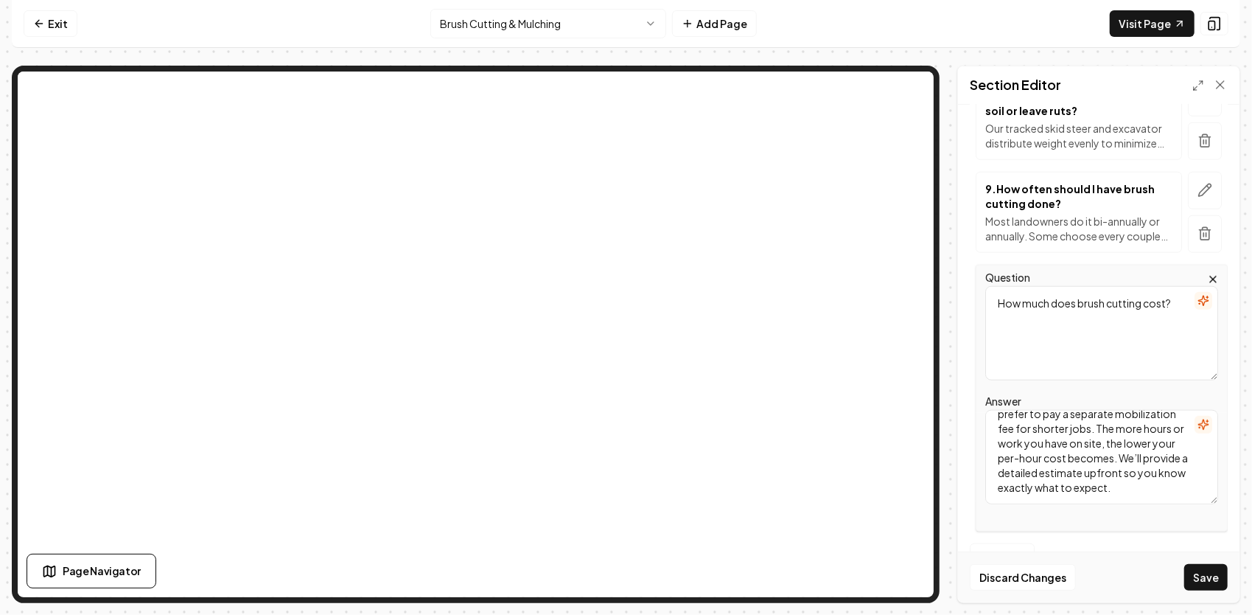
scroll to position [927, 0]
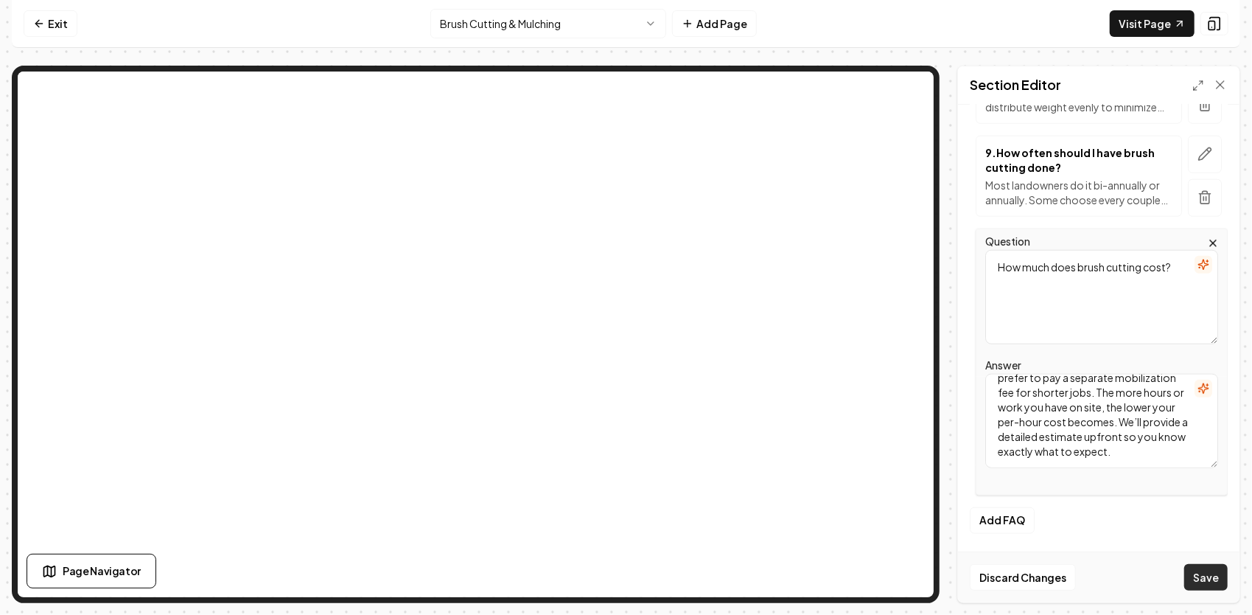
type textarea "How much does brush cutting cost?"
click at [1207, 579] on button "Save" at bounding box center [1206, 577] width 43 height 27
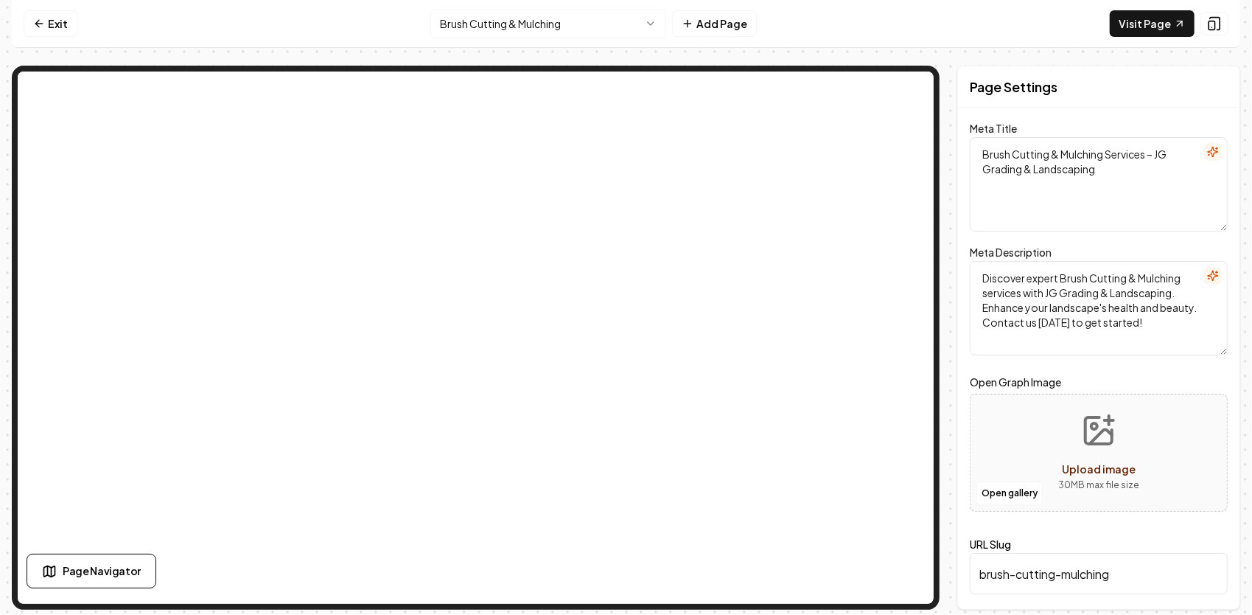
scroll to position [0, 0]
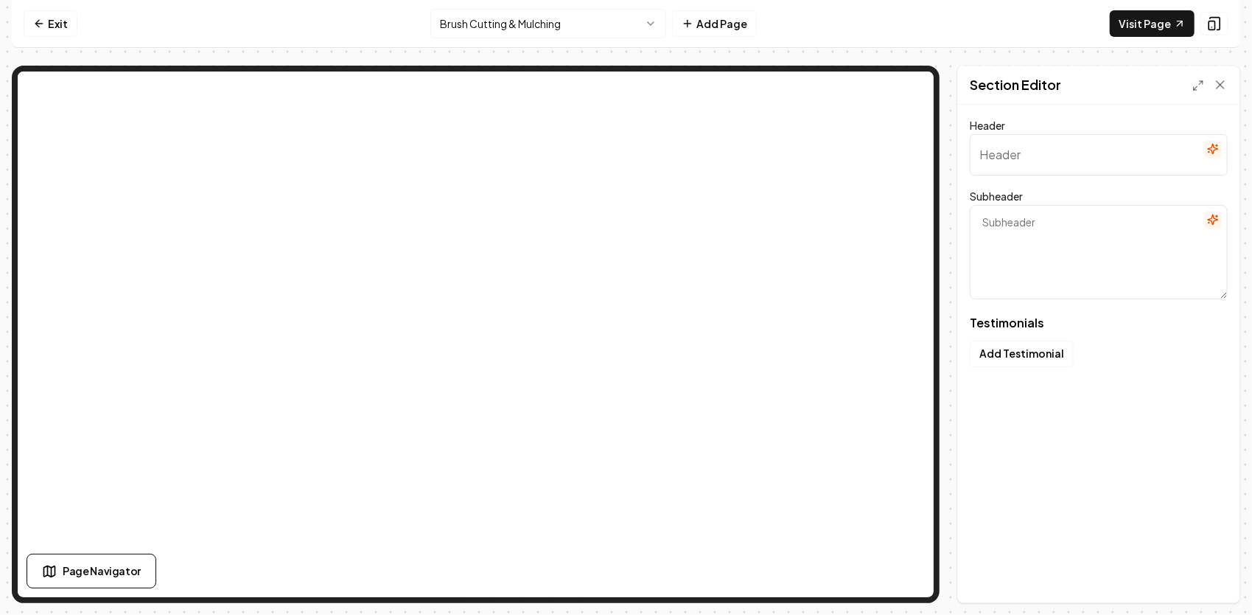
type input "Feedback from Our Neighbors"
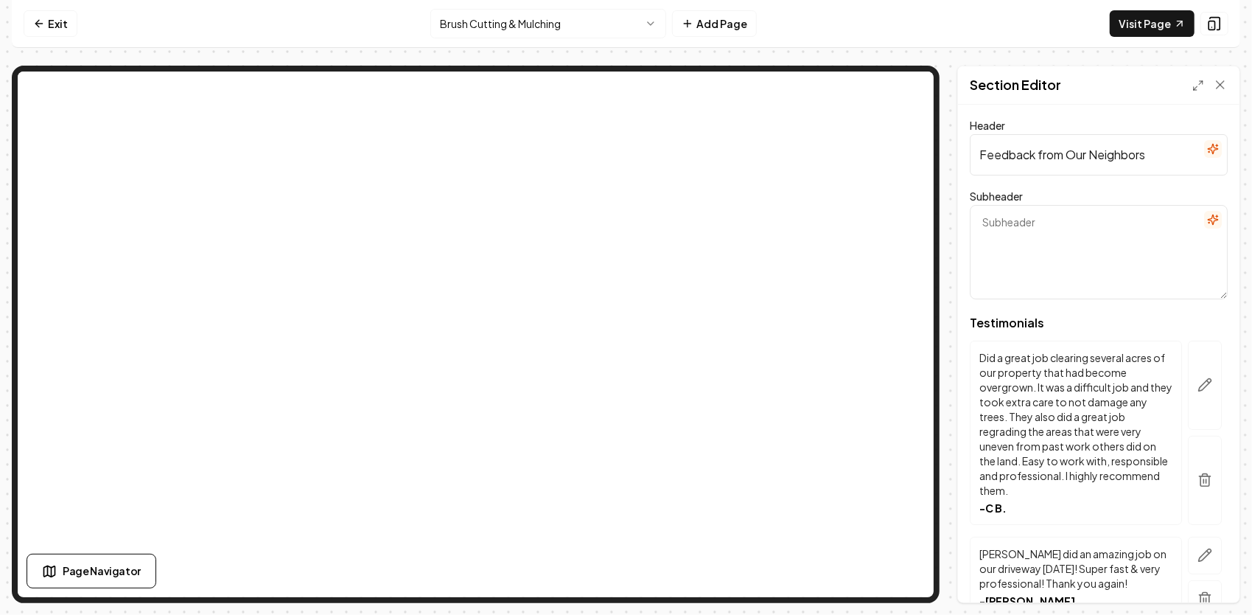
drag, startPoint x: 1150, startPoint y: 161, endPoint x: 943, endPoint y: 171, distance: 207.4
click at [943, 171] on div "Page Settings Section Editor Header Feedback from Our Neighbors Subheader Testi…" at bounding box center [626, 334] width 1229 height 537
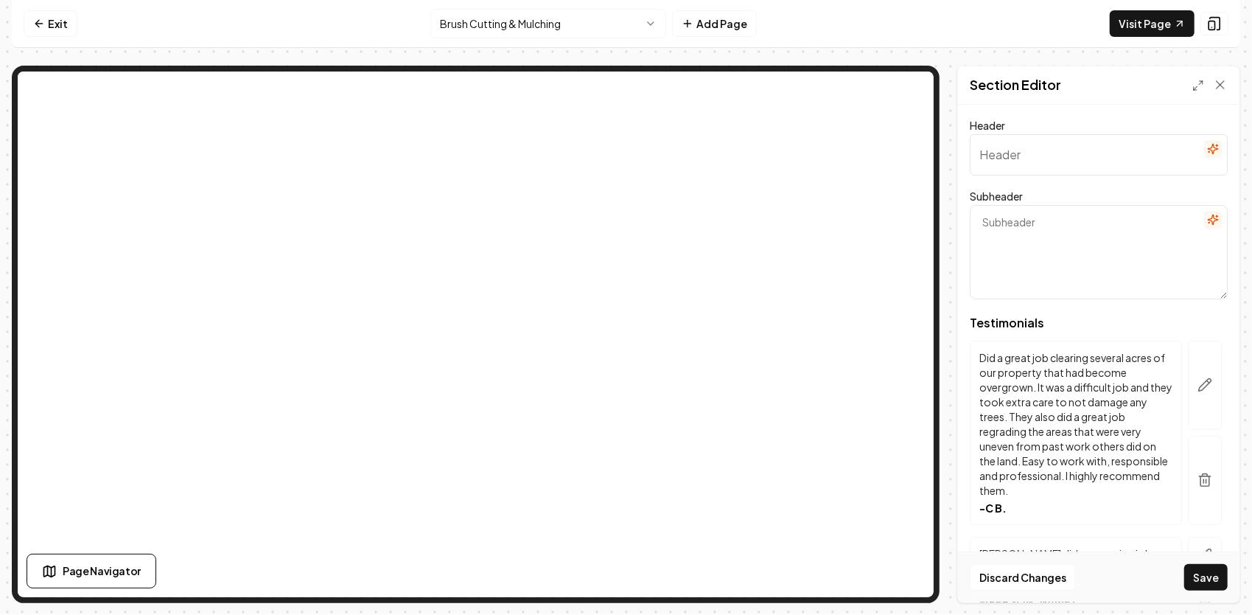
paste input "“Our Work Speaks for Itself”"
drag, startPoint x: 1118, startPoint y: 252, endPoint x: 1163, endPoint y: 197, distance: 71.3
click at [1095, 247] on textarea "Subheader" at bounding box center [1099, 252] width 258 height 94
click at [1132, 155] on input "“Our Work Speaks for Itself”" at bounding box center [1099, 154] width 258 height 41
click at [982, 150] on input "“Our Work Speaks for Itself" at bounding box center [1099, 154] width 258 height 41
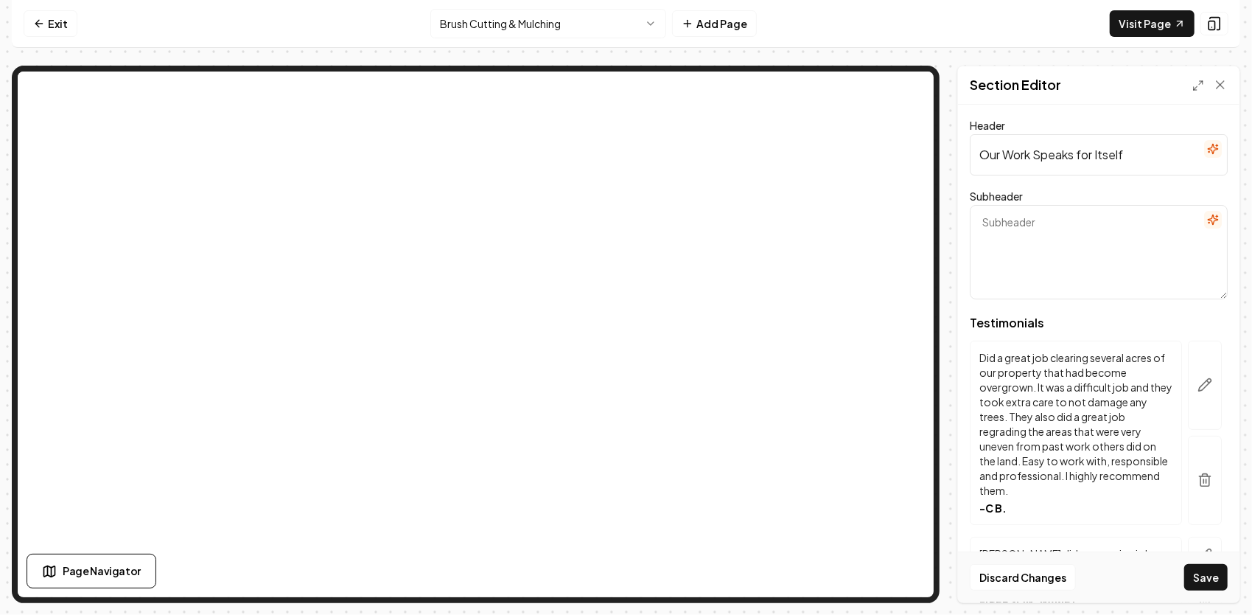
type input "Our Work Speaks for Itself"
drag, startPoint x: 1096, startPoint y: 239, endPoint x: 979, endPoint y: 221, distance: 118.5
click at [979, 221] on textarea "Subheader" at bounding box center [1099, 252] width 258 height 94
type textarea "Discover how JG Grading & Landscaping transforms local yards"
paste textarea "“Backed by our satisfaction guarantee, hear from customers who chose us to clea…"
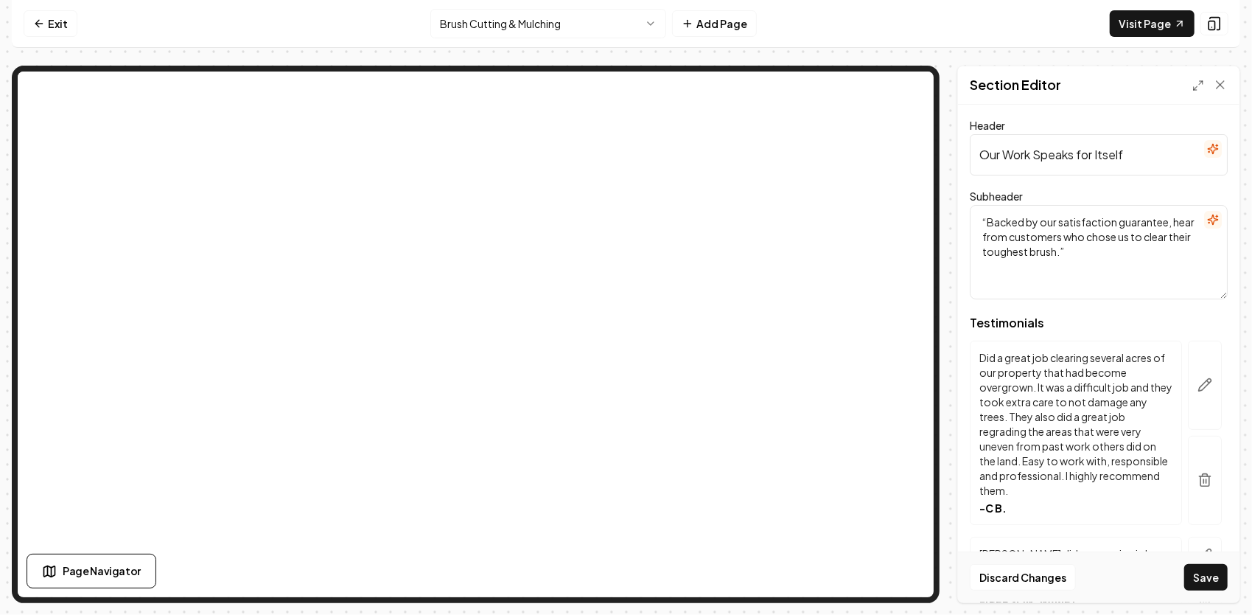
drag, startPoint x: 988, startPoint y: 223, endPoint x: 998, endPoint y: 226, distance: 10.6
click at [988, 224] on textarea "“Backed by our satisfaction guarantee, hear from customers who chose us to clea…" at bounding box center [1099, 252] width 258 height 94
click at [1072, 254] on textarea "Backed by our satisfaction guarantee, hear from customers who chose us to clear…" at bounding box center [1099, 252] width 258 height 94
type textarea "Backed by our satisfaction guarantee, hear from customers who chose us to clear…"
click at [1218, 582] on button "Save" at bounding box center [1206, 577] width 43 height 27
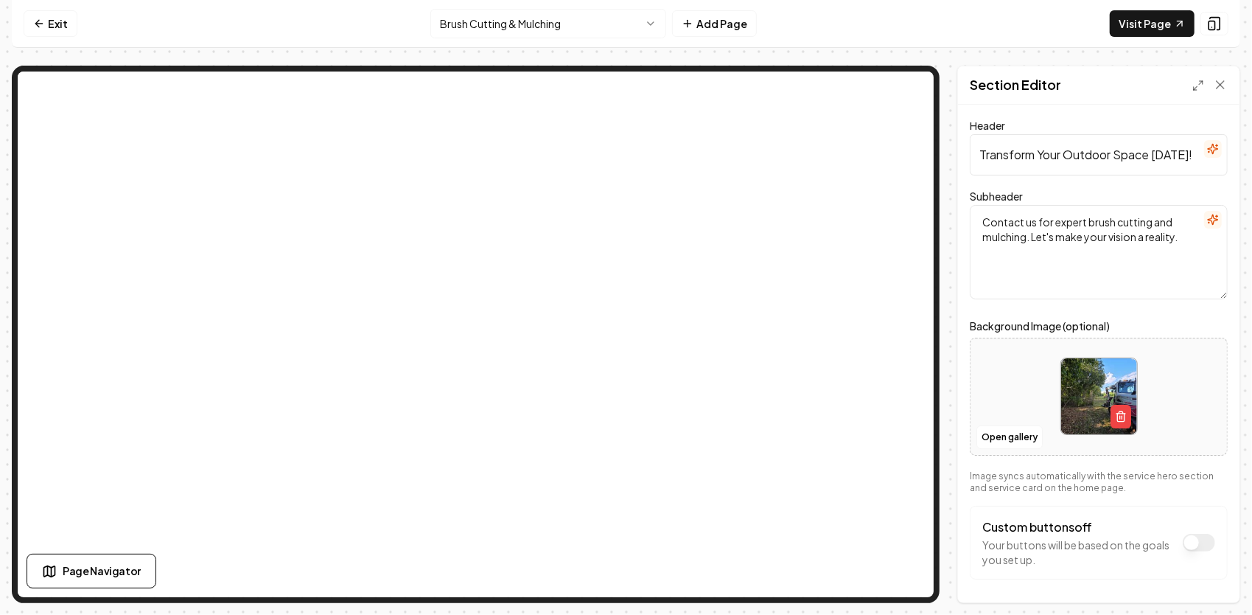
click at [1098, 386] on img at bounding box center [1099, 396] width 76 height 76
click at [1023, 439] on button "Open gallery" at bounding box center [1010, 437] width 66 height 24
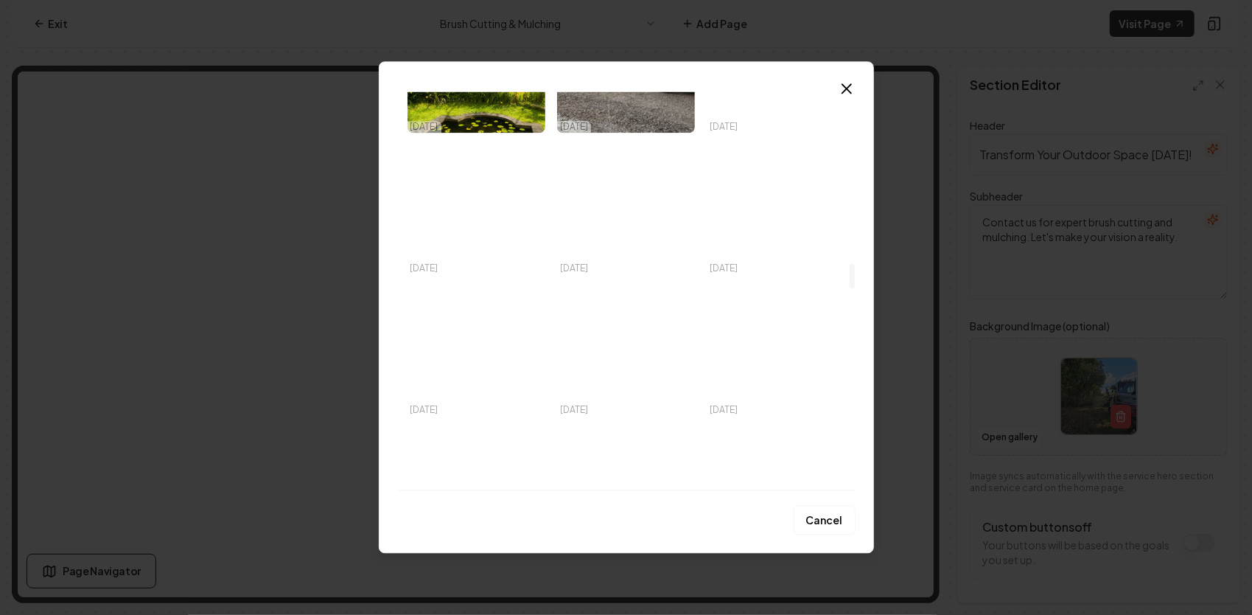
scroll to position [2801, 0]
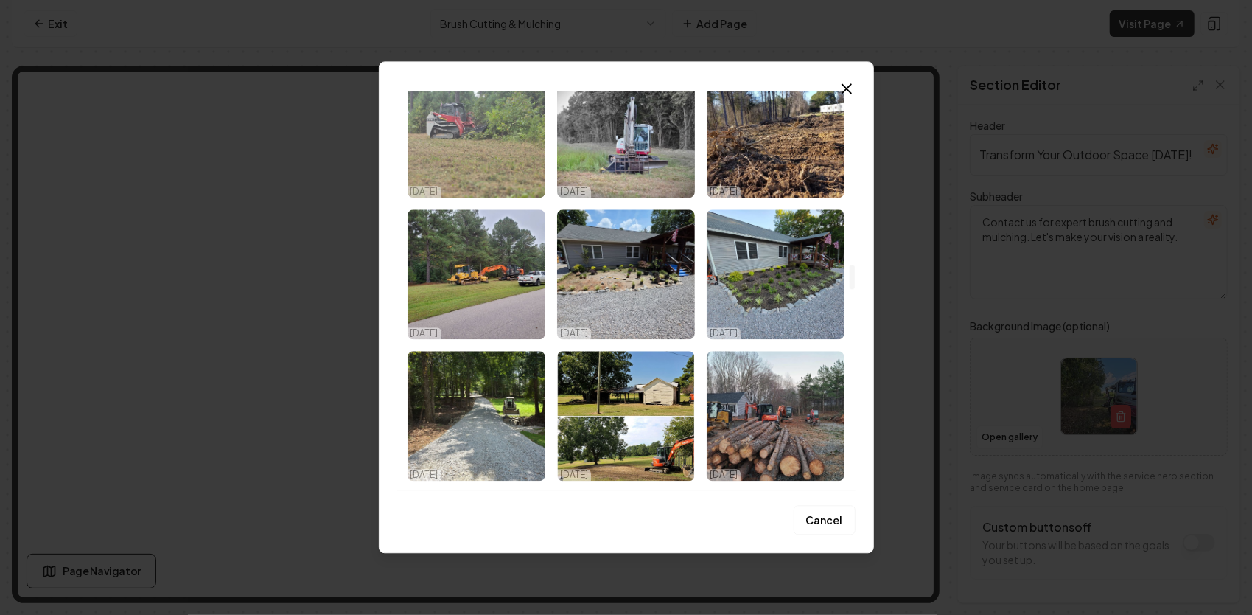
click at [496, 133] on img "Select image image_68d574225c7cd75eb823aa78.jpeg" at bounding box center [477, 133] width 138 height 130
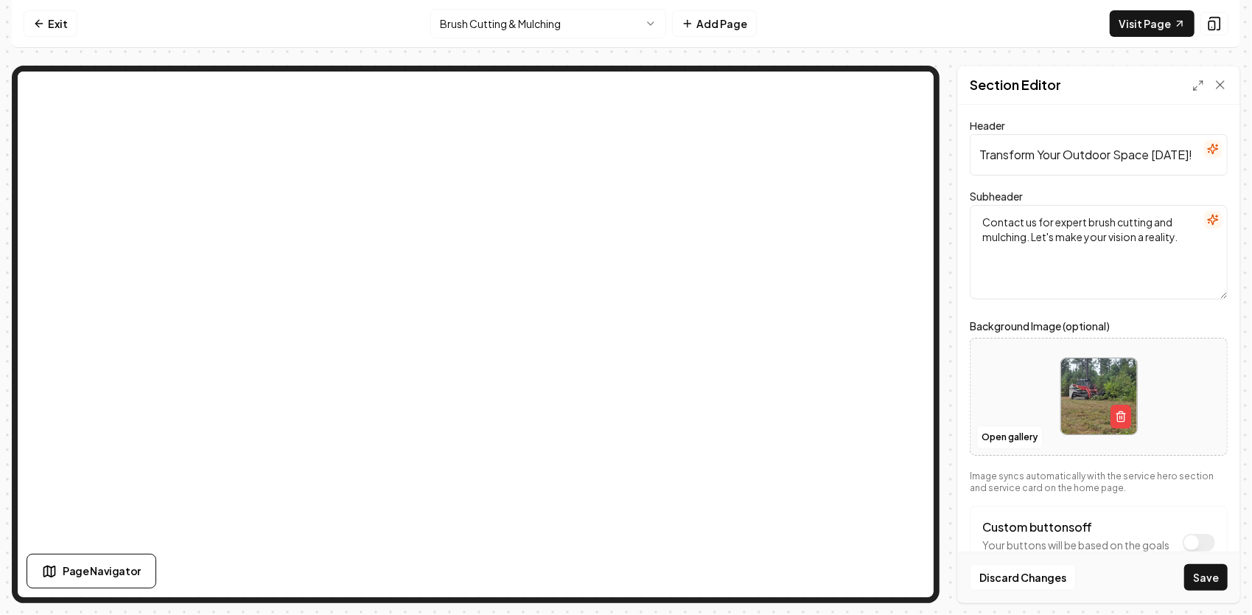
drag, startPoint x: 1192, startPoint y: 161, endPoint x: 970, endPoint y: 142, distance: 222.6
click at [970, 142] on input "Transform Your Outdoor Space [DATE]!" at bounding box center [1099, 154] width 258 height 41
drag, startPoint x: 628, startPoint y: 74, endPoint x: 1081, endPoint y: 142, distance: 457.7
click at [1092, 134] on input "Transform Your Outdoor Space [DATE]!" at bounding box center [1099, 154] width 258 height 41
drag, startPoint x: 978, startPoint y: 153, endPoint x: 1252, endPoint y: 175, distance: 274.4
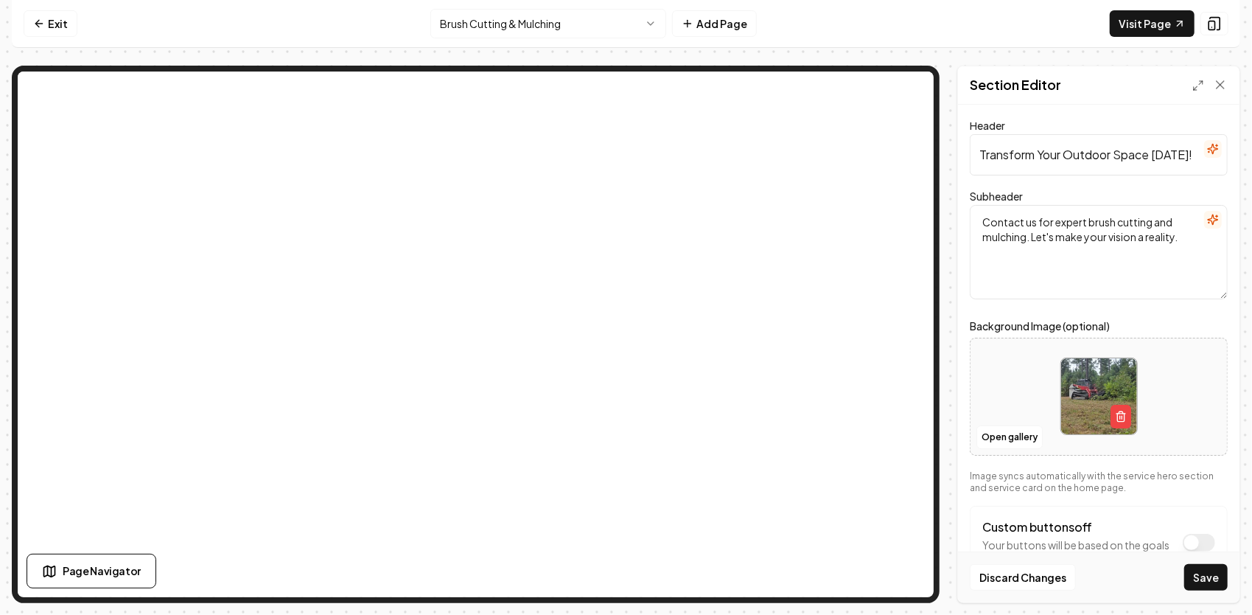
click at [1252, 175] on html "Computer Required This feature is only available on a computer. Please switch t…" at bounding box center [626, 307] width 1252 height 615
paste input "Reclaim Your Property [DATE]"
type input "Reclaim Your Property [DATE]"
drag, startPoint x: 1112, startPoint y: 262, endPoint x: 1120, endPoint y: 241, distance: 22.9
click at [1073, 238] on textarea "Contact us for expert brush cutting and mulching. Let's make your vision a real…" at bounding box center [1099, 252] width 258 height 94
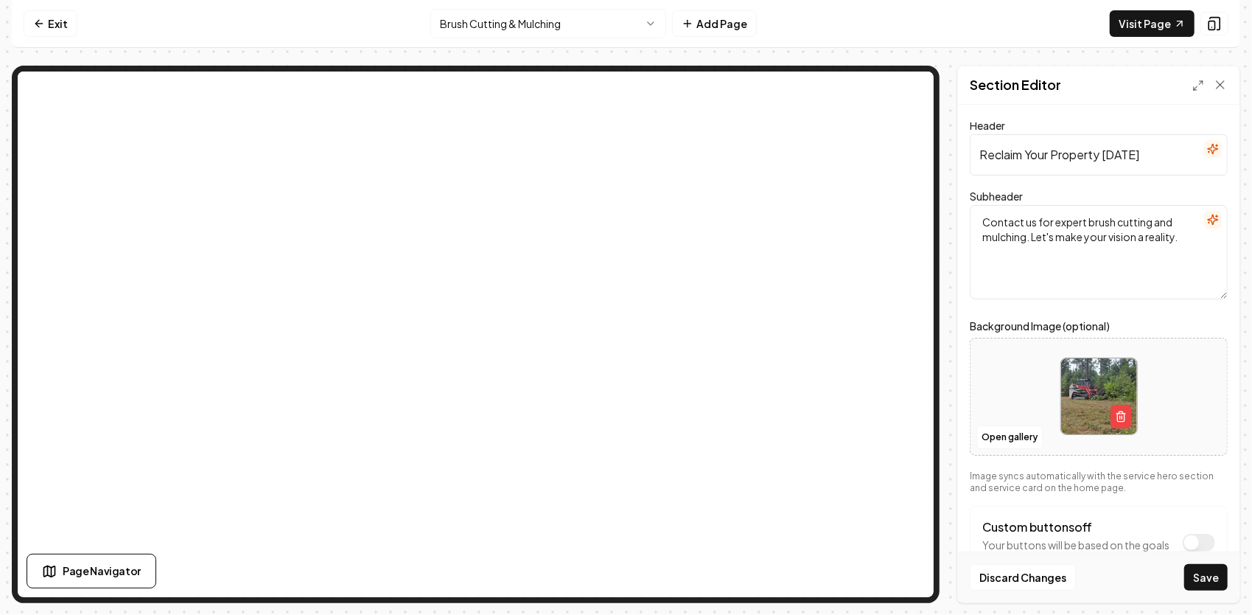
drag, startPoint x: 1182, startPoint y: 240, endPoint x: 982, endPoint y: 211, distance: 202.7
click at [982, 211] on textarea "Contact us for expert brush cutting and mulching. Let's make your vision a real…" at bounding box center [1099, 252] width 258 height 94
paste textarea "Get expert brush cutting & mulching backed by the power of our heavy-duty equip…"
type textarea "Get expert brush cutting & mulching backed by the power of our heavy-duty equip…"
click at [1210, 575] on button "Save" at bounding box center [1206, 577] width 43 height 27
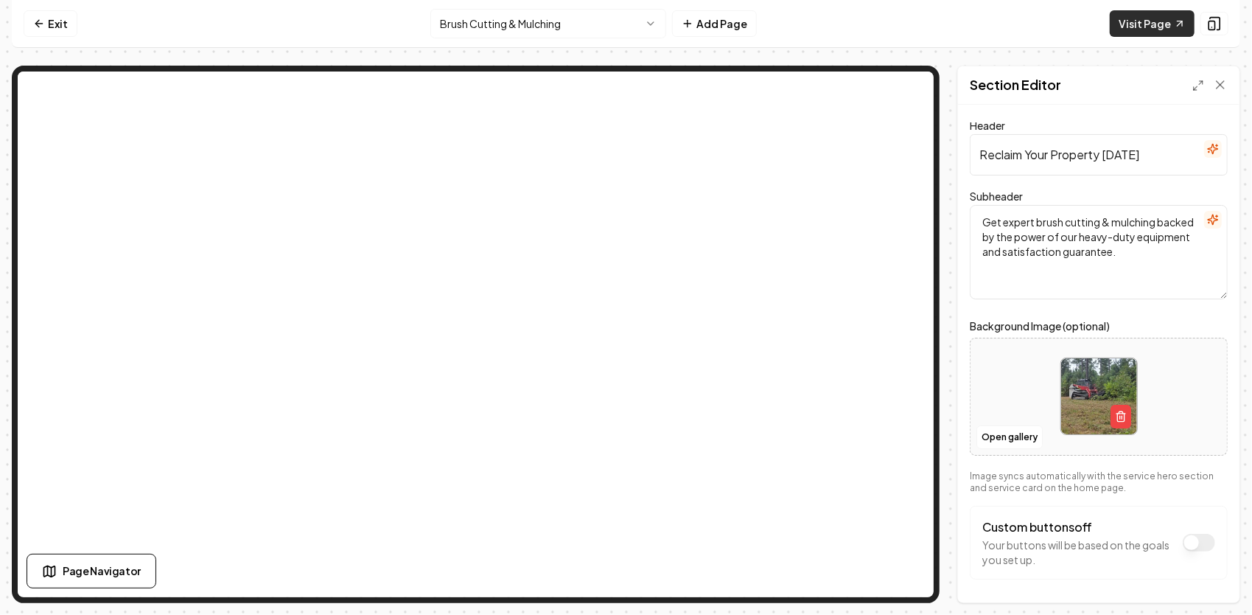
click at [1176, 28] on icon at bounding box center [1180, 24] width 12 height 12
click at [124, 574] on span "Page Navigator" at bounding box center [102, 570] width 78 height 15
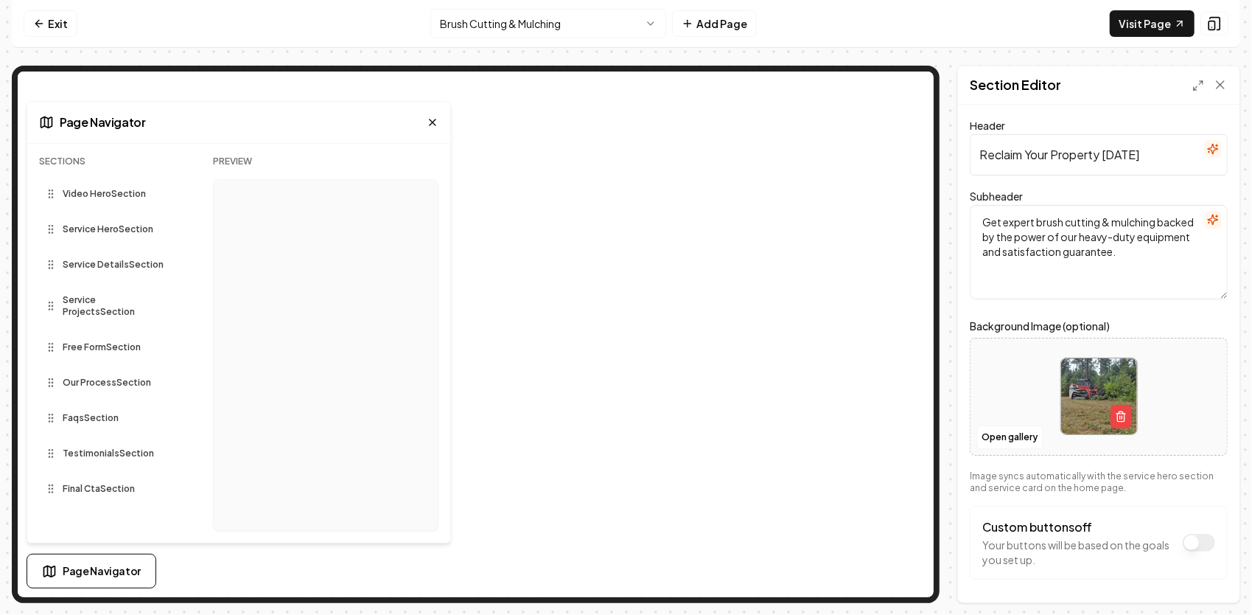
click at [433, 121] on icon at bounding box center [433, 122] width 12 height 12
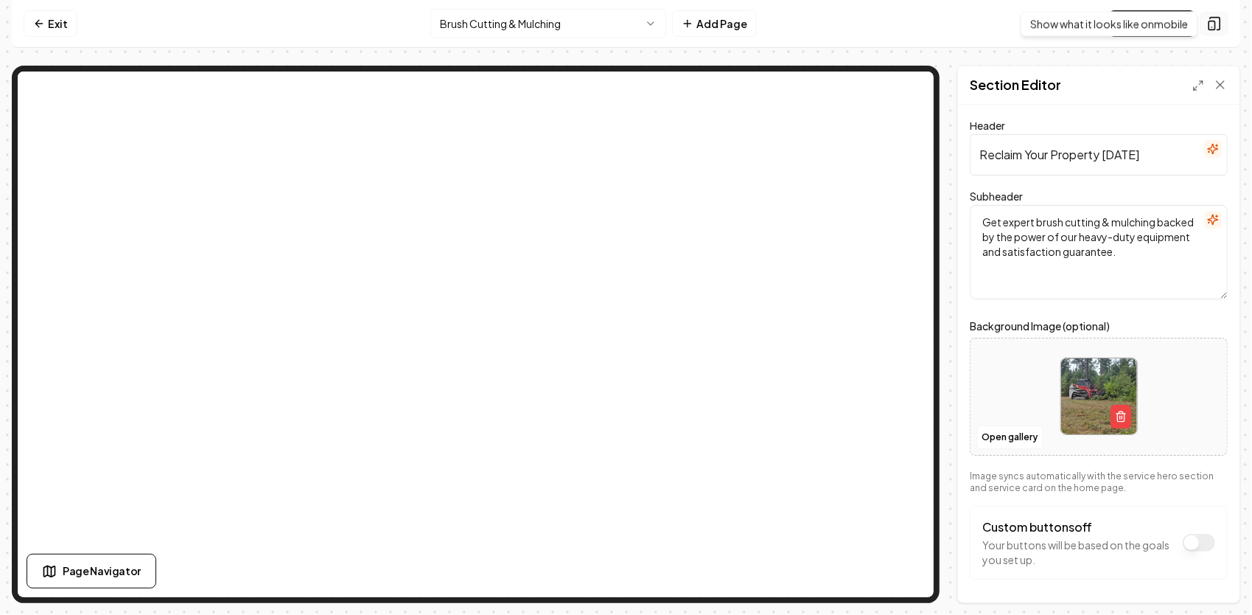
click at [1224, 21] on button at bounding box center [1215, 24] width 28 height 24
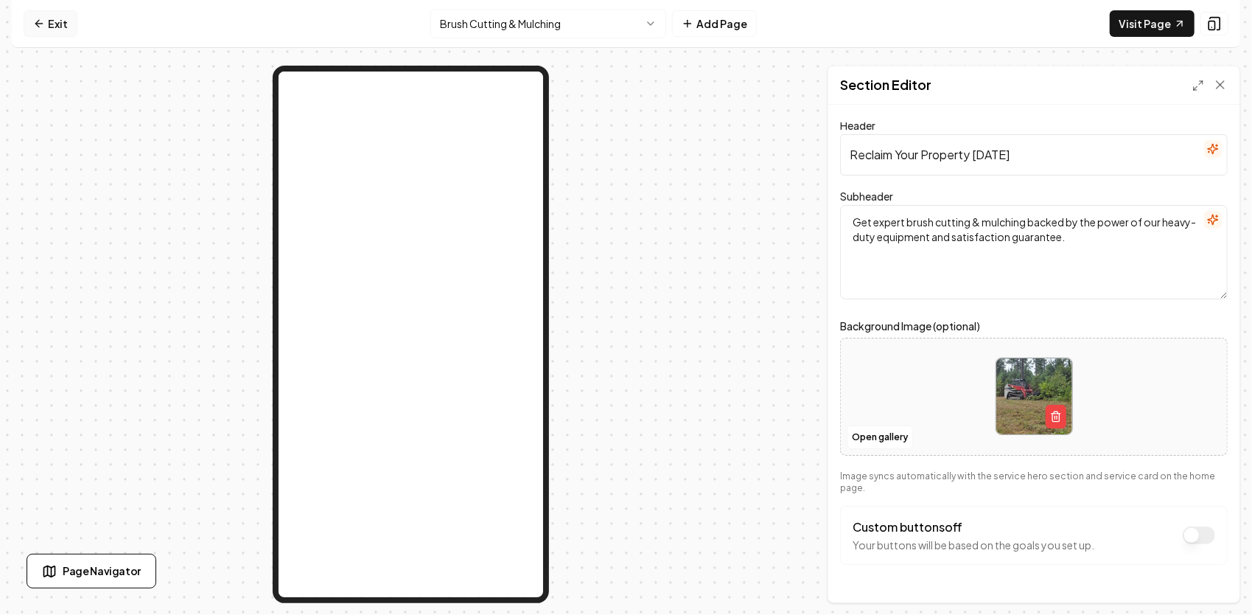
click at [49, 27] on link "Exit" at bounding box center [51, 23] width 54 height 27
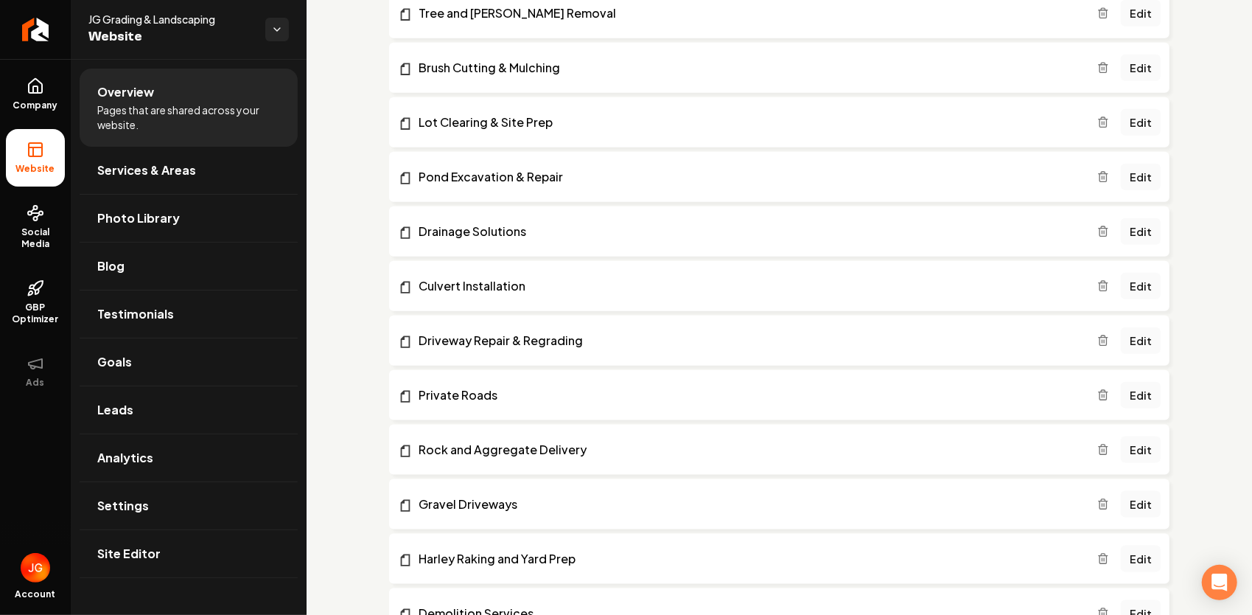
scroll to position [958, 0]
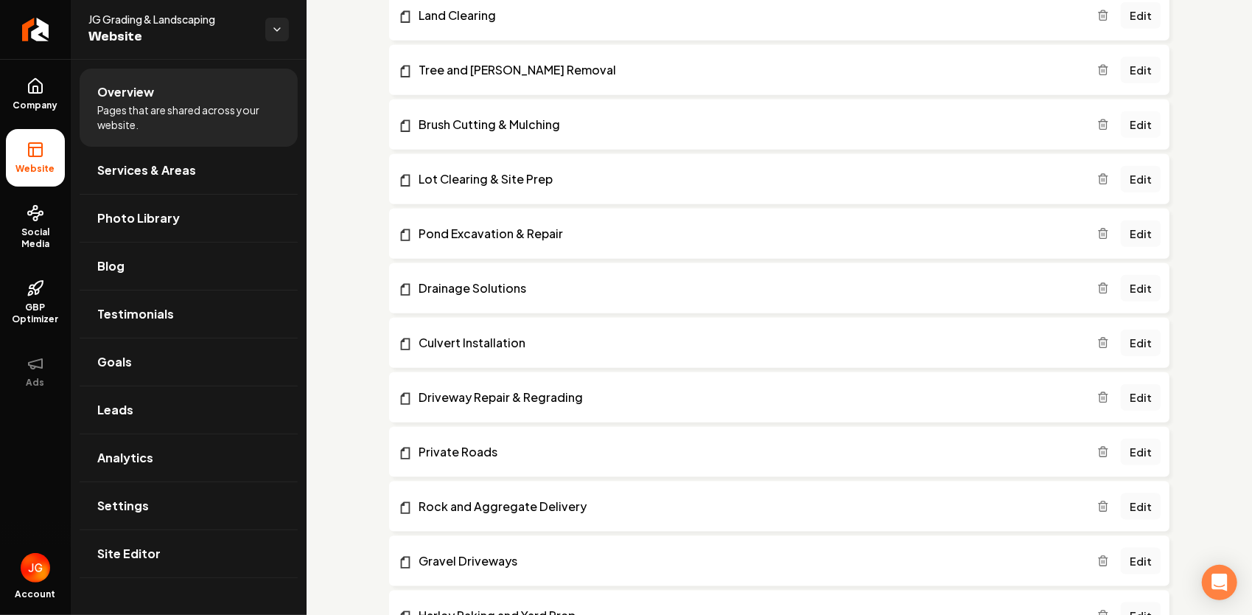
click at [1138, 120] on link "Edit" at bounding box center [1141, 124] width 40 height 27
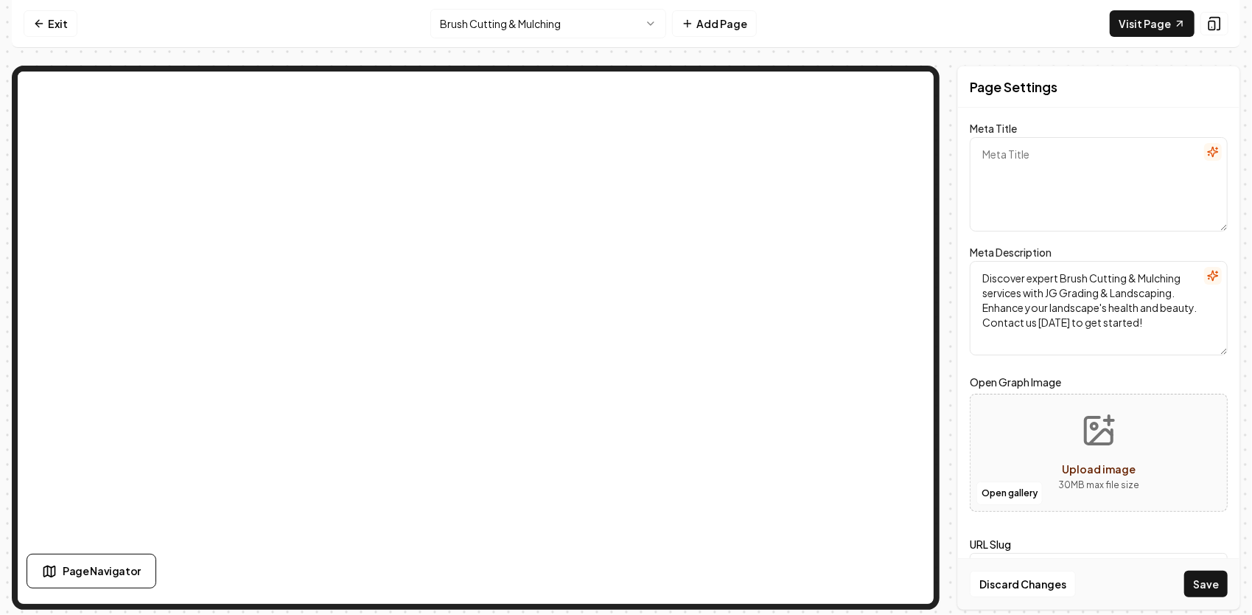
paste textarea "Brush Cutting & Mulching | JG Grading & Landscaping"
type textarea "Brush Cutting & Mulching | JG Grading & Landscaping"
drag, startPoint x: 1146, startPoint y: 324, endPoint x: 972, endPoint y: 253, distance: 188.8
click at [972, 253] on div "Meta Description Discover expert Brush Cutting & Mulching services with JG Grad…" at bounding box center [1099, 299] width 258 height 112
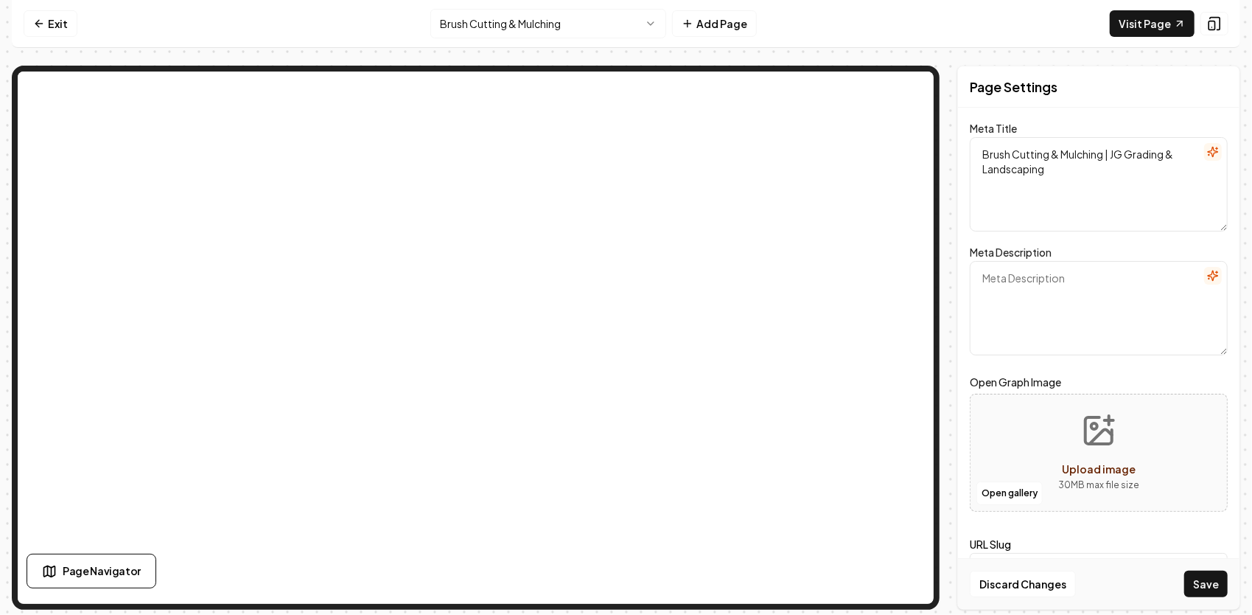
paste textarea "Professional brush cutting & mulching in [GEOGRAPHIC_DATA]. Our heavy-duty mach…"
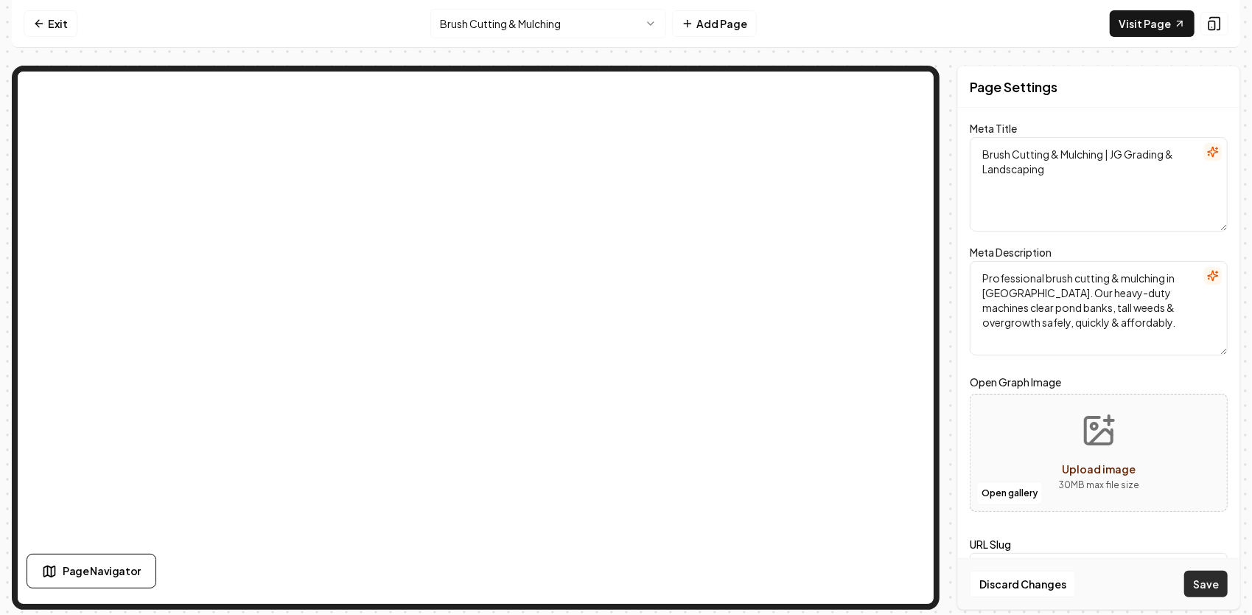
type textarea "Professional brush cutting & mulching in [GEOGRAPHIC_DATA]. Our heavy-duty mach…"
click at [1207, 582] on button "Save" at bounding box center [1206, 584] width 43 height 27
click at [52, 26] on link "Exit" at bounding box center [51, 23] width 54 height 27
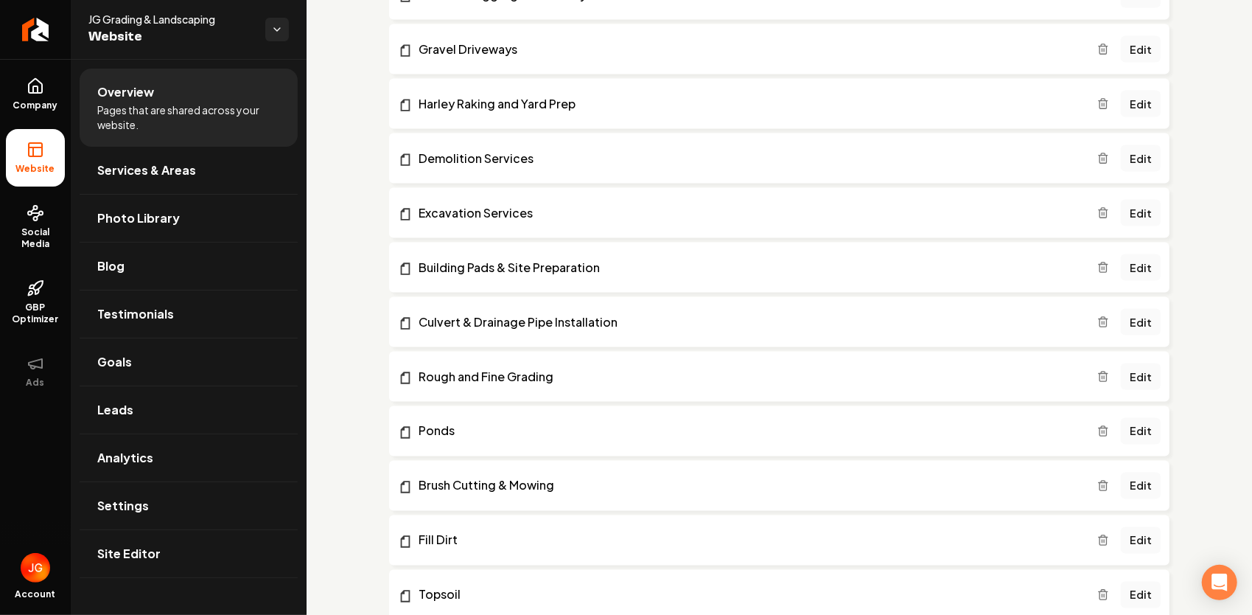
scroll to position [1695, 0]
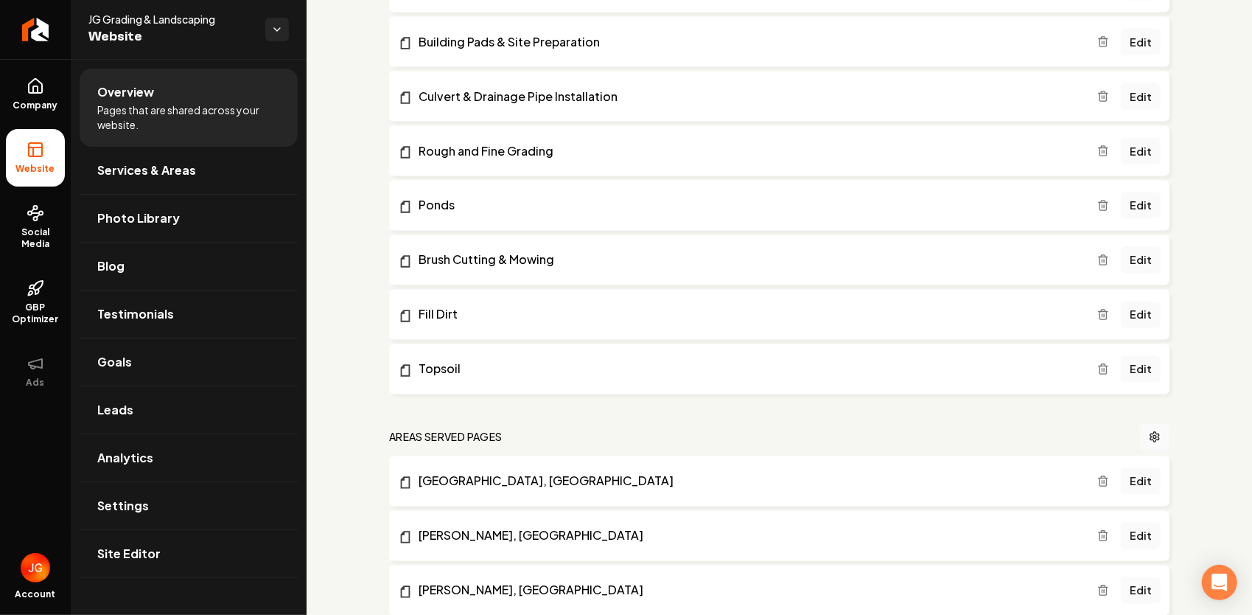
click at [1098, 256] on icon "Main content area" at bounding box center [1104, 260] width 12 height 12
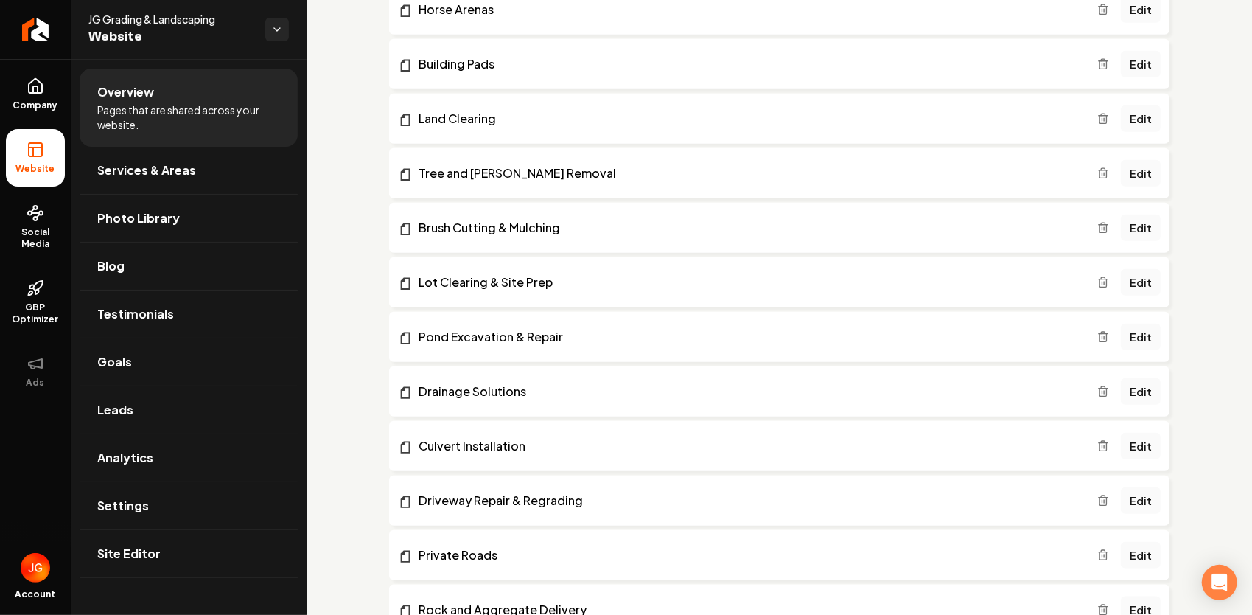
scroll to position [811, 0]
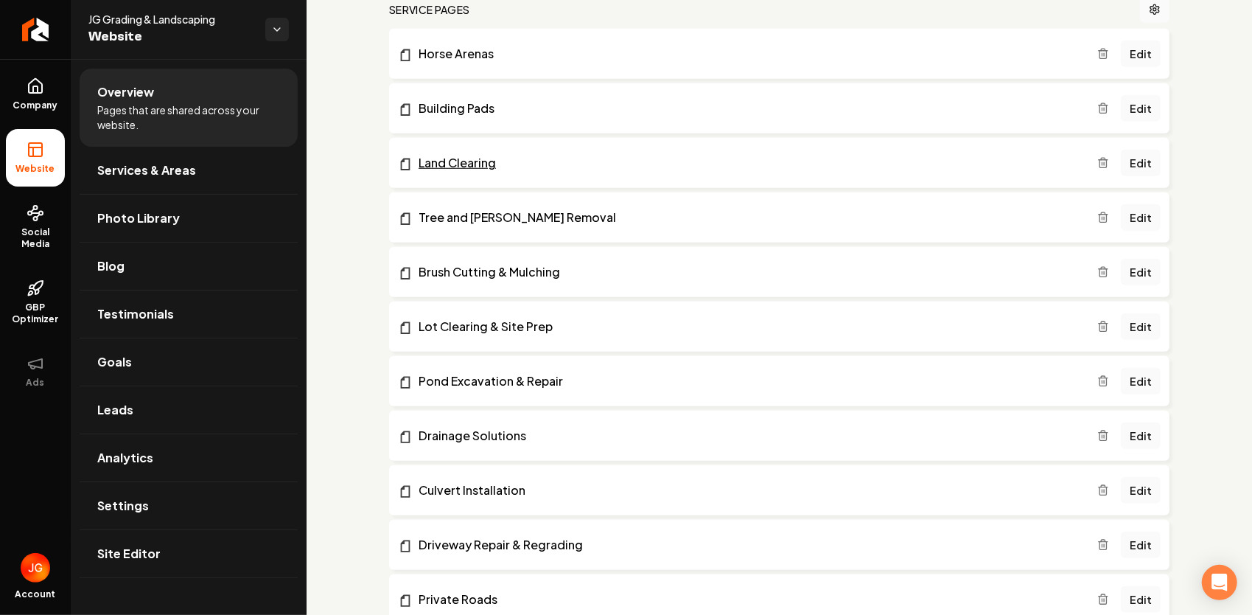
click at [445, 162] on link "Land Clearing" at bounding box center [748, 163] width 700 height 18
click at [201, 564] on link "Site Editor" at bounding box center [189, 553] width 218 height 47
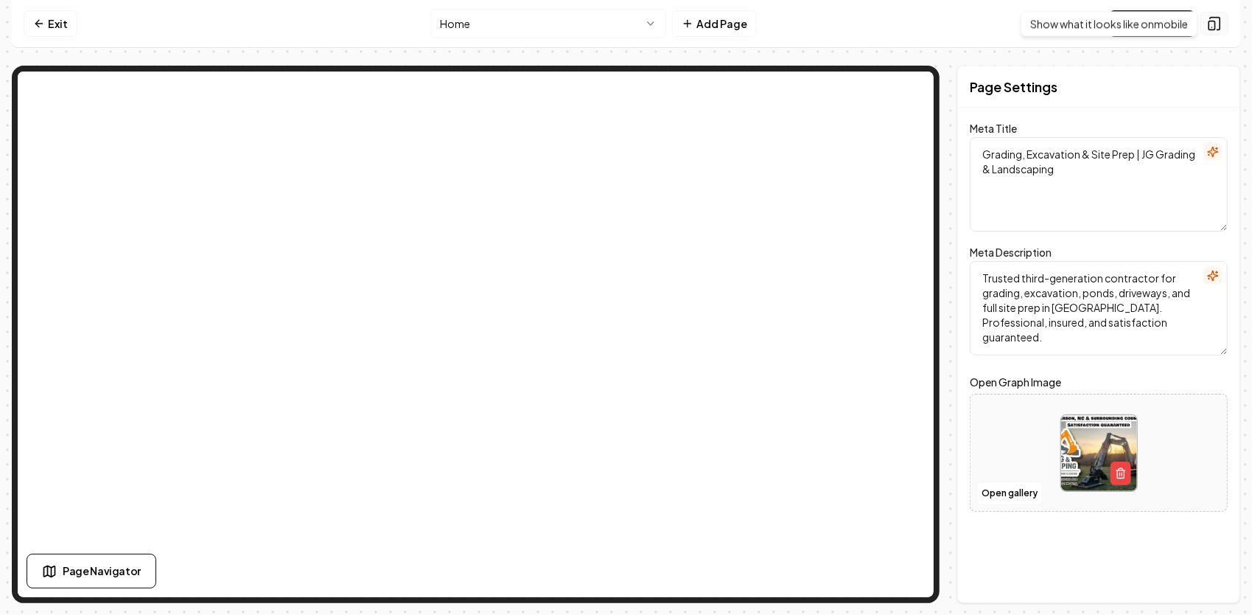
click at [1221, 22] on icon at bounding box center [1214, 23] width 15 height 15
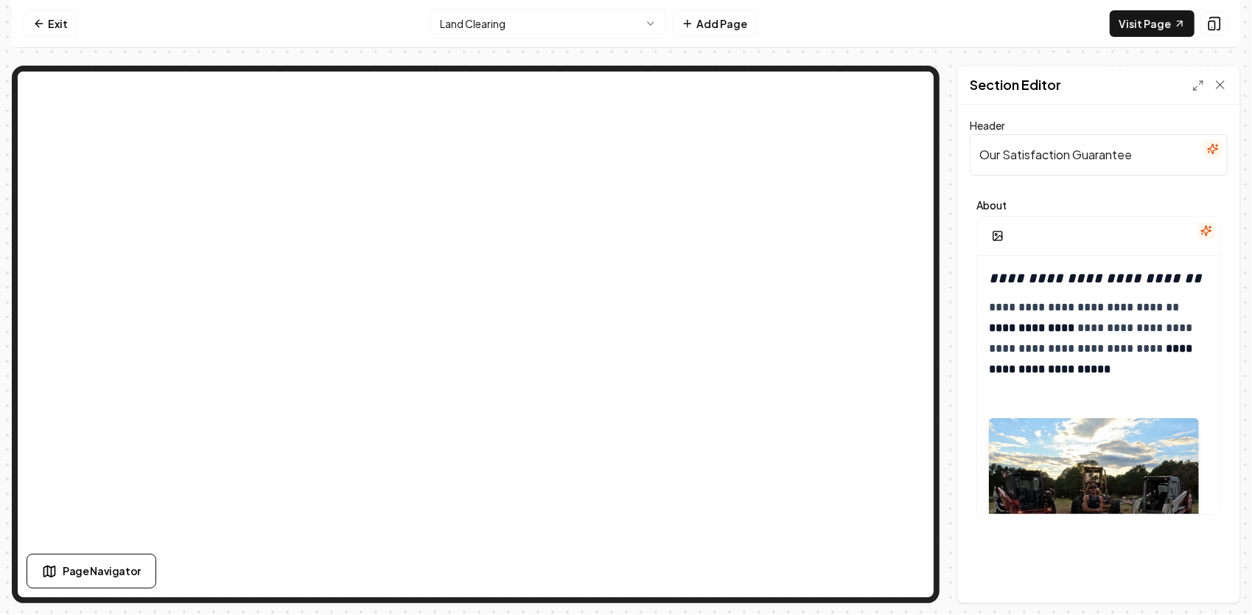
click at [623, 19] on html "**********" at bounding box center [626, 307] width 1252 height 615
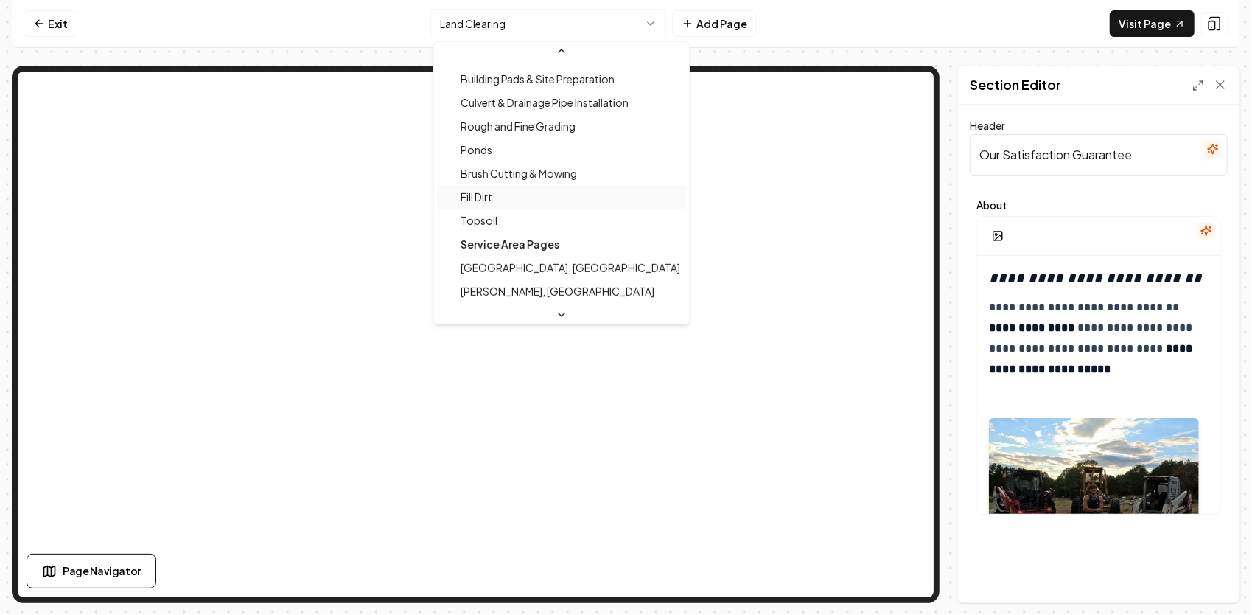
scroll to position [516, 0]
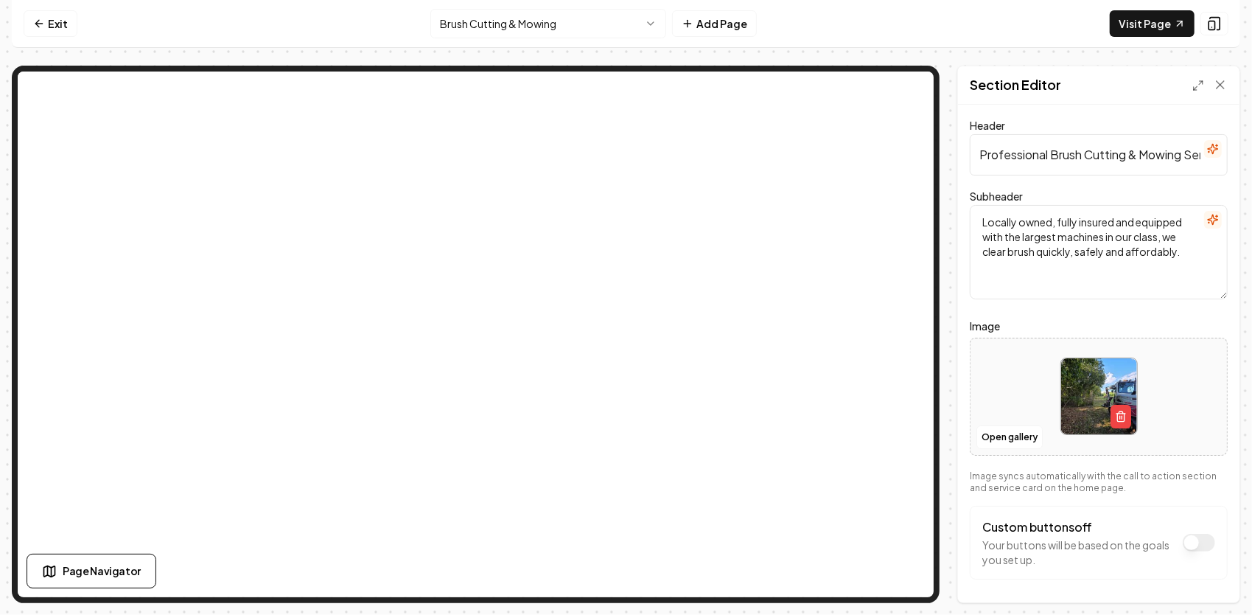
drag, startPoint x: 1194, startPoint y: 258, endPoint x: 982, endPoint y: 223, distance: 215.2
click at [982, 223] on textarea "Locally owned, fully insured and equipped with the largest machines in our clas…" at bounding box center [1099, 252] width 258 height 94
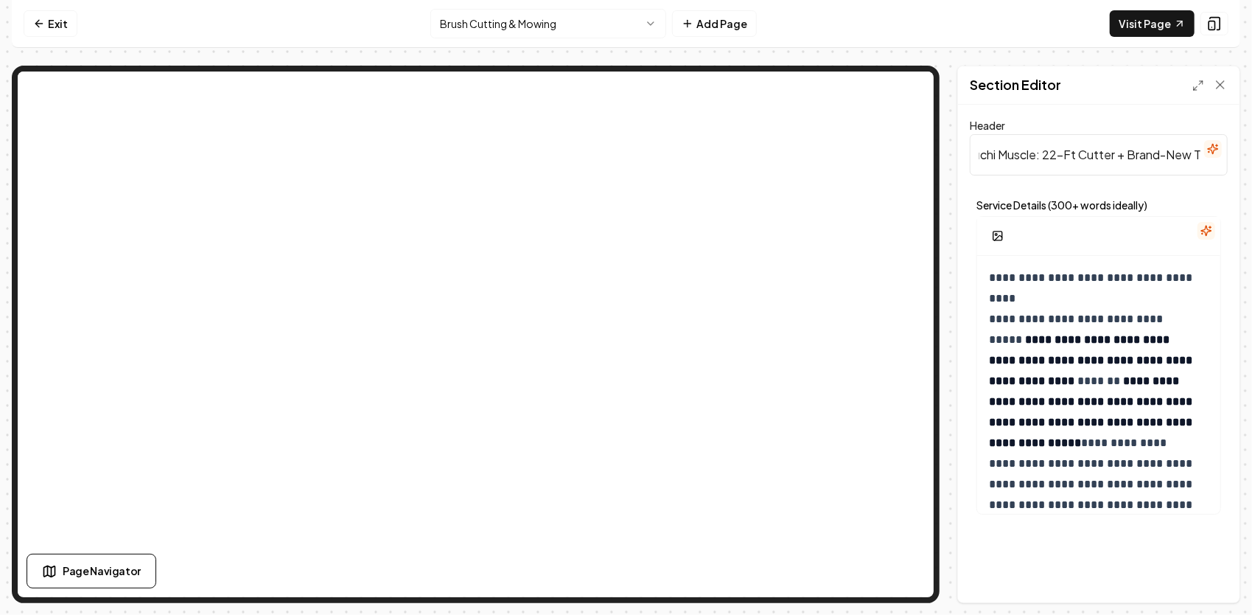
scroll to position [0, 66]
drag, startPoint x: 979, startPoint y: 147, endPoint x: 1213, endPoint y: 175, distance: 236.2
click at [1224, 174] on input "Takeuchi Muscle: 22-Ft Cutter + Brand-New TL-12V2" at bounding box center [1099, 154] width 258 height 41
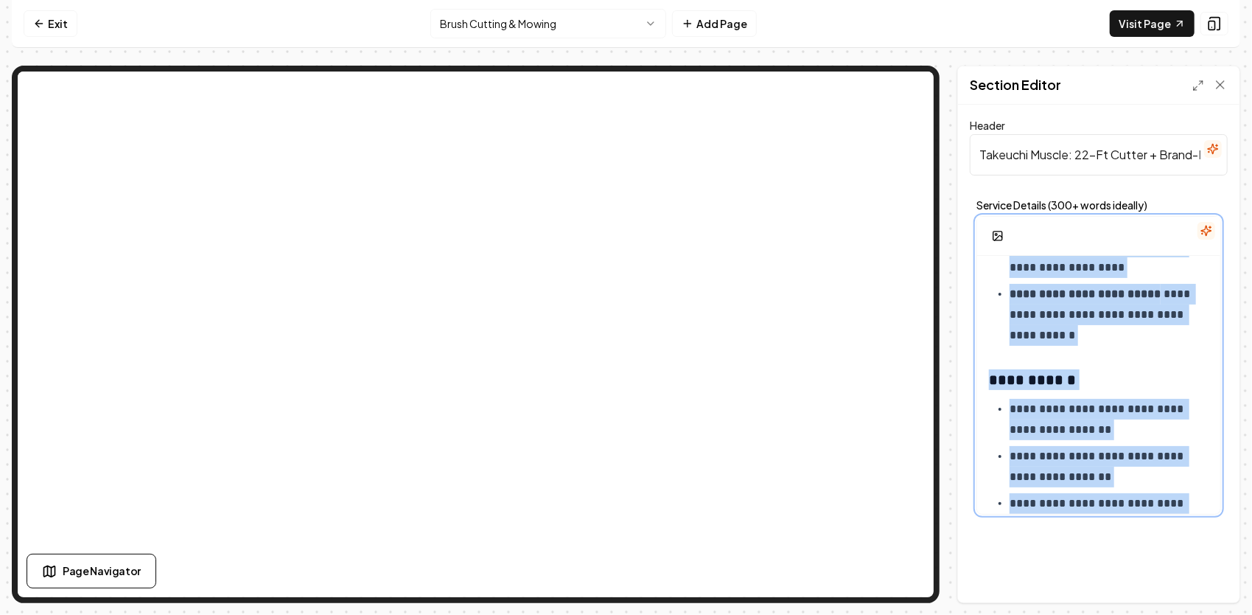
scroll to position [836, 0]
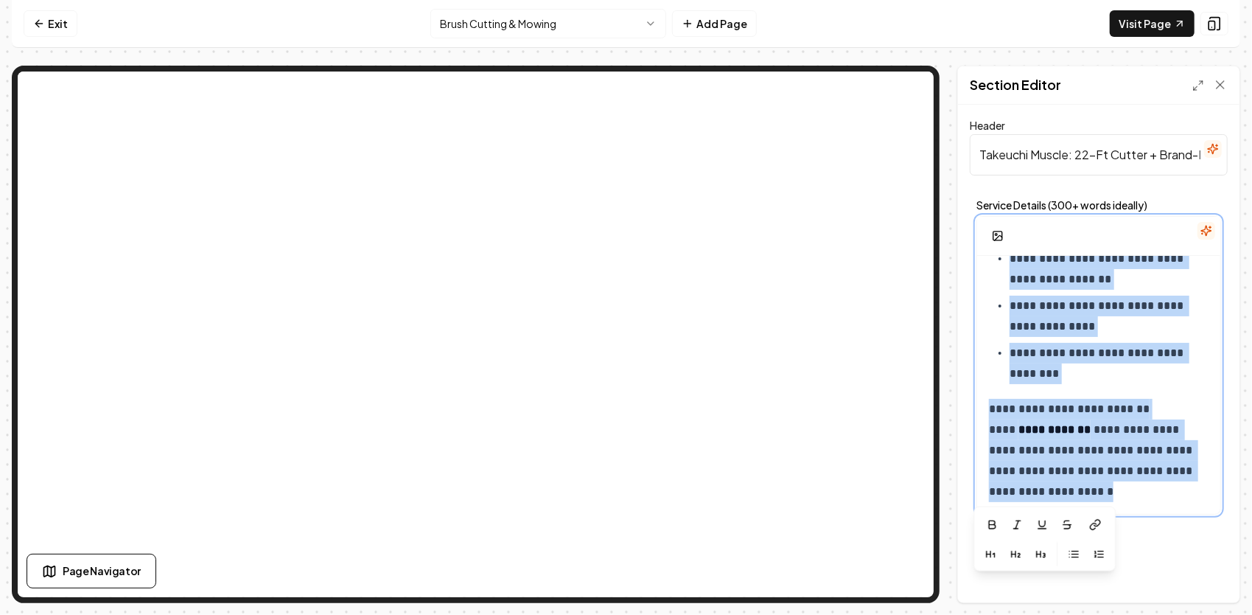
drag, startPoint x: 991, startPoint y: 276, endPoint x: 1215, endPoint y: 513, distance: 325.9
click at [1215, 517] on div "**********" at bounding box center [1099, 357] width 258 height 328
copy div "**********"
click at [590, 19] on html "**********" at bounding box center [626, 307] width 1252 height 615
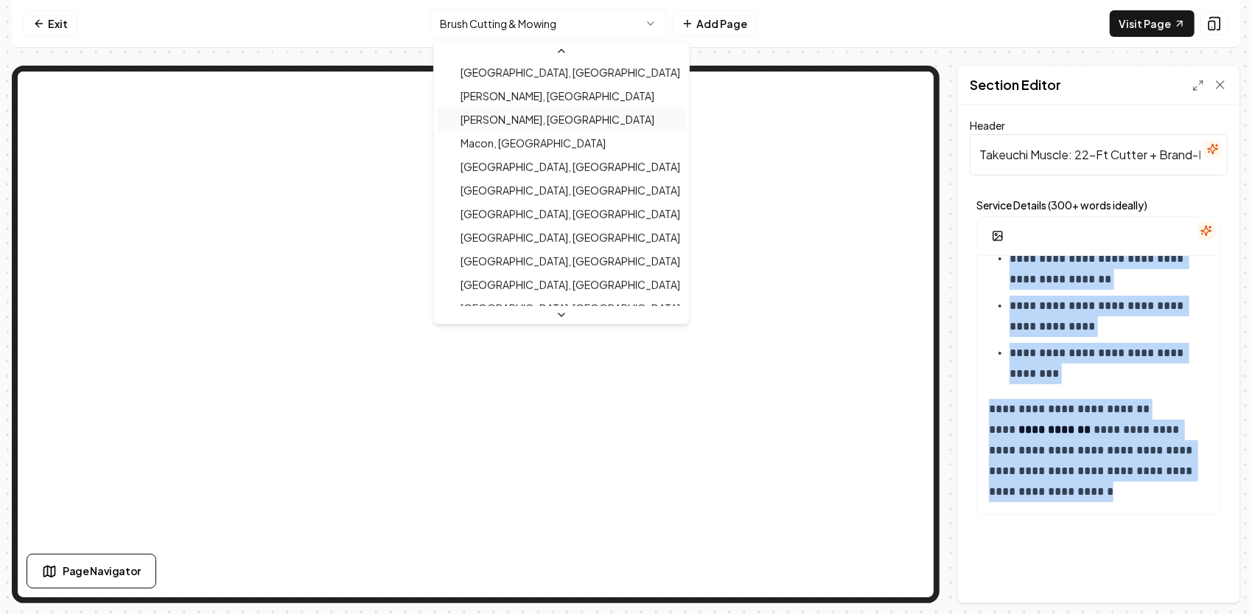
scroll to position [688, 0]
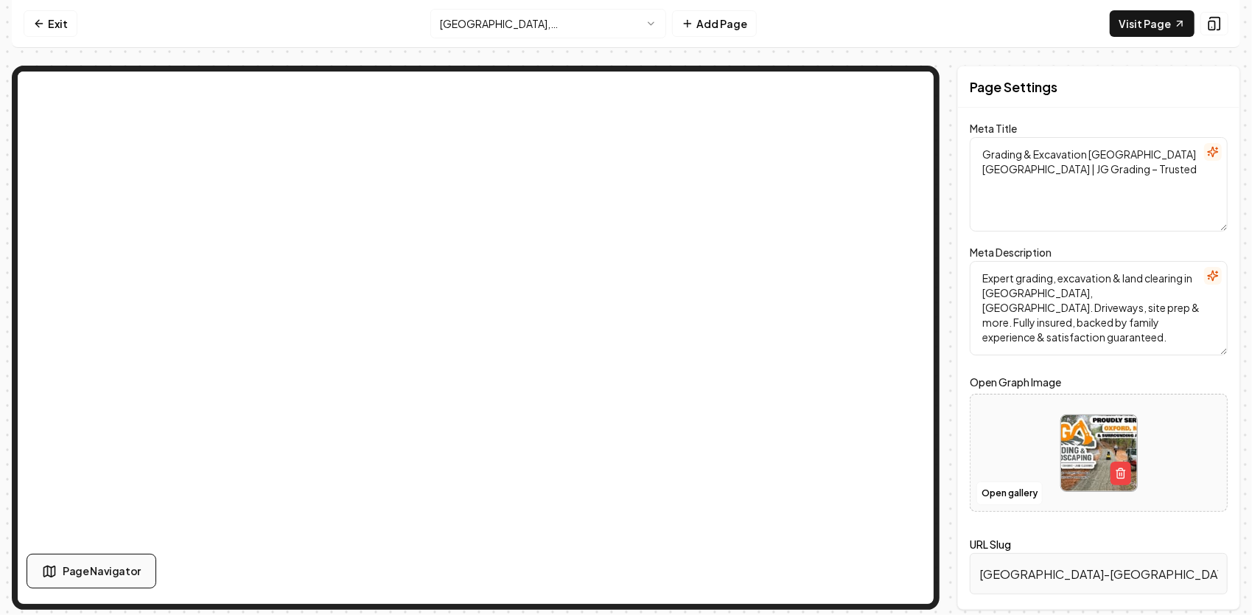
click at [115, 572] on span "Page Navigator" at bounding box center [102, 570] width 78 height 15
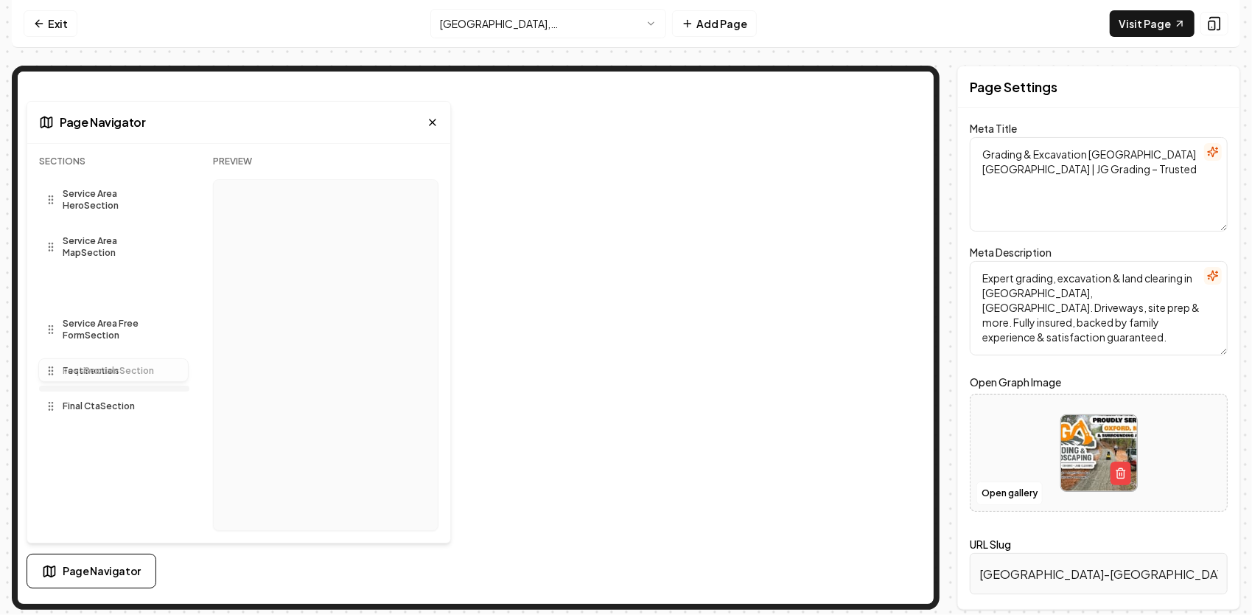
drag, startPoint x: 99, startPoint y: 290, endPoint x: 103, endPoint y: 390, distance: 100.3
drag, startPoint x: 109, startPoint y: 371, endPoint x: 130, endPoint y: 317, distance: 57.9
click at [130, 317] on div "Sections Service Area Hero Section Service Area Map Section Service Area Free F…" at bounding box center [114, 349] width 150 height 387
click at [483, 20] on html "Computer Required This feature is only available on a computer. Please switch t…" at bounding box center [626, 307] width 1252 height 615
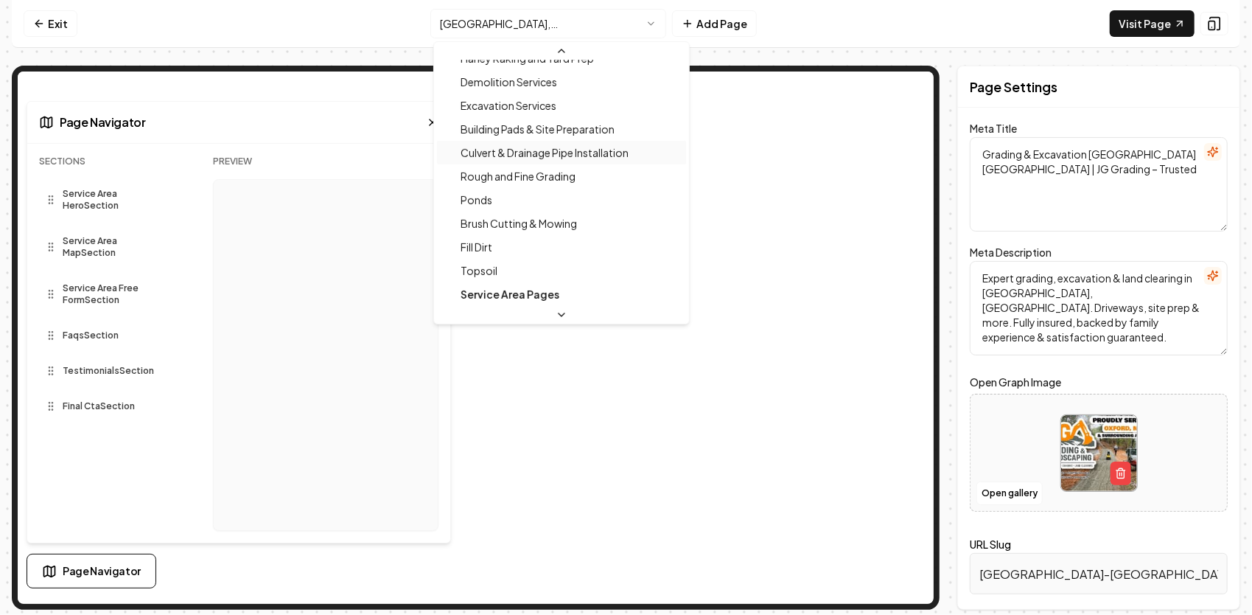
scroll to position [487, 0]
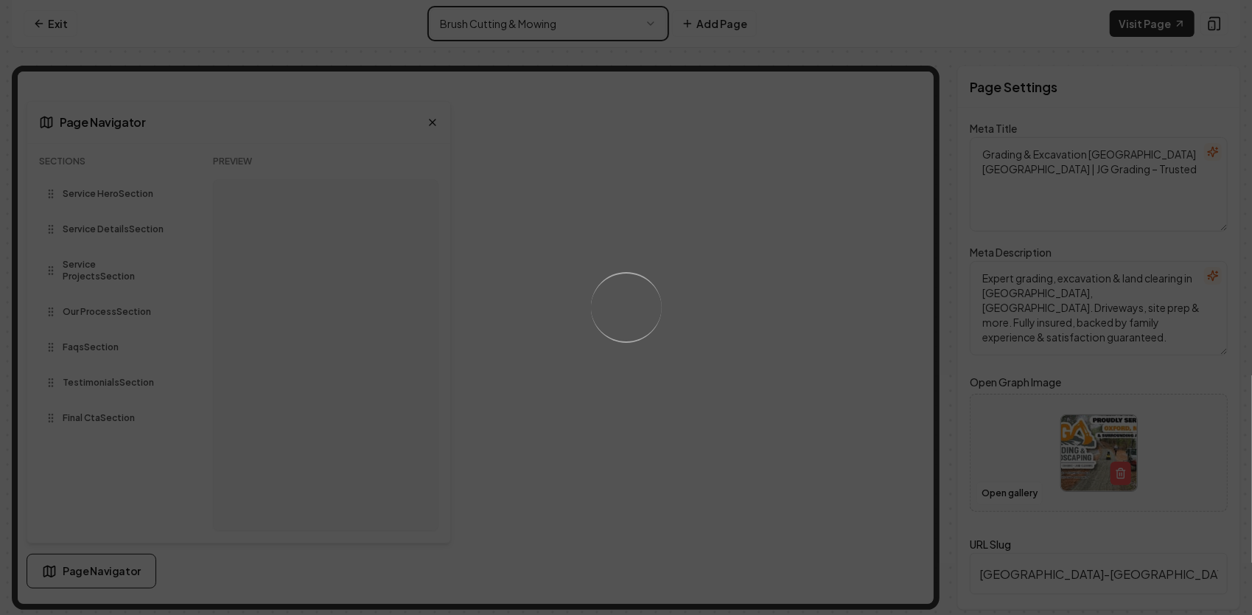
type textarea "Brush Cutting & Mowing Services - JG Grading & Landscaping"
type textarea "Revitalize your landscape with JG Grading & Landscaping’s expert brush cutting …"
type input "brush-cutting-mowing"
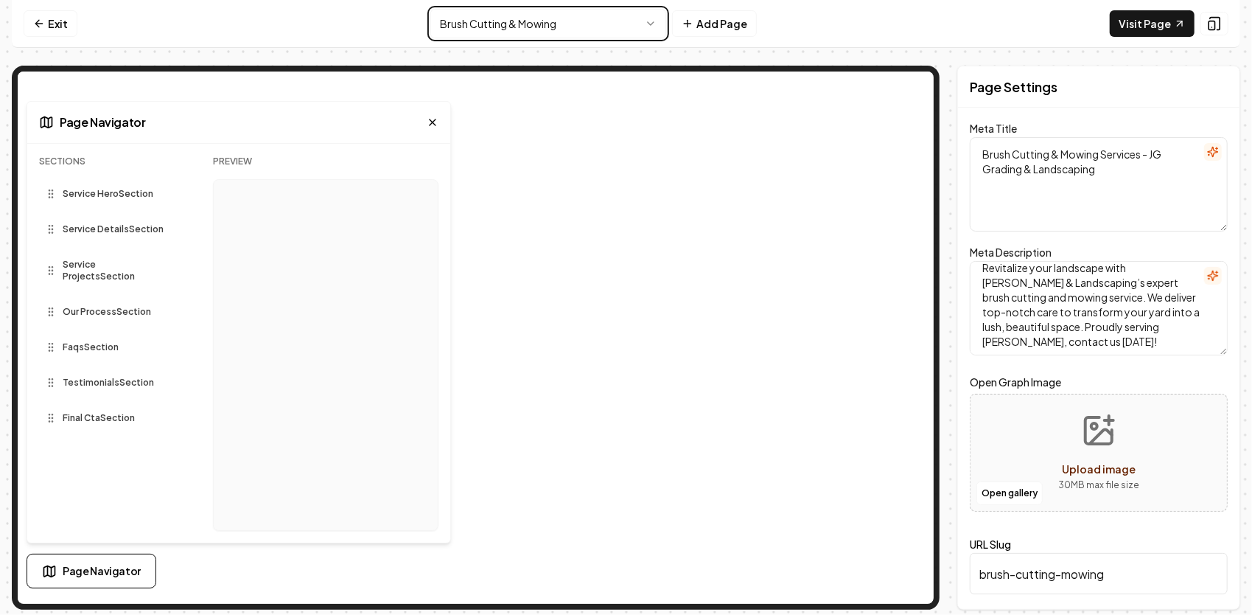
scroll to position [13, 0]
click at [135, 265] on span "Service Projects Section" at bounding box center [116, 271] width 106 height 24
click at [133, 268] on span "Service Projects Section" at bounding box center [116, 271] width 106 height 24
click at [119, 306] on span "Our Process Section" at bounding box center [107, 312] width 88 height 12
click at [433, 121] on icon at bounding box center [433, 122] width 12 height 12
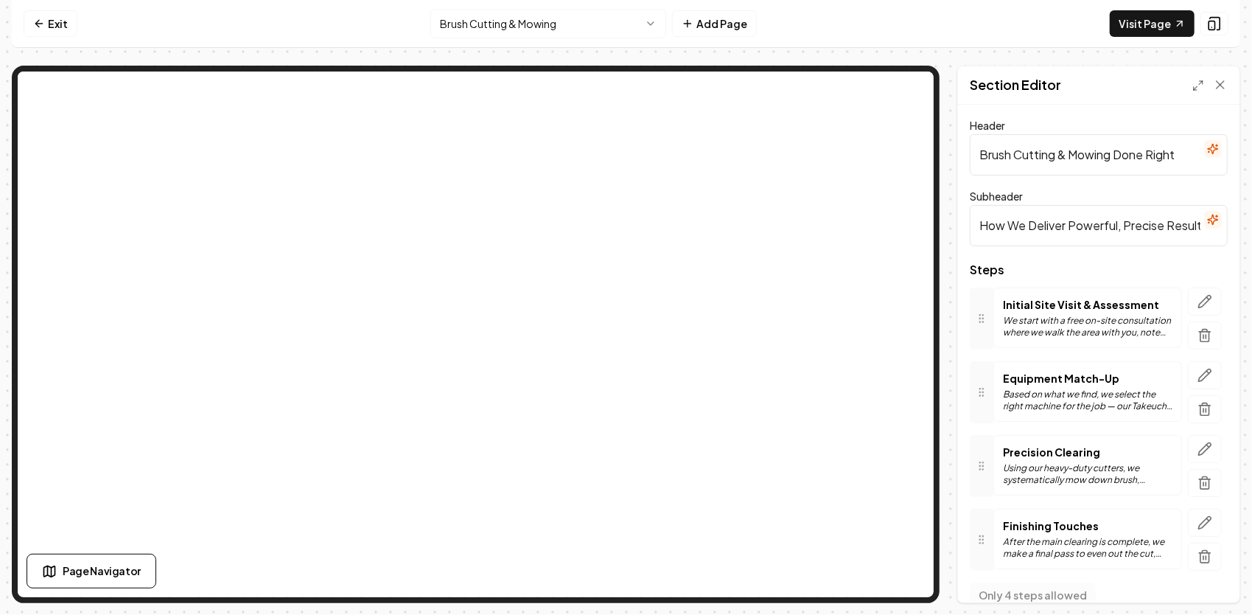
drag, startPoint x: 978, startPoint y: 158, endPoint x: 1188, endPoint y: 172, distance: 209.9
click at [1192, 170] on input "Brush Cutting & Mowing Done Right" at bounding box center [1099, 154] width 258 height 41
click at [1199, 296] on icon "button" at bounding box center [1205, 301] width 13 height 13
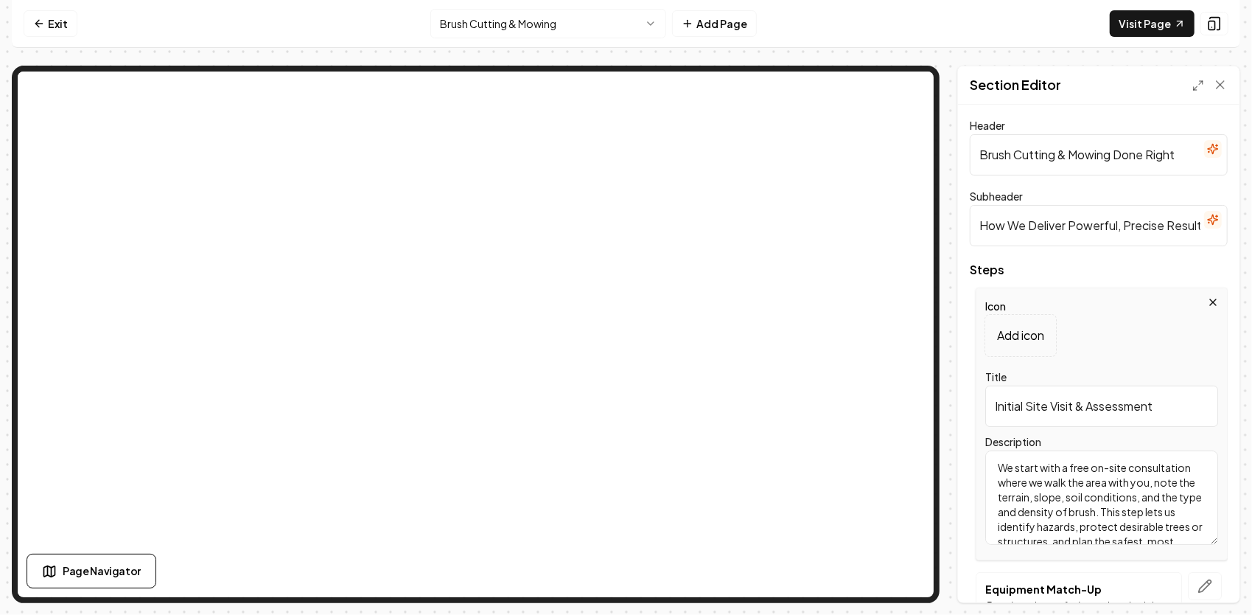
scroll to position [42, 0]
drag, startPoint x: 995, startPoint y: 464, endPoint x: 1160, endPoint y: 517, distance: 173.0
click at [1232, 559] on div "Header Brush Cutting & Mowing Done Right Subheader How We Deliver Powerful, Pre…" at bounding box center [1099, 354] width 282 height 498
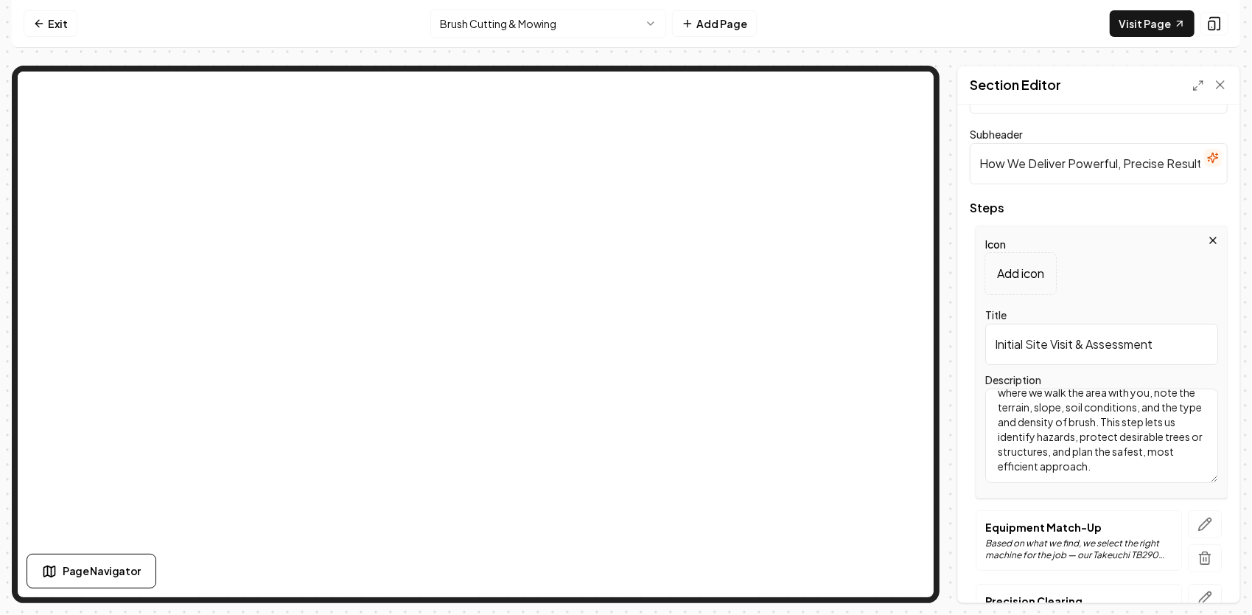
scroll to position [147, 0]
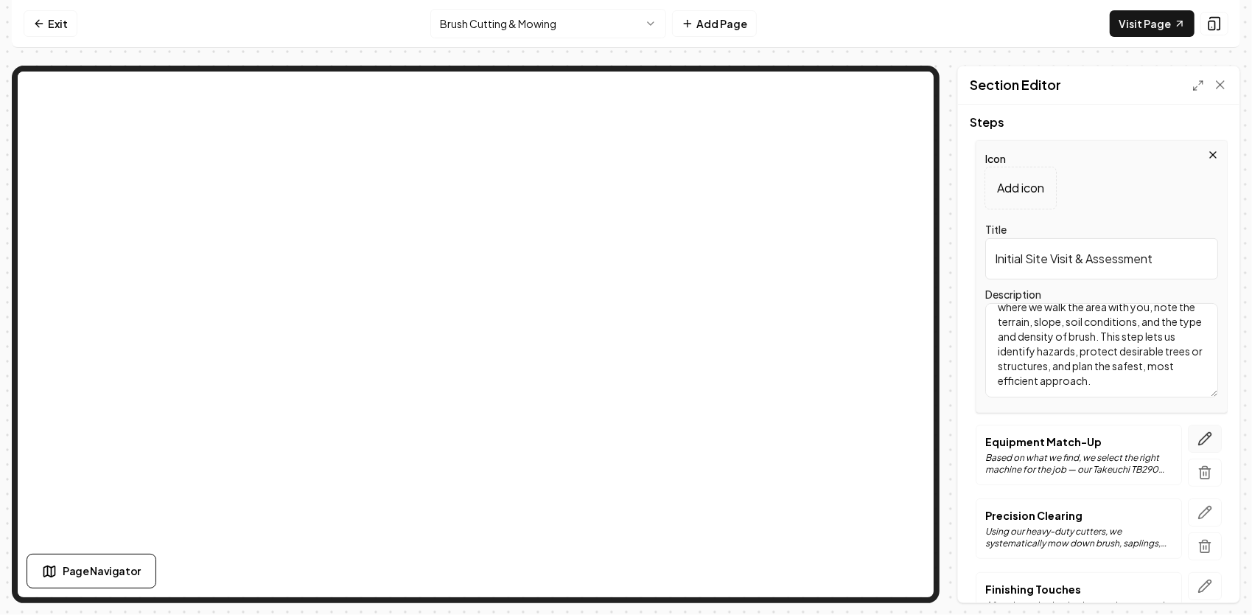
click at [1198, 434] on icon "button" at bounding box center [1205, 438] width 15 height 15
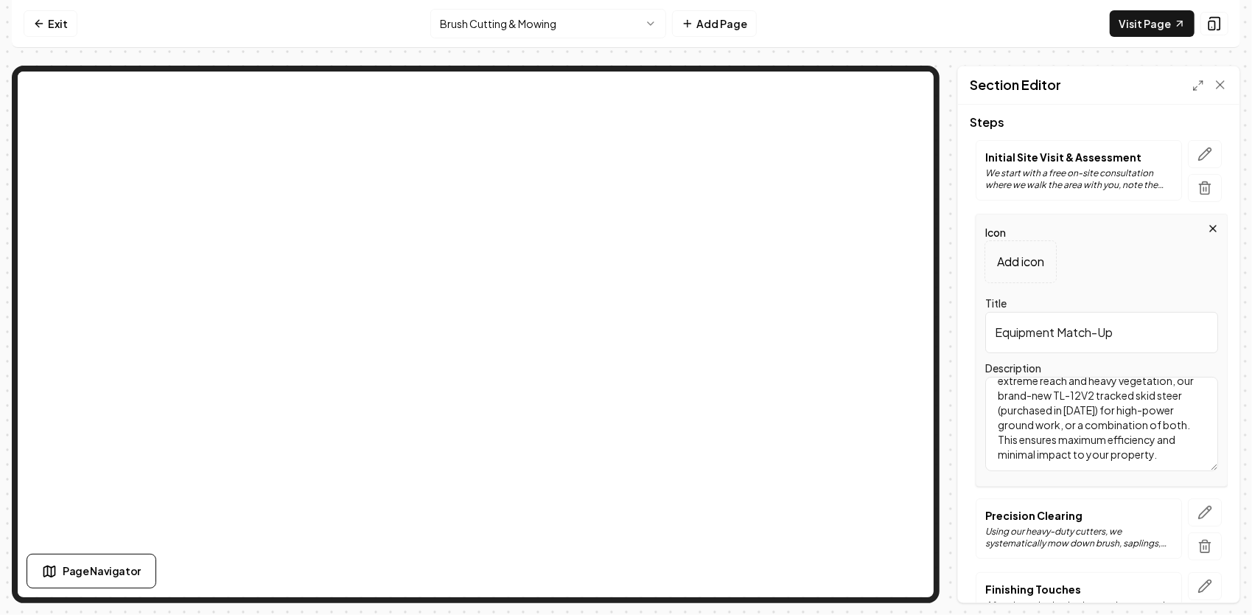
scroll to position [72, 0]
drag, startPoint x: 998, startPoint y: 392, endPoint x: 1126, endPoint y: 442, distance: 137.0
click at [1176, 466] on textarea "Based on what we find, we select the right machine for the job — our Takeuchi T…" at bounding box center [1102, 424] width 233 height 94
drag, startPoint x: 1126, startPoint y: 335, endPoint x: 985, endPoint y: 335, distance: 141.5
click at [986, 335] on input "Equipment Match-Up" at bounding box center [1102, 332] width 233 height 41
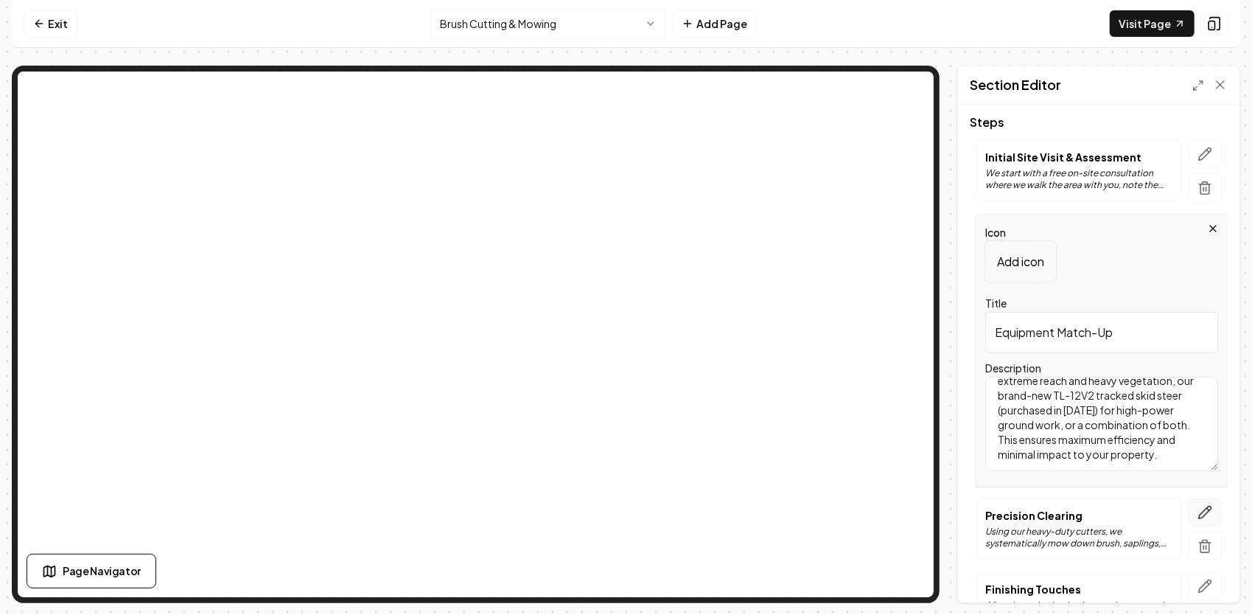
click at [1198, 509] on icon "button" at bounding box center [1205, 512] width 15 height 15
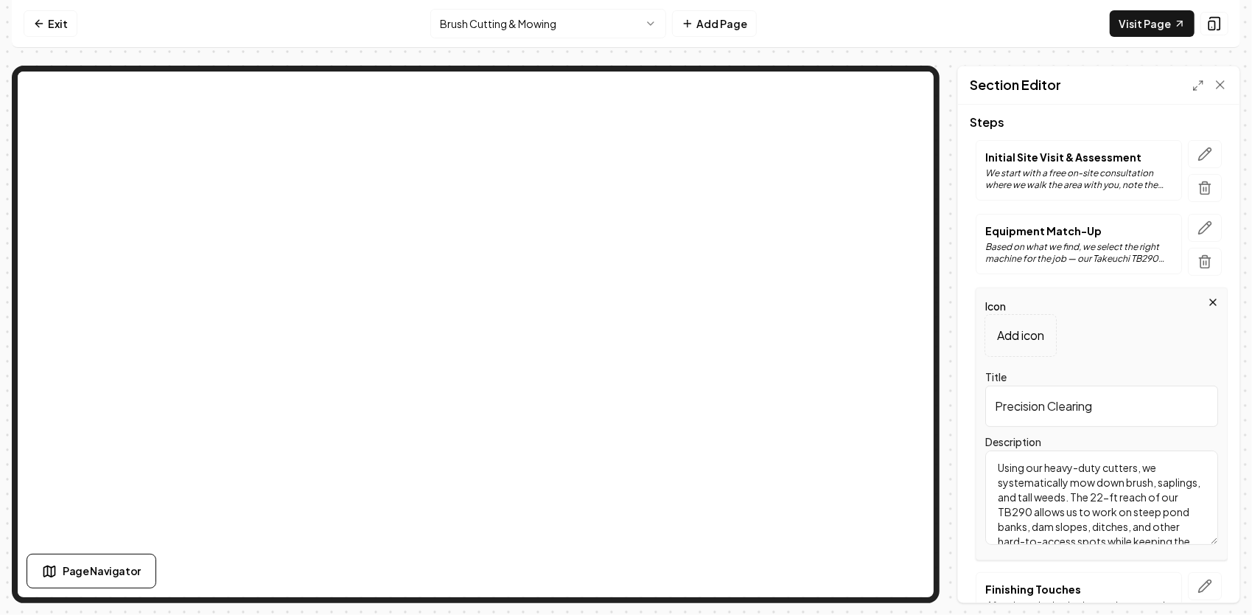
scroll to position [42, 0]
drag, startPoint x: 994, startPoint y: 465, endPoint x: 1153, endPoint y: 556, distance: 183.2
click at [1153, 556] on div "Icon Add icon Title Precision Clearing Description Using our heavy-duty cutters…" at bounding box center [1102, 423] width 252 height 273
drag, startPoint x: 1122, startPoint y: 408, endPoint x: 987, endPoint y: 418, distance: 135.3
click at [985, 420] on div "Icon Add icon Title Precision Clearing Description Using our heavy-duty cutters…" at bounding box center [1102, 423] width 252 height 273
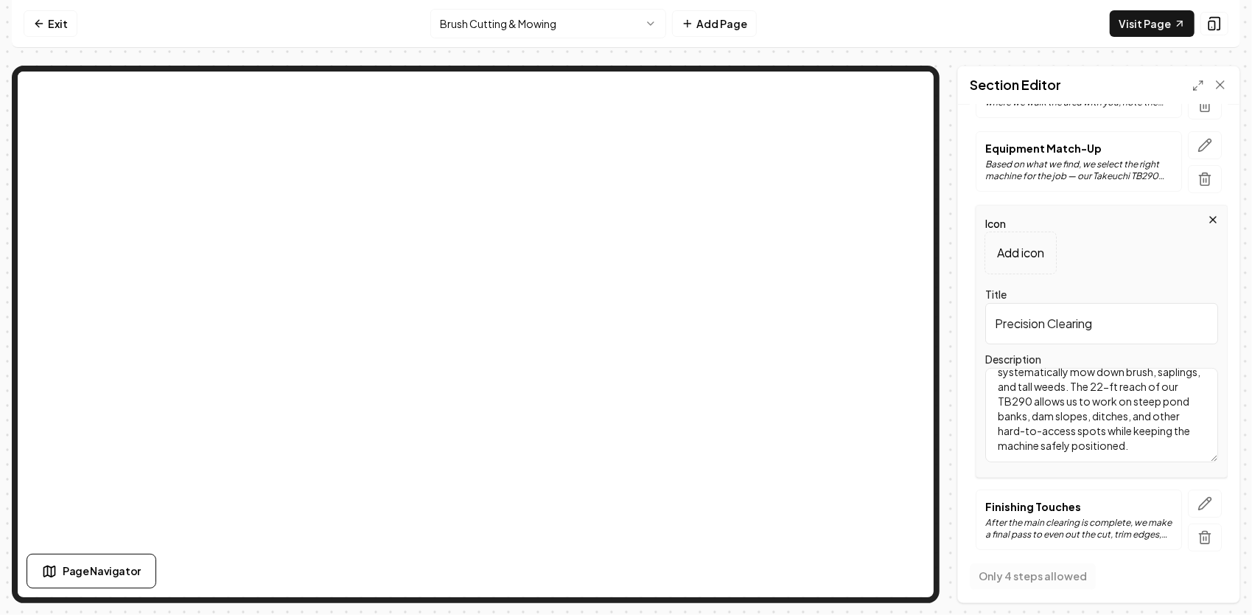
scroll to position [231, 0]
click at [1198, 503] on icon "button" at bounding box center [1205, 502] width 15 height 15
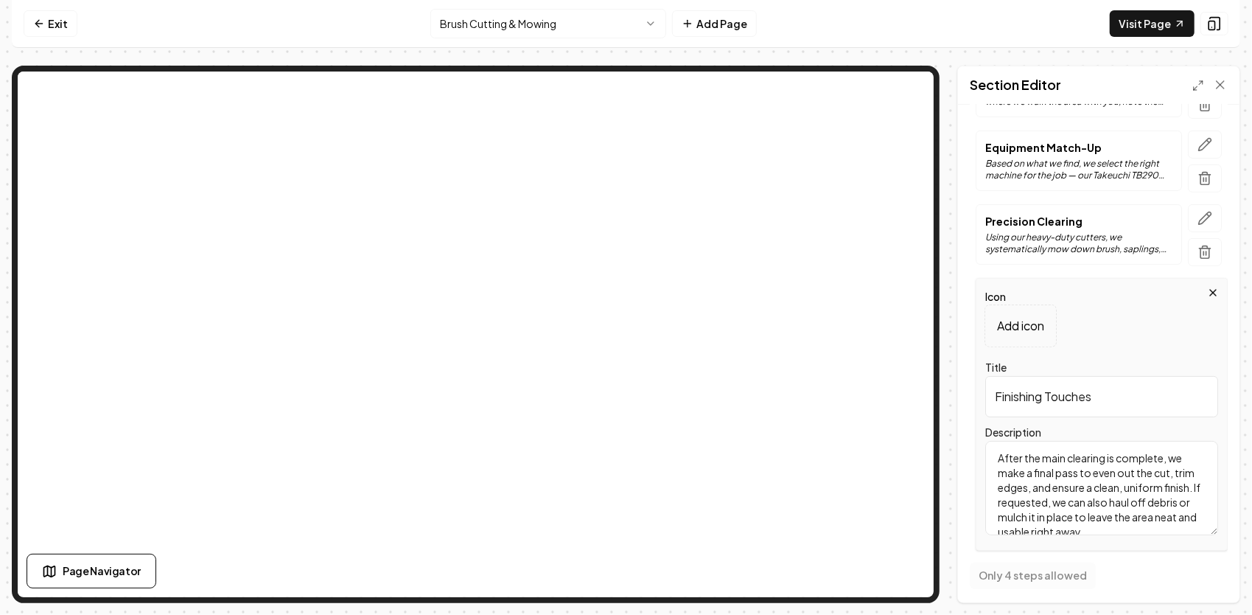
scroll to position [27, 0]
drag, startPoint x: 997, startPoint y: 456, endPoint x: 1039, endPoint y: 502, distance: 63.1
click at [1187, 553] on div "Steps Initial Site Visit & Assessment We start with a free on-site consultation…" at bounding box center [1099, 297] width 258 height 529
drag, startPoint x: 1106, startPoint y: 395, endPoint x: 977, endPoint y: 404, distance: 128.6
click at [977, 404] on div "Icon Add icon Title Finishing Touches Description After the main clearing is co…" at bounding box center [1102, 414] width 252 height 273
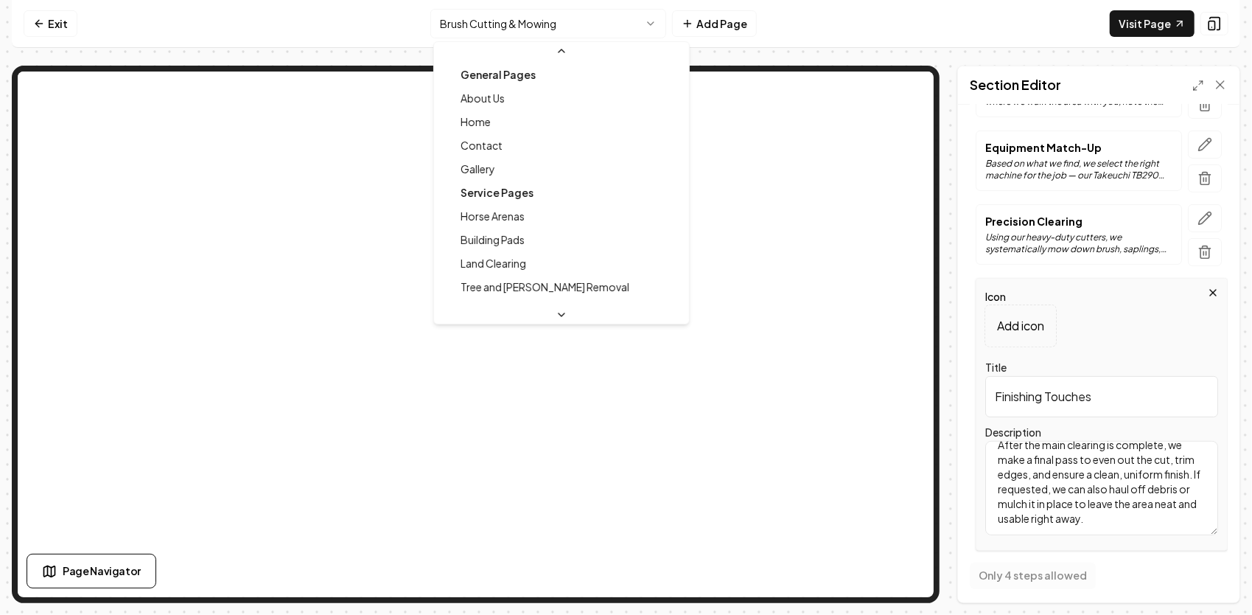
click at [571, 18] on html "Computer Required This feature is only available on a computer. Please switch t…" at bounding box center [626, 307] width 1252 height 615
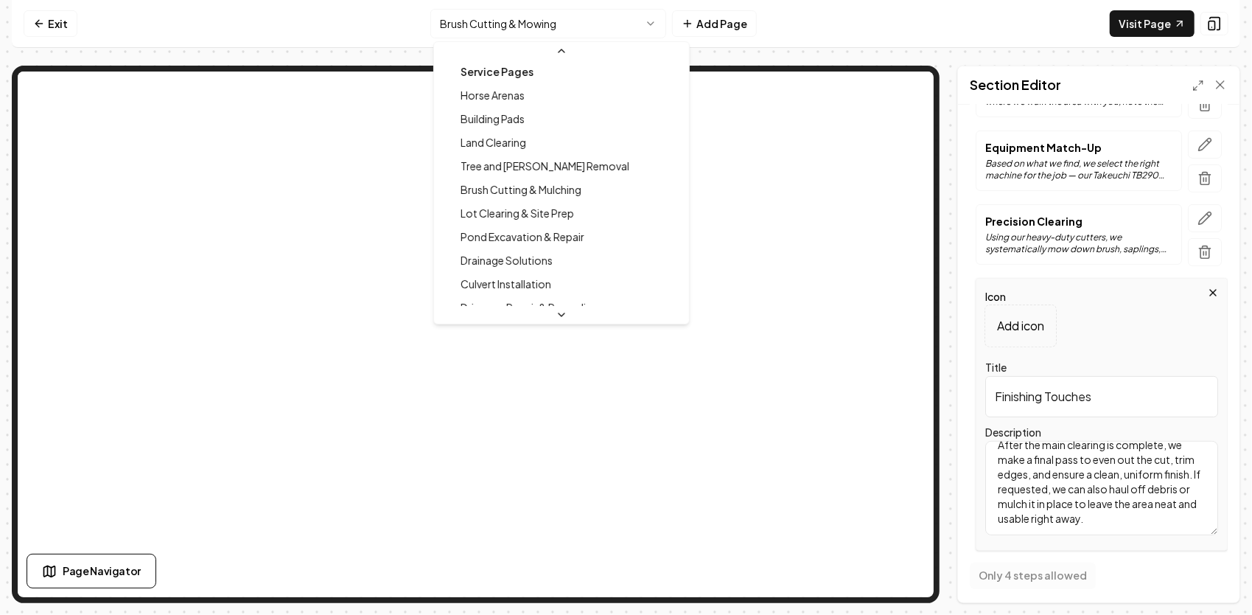
scroll to position [51, 0]
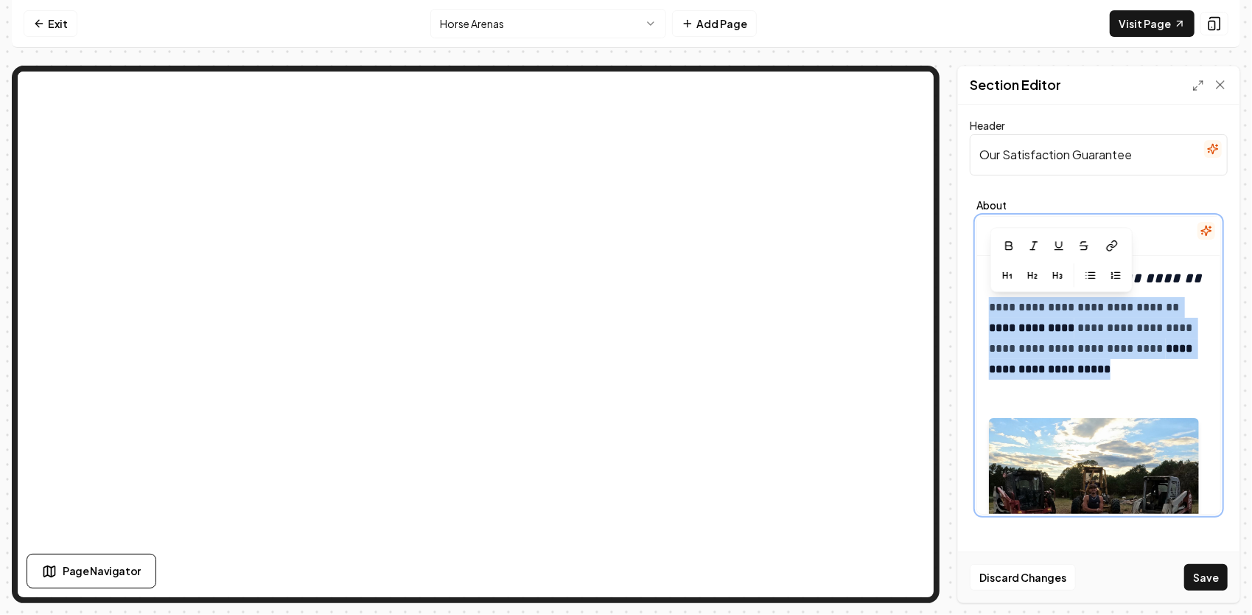
drag, startPoint x: 1138, startPoint y: 366, endPoint x: 994, endPoint y: 299, distance: 159.3
click at [994, 299] on p "**********" at bounding box center [1094, 338] width 210 height 83
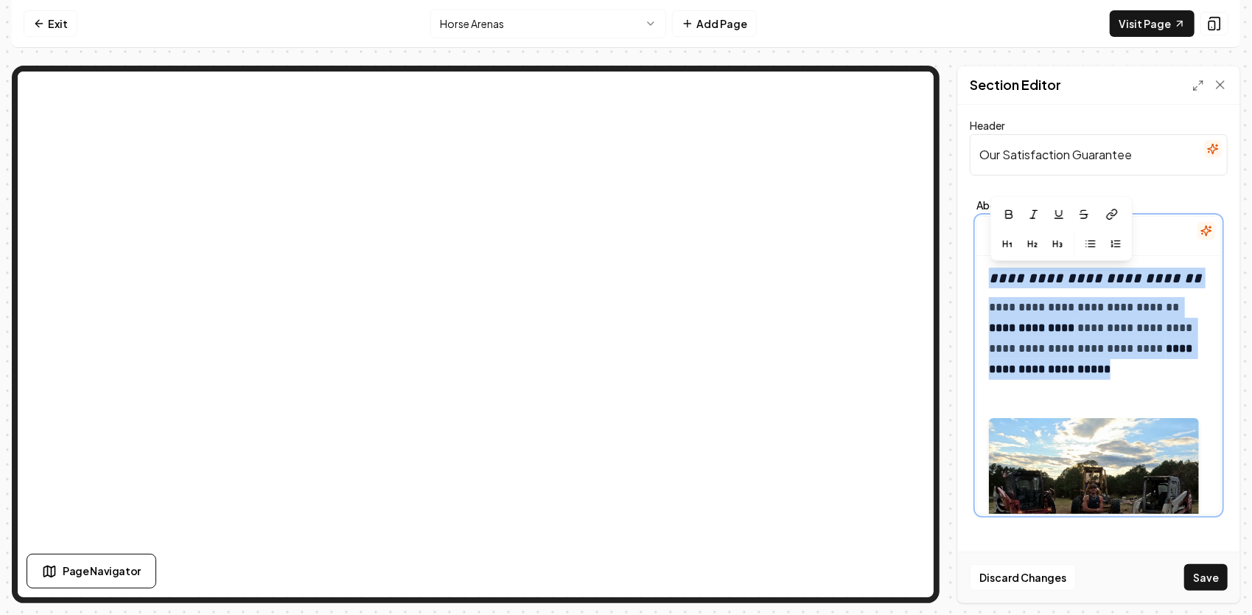
drag, startPoint x: 981, startPoint y: 270, endPoint x: 1151, endPoint y: 366, distance: 195.8
copy div "**********"
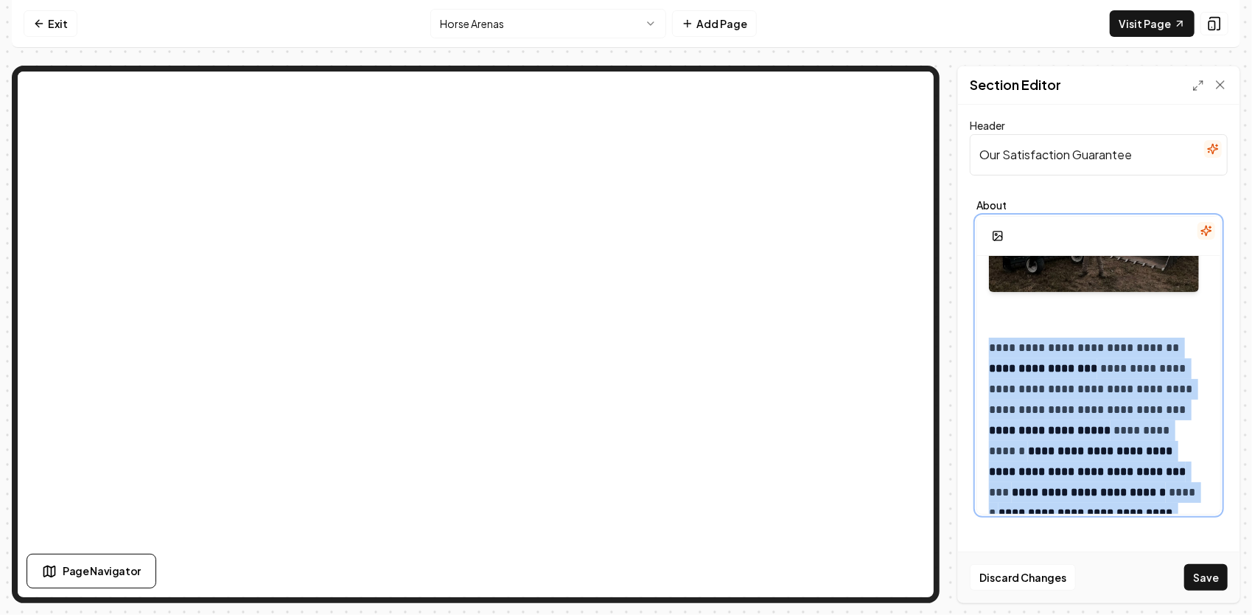
scroll to position [517, 0]
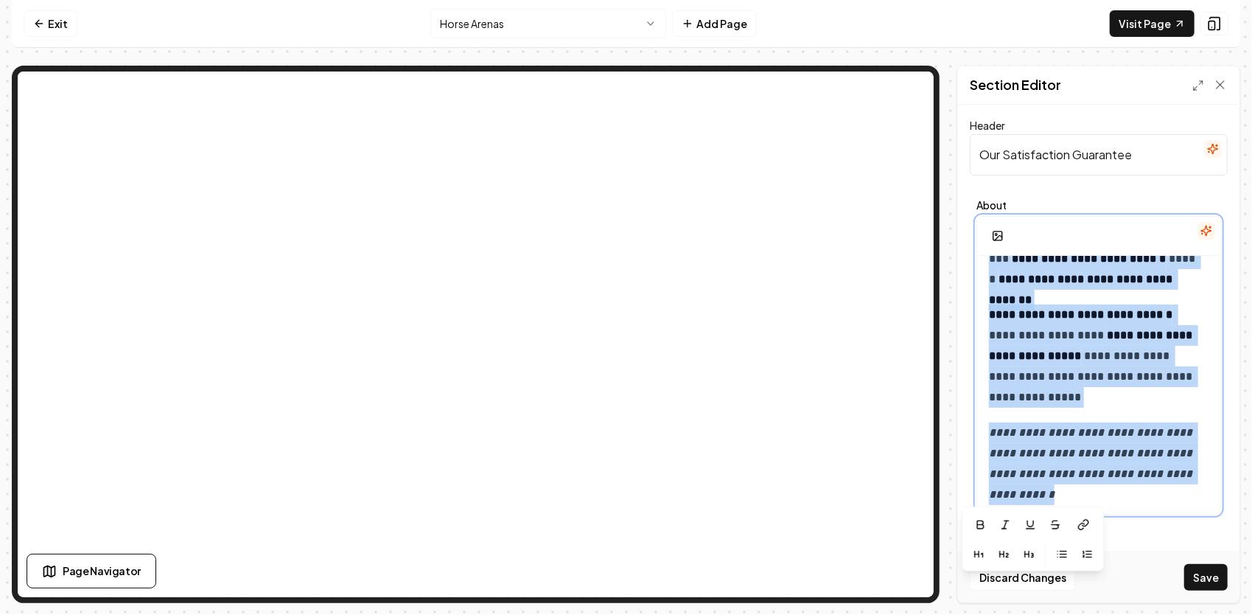
drag, startPoint x: 990, startPoint y: 406, endPoint x: 1185, endPoint y: 494, distance: 214.1
click at [1185, 494] on div "**********" at bounding box center [1098, 127] width 243 height 778
copy div "**********"
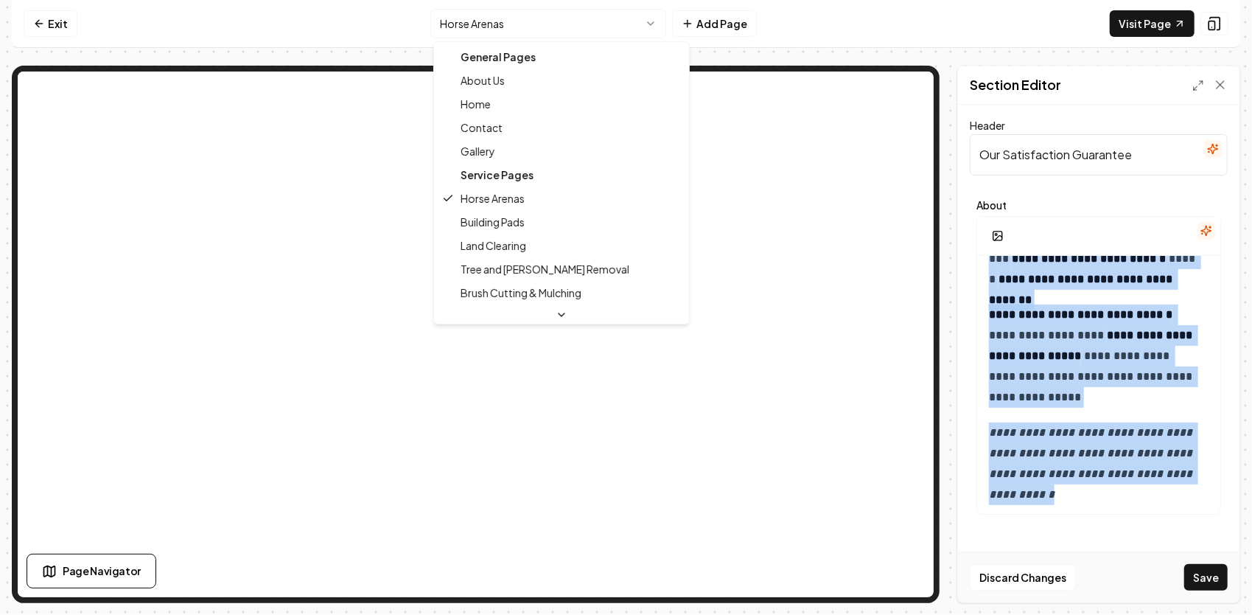
click at [519, 24] on html "**********" at bounding box center [626, 307] width 1252 height 615
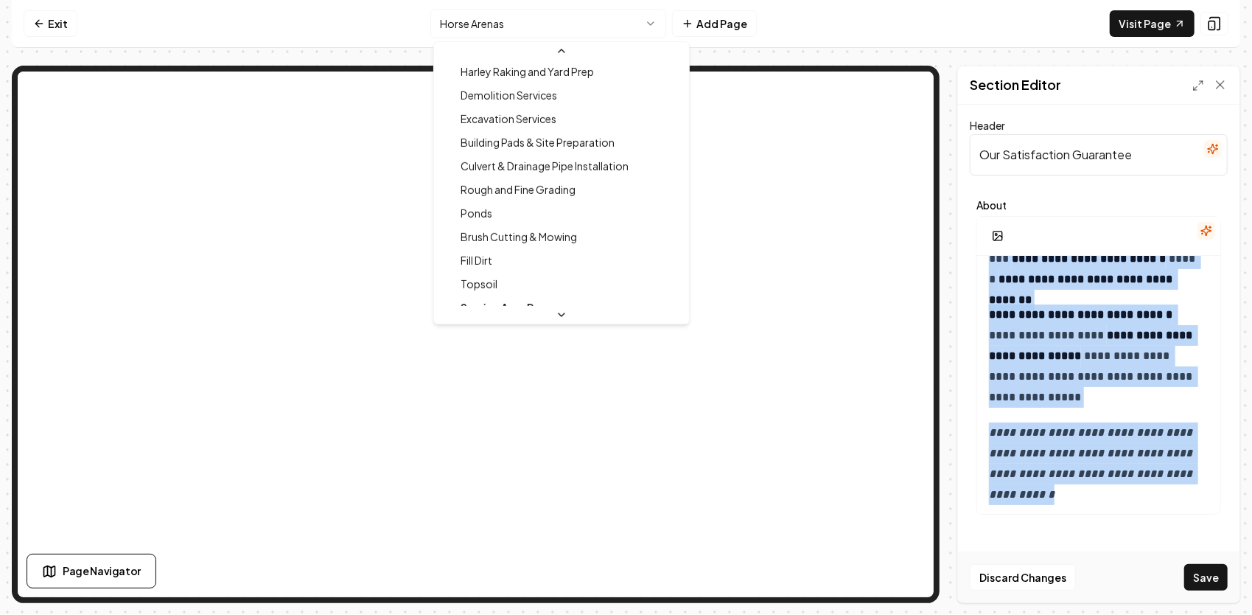
scroll to position [531, 0]
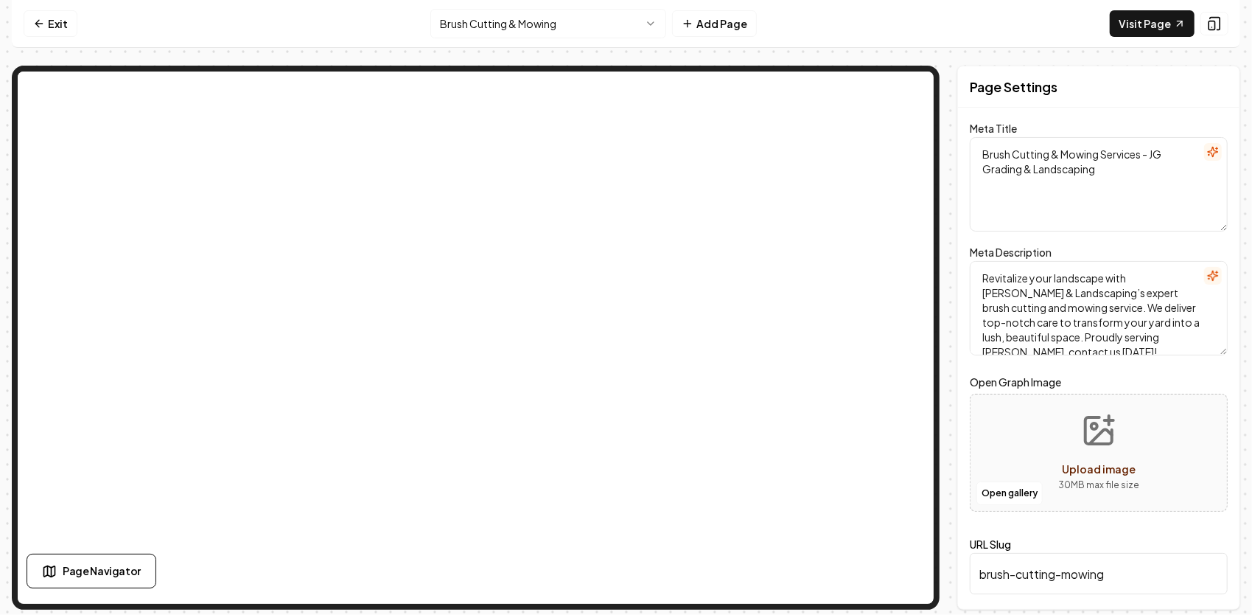
drag, startPoint x: 1123, startPoint y: 175, endPoint x: 1070, endPoint y: 167, distance: 52.9
click at [1070, 167] on textarea "Brush Cutting & Mowing Services - JG Grading & Landscaping" at bounding box center [1099, 184] width 258 height 94
click at [1098, 119] on div "Meta Title Brush Cutting & Mowing Services - JG Grading & Landscaping" at bounding box center [1099, 175] width 258 height 112
click at [619, 30] on html "Computer Required This feature is only available on a computer. Please switch t…" at bounding box center [626, 307] width 1252 height 615
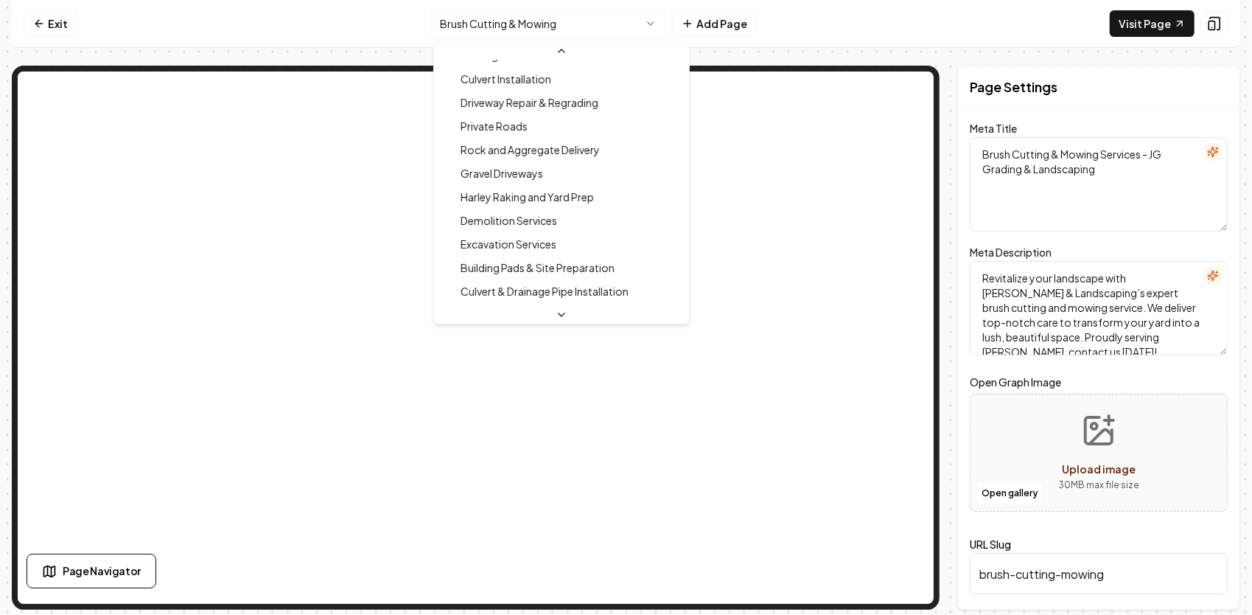
scroll to position [346, 0]
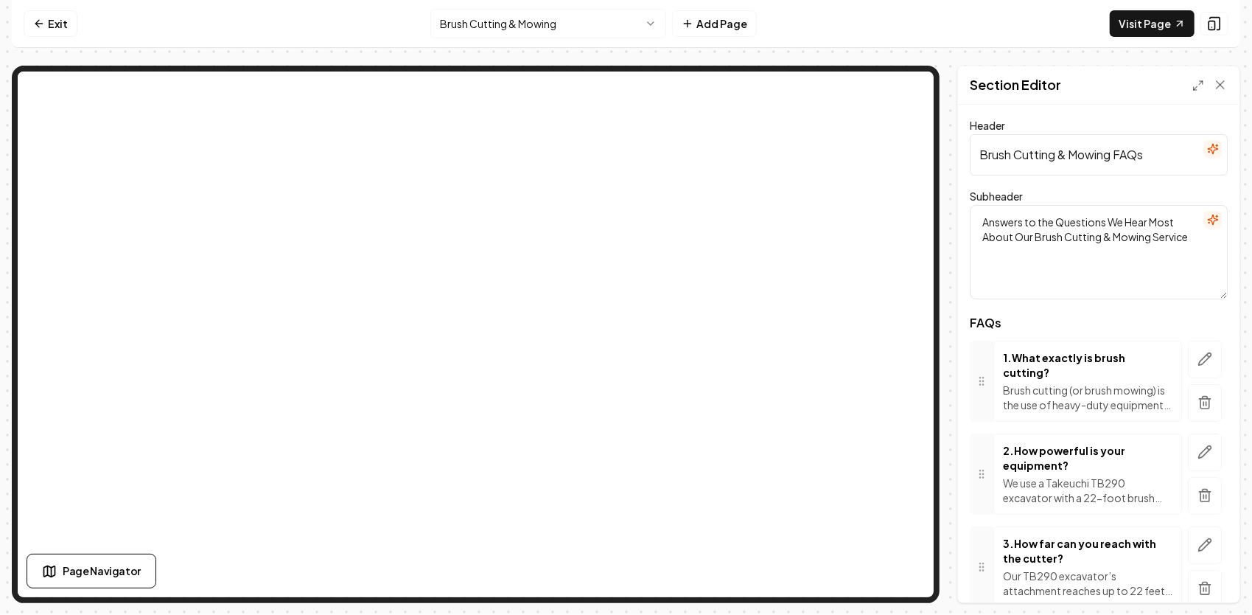
drag, startPoint x: 1112, startPoint y: 153, endPoint x: 1069, endPoint y: 162, distance: 43.7
click at [1069, 162] on input "Brush Cutting & Mowing FAQs" at bounding box center [1099, 154] width 258 height 41
drag, startPoint x: 1154, startPoint y: 150, endPoint x: 1112, endPoint y: 158, distance: 42.7
click at [1115, 159] on input "Brush Cutting & Mowing FAQs" at bounding box center [1099, 154] width 258 height 41
type input "Brush Cutting & Mulching"
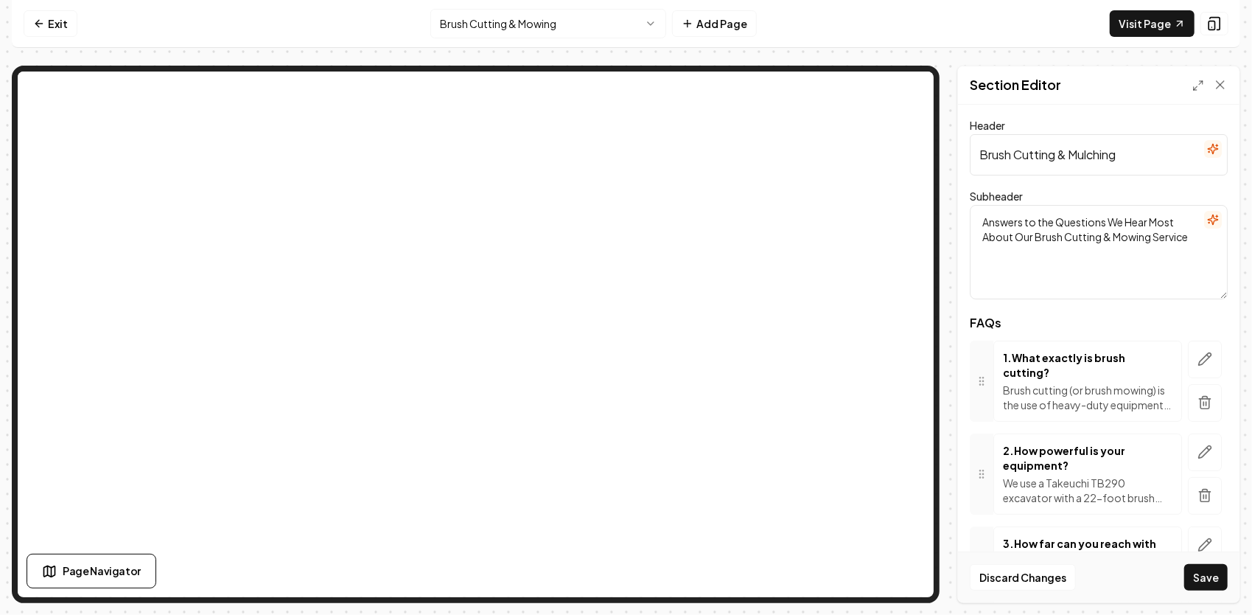
click at [1149, 237] on textarea "Answers to the Questions We Hear Most About Our Brush Cutting & Mowing Service" at bounding box center [1099, 252] width 258 height 94
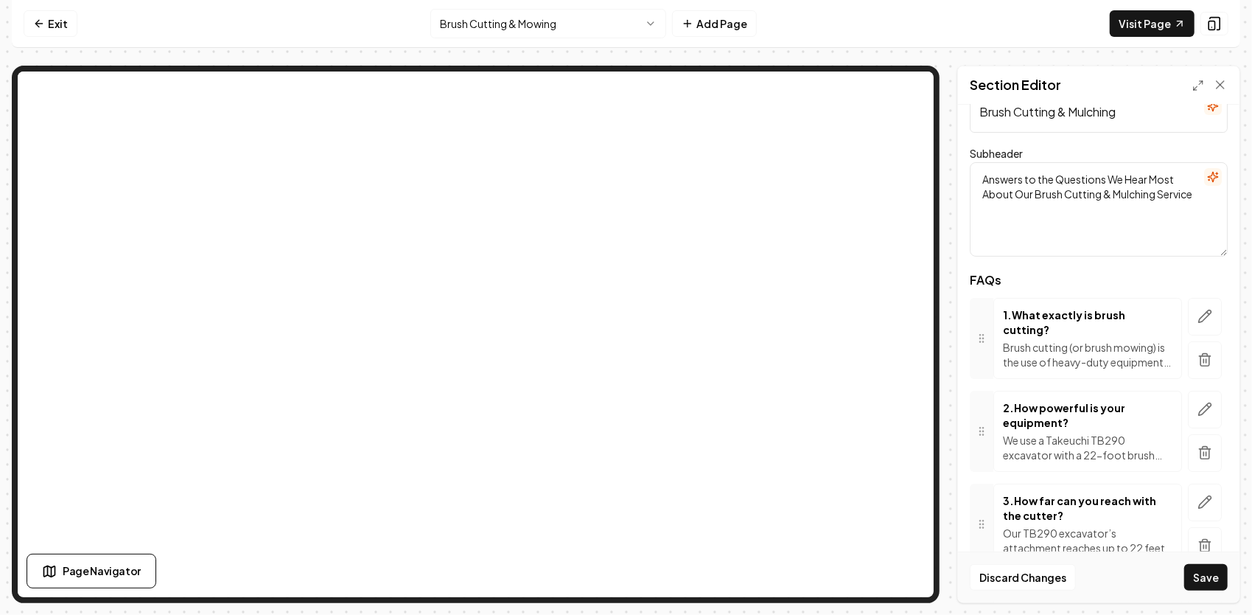
scroll to position [74, 0]
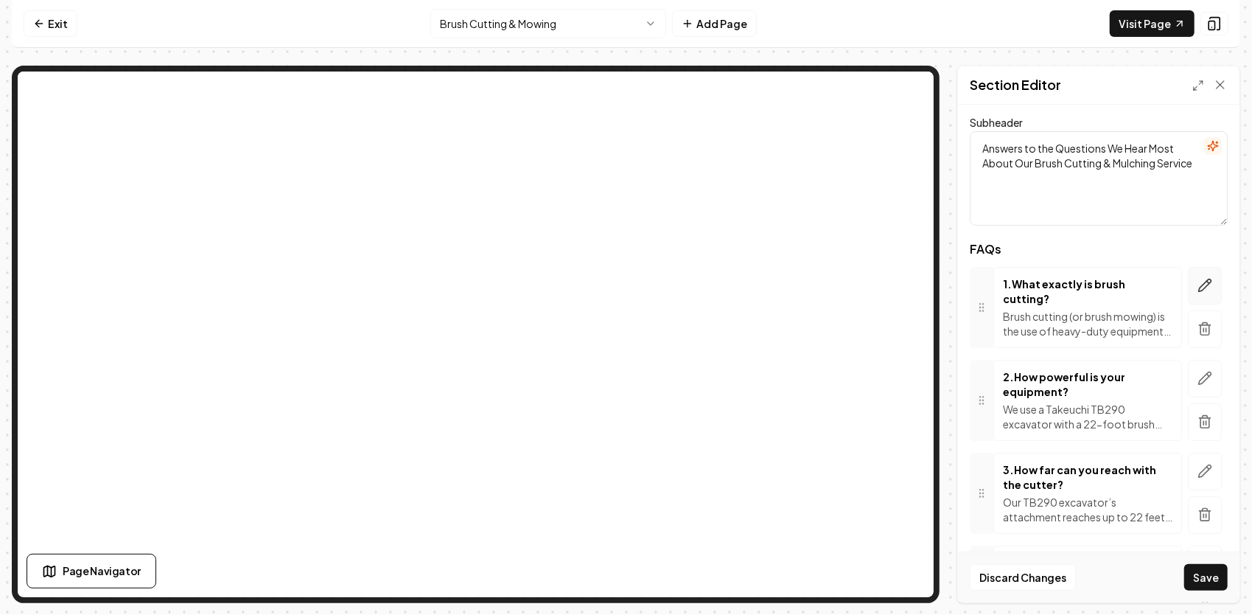
type textarea "Answers to the Questions We Hear Most About Our Brush Cutting & Mulching Service"
click at [1198, 279] on icon "button" at bounding box center [1205, 285] width 15 height 15
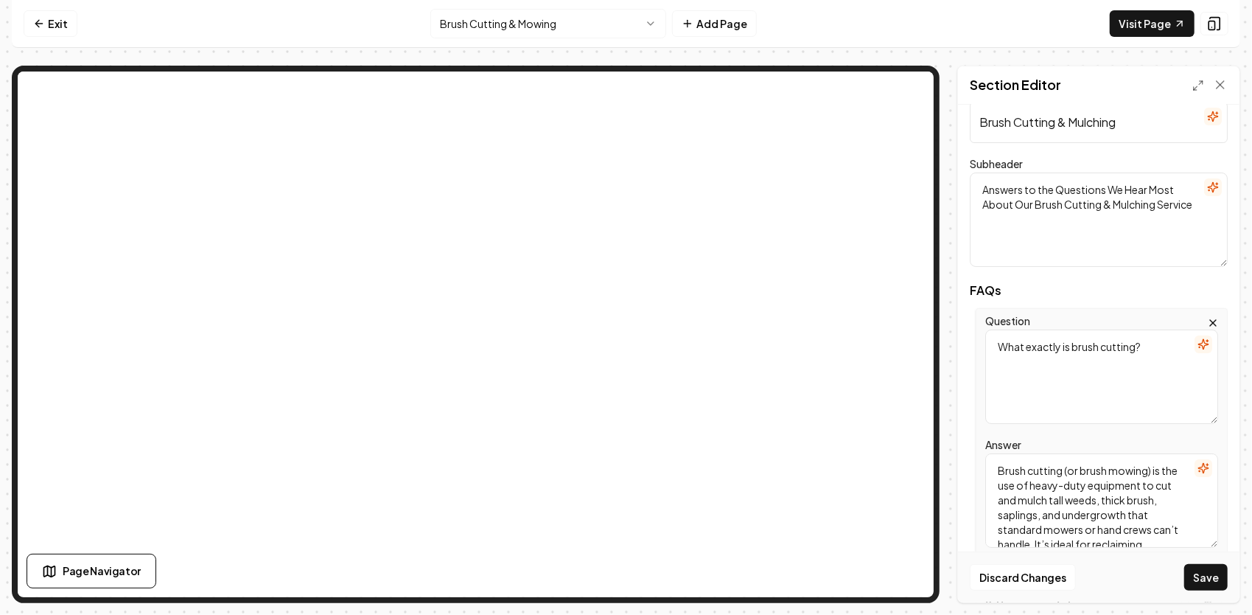
scroll to position [0, 0]
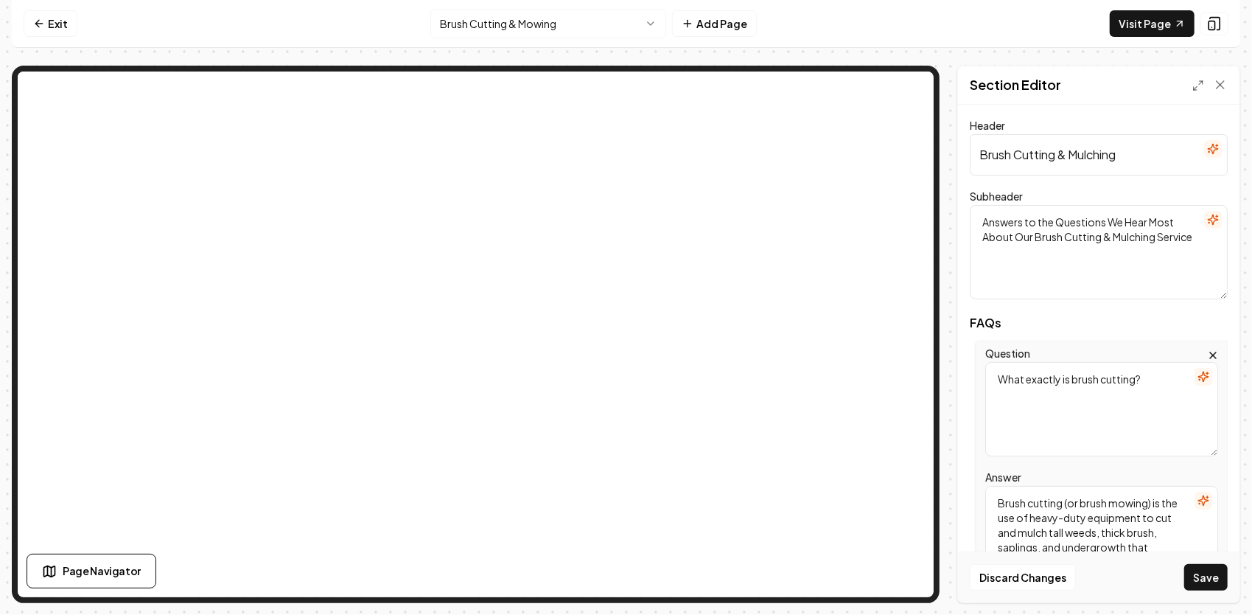
drag, startPoint x: 1109, startPoint y: 161, endPoint x: 967, endPoint y: 152, distance: 141.8
click at [967, 152] on div "Header Brush Cutting & Mulching Subheader Answers to the Questions We Hear Most…" at bounding box center [1099, 354] width 282 height 498
drag, startPoint x: 1119, startPoint y: 259, endPoint x: 981, endPoint y: 217, distance: 144.1
click at [981, 217] on textarea "Answers to the Questions We Hear Most About Our Brush Cutting & Mulching Service" at bounding box center [1099, 252] width 258 height 94
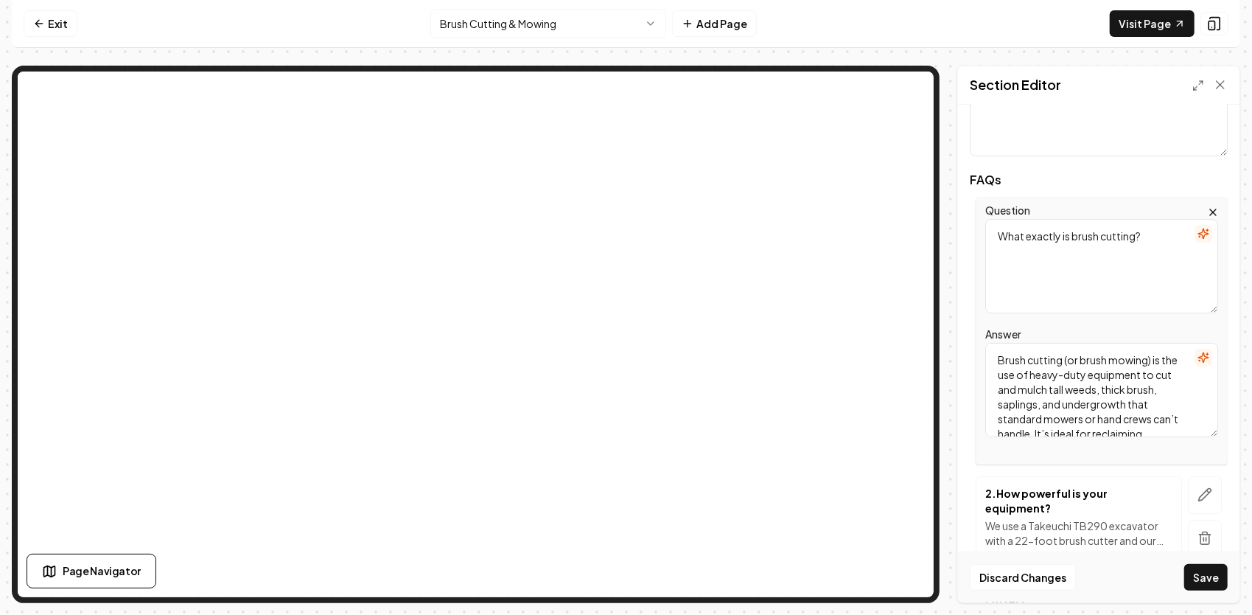
scroll to position [147, 0]
drag, startPoint x: 1143, startPoint y: 235, endPoint x: 977, endPoint y: 223, distance: 165.5
click at [977, 223] on div "Question What exactly is brush cutting? Answer Brush cutting (or brush mowing) …" at bounding box center [1102, 326] width 252 height 267
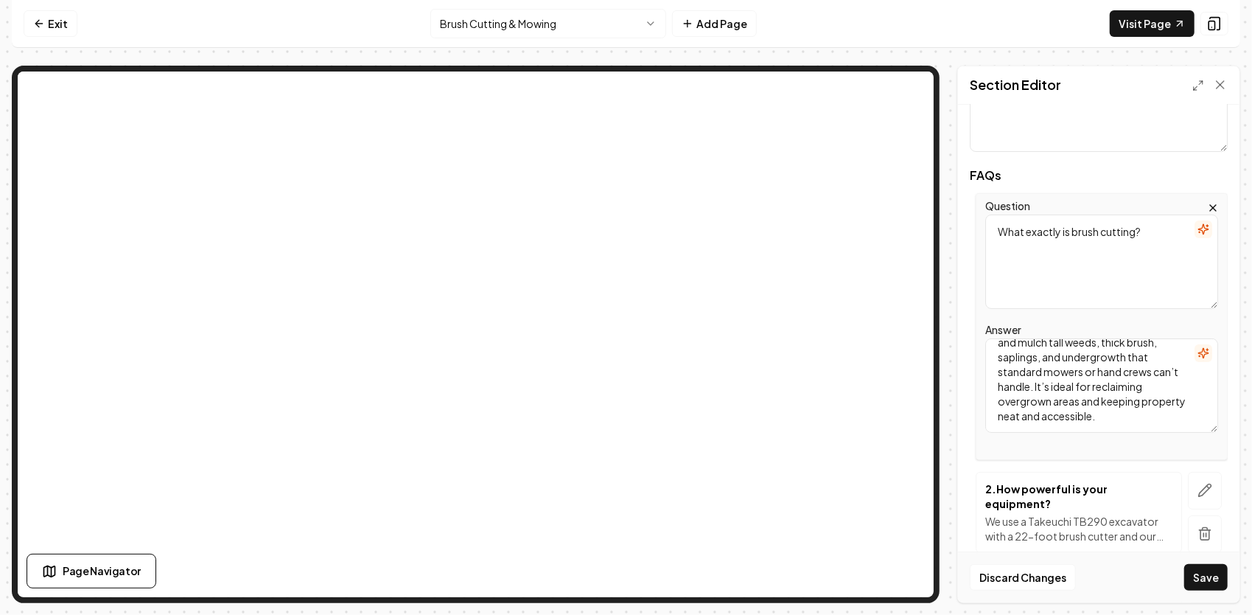
scroll to position [0, 0]
drag, startPoint x: 1115, startPoint y: 420, endPoint x: 992, endPoint y: 327, distance: 154.1
click at [988, 328] on div "Answer Brush cutting (or brush mowing) is the use of heavy-duty equipment to cu…" at bounding box center [1102, 377] width 233 height 112
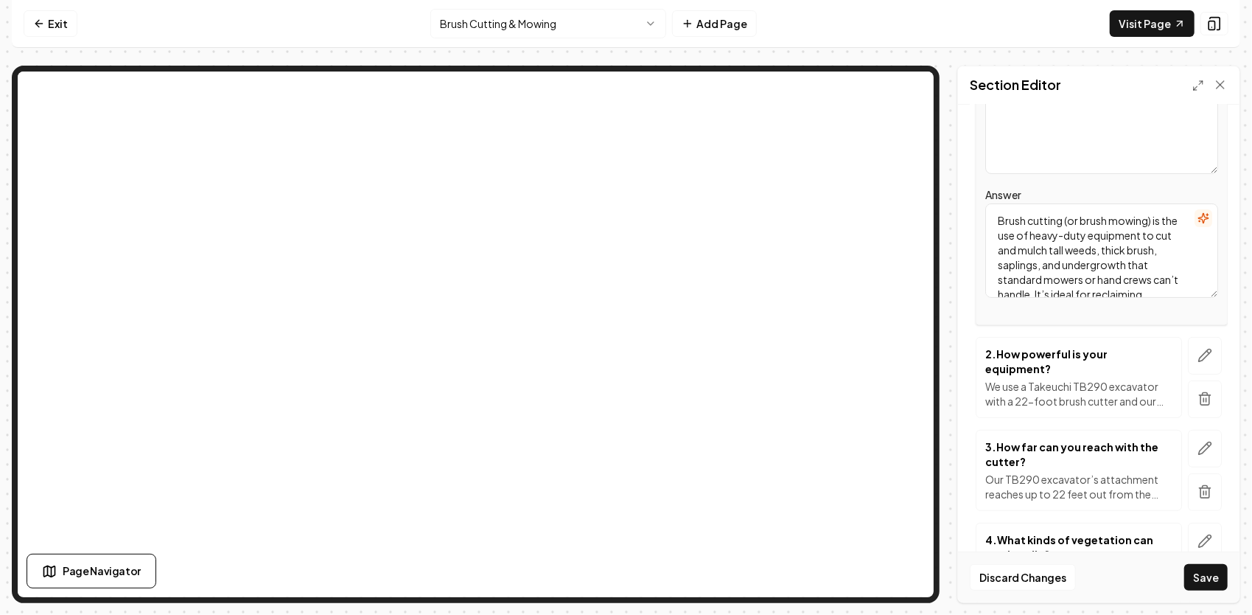
scroll to position [295, 0]
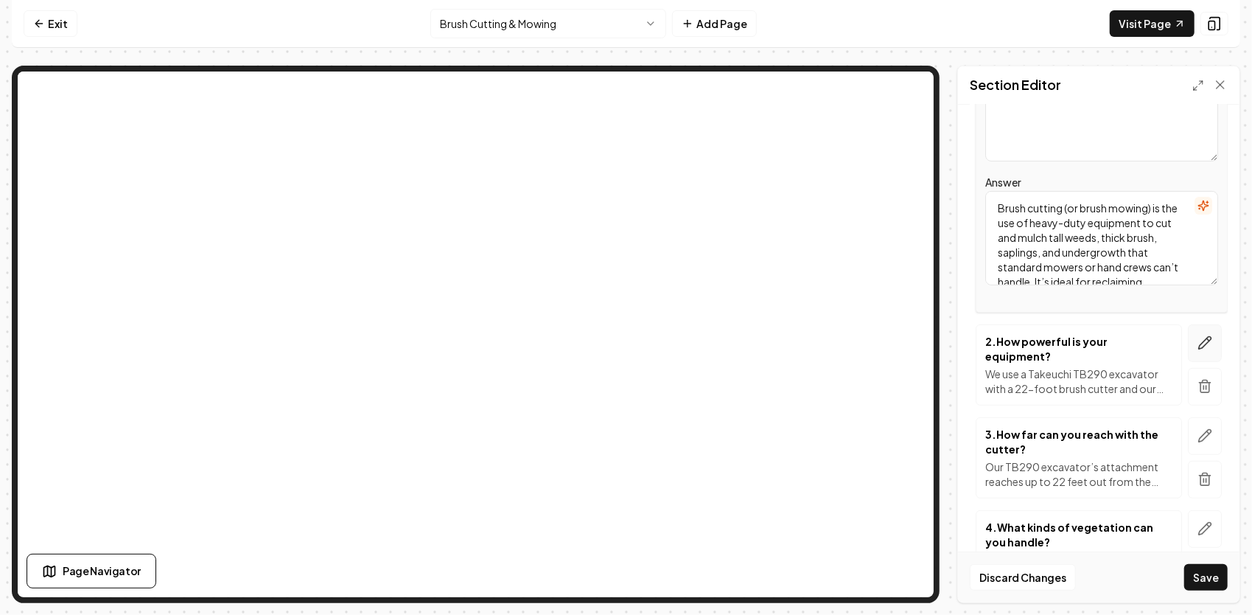
click at [1198, 344] on icon "button" at bounding box center [1205, 342] width 15 height 15
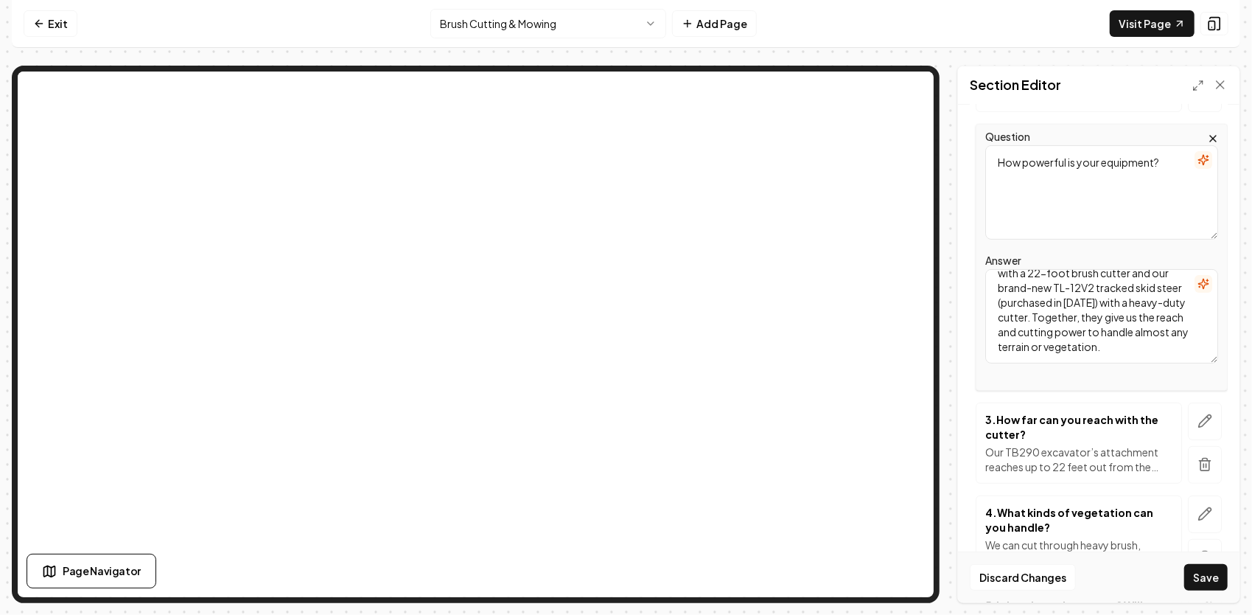
scroll to position [0, 0]
drag, startPoint x: 1088, startPoint y: 350, endPoint x: 960, endPoint y: 205, distance: 193.7
click at [960, 206] on div "Header Brush Cutting & Mulching Subheader Answers to the Questions We Hear Most…" at bounding box center [1099, 354] width 282 height 498
drag, startPoint x: 1169, startPoint y: 165, endPoint x: 980, endPoint y: 149, distance: 189.4
click at [980, 149] on div "Question How powerful is your equipment? Answer We use a Takeuchi TB290 excavat…" at bounding box center [1102, 257] width 252 height 267
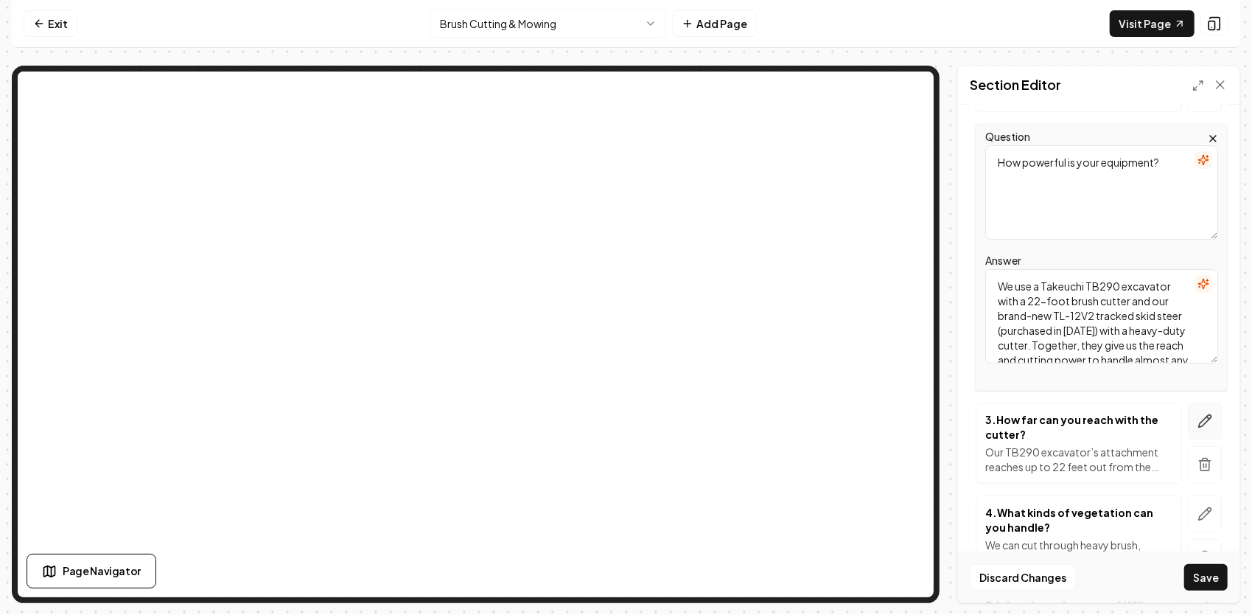
click at [1198, 416] on icon "button" at bounding box center [1205, 421] width 15 height 15
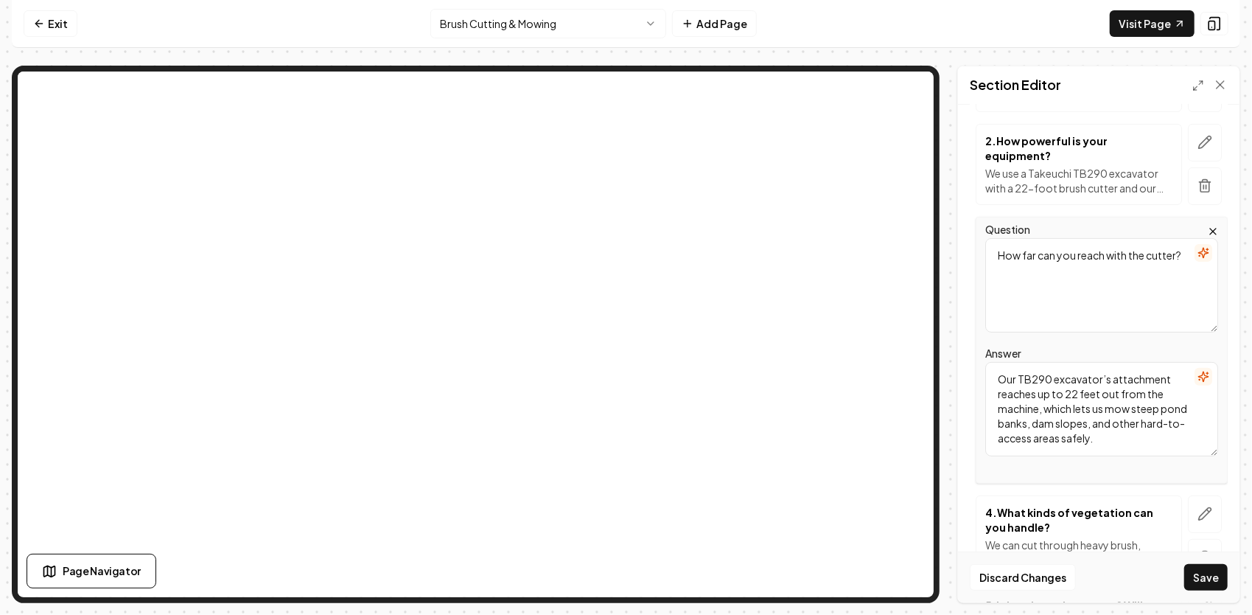
drag, startPoint x: 1143, startPoint y: 441, endPoint x: 983, endPoint y: 369, distance: 174.8
click at [980, 371] on div "Question How far can you reach with the cutter? Answer Our TB290 excavator’s at…" at bounding box center [1102, 350] width 252 height 267
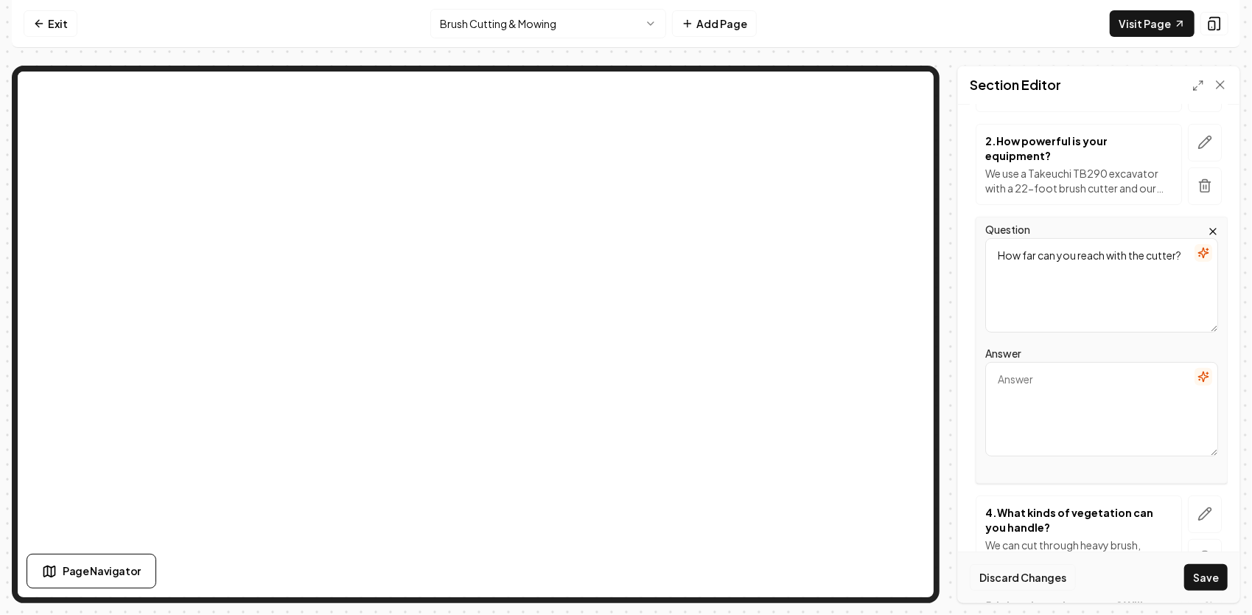
click at [1020, 577] on button "Discard Changes" at bounding box center [1023, 577] width 106 height 27
type input "Brush Cutting & Mowing FAQs"
type textarea "Answers to the Questions We Hear Most About Our Brush Cutting & Mowing Service"
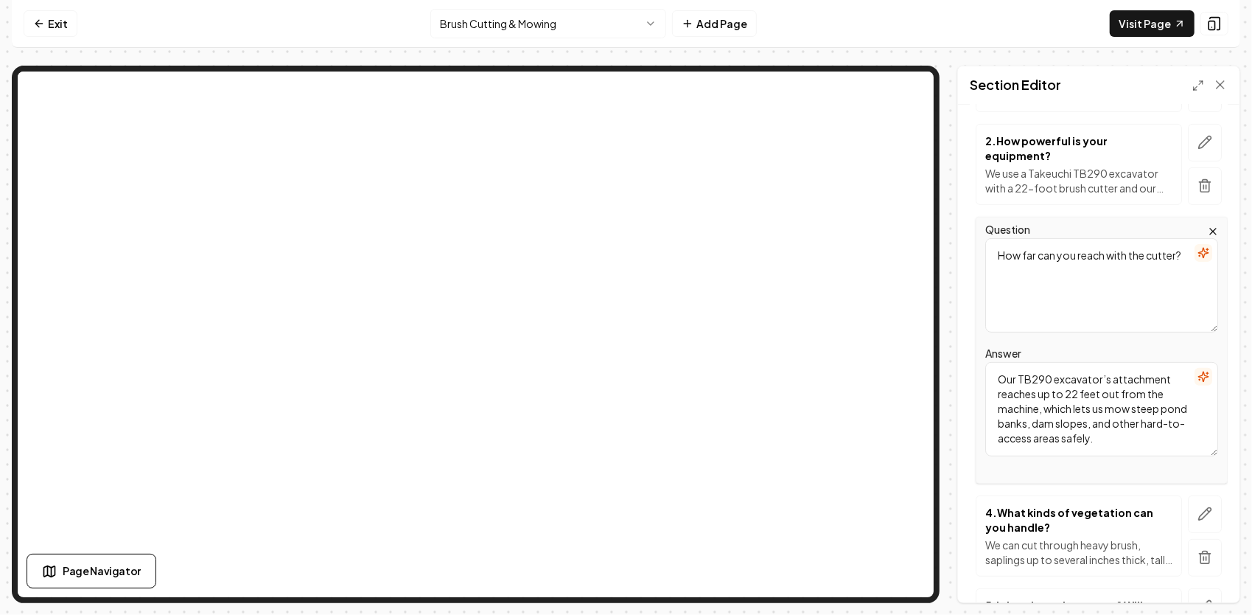
drag, startPoint x: 1155, startPoint y: 444, endPoint x: 966, endPoint y: 372, distance: 202.7
click at [966, 372] on div "Header Brush Cutting & Mowing FAQs Subheader Answers to the Questions We Hear M…" at bounding box center [1099, 354] width 282 height 498
drag, startPoint x: 1184, startPoint y: 257, endPoint x: 994, endPoint y: 255, distance: 190.2
click at [994, 255] on textarea "How far can you reach with the cutter?" at bounding box center [1102, 285] width 233 height 94
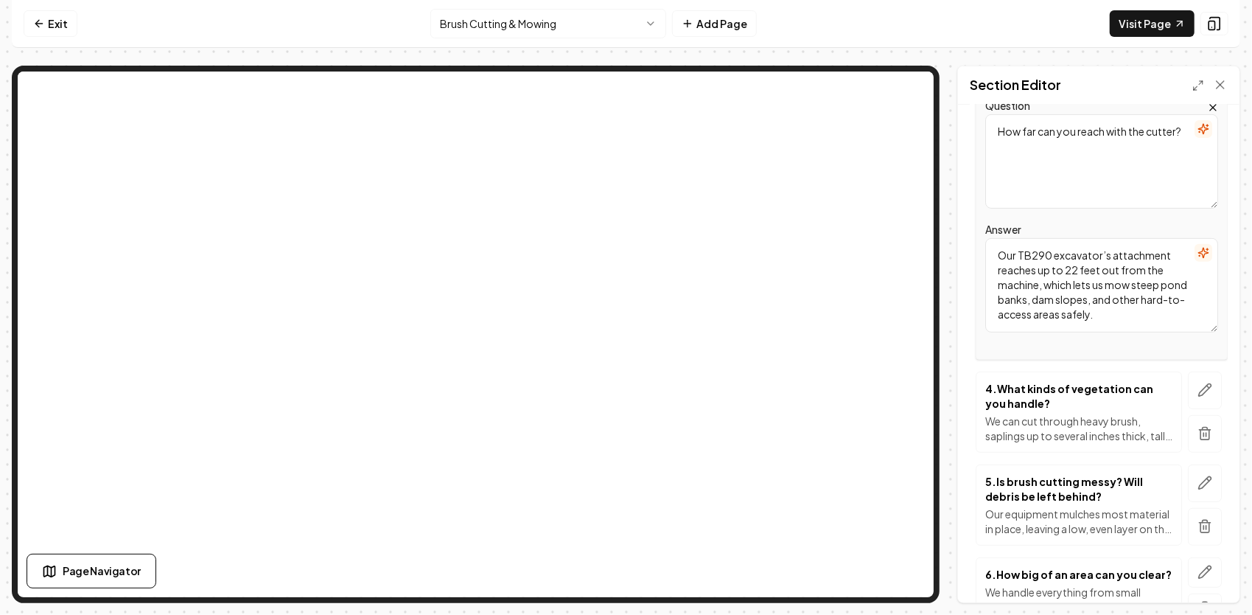
scroll to position [442, 0]
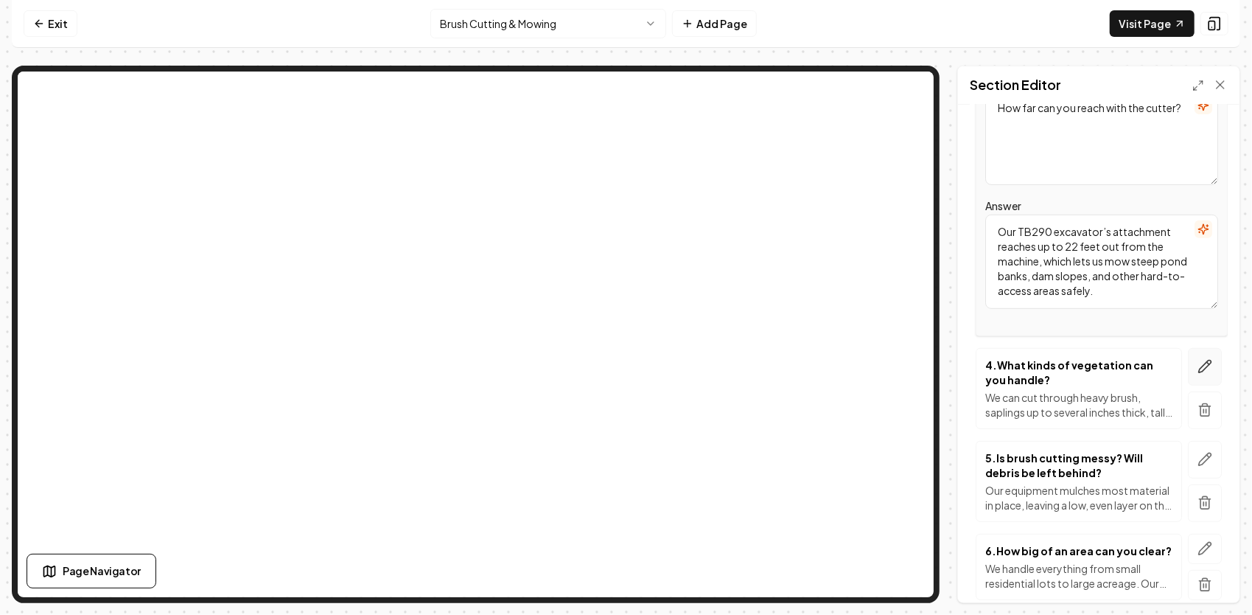
click at [1198, 366] on icon "button" at bounding box center [1205, 366] width 15 height 15
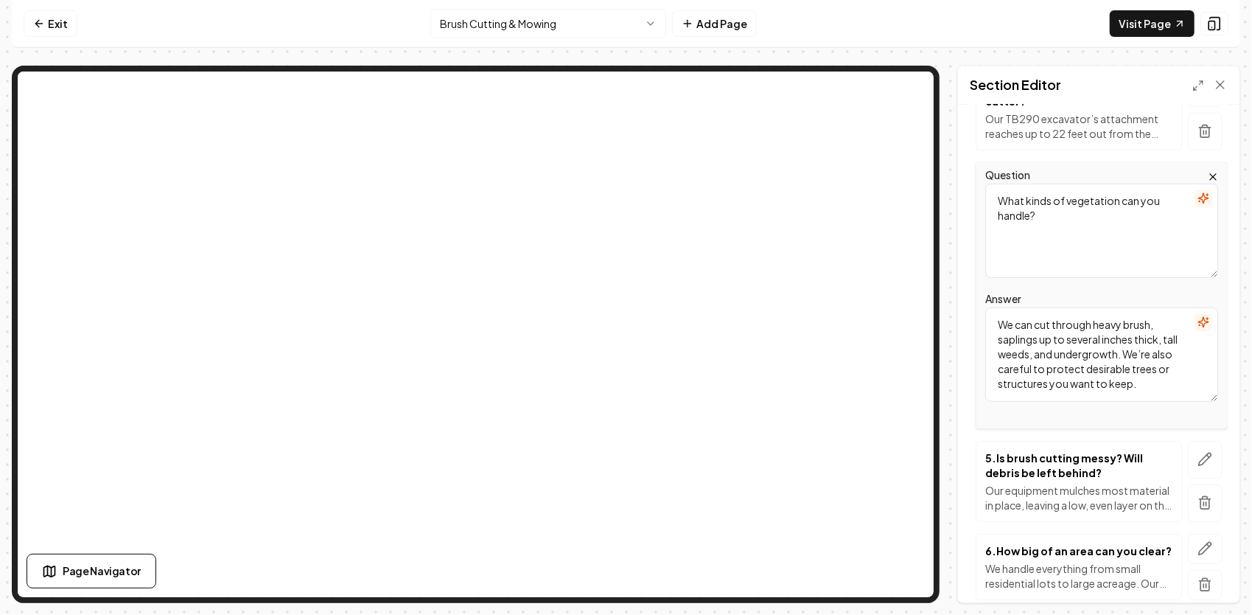
drag, startPoint x: 1131, startPoint y: 384, endPoint x: 984, endPoint y: 295, distance: 171.7
click at [984, 295] on div "Question What kinds of vegetation can you handle? Answer We can cut through hea…" at bounding box center [1102, 295] width 252 height 267
drag, startPoint x: 1081, startPoint y: 220, endPoint x: 1003, endPoint y: 196, distance: 81.8
click at [1003, 196] on textarea "What kinds of vegetation can you handle?" at bounding box center [1102, 231] width 233 height 94
click at [1057, 229] on textarea "What kinds of vegetation can you handle?" at bounding box center [1102, 231] width 233 height 94
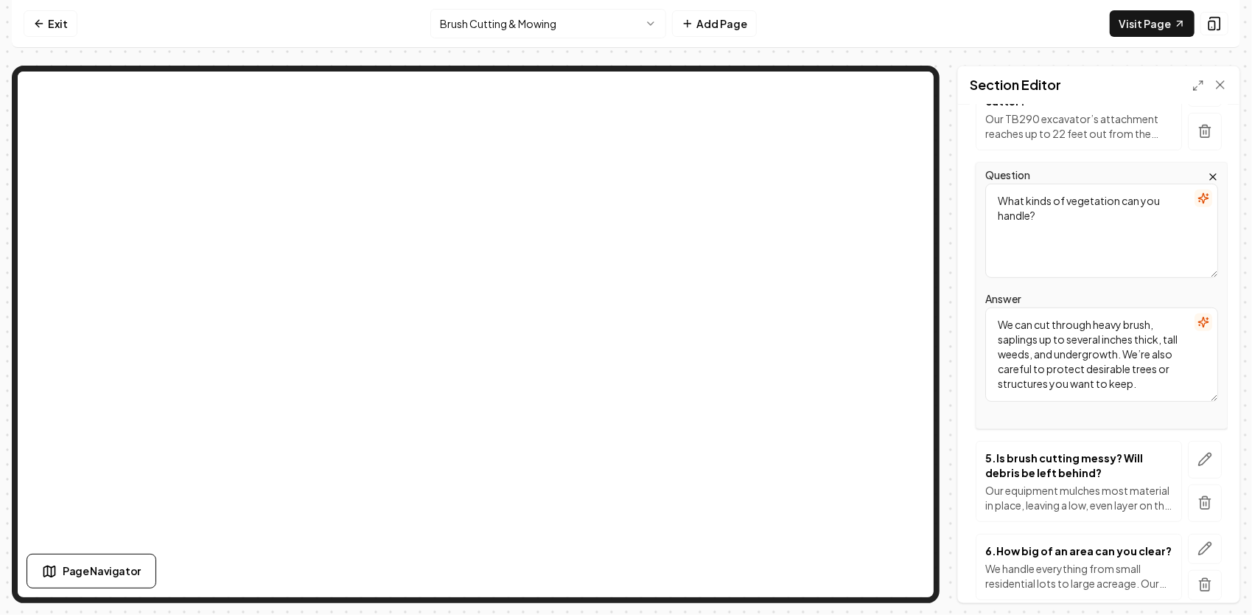
click at [1050, 220] on textarea "What kinds of vegetation can you handle?" at bounding box center [1102, 231] width 233 height 94
click at [1038, 214] on textarea "What kinds of vegetation can you handle?" at bounding box center [1102, 231] width 233 height 94
click at [1035, 200] on textarea "What kinds of vegetation can you handle?" at bounding box center [1102, 231] width 233 height 94
click at [997, 201] on textarea "What kinds of vegetation can you handle?" at bounding box center [1102, 231] width 233 height 94
drag, startPoint x: 1049, startPoint y: 218, endPoint x: 994, endPoint y: 189, distance: 62.3
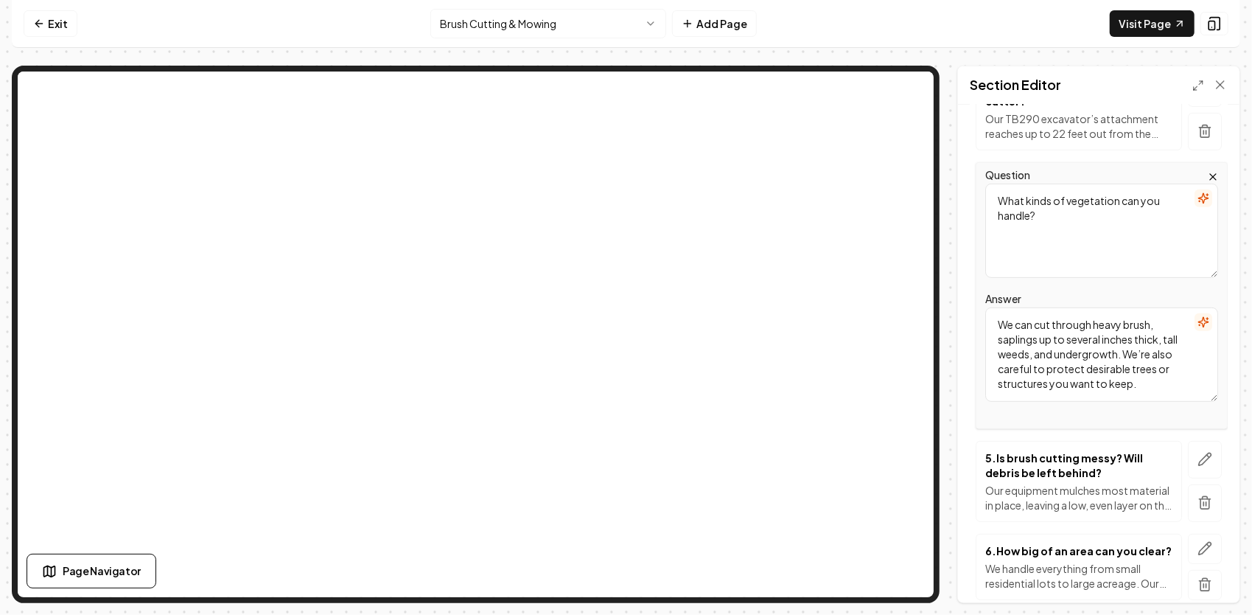
click at [994, 189] on textarea "What kinds of vegetation can you handle?" at bounding box center [1102, 231] width 233 height 94
click at [1207, 455] on icon "button" at bounding box center [1208, 456] width 2 height 2
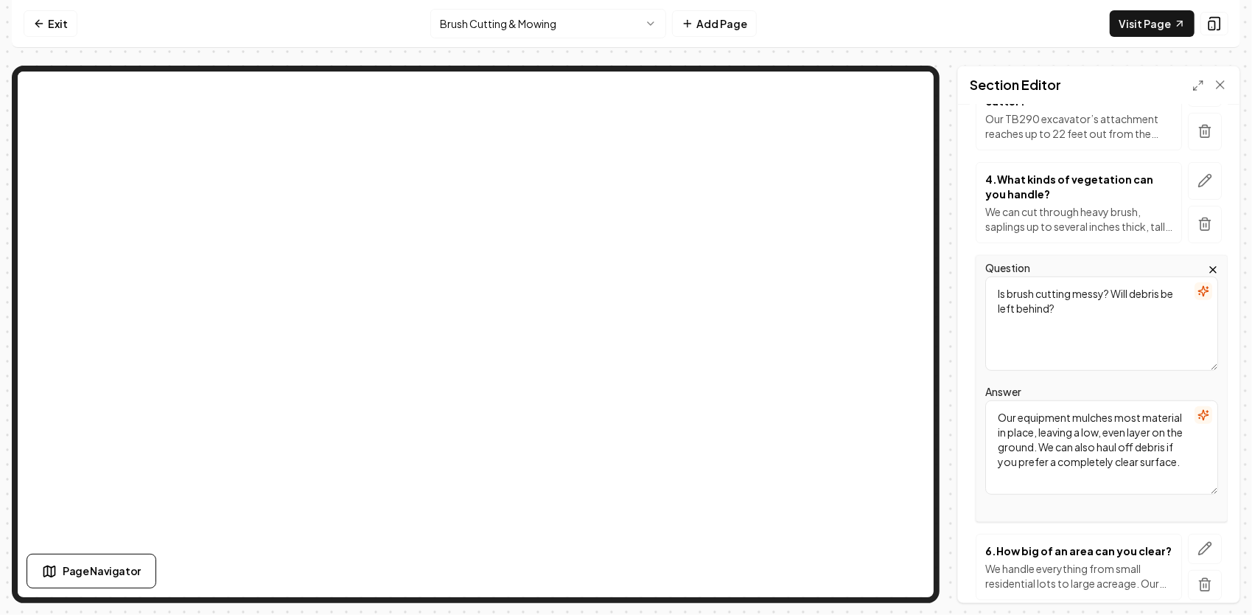
drag, startPoint x: 1078, startPoint y: 307, endPoint x: 982, endPoint y: 283, distance: 99.6
click at [982, 283] on div "Question Is brush cutting messy? Will debris be left behind? Answer Our equipme…" at bounding box center [1102, 388] width 252 height 267
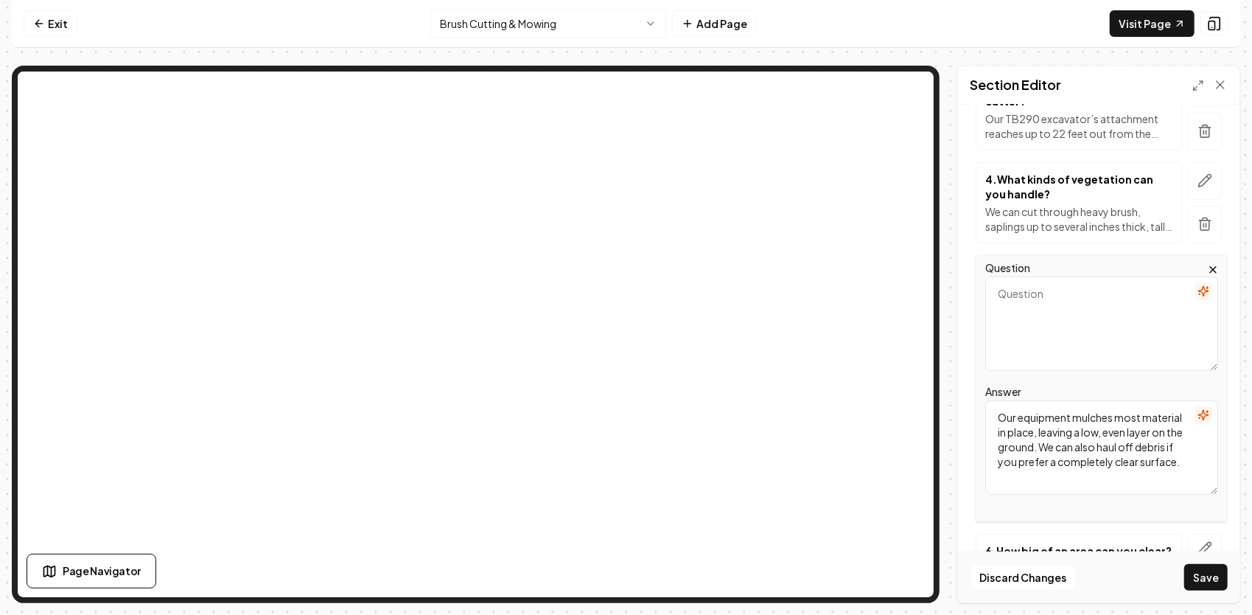
drag, startPoint x: 1067, startPoint y: 482, endPoint x: 982, endPoint y: 404, distance: 115.8
click at [974, 401] on div "Question Answer Our equipment mulches most material in place, leaving a low, ev…" at bounding box center [1099, 388] width 258 height 267
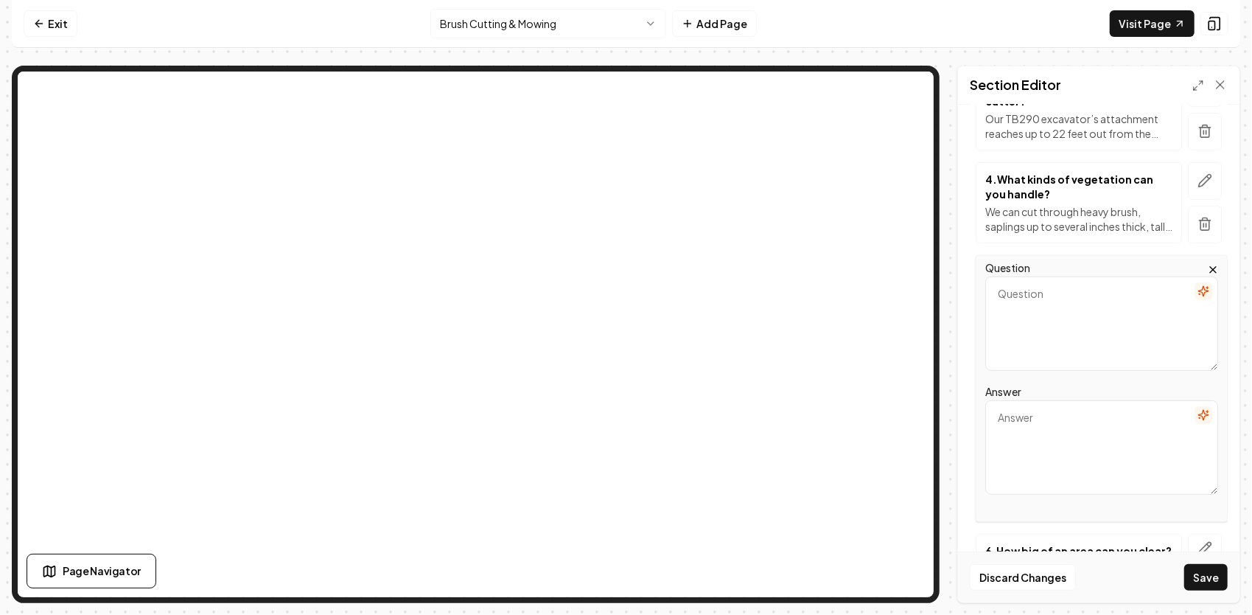
paste textarea "We promise quality work at a fair price. If something within the agreed scope i…"
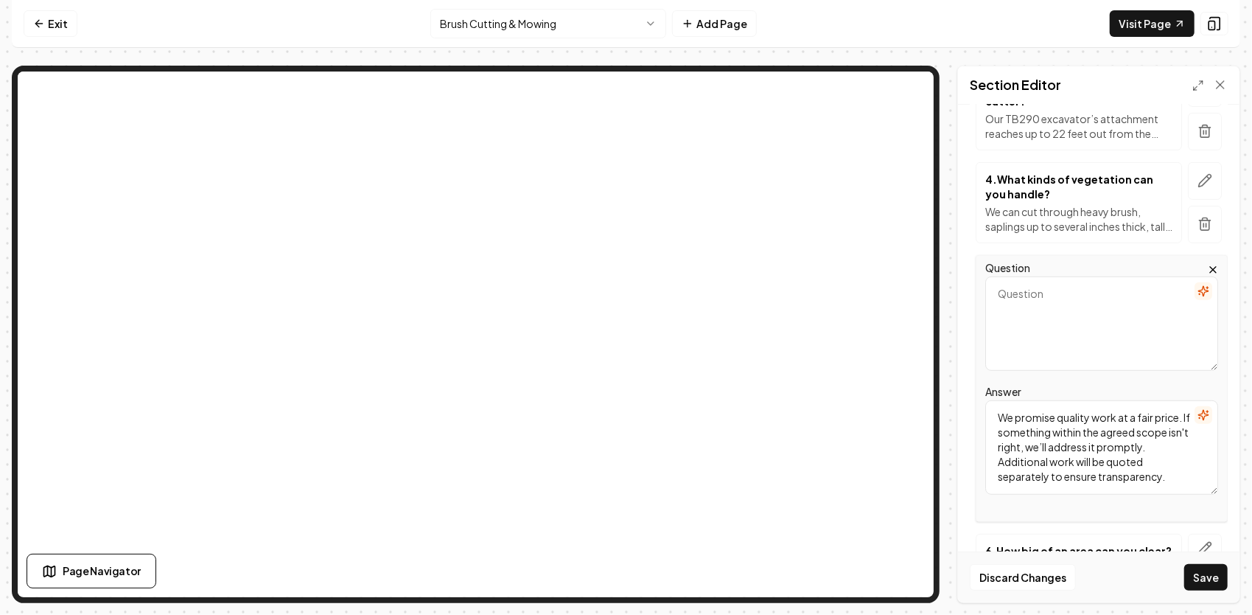
scroll to position [3, 0]
type textarea "We promise quality work at a fair price. If something within the agreed scope i…"
click at [1033, 290] on textarea "Question" at bounding box center [1102, 323] width 233 height 94
paste textarea "How do you assure quality in your brush cutting service?"
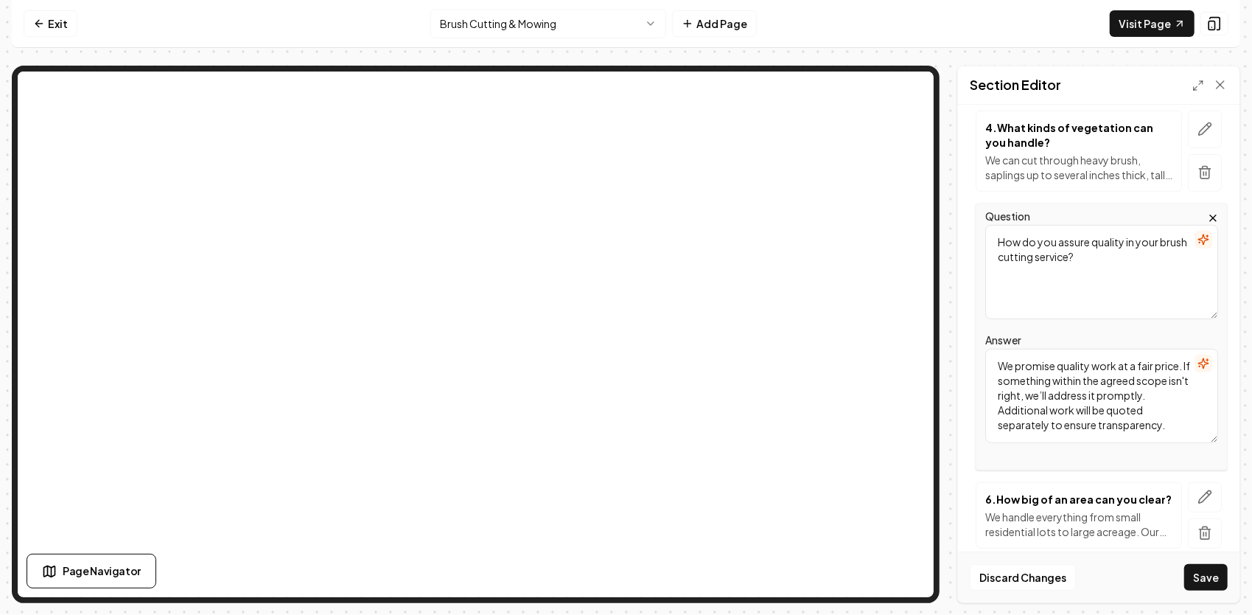
scroll to position [590, 0]
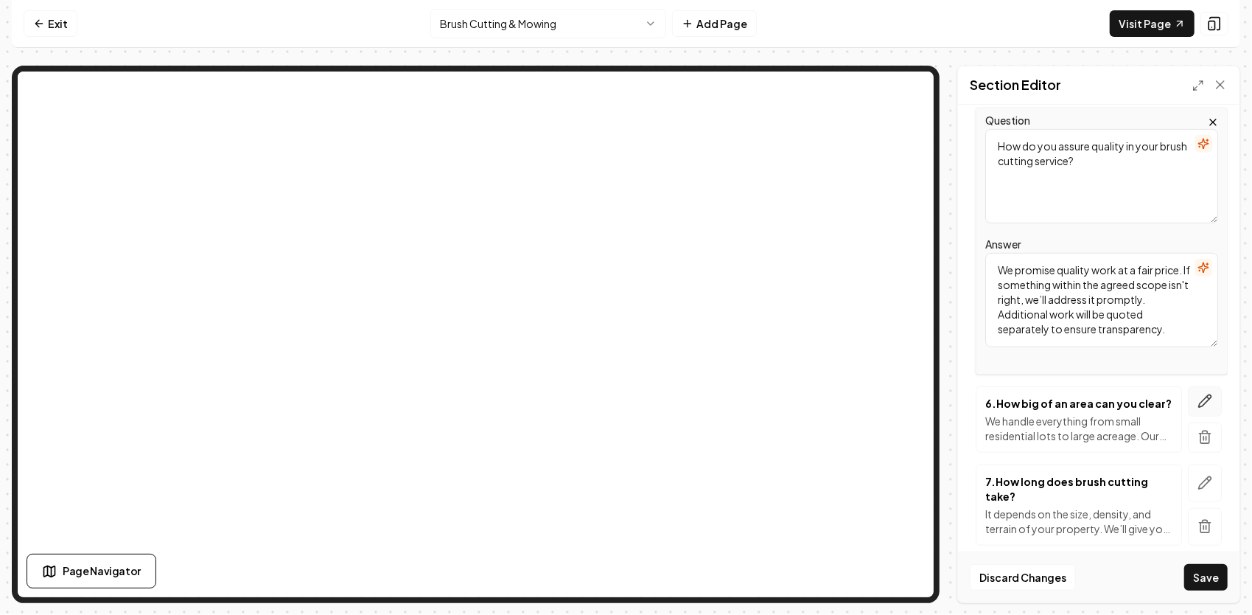
type textarea "How do you assure quality in your brush cutting service?"
click at [1198, 403] on icon "button" at bounding box center [1205, 401] width 15 height 15
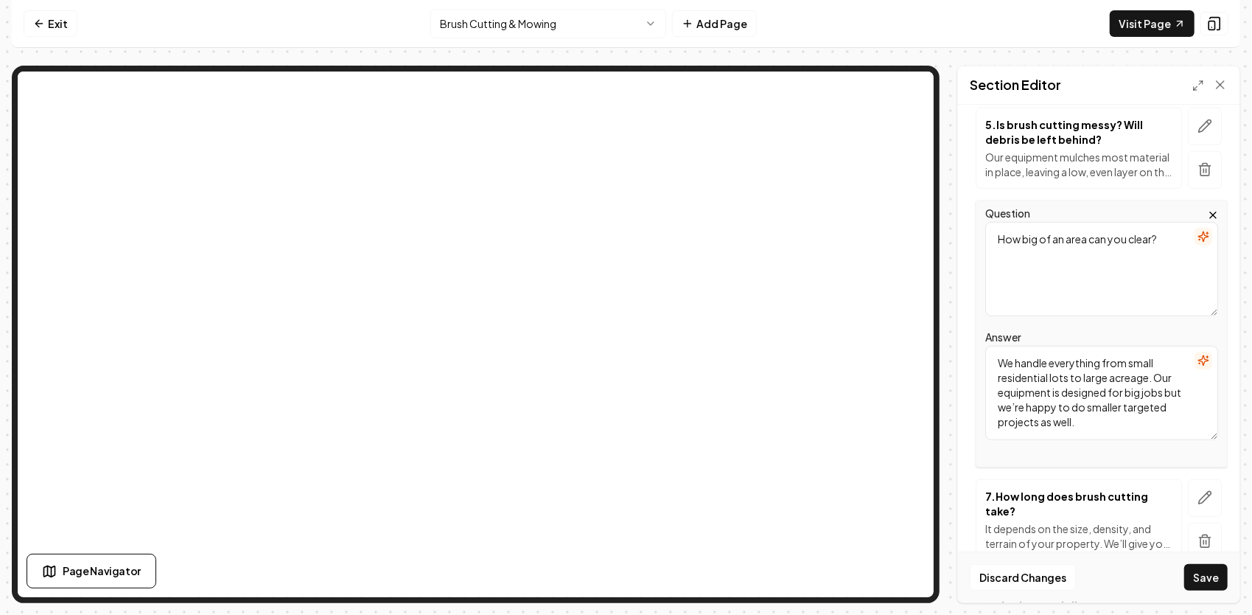
drag, startPoint x: 1151, startPoint y: 425, endPoint x: 980, endPoint y: 333, distance: 193.9
click at [980, 333] on div "Question How big of an area can you clear? Answer We handle everything from sma…" at bounding box center [1102, 333] width 252 height 267
drag, startPoint x: 1132, startPoint y: 238, endPoint x: 1008, endPoint y: 223, distance: 124.7
click at [995, 227] on textarea "How big of an area can you clear?" at bounding box center [1102, 269] width 233 height 94
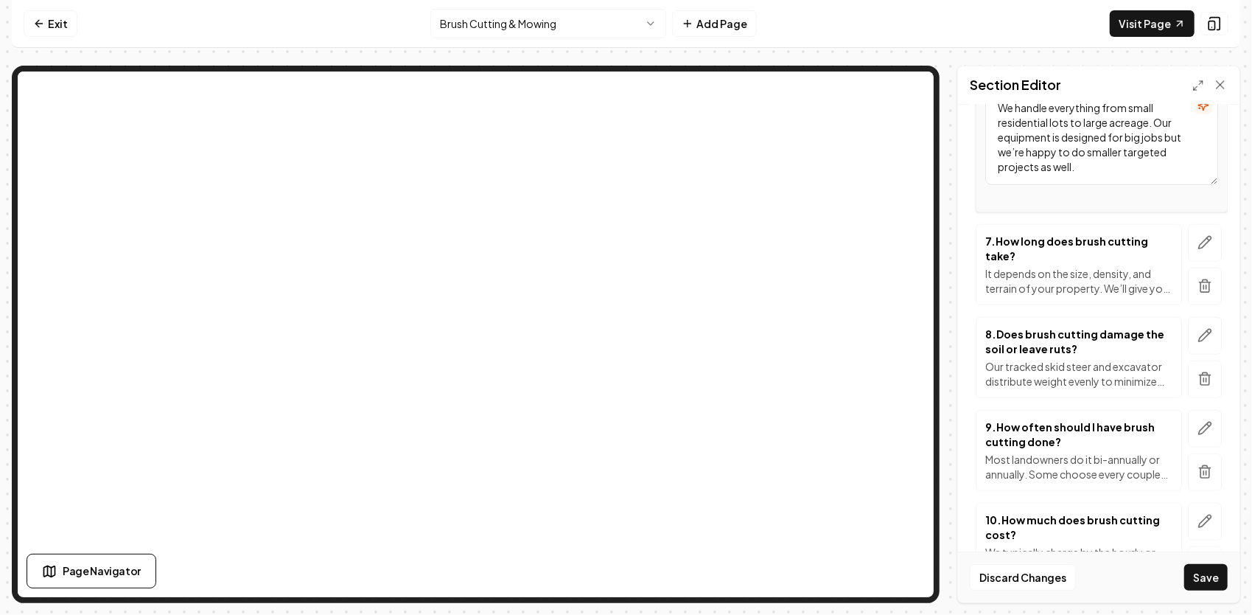
scroll to position [885, 0]
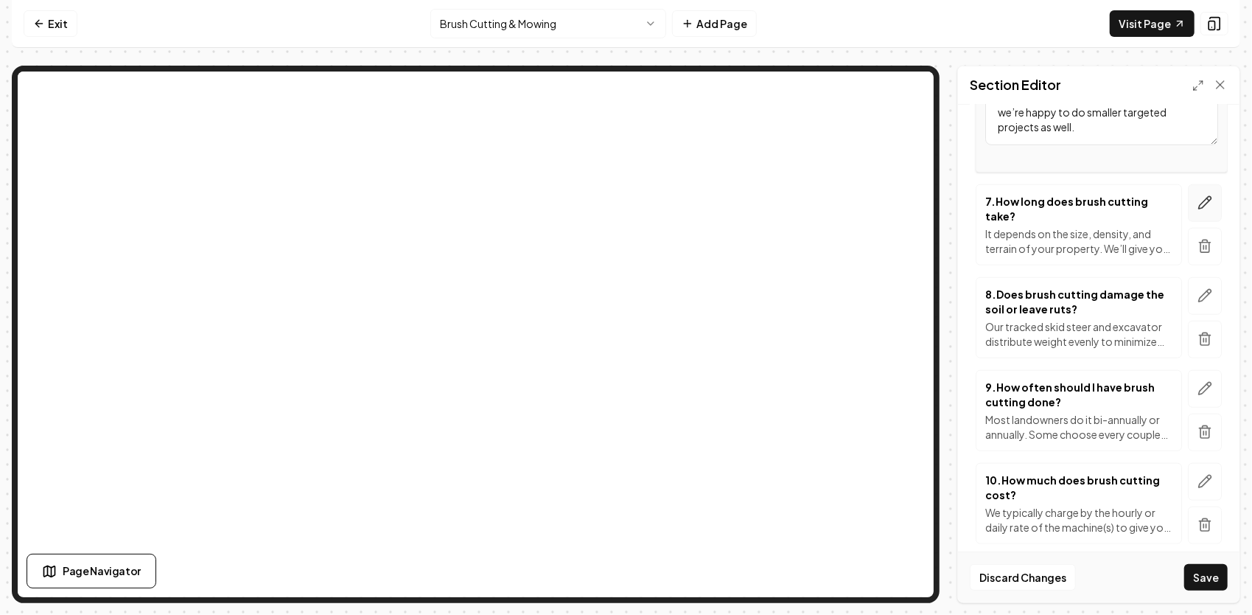
click at [1198, 195] on icon "button" at bounding box center [1205, 202] width 15 height 15
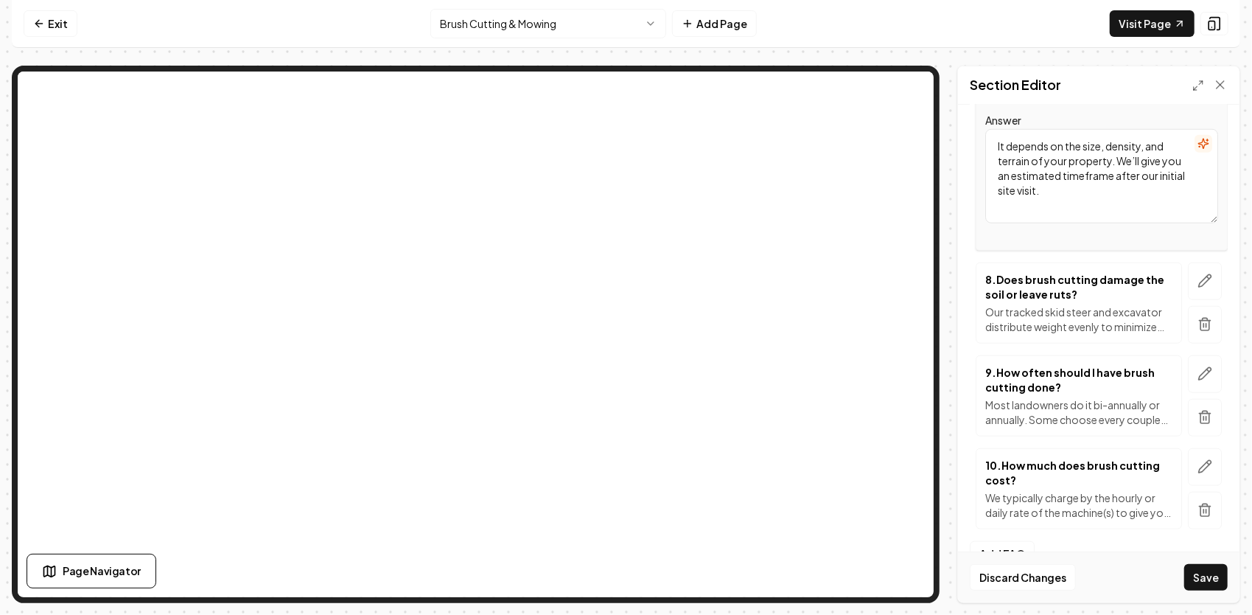
drag, startPoint x: 1088, startPoint y: 204, endPoint x: 996, endPoint y: 156, distance: 103.9
click at [996, 156] on textarea "It depends on the size, density, and terrain of your property. We’ll give you a…" at bounding box center [1102, 176] width 233 height 94
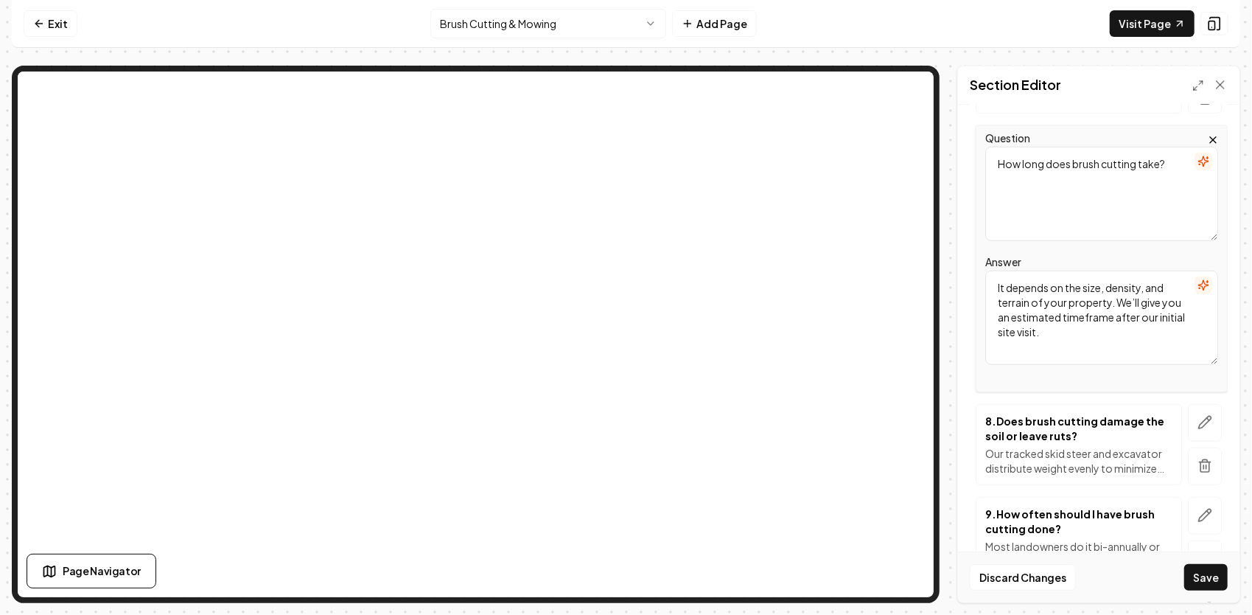
scroll to position [737, 0]
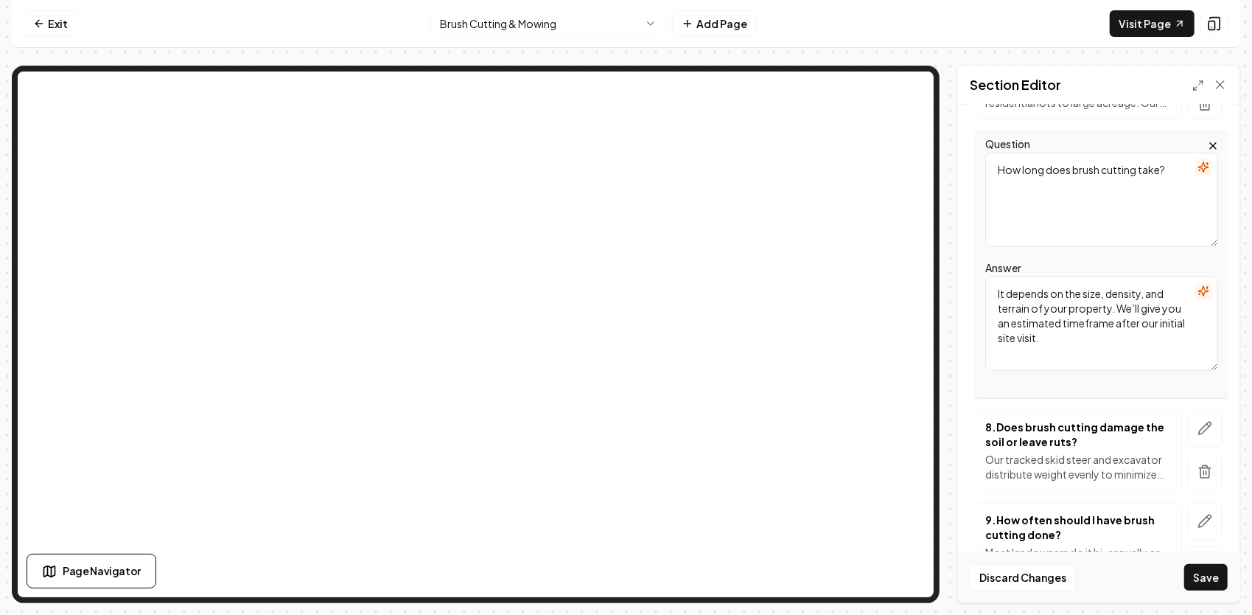
drag, startPoint x: 1153, startPoint y: 180, endPoint x: 996, endPoint y: 174, distance: 157.1
click at [996, 174] on textarea "How long does brush cutting take?" at bounding box center [1102, 200] width 233 height 94
click at [1203, 442] on button "button" at bounding box center [1205, 429] width 34 height 38
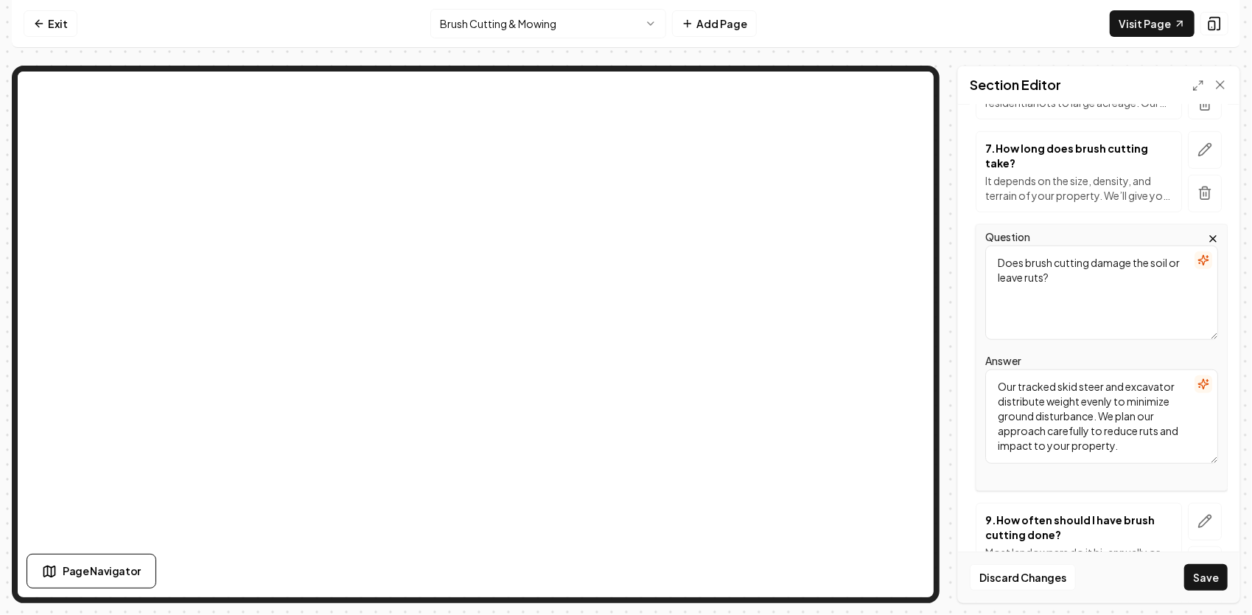
drag, startPoint x: 1146, startPoint y: 462, endPoint x: 992, endPoint y: 391, distance: 169.2
click at [992, 391] on textarea "Our tracked skid steer and excavator distribute weight evenly to minimize groun…" at bounding box center [1102, 416] width 233 height 94
drag, startPoint x: 1073, startPoint y: 290, endPoint x: 986, endPoint y: 262, distance: 90.7
click at [986, 262] on textarea "Does brush cutting damage the soil or leave ruts?" at bounding box center [1102, 292] width 233 height 94
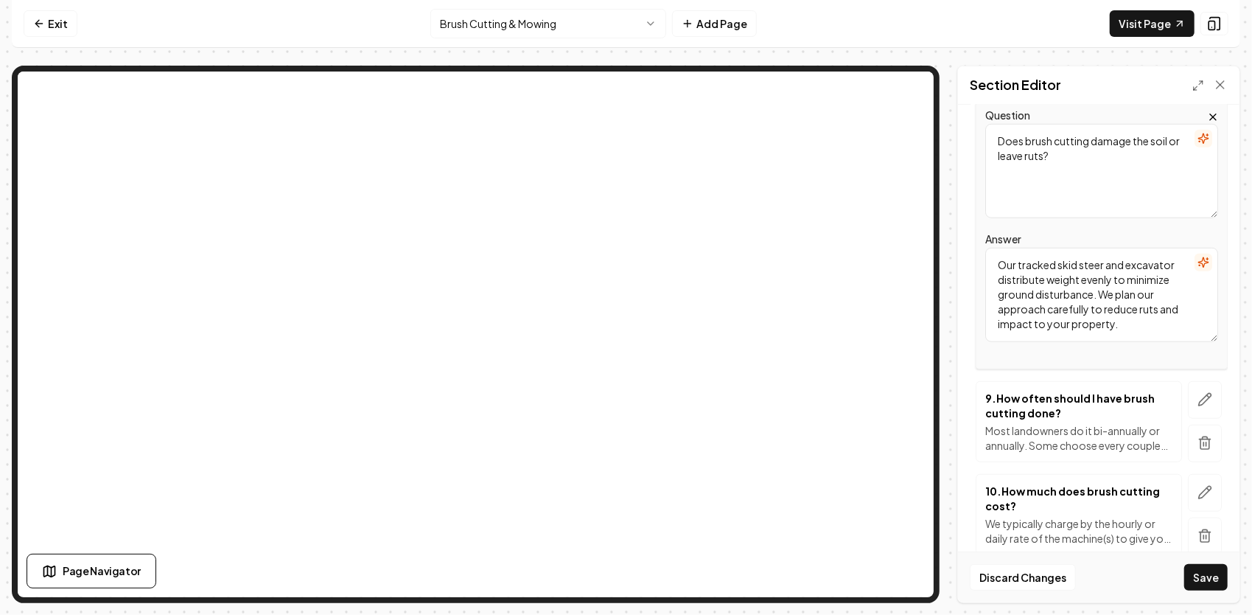
scroll to position [885, 0]
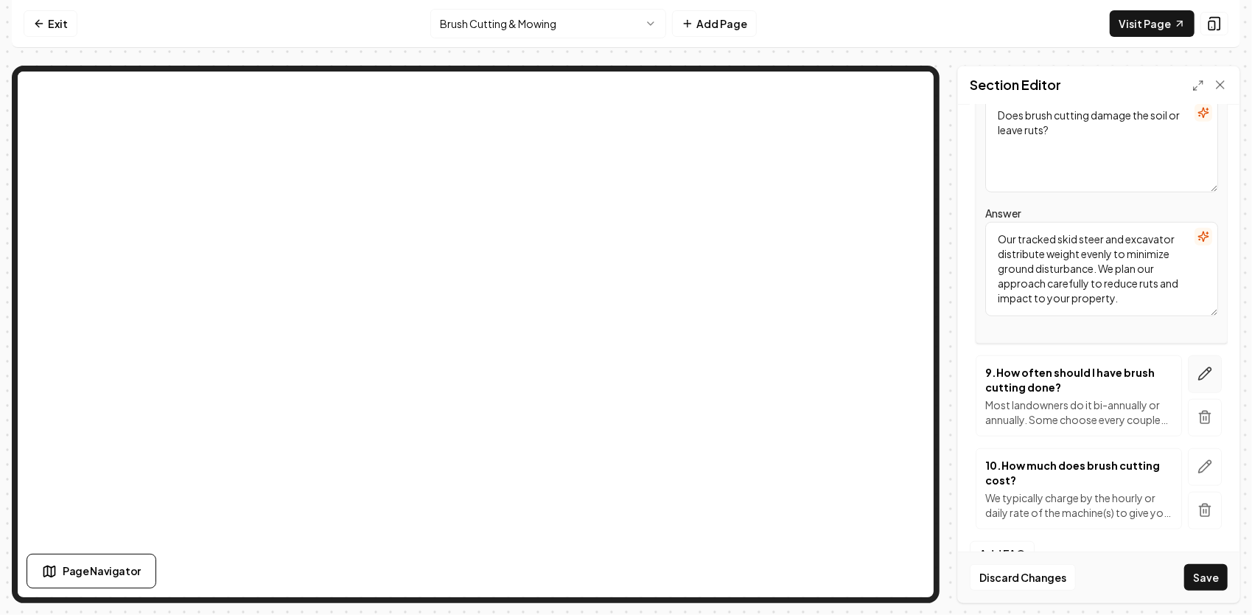
click at [1198, 381] on icon "button" at bounding box center [1205, 373] width 15 height 15
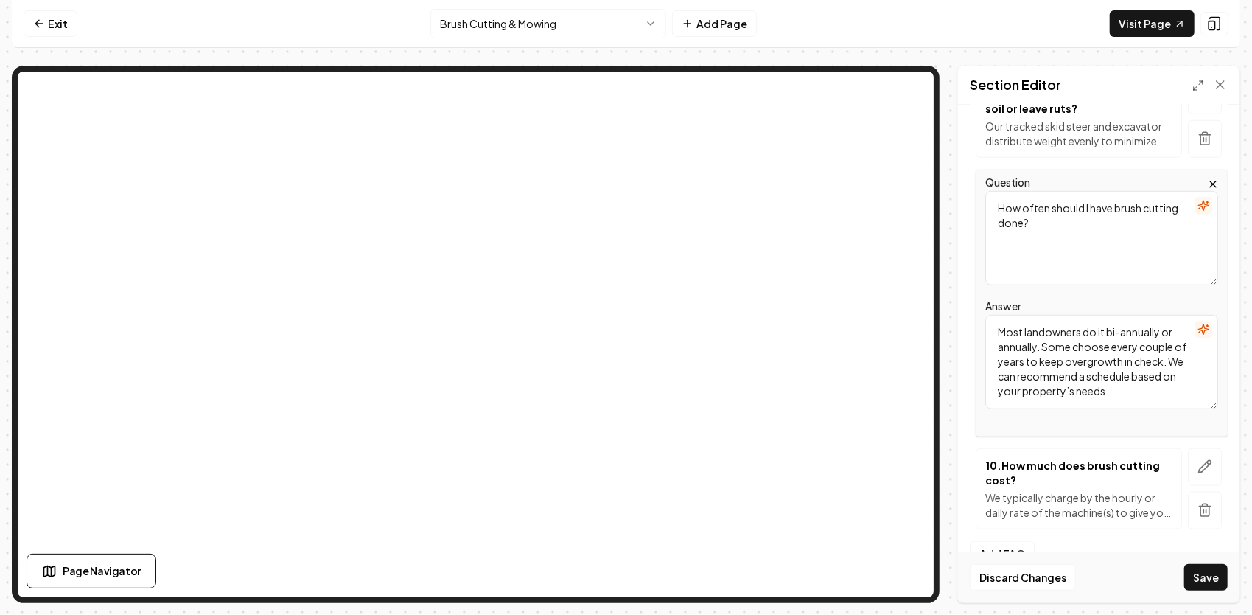
drag, startPoint x: 1175, startPoint y: 405, endPoint x: 988, endPoint y: 332, distance: 200.3
click at [988, 332] on textarea "Most landowners do it bi-annually or annually. Some choose every couple of year…" at bounding box center [1102, 362] width 233 height 94
drag, startPoint x: 1051, startPoint y: 239, endPoint x: 991, endPoint y: 210, distance: 66.9
click at [990, 210] on textarea "How often should I have brush cutting done?" at bounding box center [1102, 238] width 233 height 94
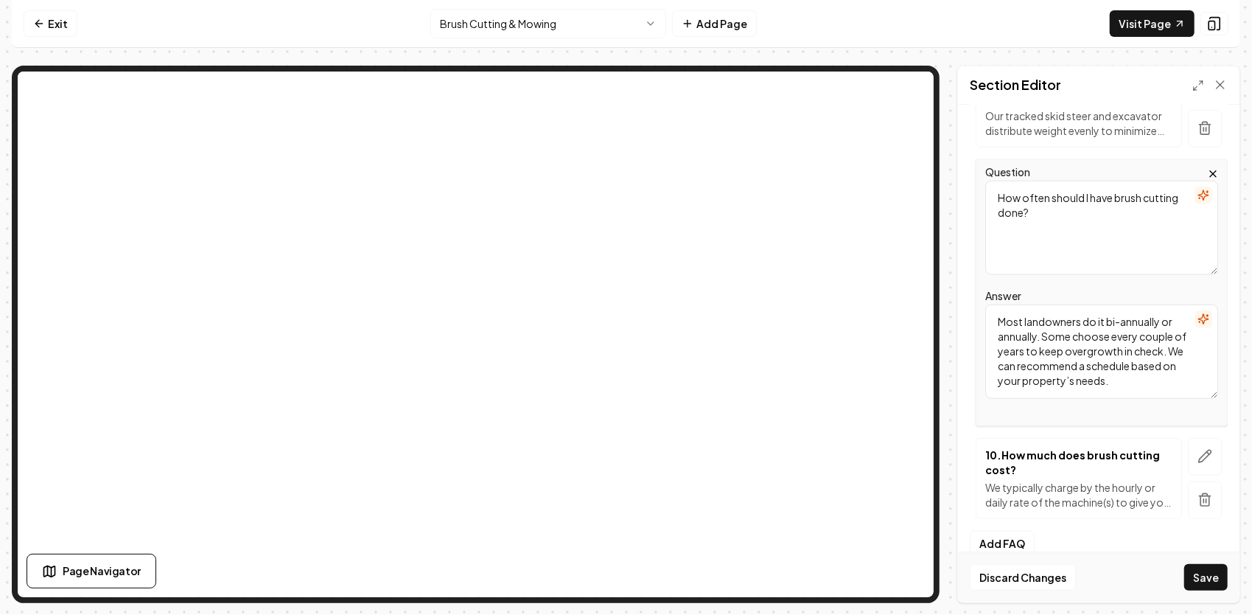
scroll to position [927, 0]
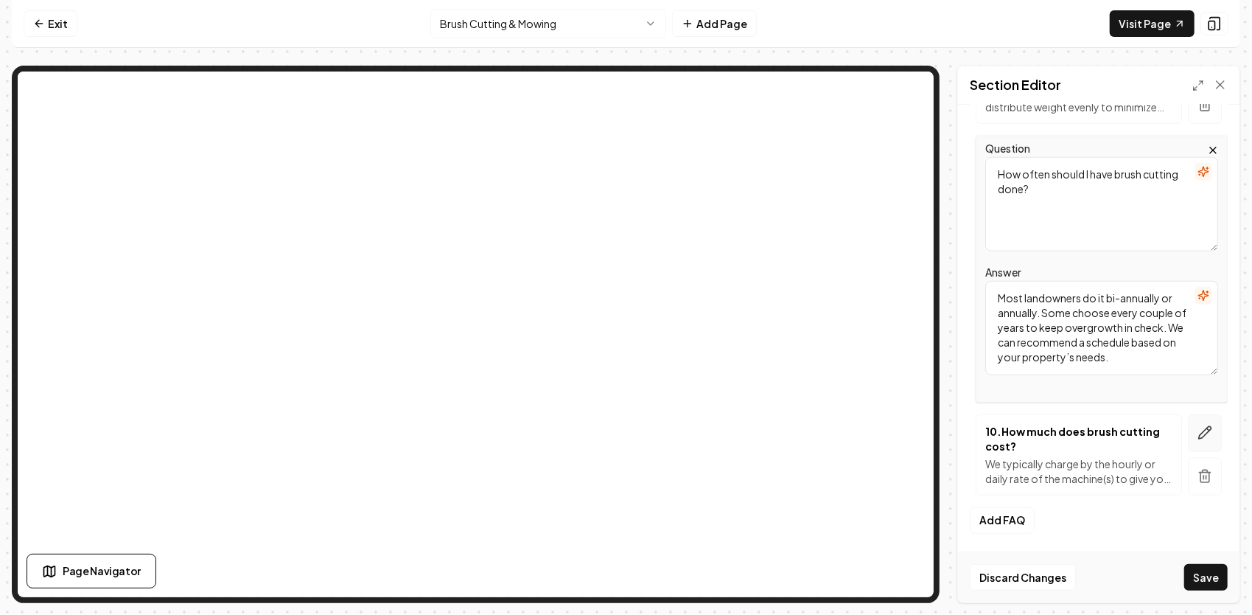
click at [1198, 436] on icon "button" at bounding box center [1205, 432] width 15 height 15
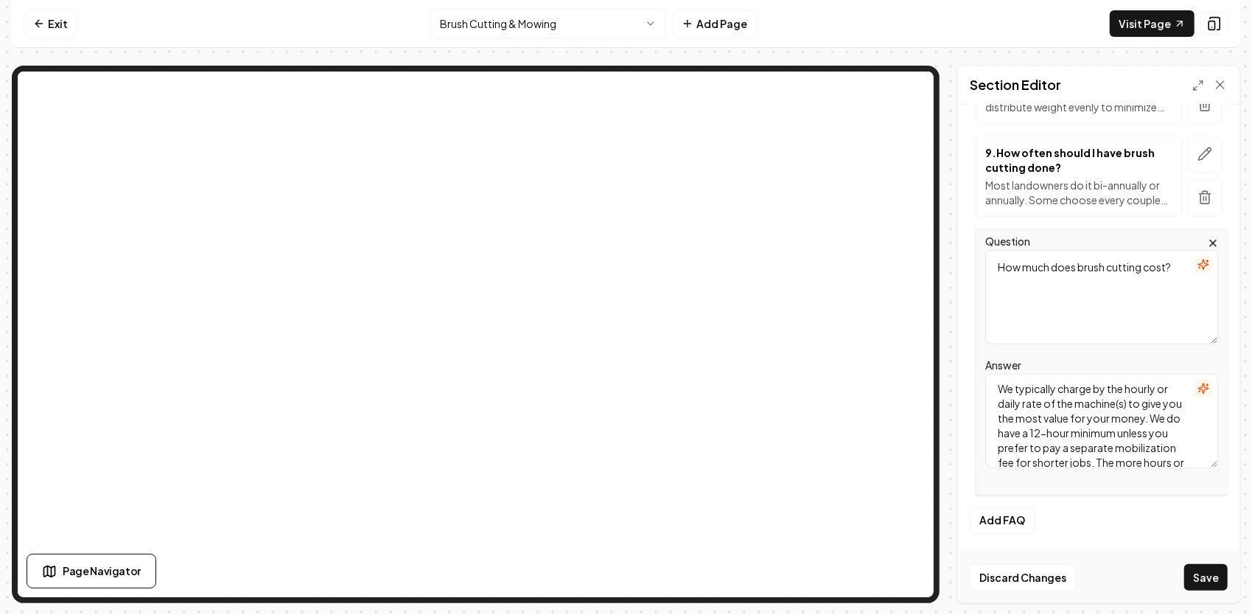
scroll to position [0, 0]
drag, startPoint x: 1131, startPoint y: 458, endPoint x: 957, endPoint y: 350, distance: 204.6
click at [957, 350] on div "Page Settings Section Editor Header Brush Cutting & Mowing FAQs Subheader Answe…" at bounding box center [626, 334] width 1229 height 537
drag, startPoint x: 1174, startPoint y: 269, endPoint x: 981, endPoint y: 250, distance: 194.1
click at [981, 250] on div "Question How much does brush cutting cost? Answer We typically charge by the ho…" at bounding box center [1102, 362] width 252 height 267
